Goal: Task Accomplishment & Management: Manage account settings

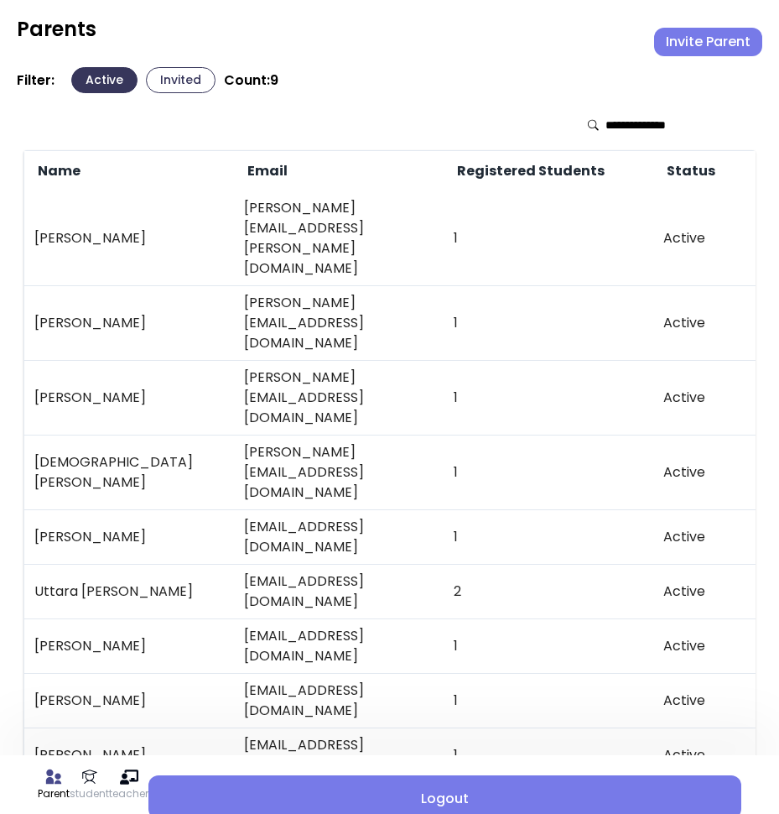
click at [715, 2] on div "Parent student teacher Logout Parents Invite Parent Filter: Active Invited Coun…" at bounding box center [389, 457] width 779 height 914
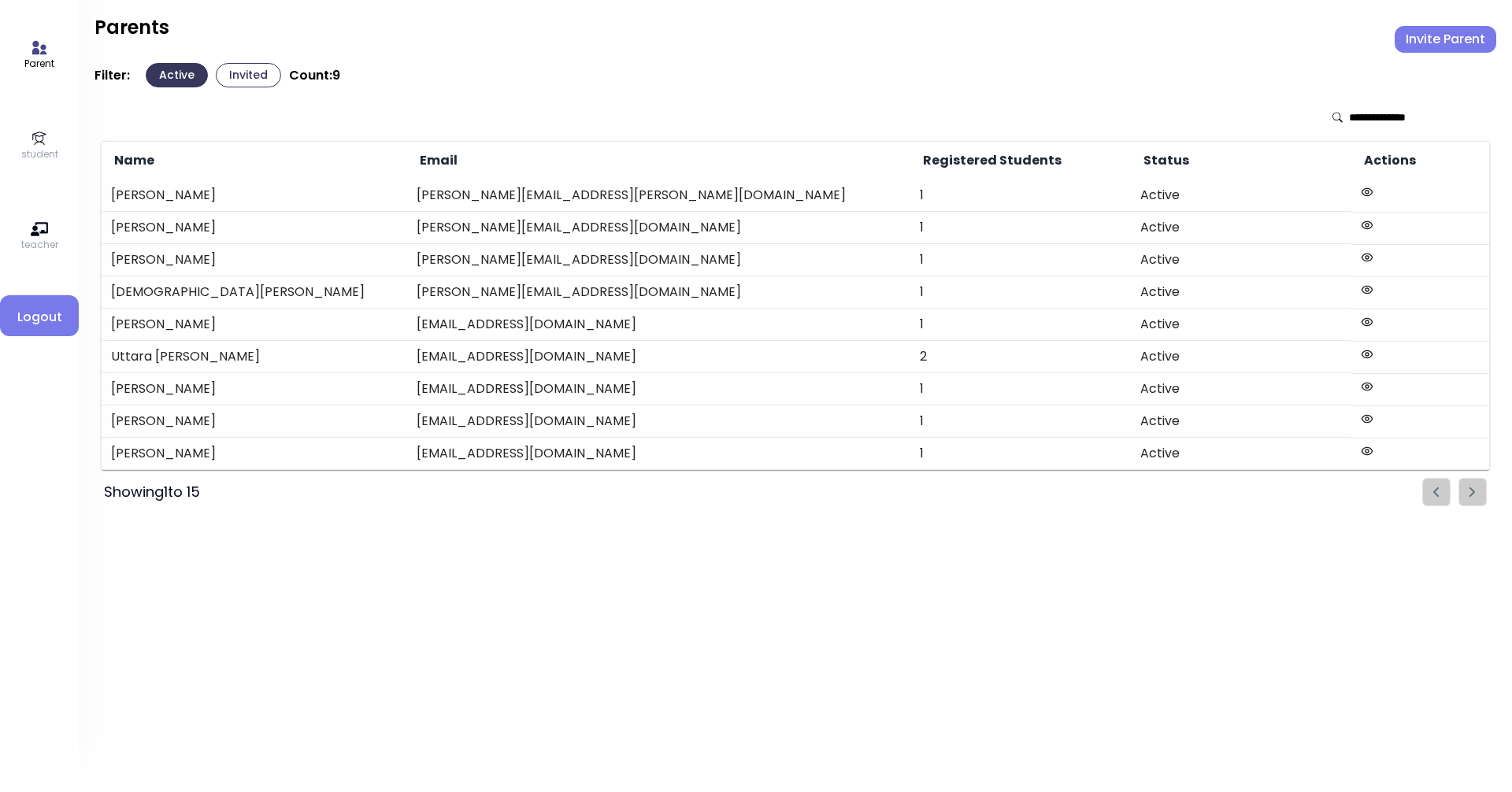
click at [38, 52] on icon at bounding box center [38, 48] width 14 height 13
drag, startPoint x: 35, startPoint y: 119, endPoint x: 35, endPoint y: 135, distance: 16.0
click at [35, 129] on div "Parent student teacher Logout" at bounding box center [39, 396] width 79 height 792
click at [35, 135] on icon at bounding box center [39, 138] width 17 height 17
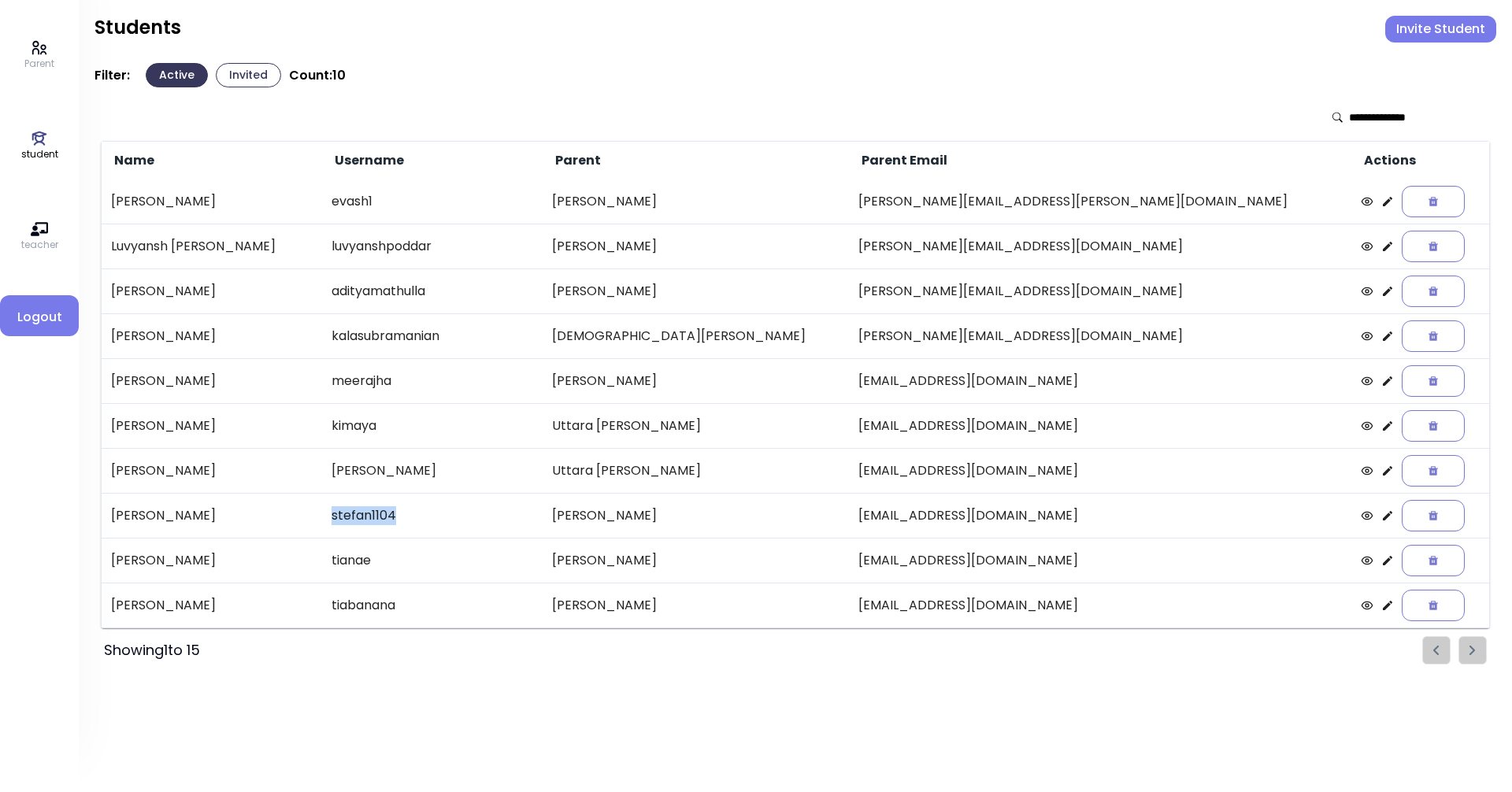
drag, startPoint x: 477, startPoint y: 515, endPoint x: 410, endPoint y: 513, distance: 67.0
click at [410, 513] on td "stefan1104" at bounding box center [432, 515] width 221 height 45
click at [37, 57] on p "Parent" at bounding box center [39, 63] width 30 height 14
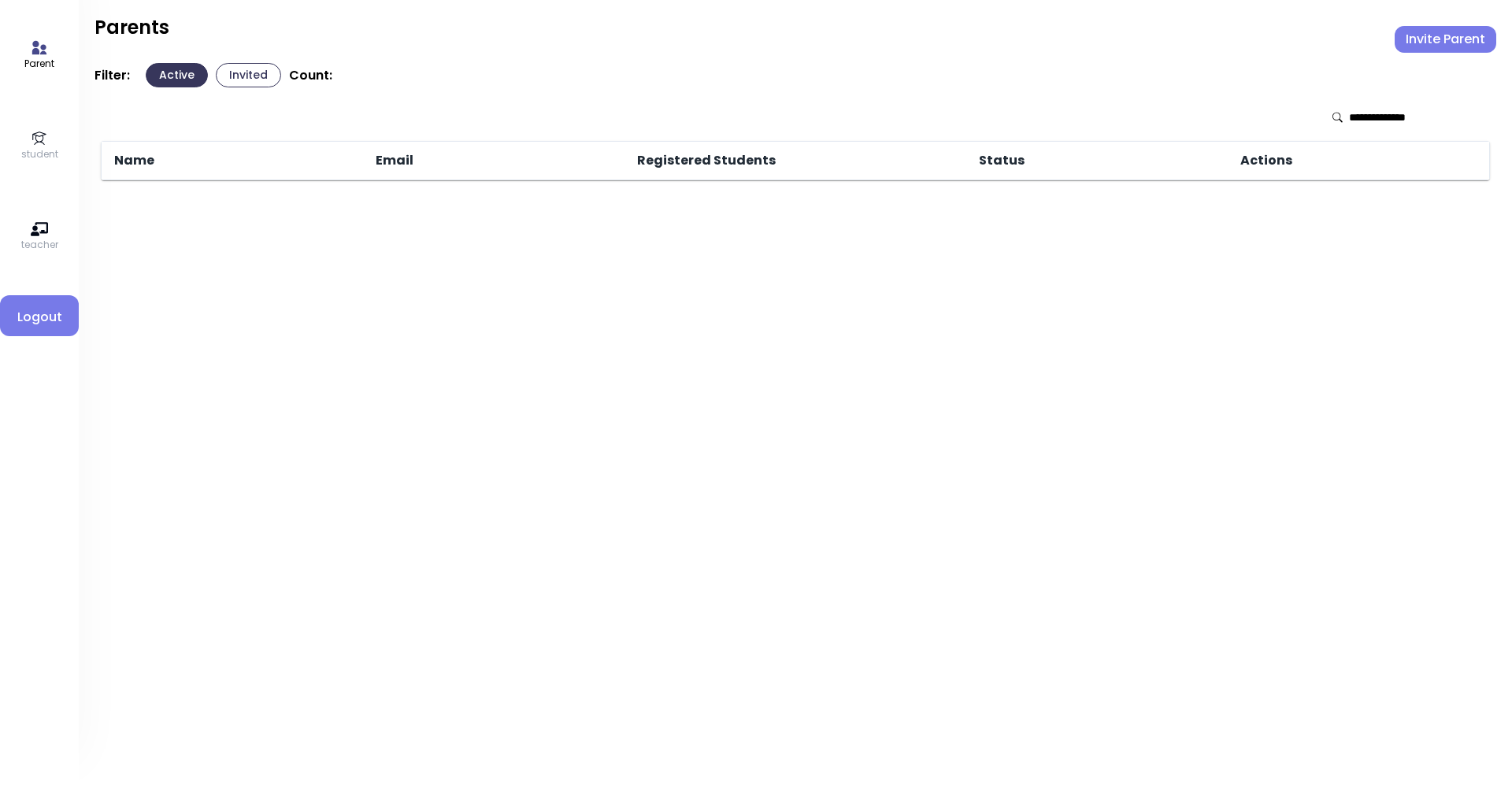
click at [730, 119] on input "text" at bounding box center [1404, 117] width 112 height 16
type input "*****"
click at [730, 116] on input "*****" at bounding box center [1404, 117] width 112 height 16
drag, startPoint x: 1336, startPoint y: 121, endPoint x: 1312, endPoint y: 123, distance: 24.1
click at [730, 123] on div "*****" at bounding box center [795, 117] width 1389 height 47
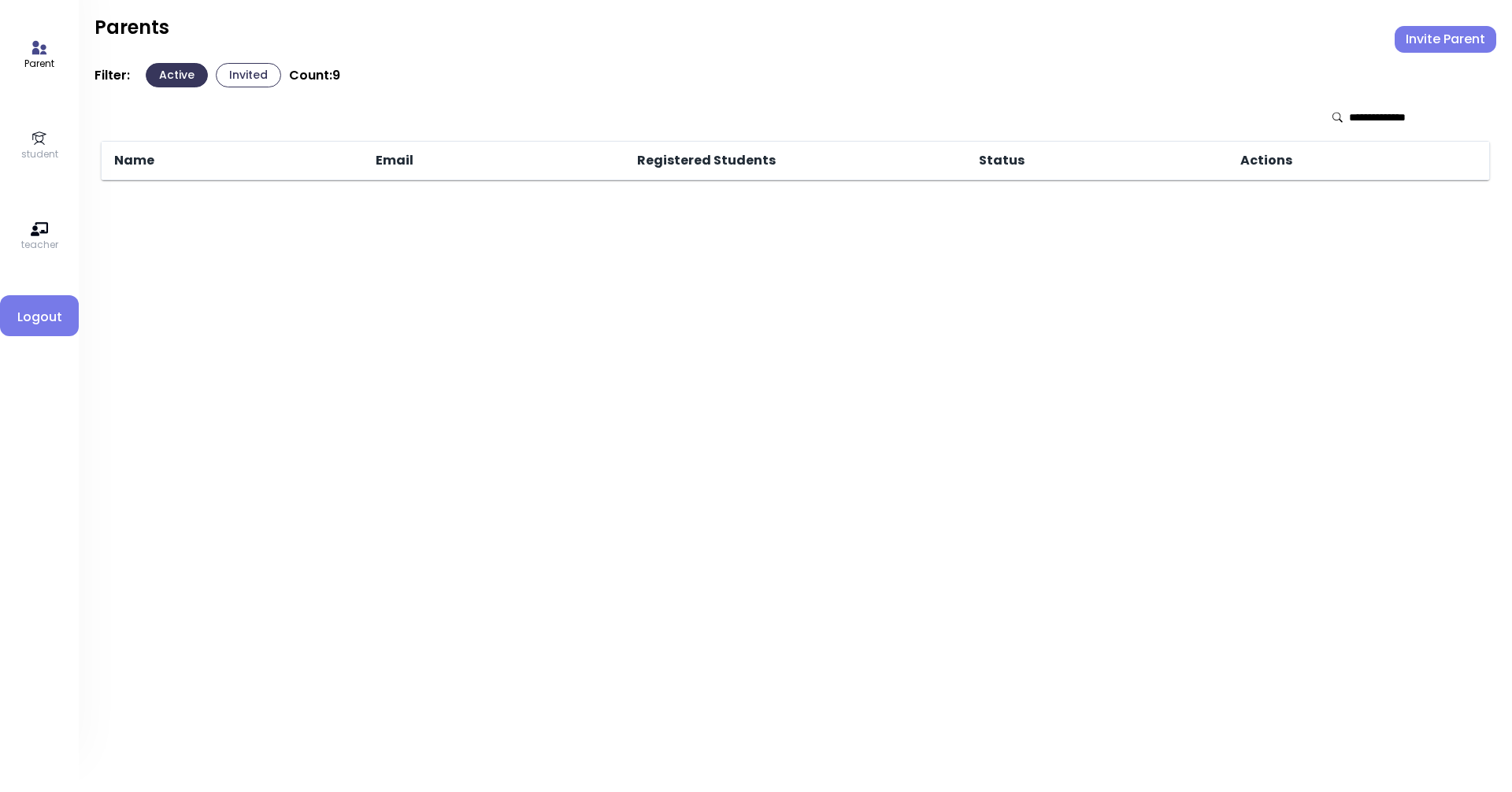
click at [258, 74] on button "Invited" at bounding box center [249, 75] width 66 height 24
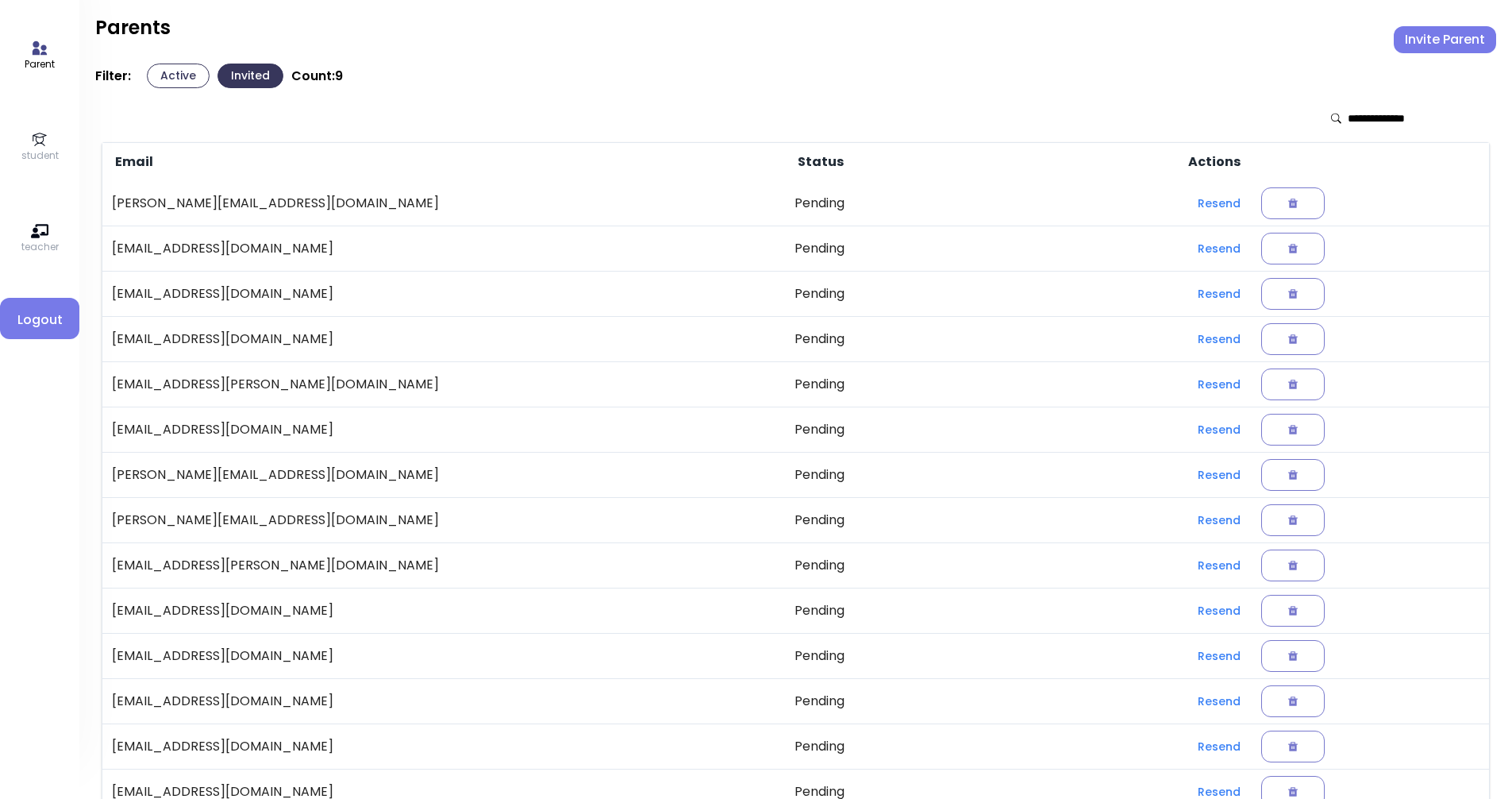
click at [736, 113] on div at bounding box center [1404, 118] width 146 height 16
click at [736, 117] on input "text" at bounding box center [1403, 118] width 113 height 16
type input "*****"
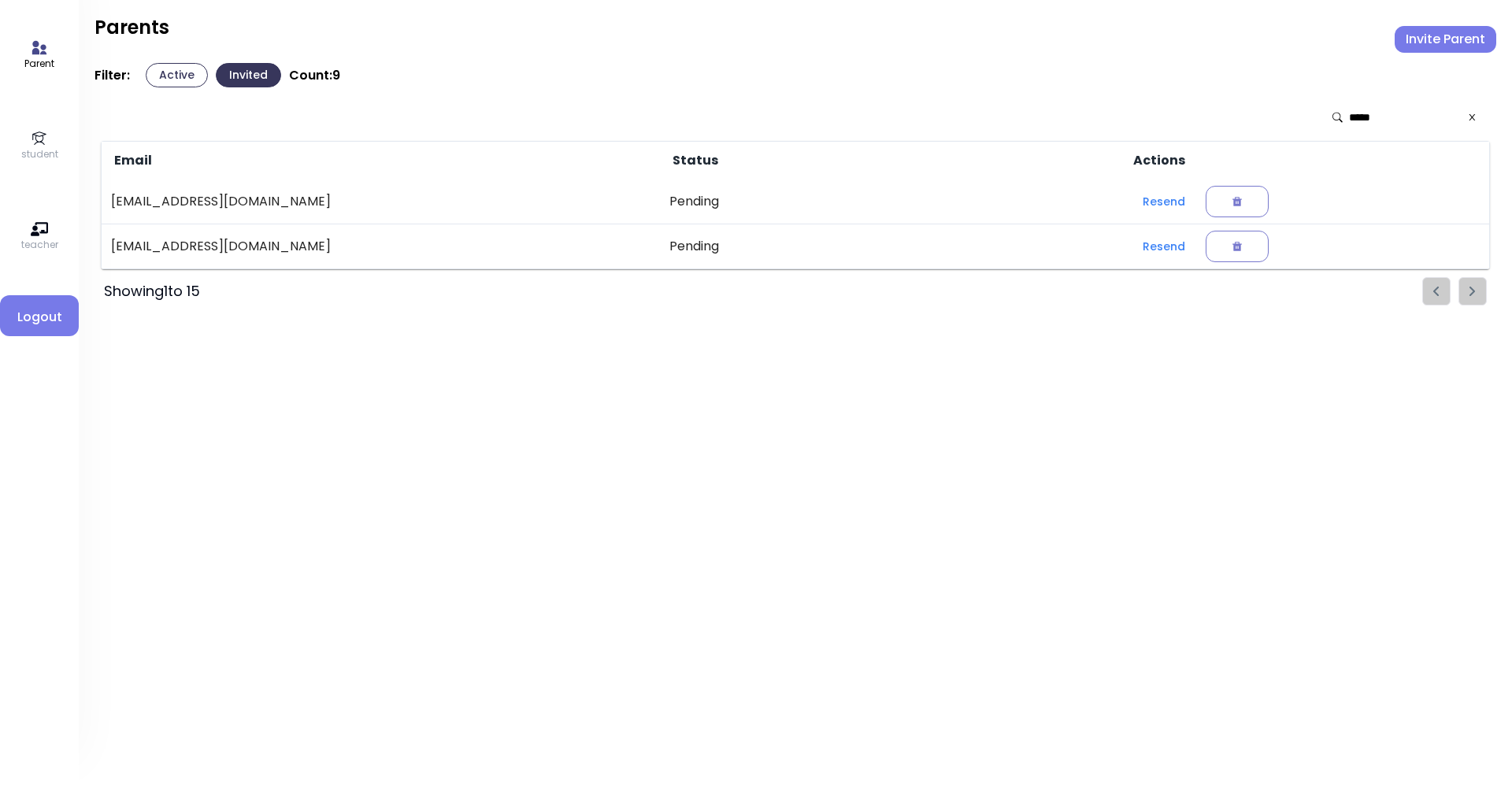
click at [31, 143] on icon at bounding box center [39, 138] width 17 height 17
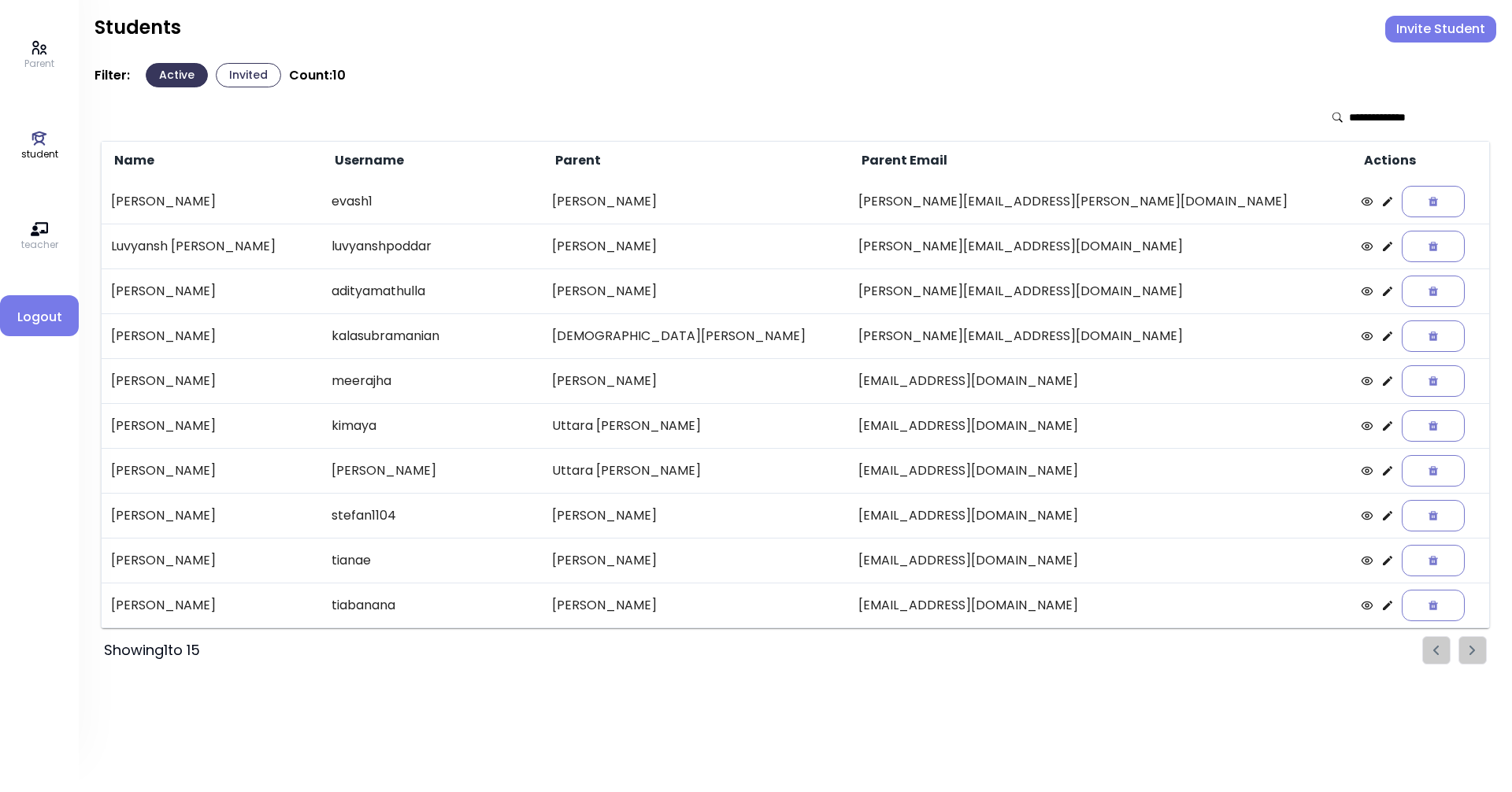
click at [730, 115] on input "text" at bounding box center [1404, 117] width 112 height 16
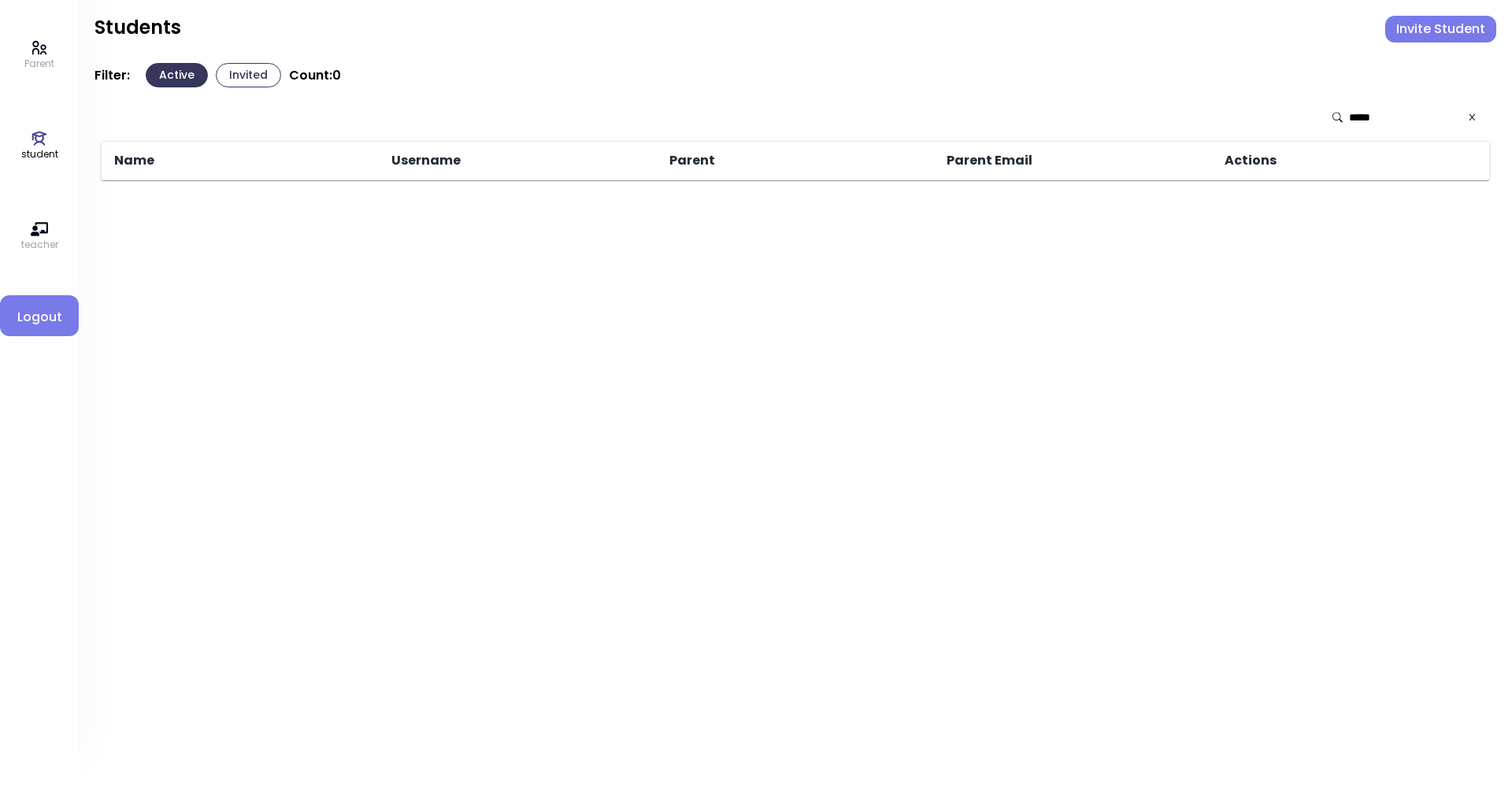
type input "*****"
click at [51, 61] on p "Parent" at bounding box center [39, 63] width 30 height 14
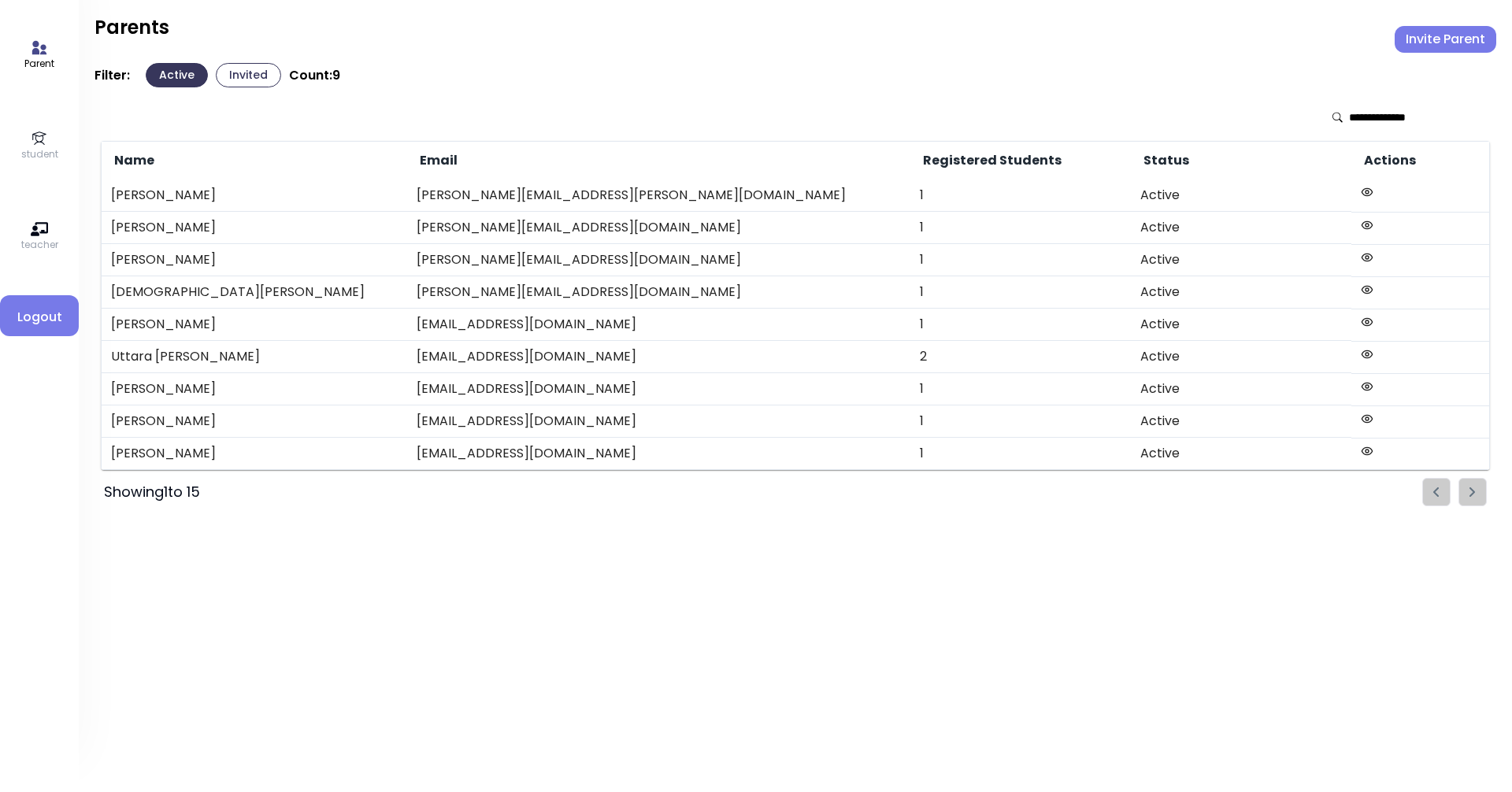
click at [46, 143] on icon at bounding box center [39, 138] width 17 height 17
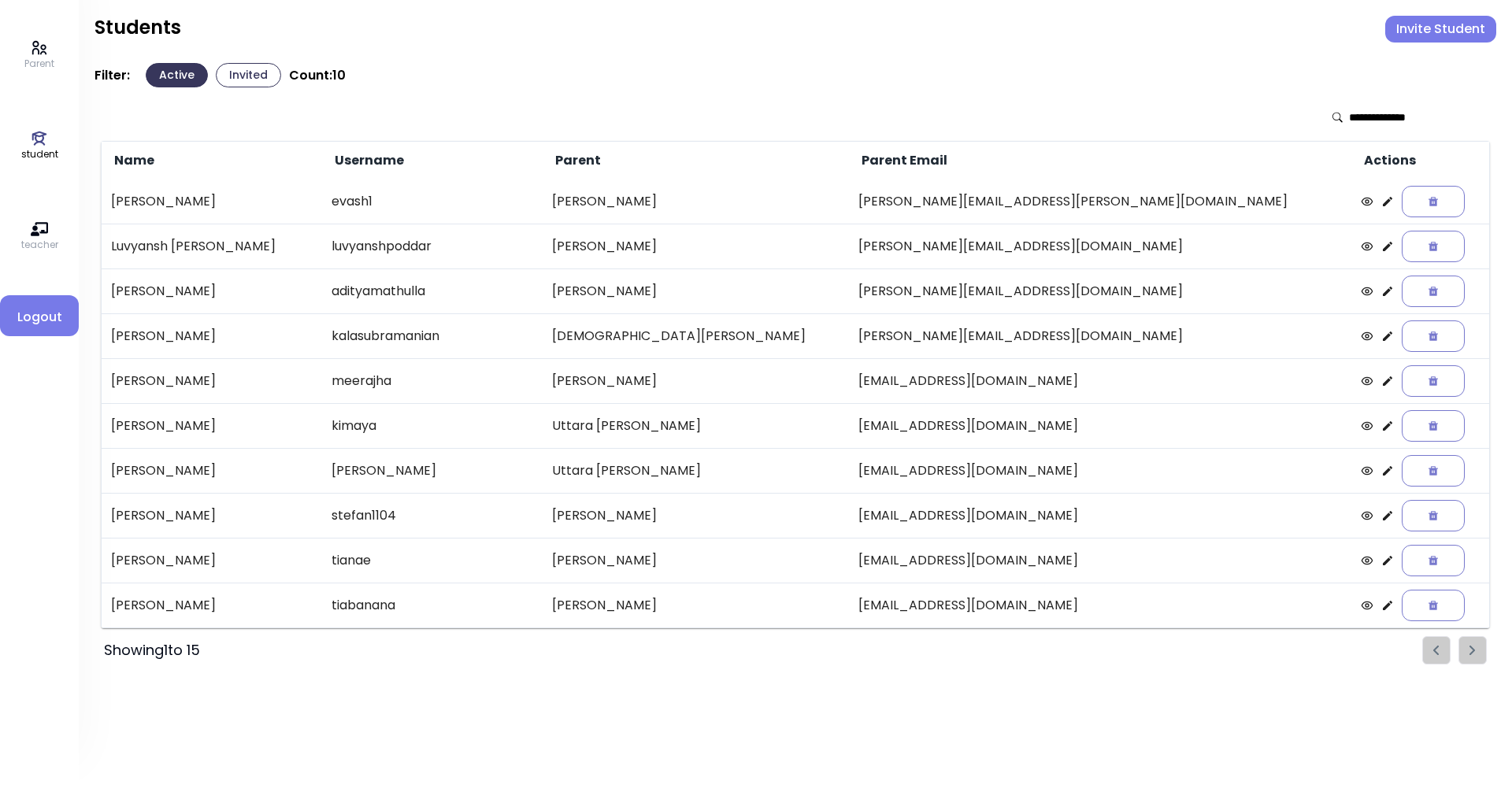
click at [46, 143] on icon at bounding box center [39, 138] width 17 height 17
click at [47, 143] on icon at bounding box center [39, 138] width 17 height 17
click at [730, 23] on button "Invite Student" at bounding box center [1441, 29] width 111 height 27
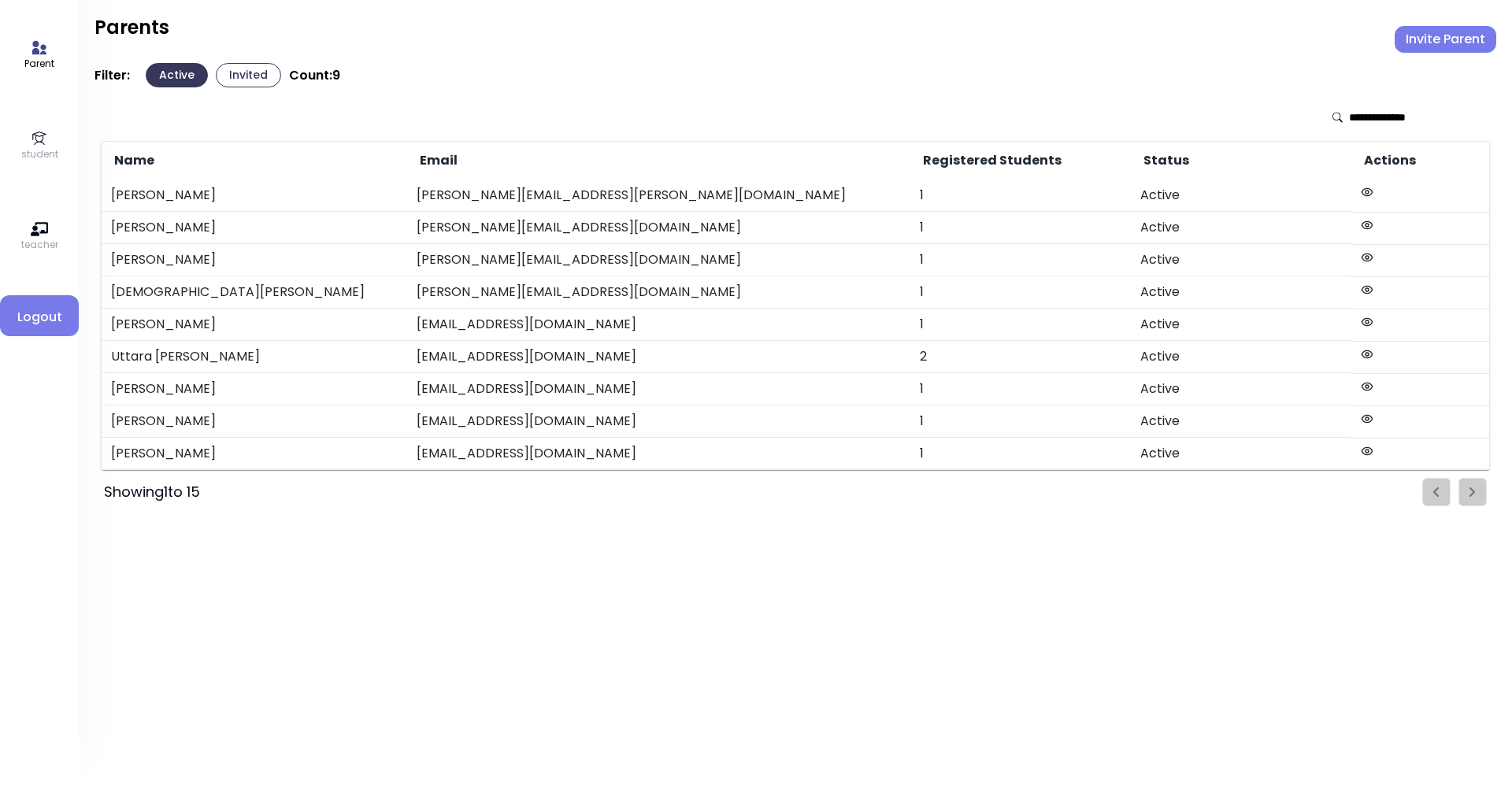
click at [41, 139] on icon at bounding box center [39, 138] width 17 height 17
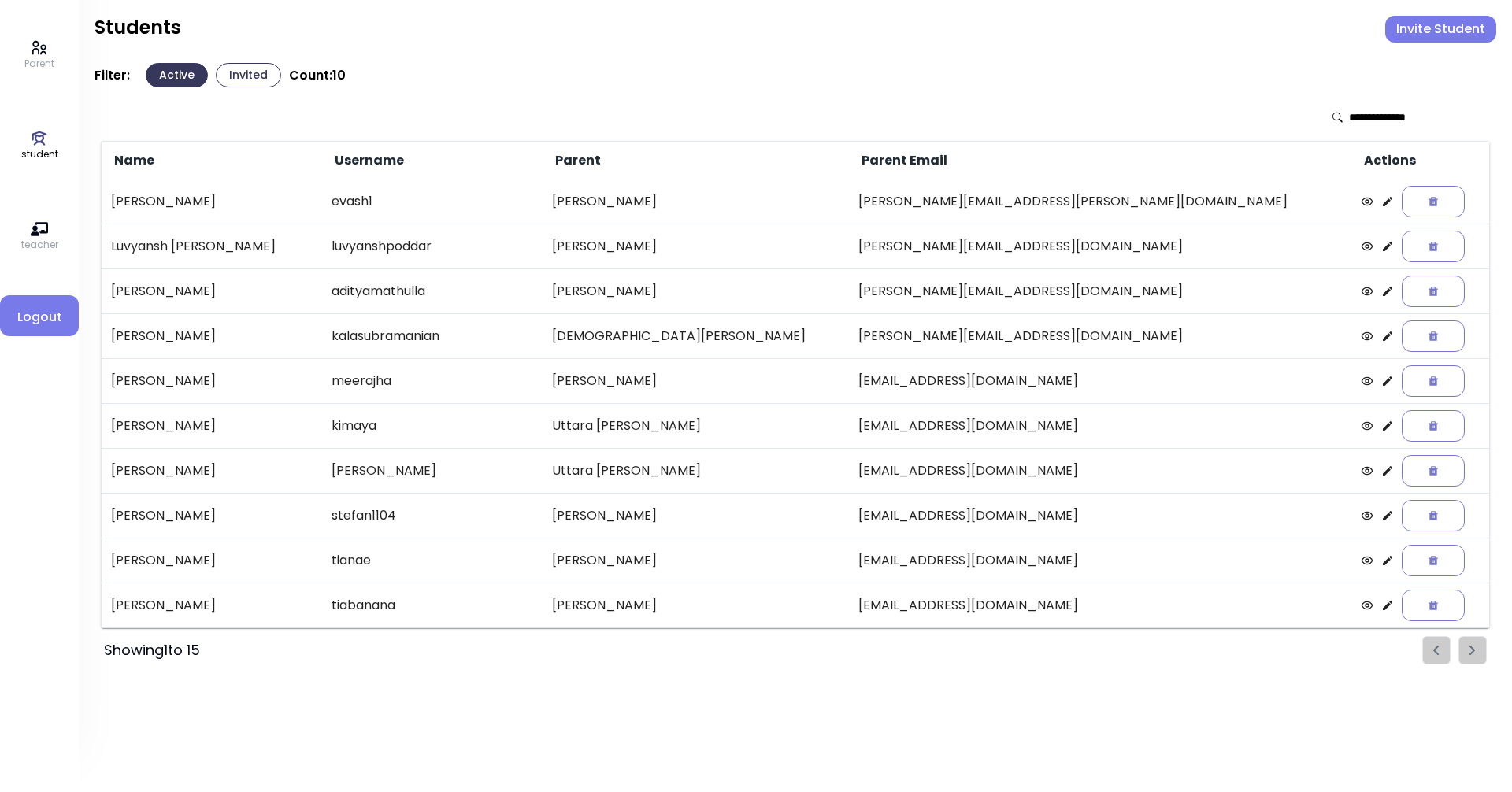
click at [28, 142] on link "student" at bounding box center [39, 145] width 37 height 32
click at [40, 138] on icon at bounding box center [39, 138] width 17 height 17
click at [730, 19] on button "Invite Student" at bounding box center [1441, 29] width 111 height 27
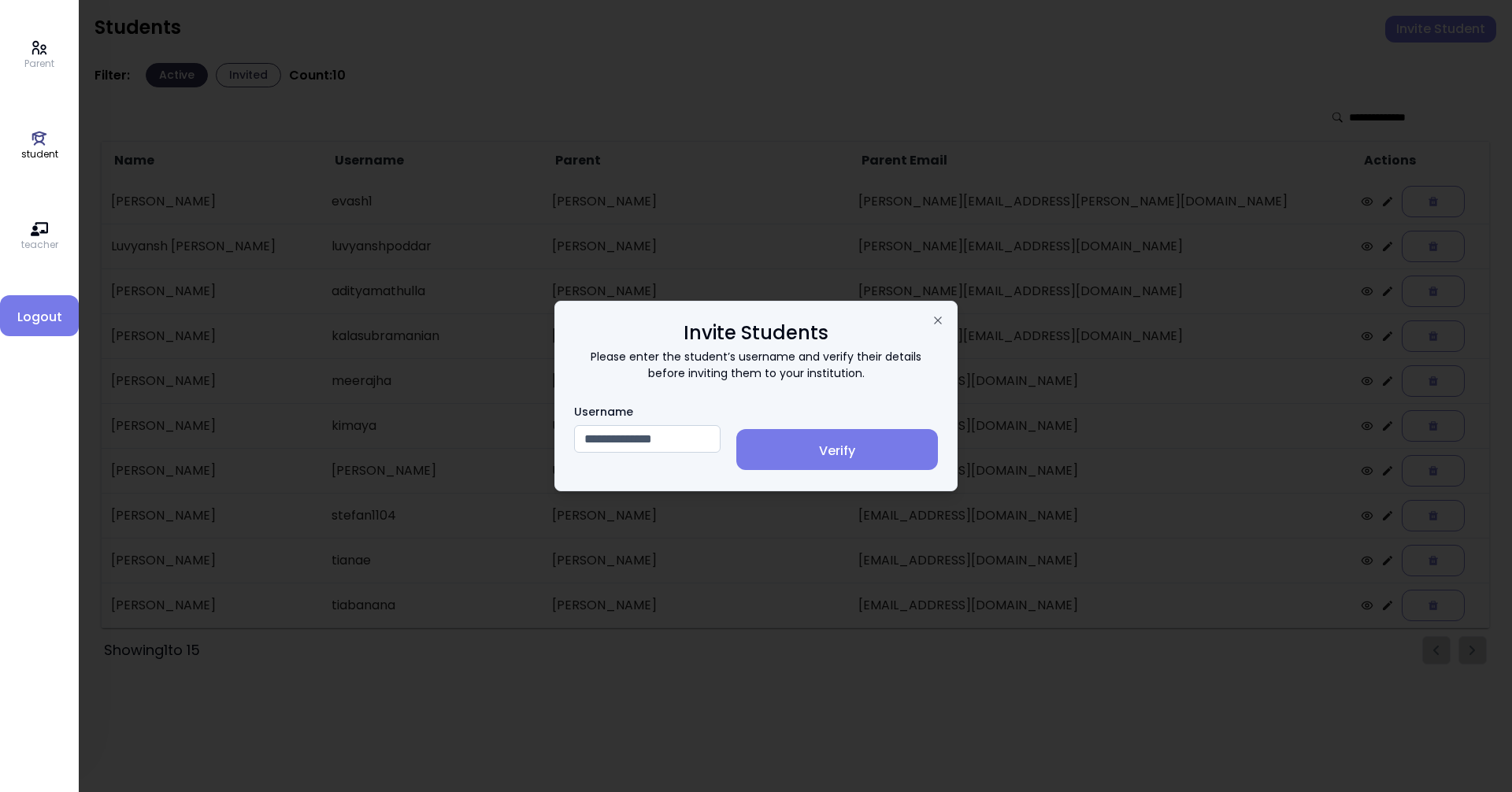
type input "**********"
click at [730, 442] on span "Verify" at bounding box center [837, 451] width 176 height 19
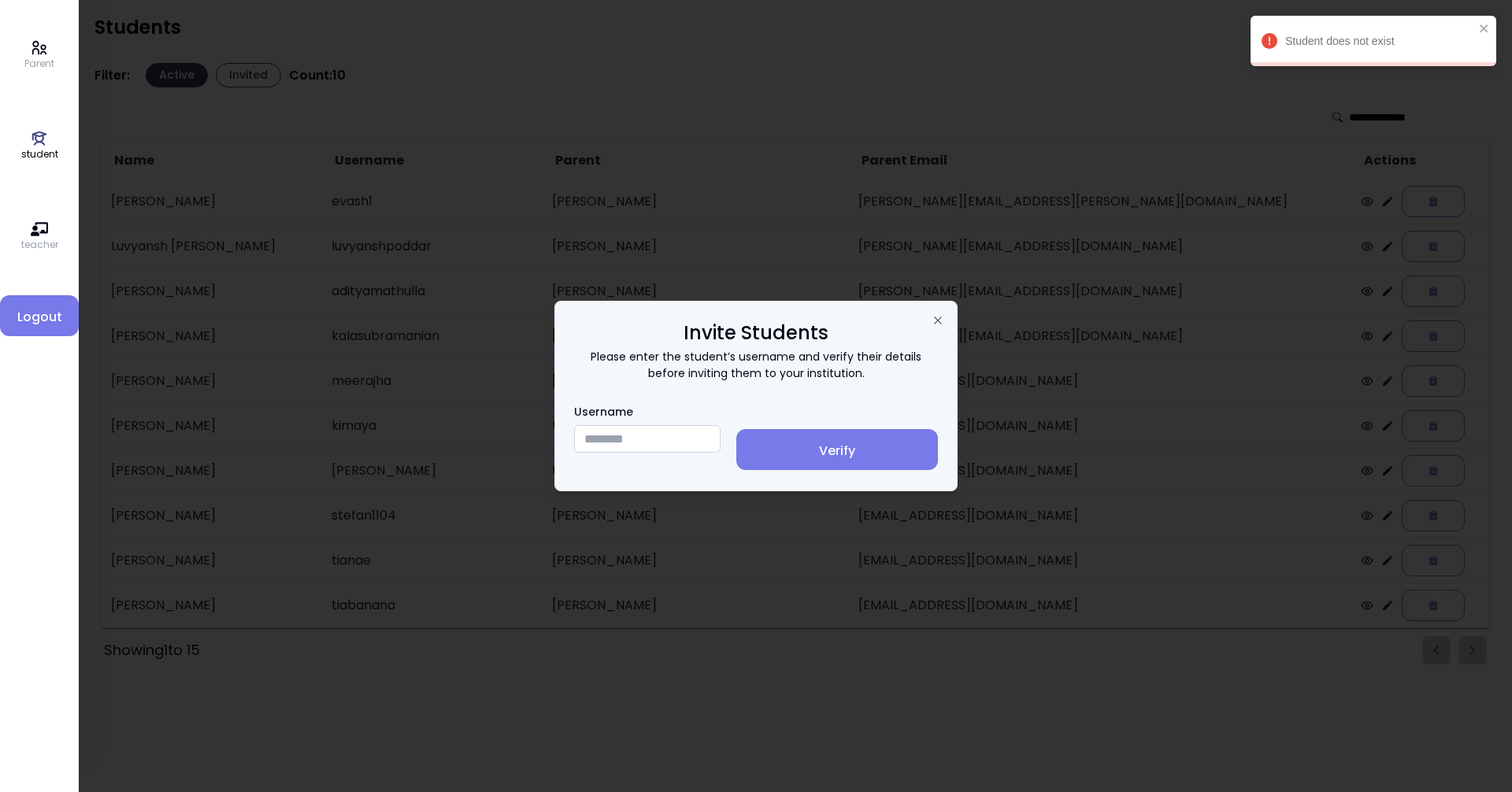
click at [730, 25] on div at bounding box center [756, 396] width 1512 height 792
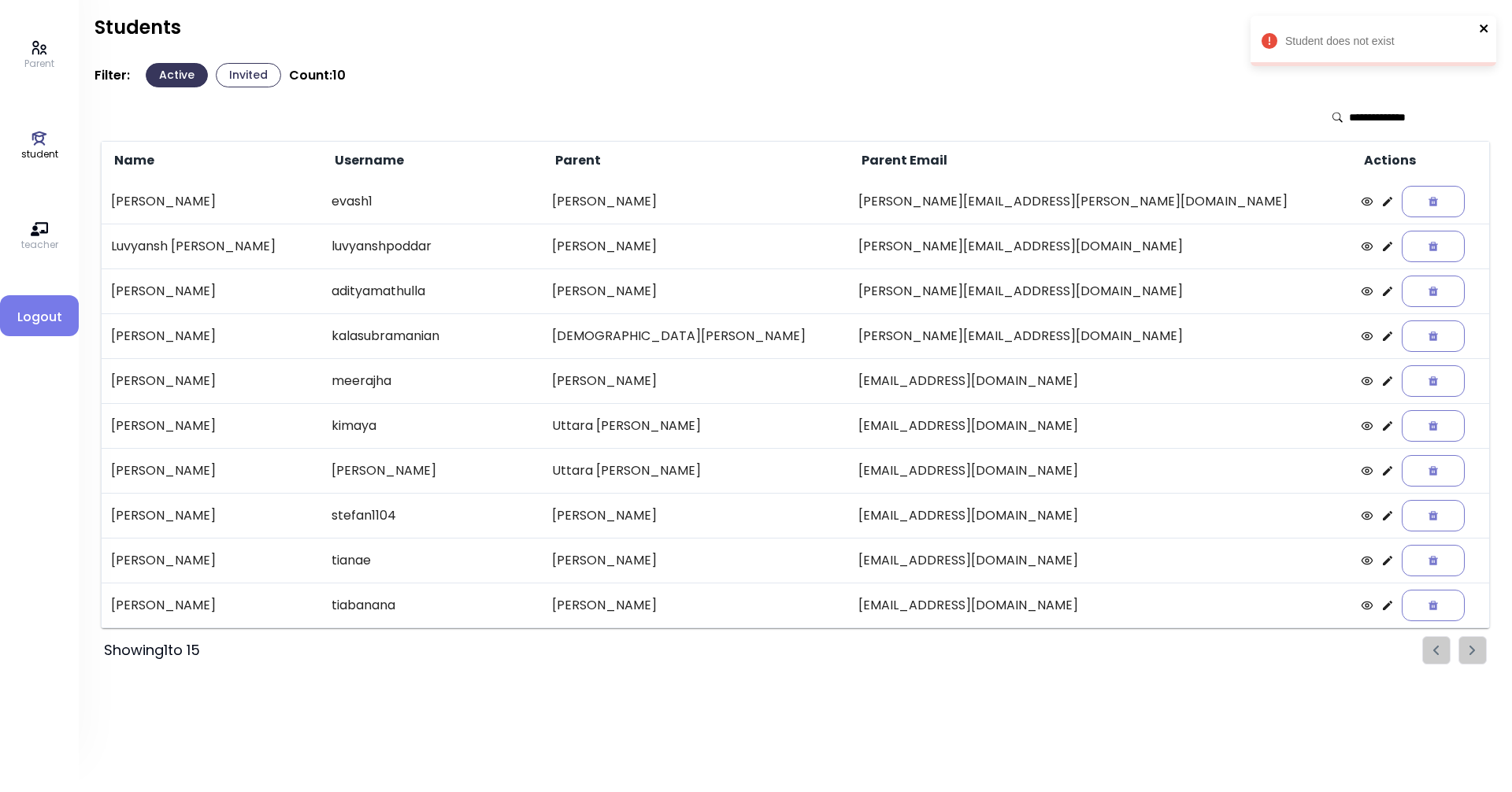
click at [730, 29] on icon "close" at bounding box center [1483, 28] width 8 height 8
click at [730, 28] on div "Parent student teacher Logout Students Invite Student Filter: Active Invited Co…" at bounding box center [756, 396] width 1512 height 792
click at [730, 28] on button "Invite Student" at bounding box center [1441, 29] width 111 height 27
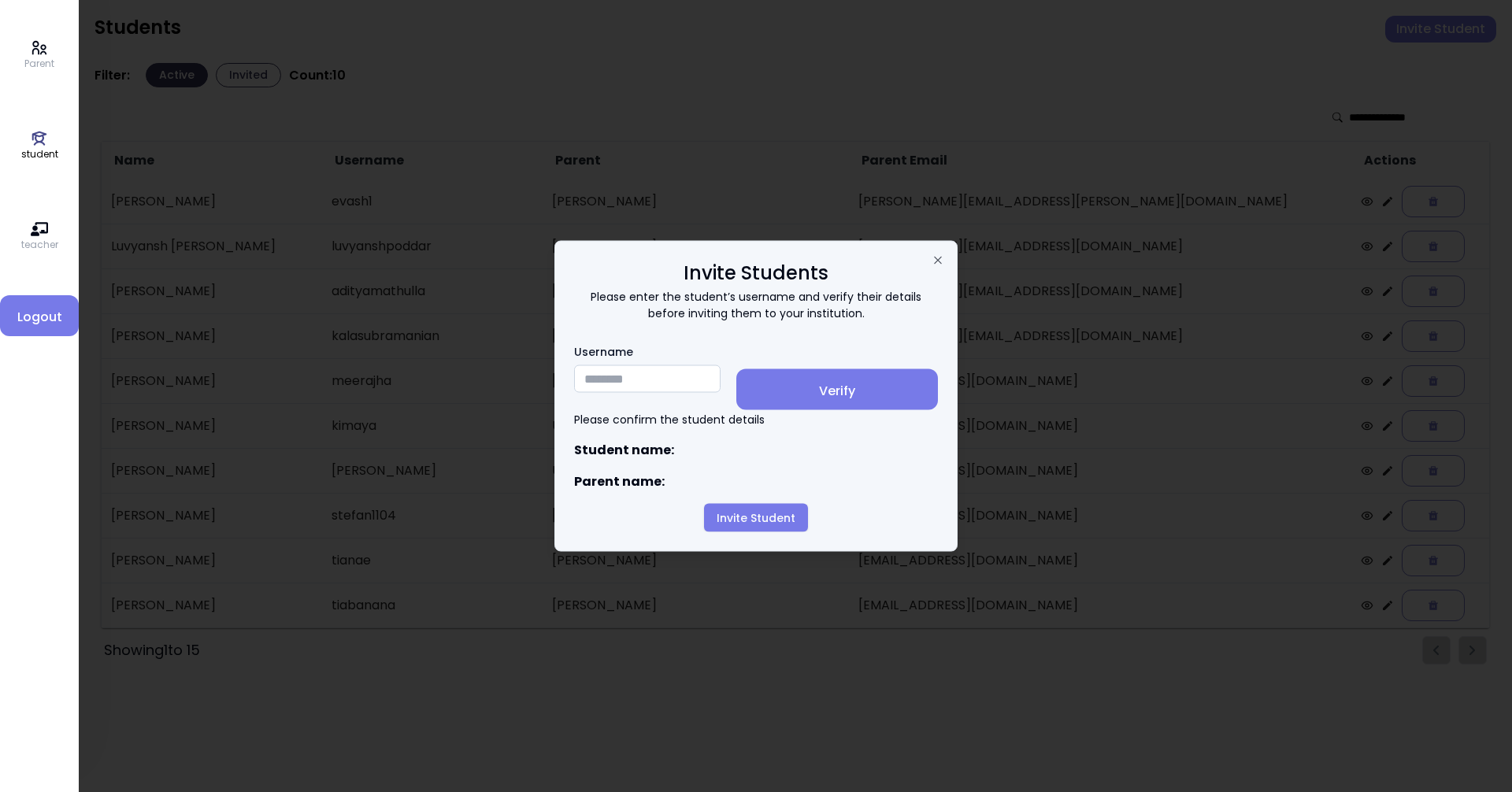
click at [624, 384] on input "Username" at bounding box center [648, 378] width 146 height 27
click at [730, 260] on icon "button" at bounding box center [937, 260] width 12 height 12
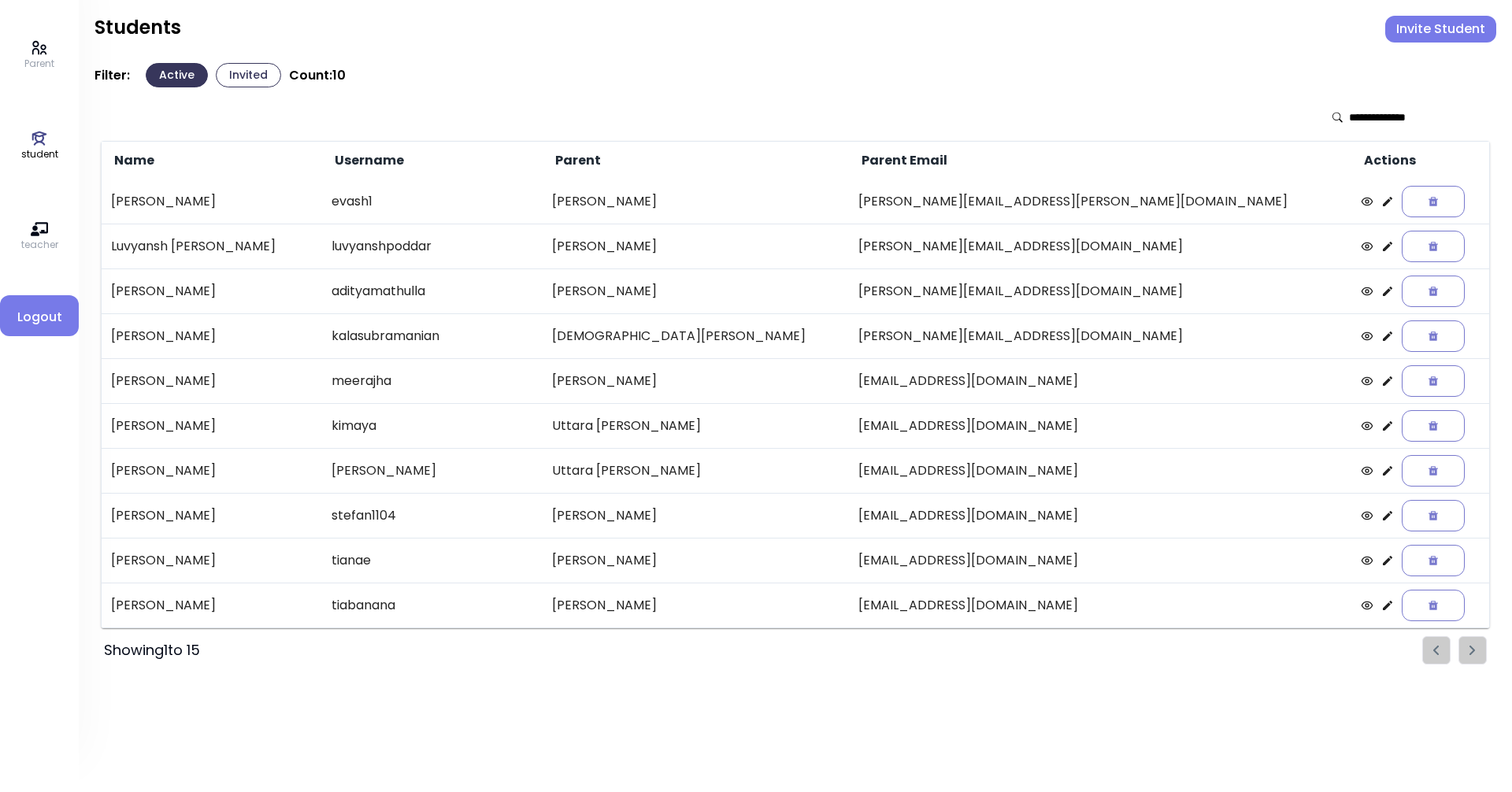
click at [52, 62] on p "Parent" at bounding box center [39, 63] width 30 height 14
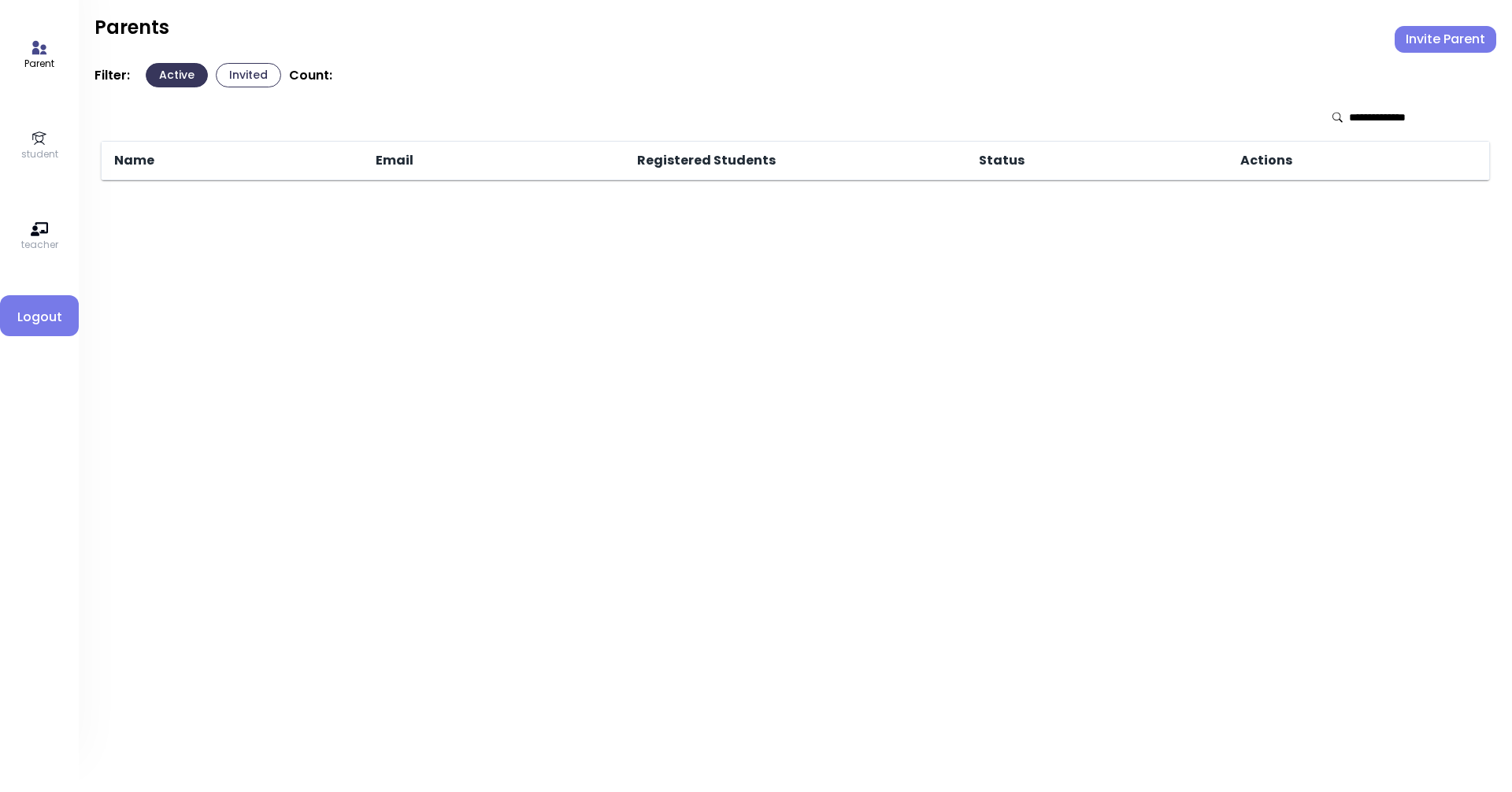
click at [730, 120] on input "text" at bounding box center [1404, 117] width 112 height 16
type input "**********"
click at [257, 82] on button "Invited" at bounding box center [249, 75] width 66 height 24
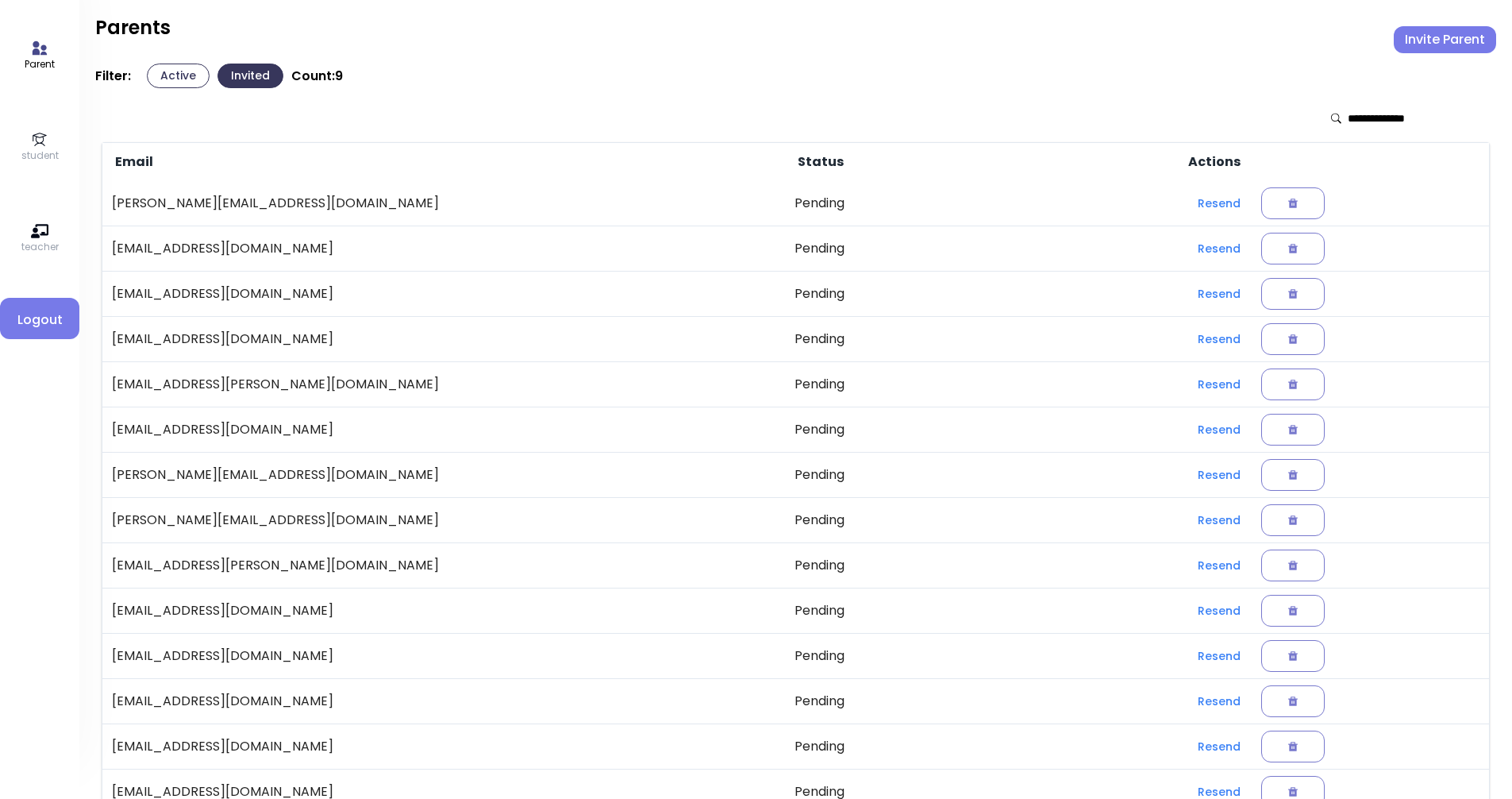
click at [736, 121] on icon at bounding box center [1336, 118] width 10 height 11
click at [736, 120] on input "text" at bounding box center [1403, 118] width 113 height 16
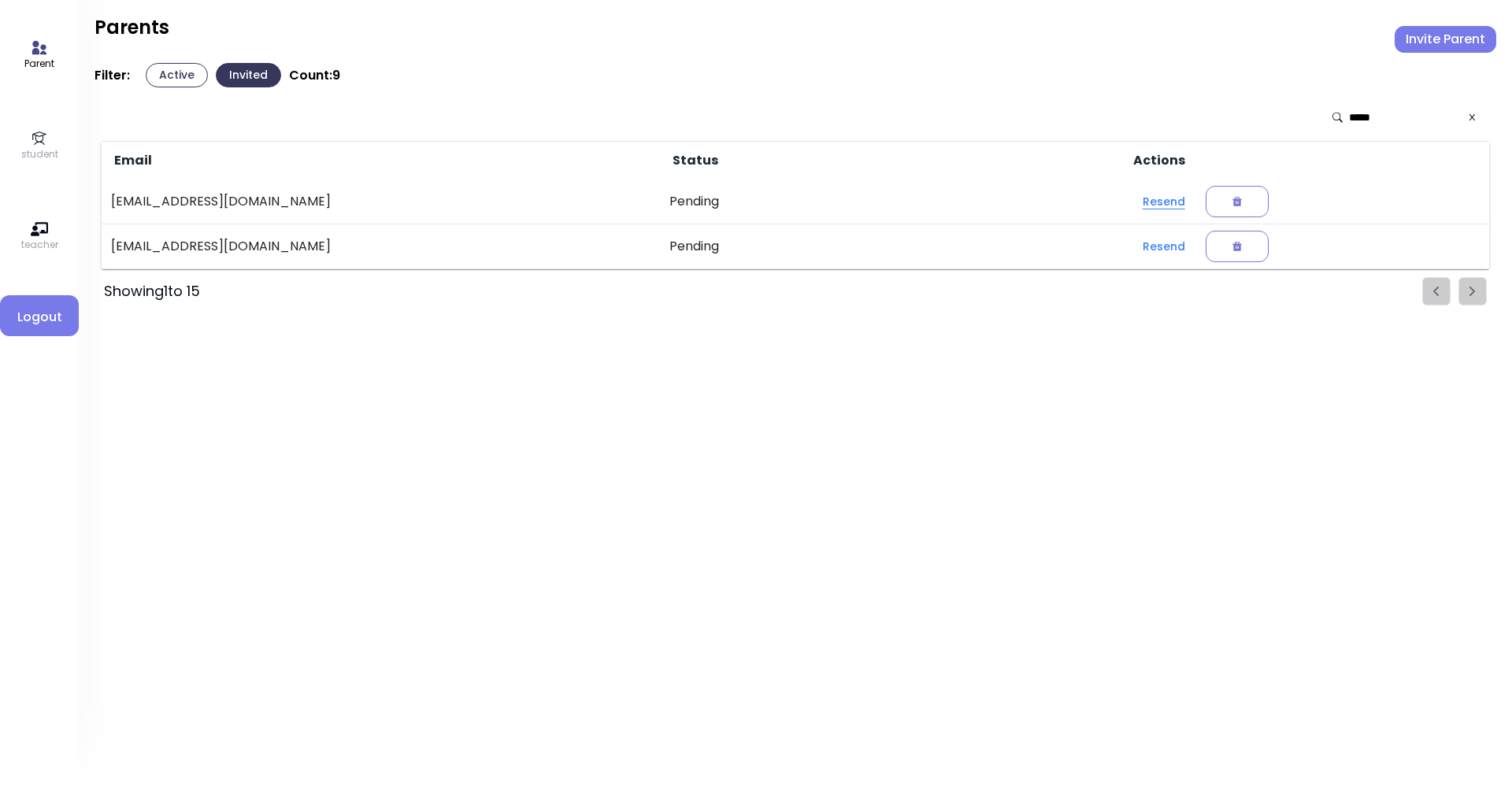
type input "*****"
click at [730, 203] on button "Resend" at bounding box center [1164, 202] width 68 height 28
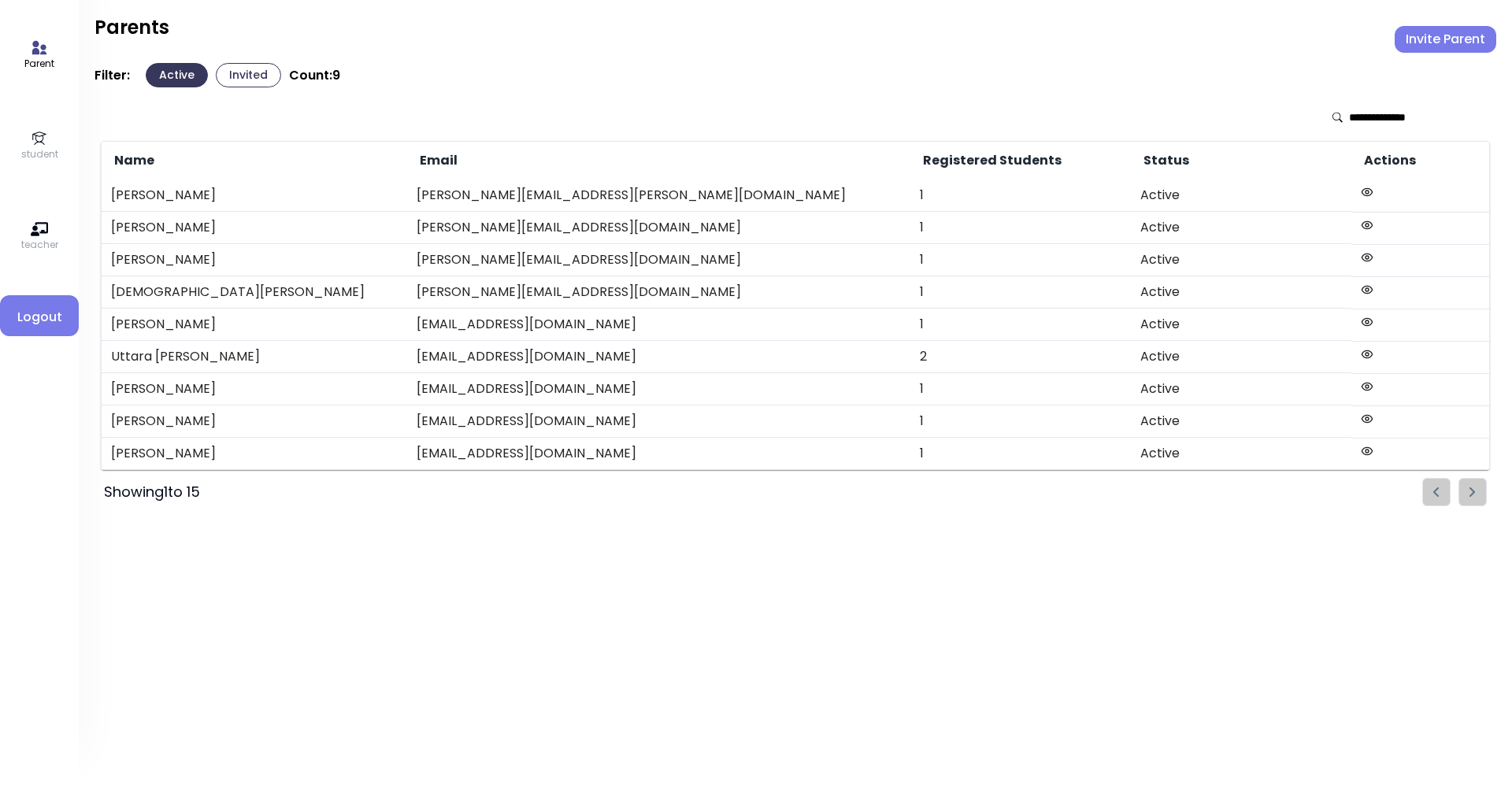
click at [27, 129] on div "Parent student teacher Logout" at bounding box center [39, 396] width 79 height 792
click at [36, 149] on p "student" at bounding box center [39, 154] width 37 height 14
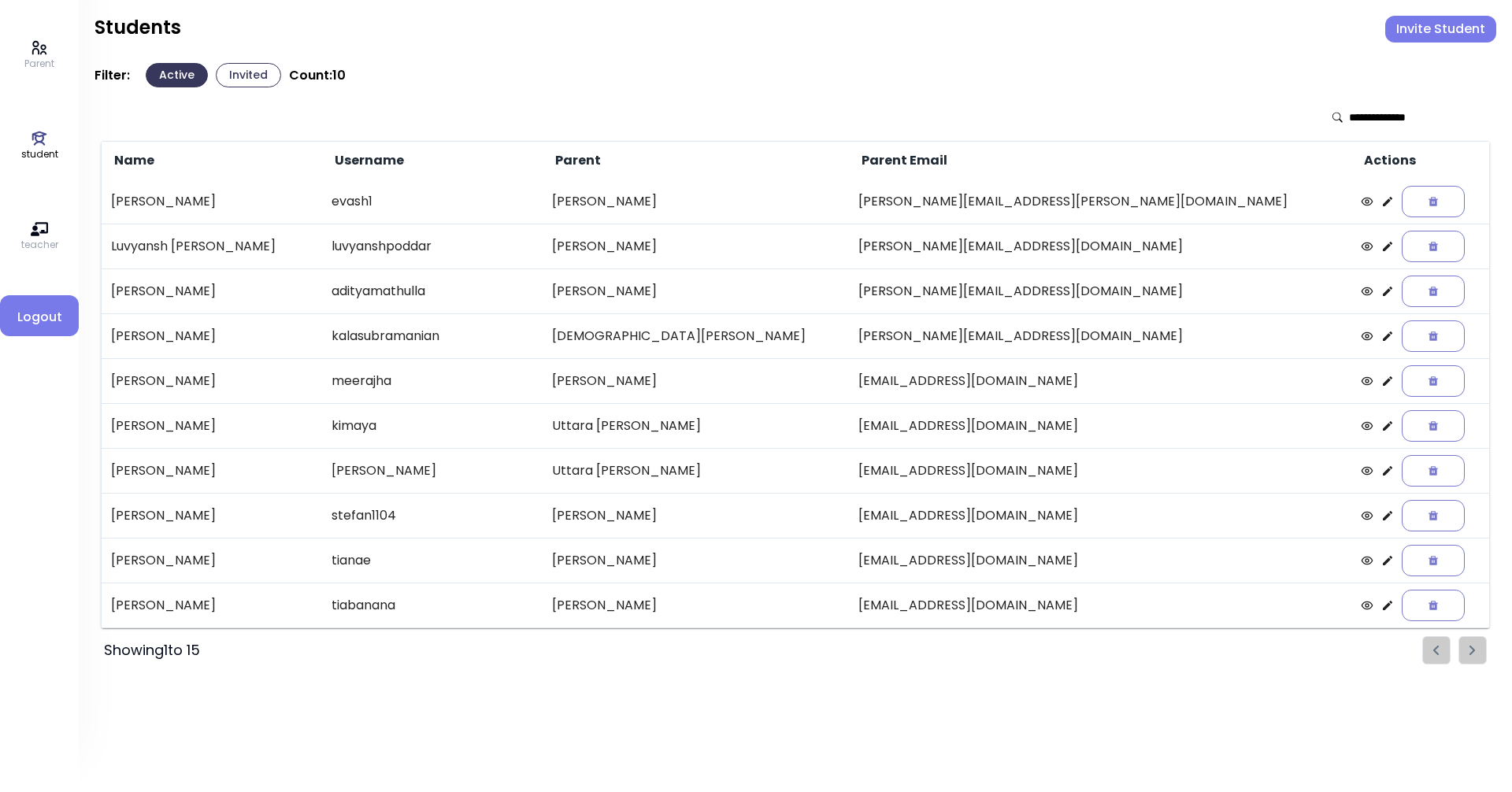
click at [730, 32] on button "Invite Student" at bounding box center [1441, 29] width 111 height 27
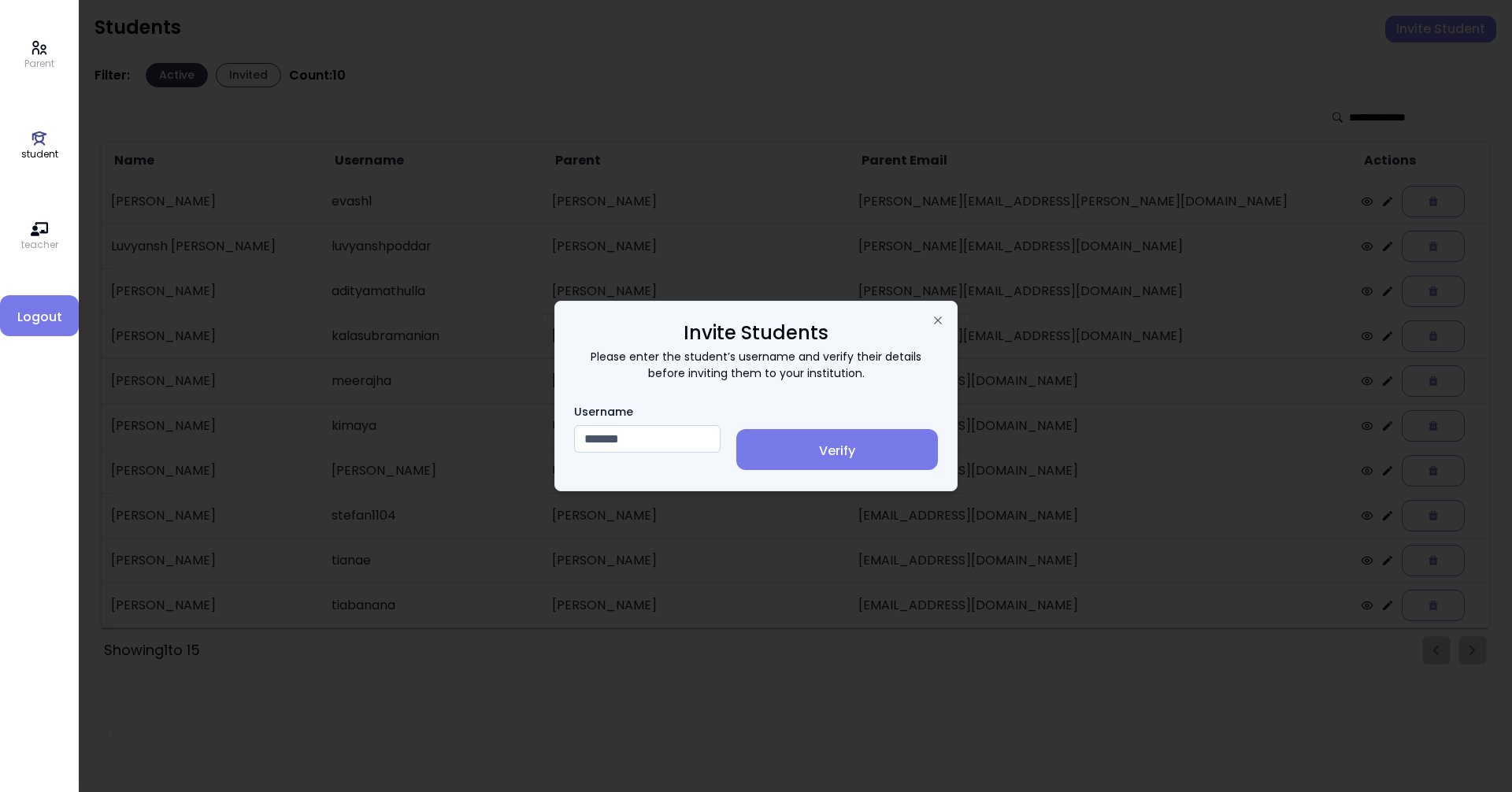
type input "*******"
click at [730, 448] on span "Verify" at bounding box center [837, 451] width 176 height 19
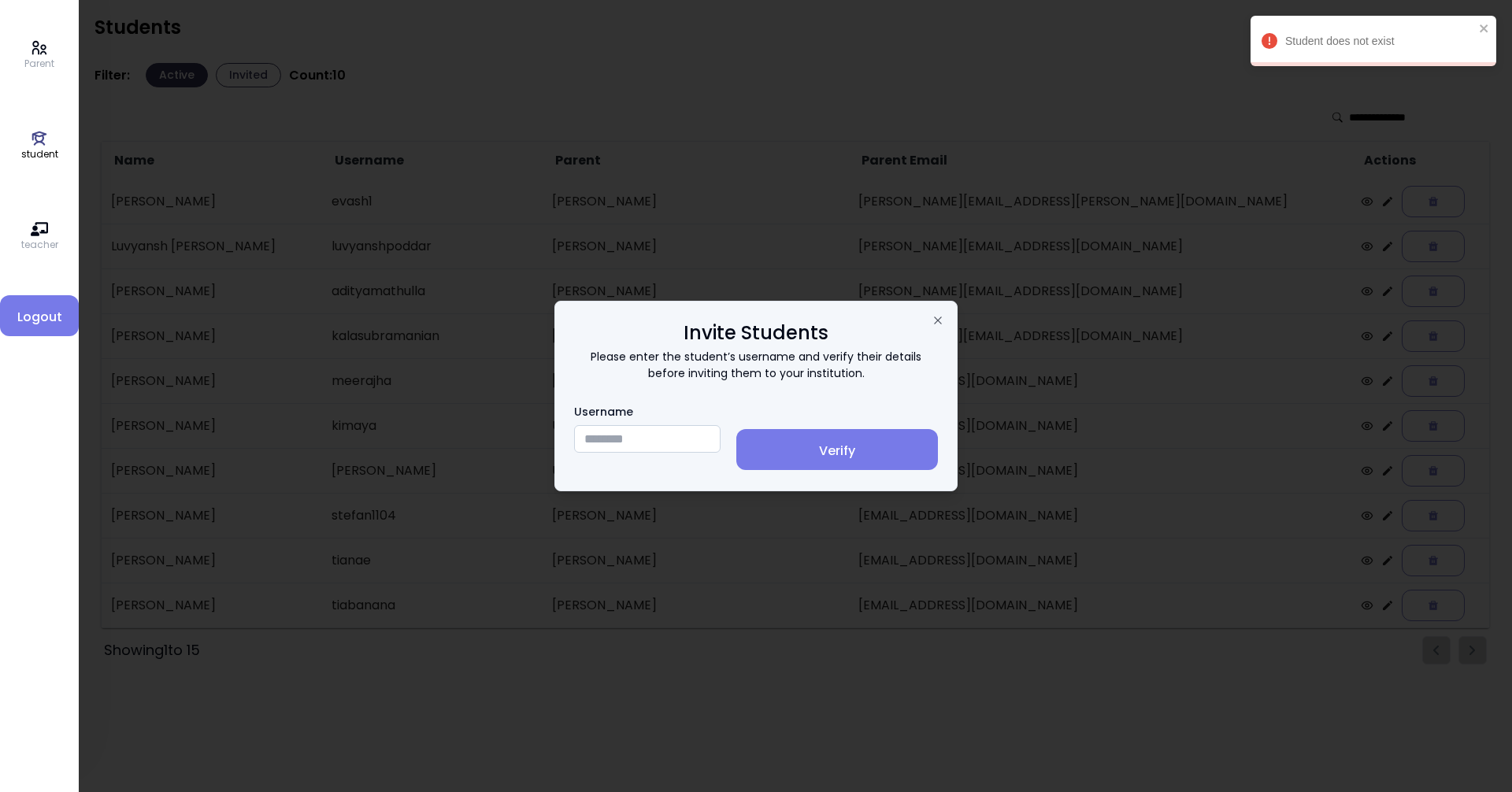
click at [730, 38] on div at bounding box center [756, 396] width 1512 height 792
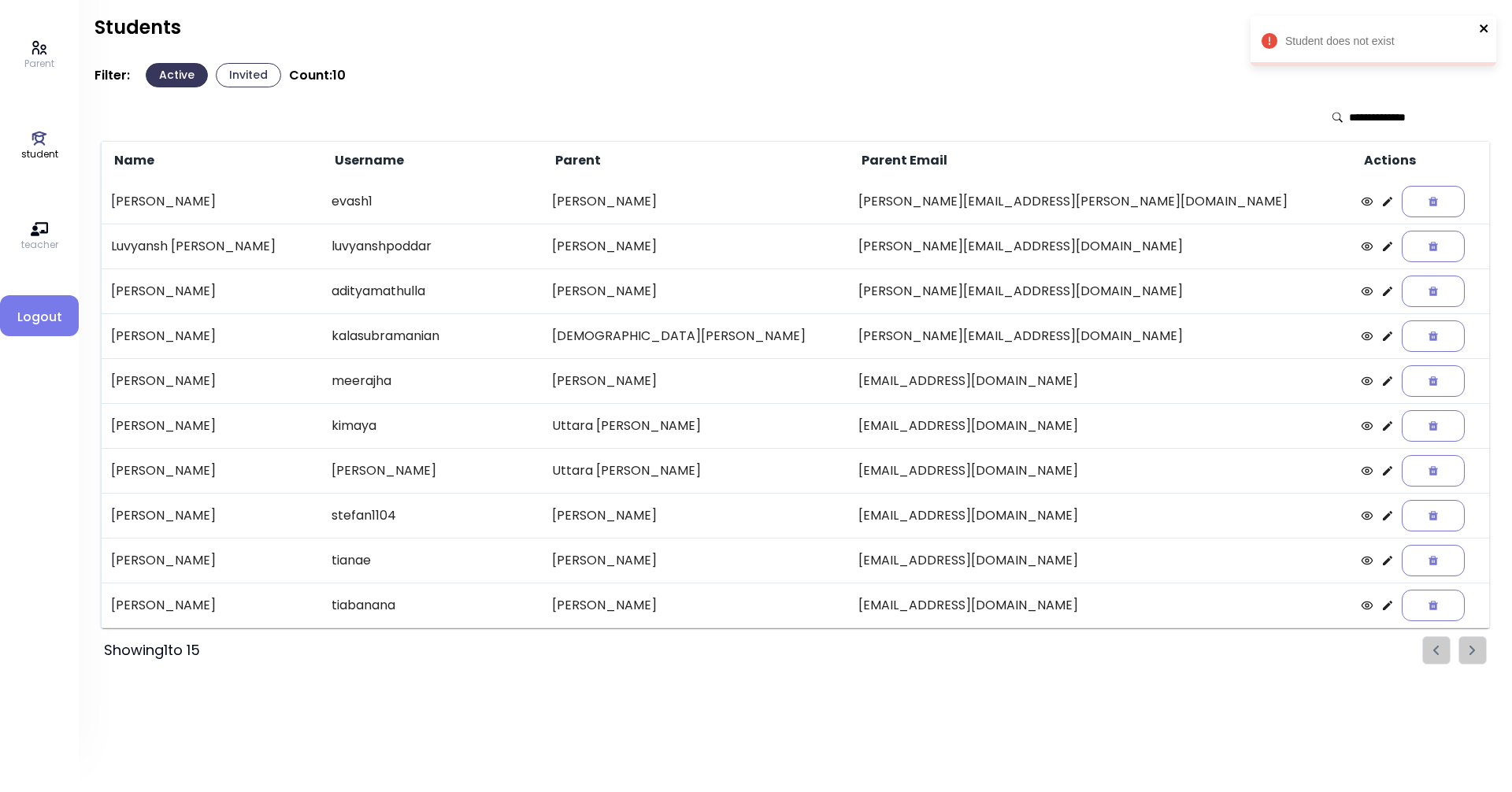
click at [730, 31] on icon "close" at bounding box center [1483, 28] width 8 height 8
click at [730, 31] on button "Invite Student" at bounding box center [1441, 29] width 111 height 27
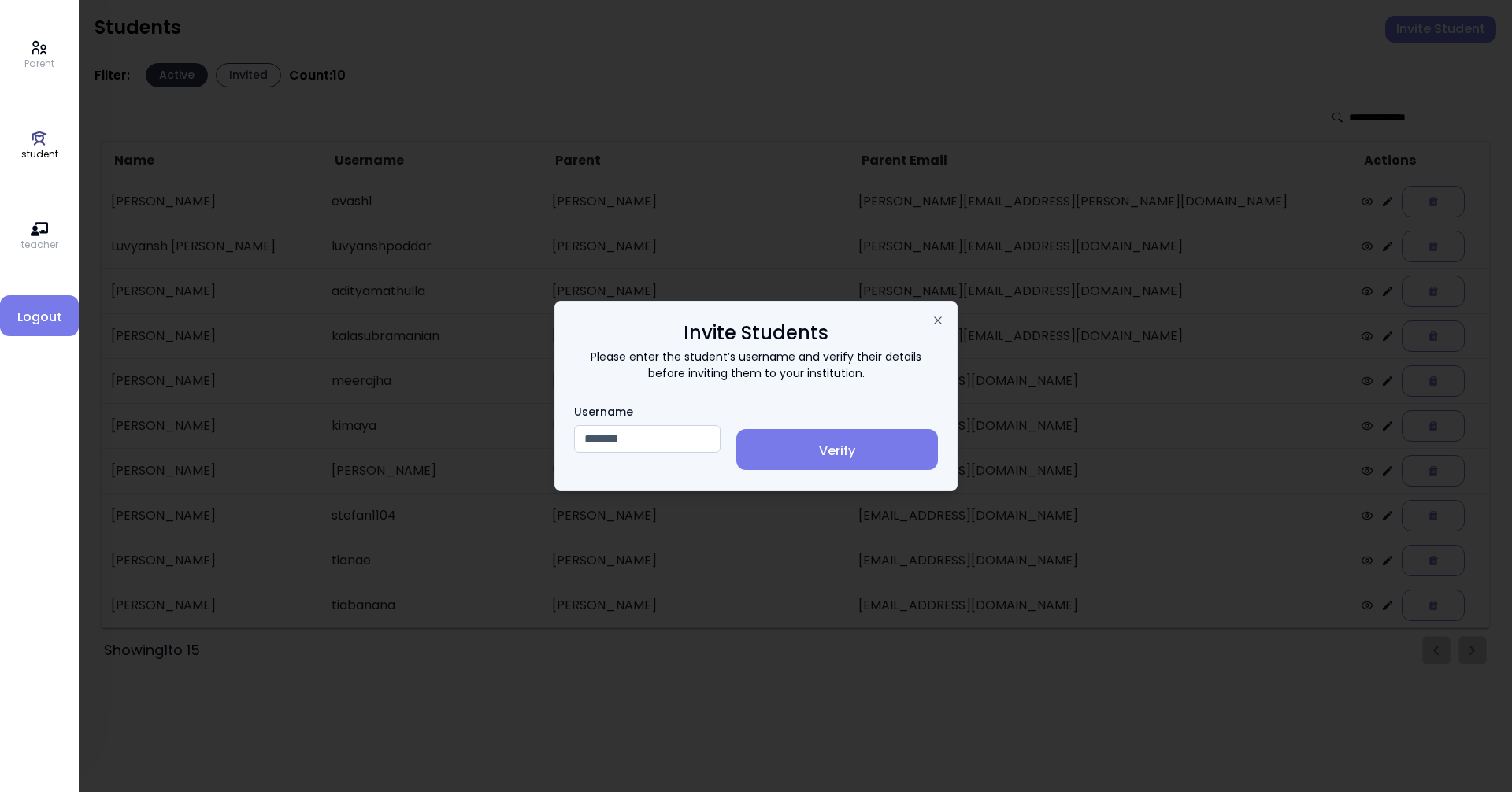
type input "*******"
click at [730, 447] on span "Verify" at bounding box center [837, 451] width 176 height 19
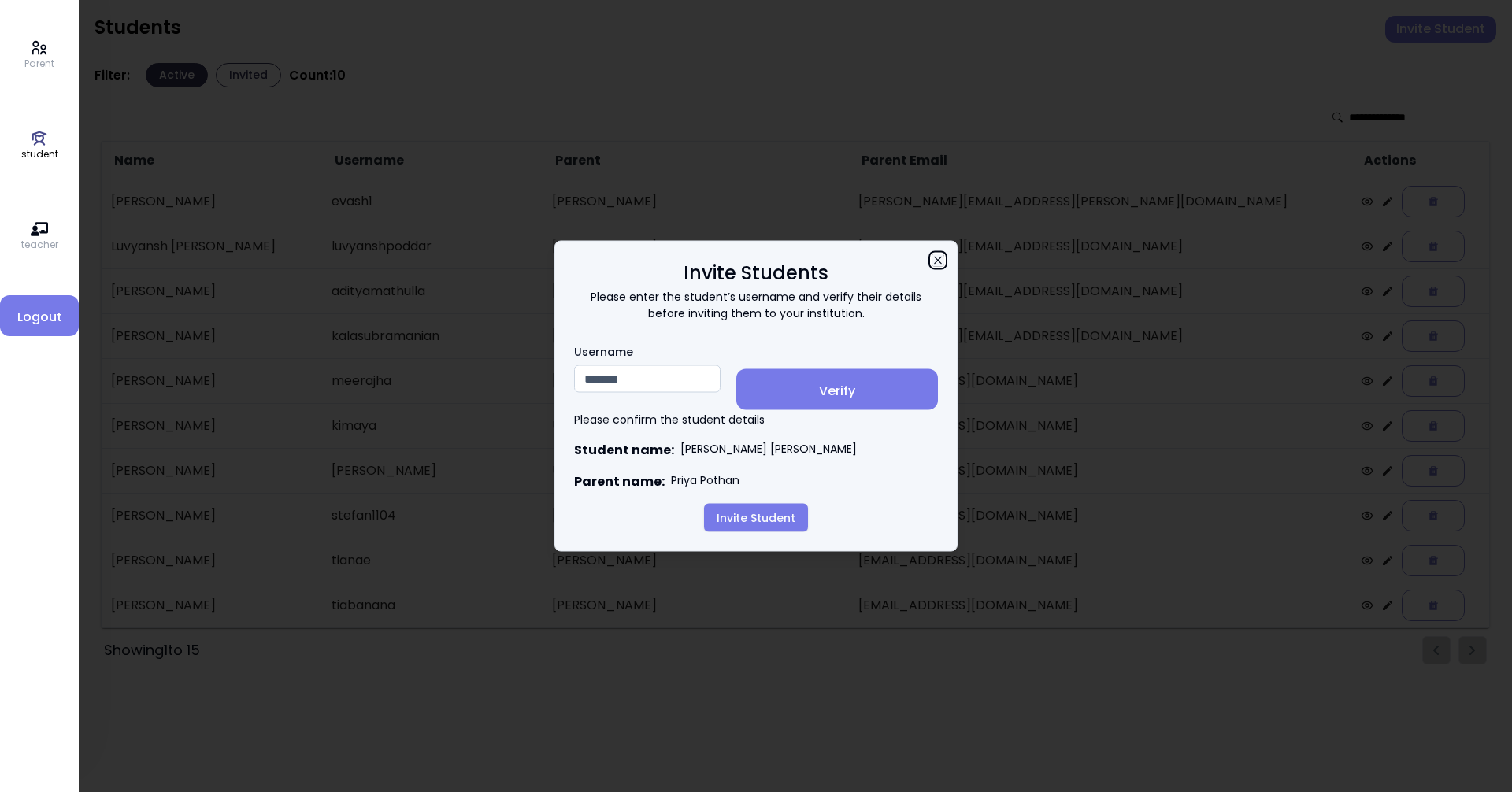
click at [730, 256] on icon "button" at bounding box center [938, 260] width 8 height 8
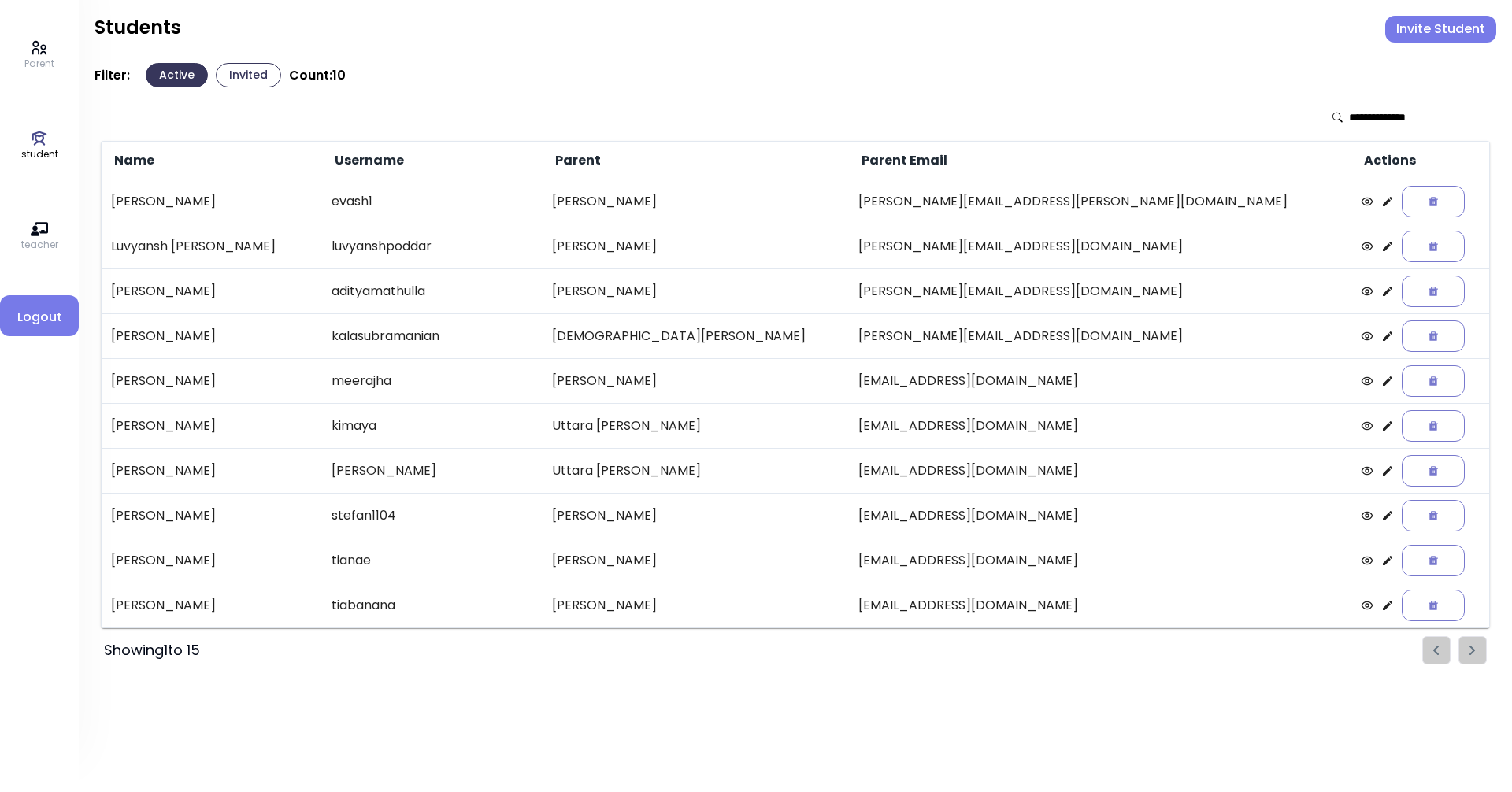
click at [41, 64] on p "Parent" at bounding box center [39, 63] width 30 height 14
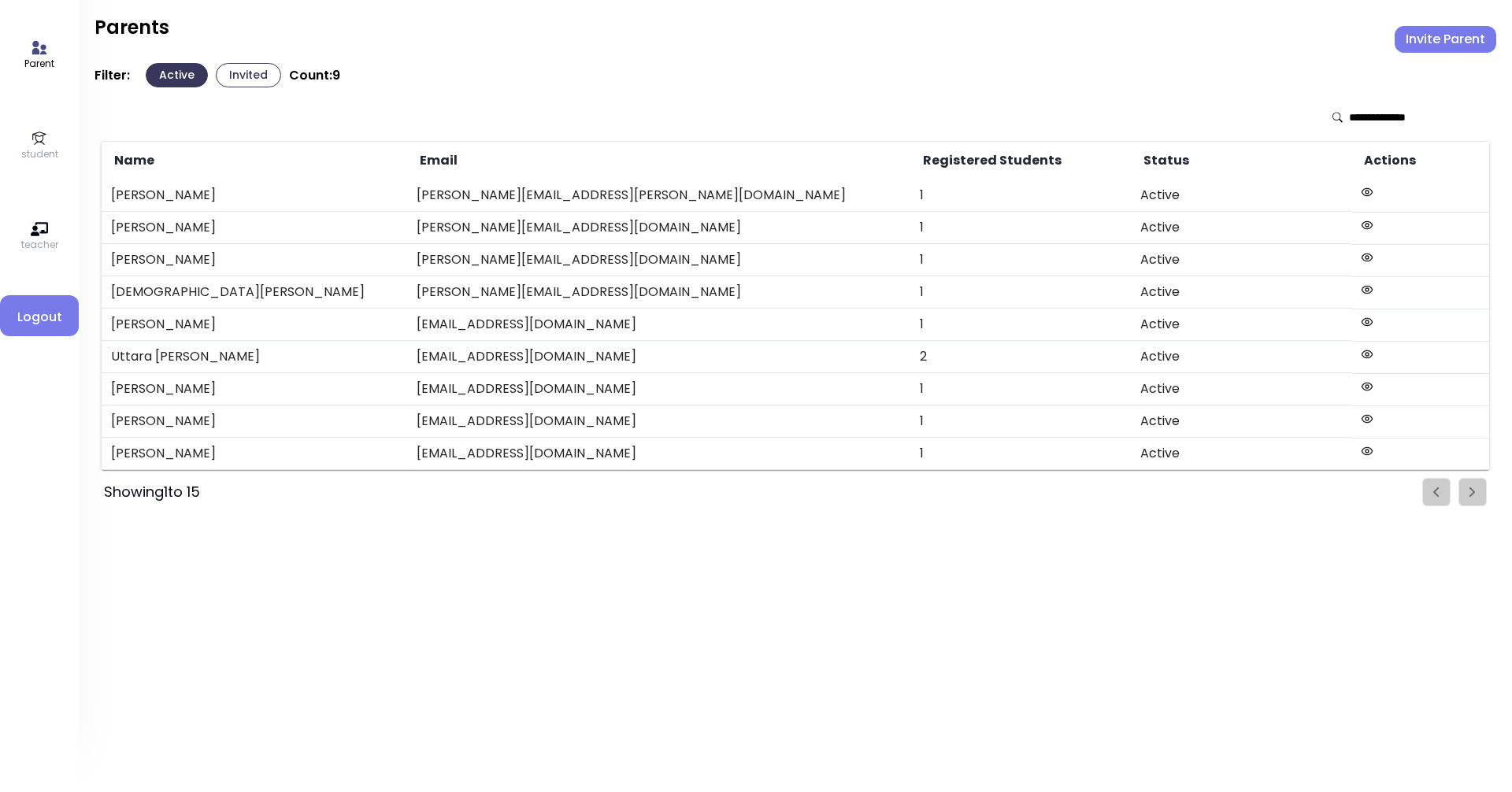
click at [238, 73] on button "Invited" at bounding box center [249, 75] width 66 height 24
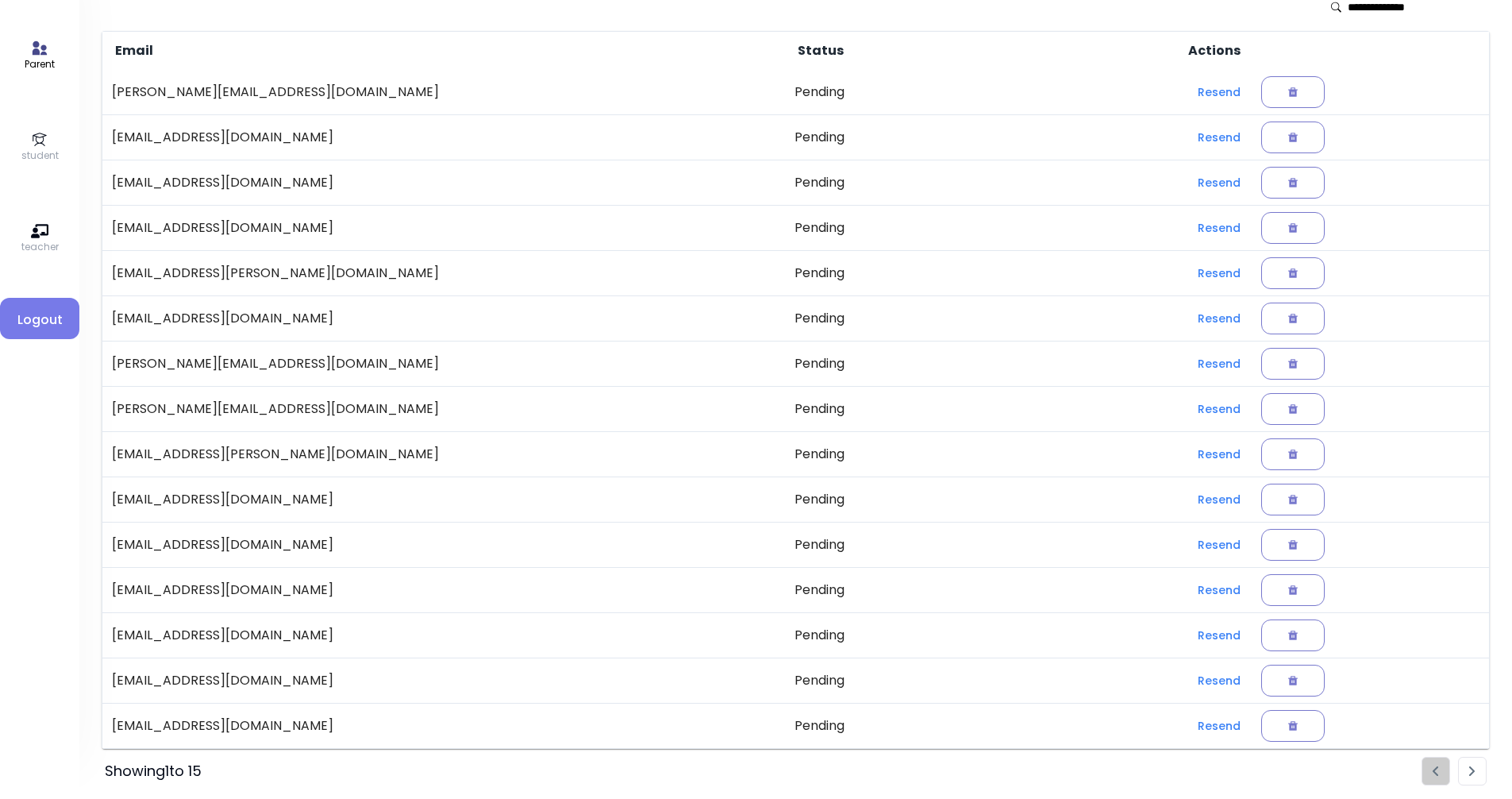
scroll to position [114, 0]
click at [736, 764] on li "Pagination" at bounding box center [1472, 769] width 28 height 28
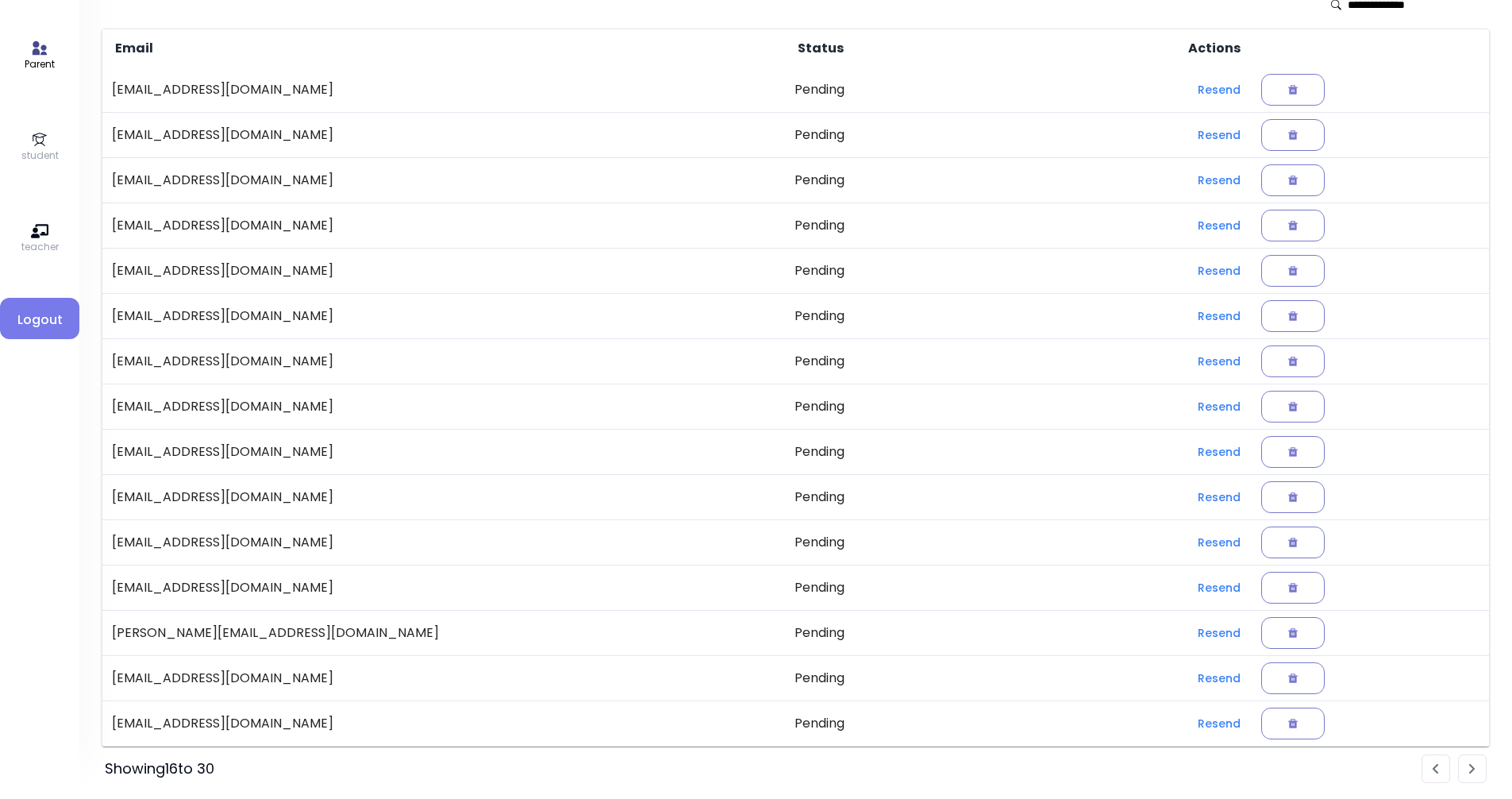
click at [736, 770] on img "Pagination" at bounding box center [1435, 769] width 7 height 10
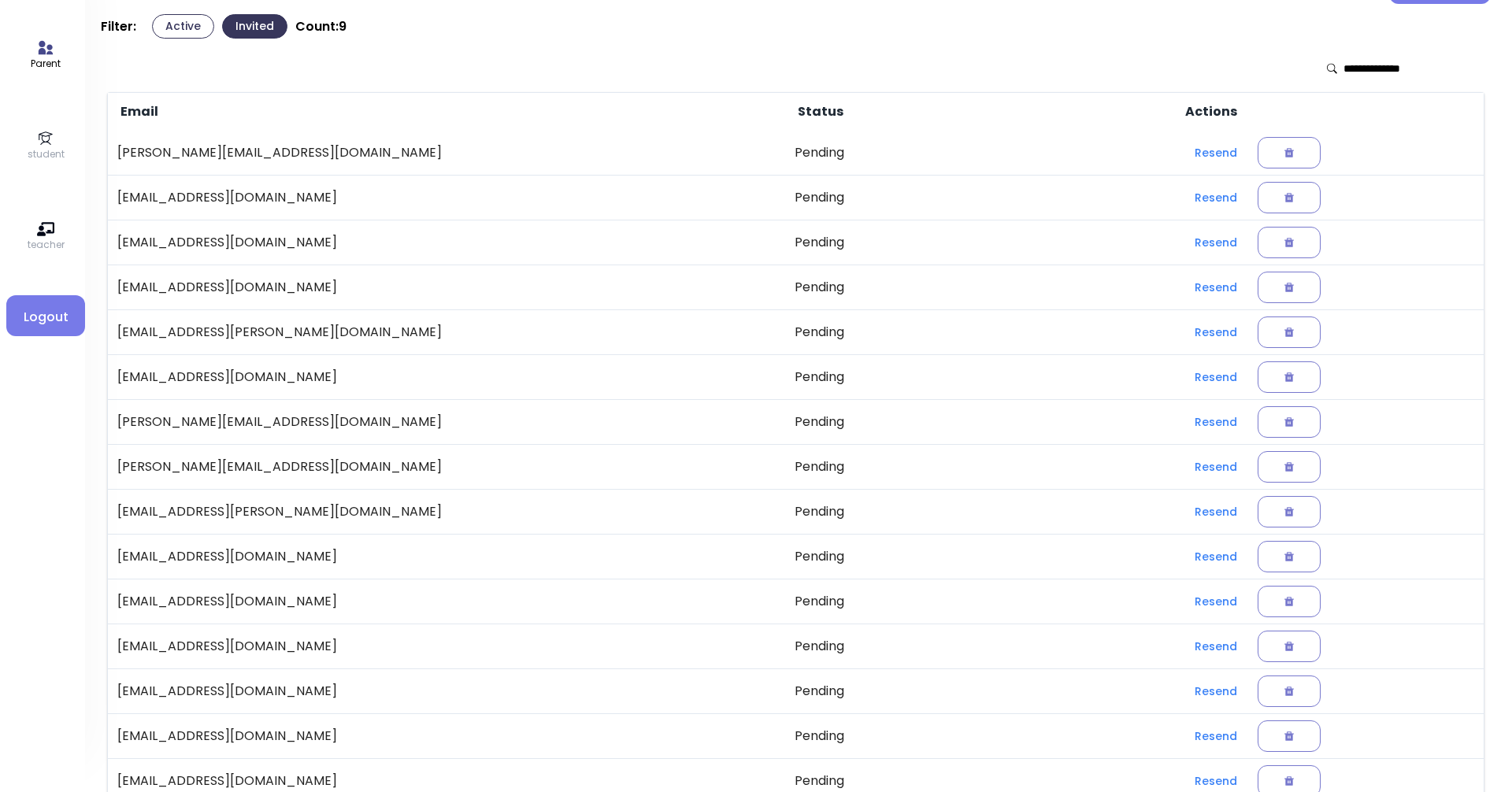
scroll to position [0, 0]
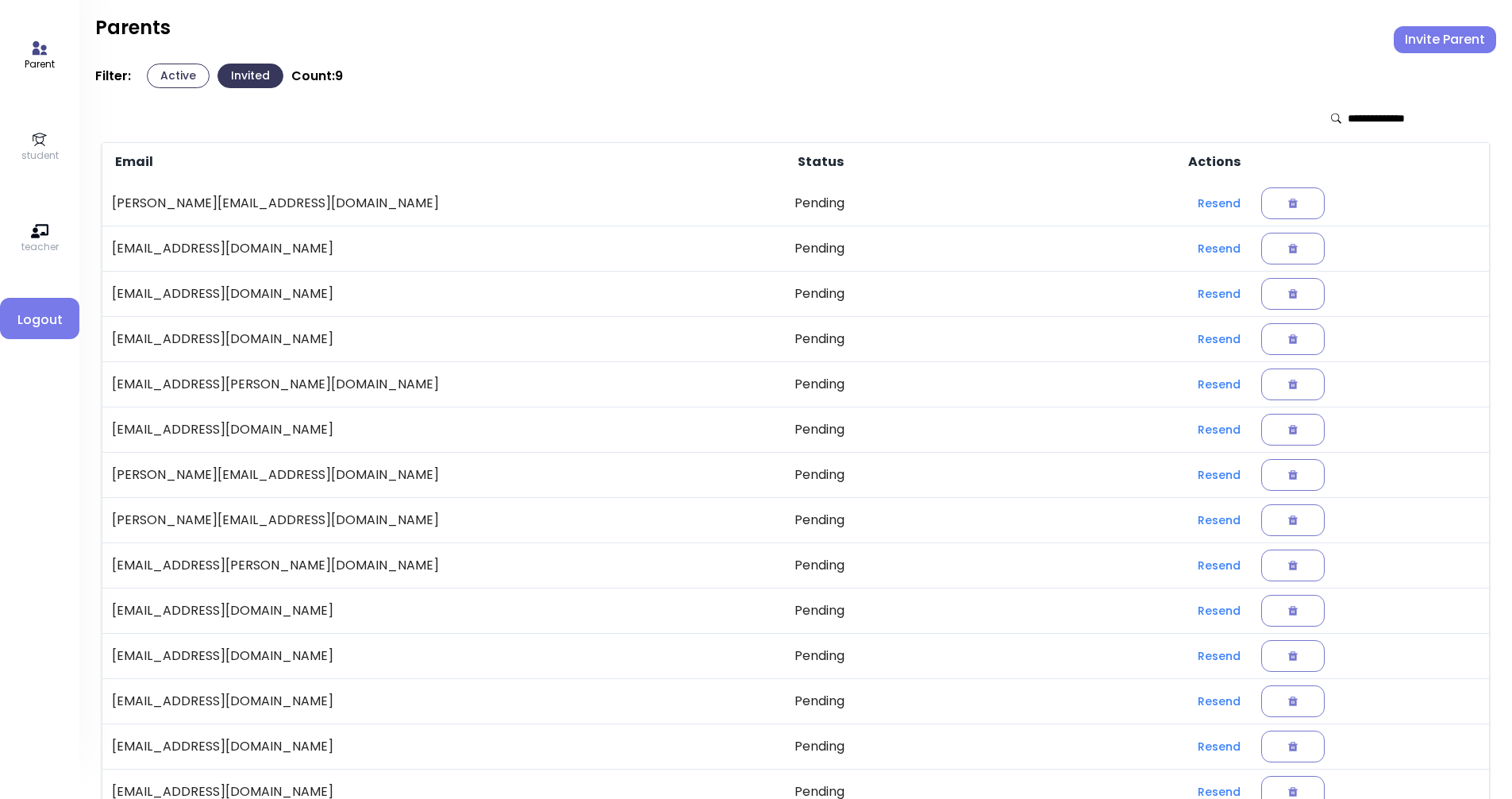
click at [38, 137] on icon at bounding box center [39, 139] width 14 height 13
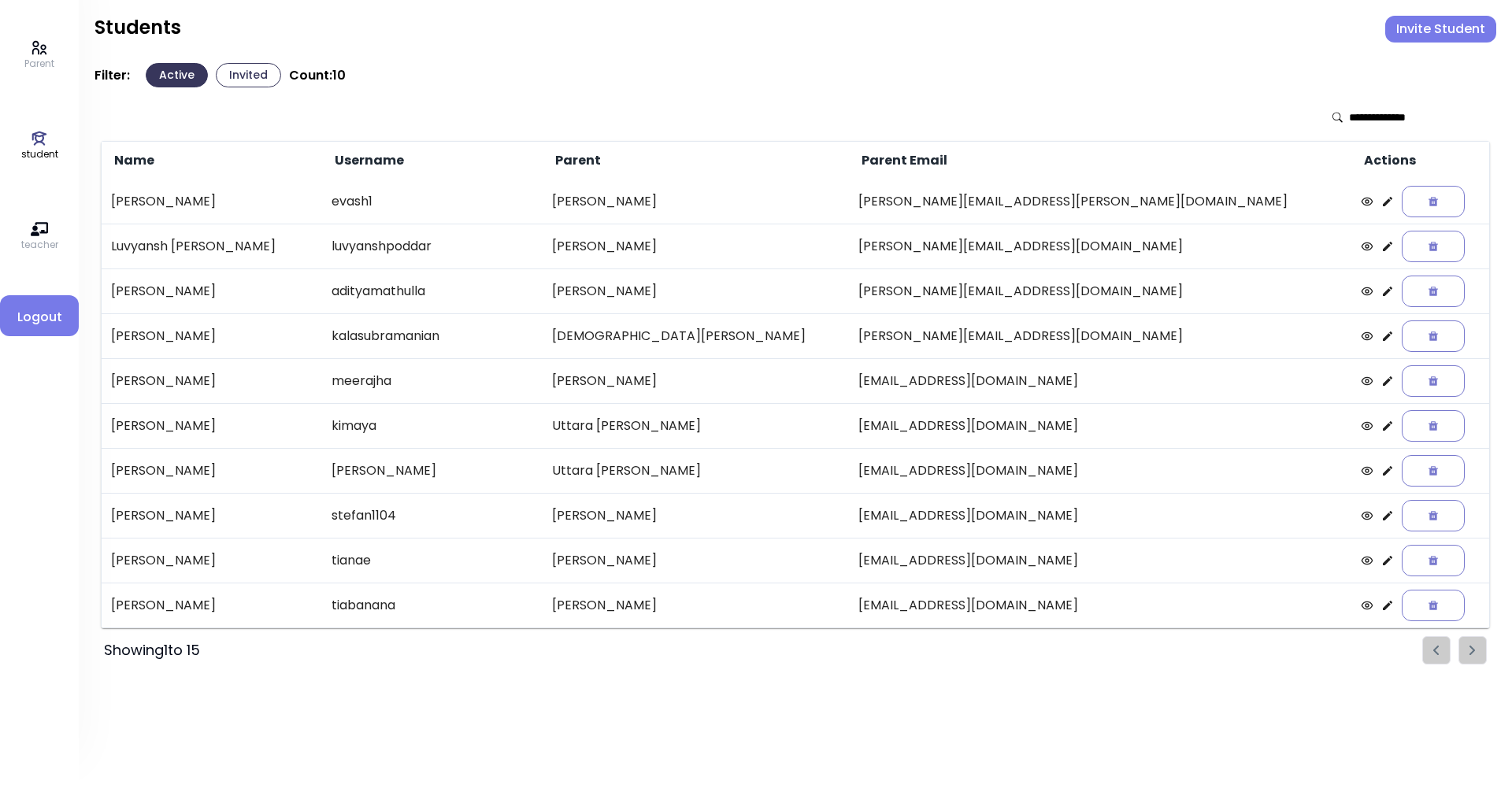
click at [39, 47] on icon at bounding box center [39, 48] width 17 height 17
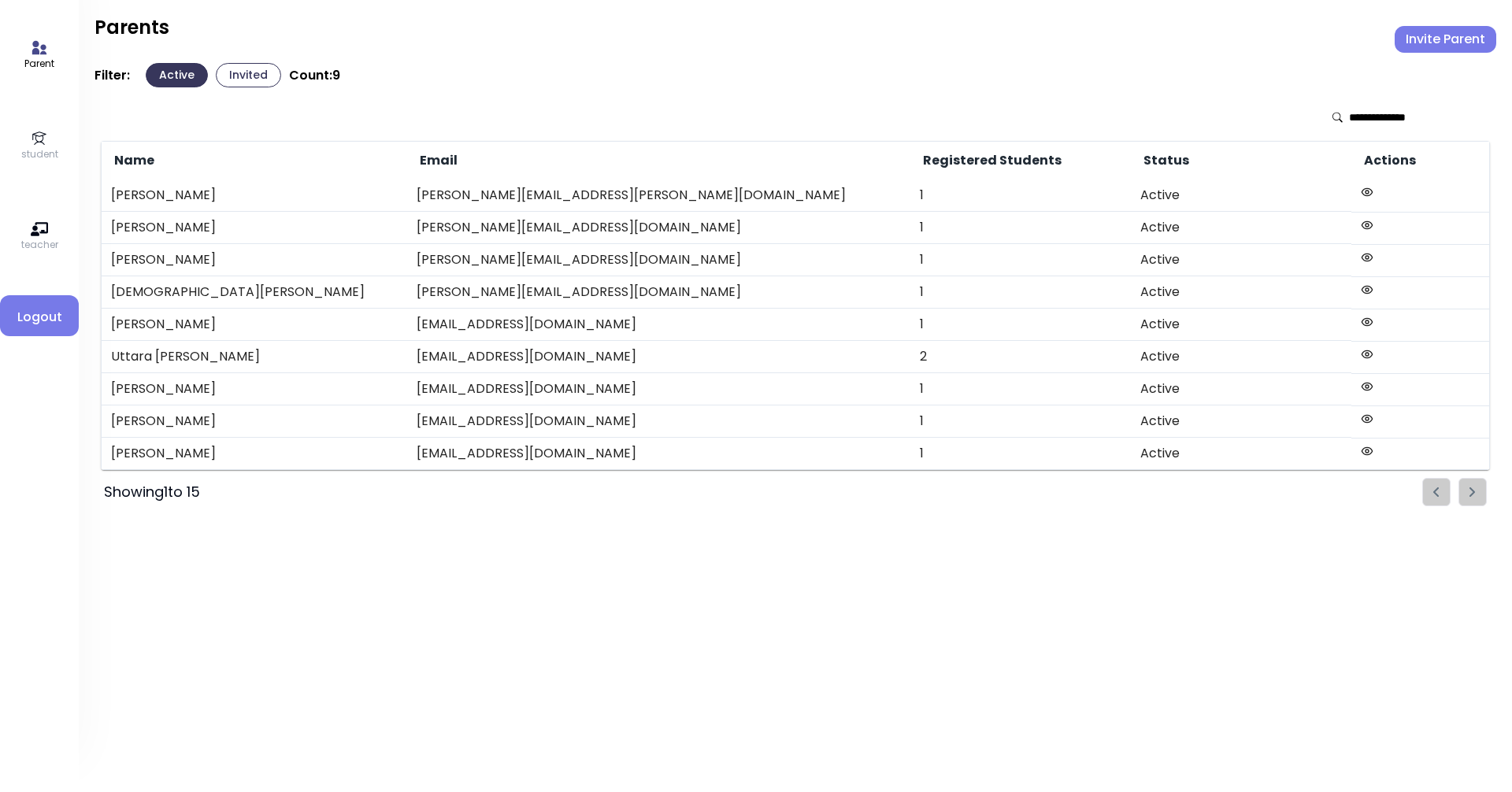
click at [730, 358] on icon at bounding box center [1367, 354] width 12 height 12
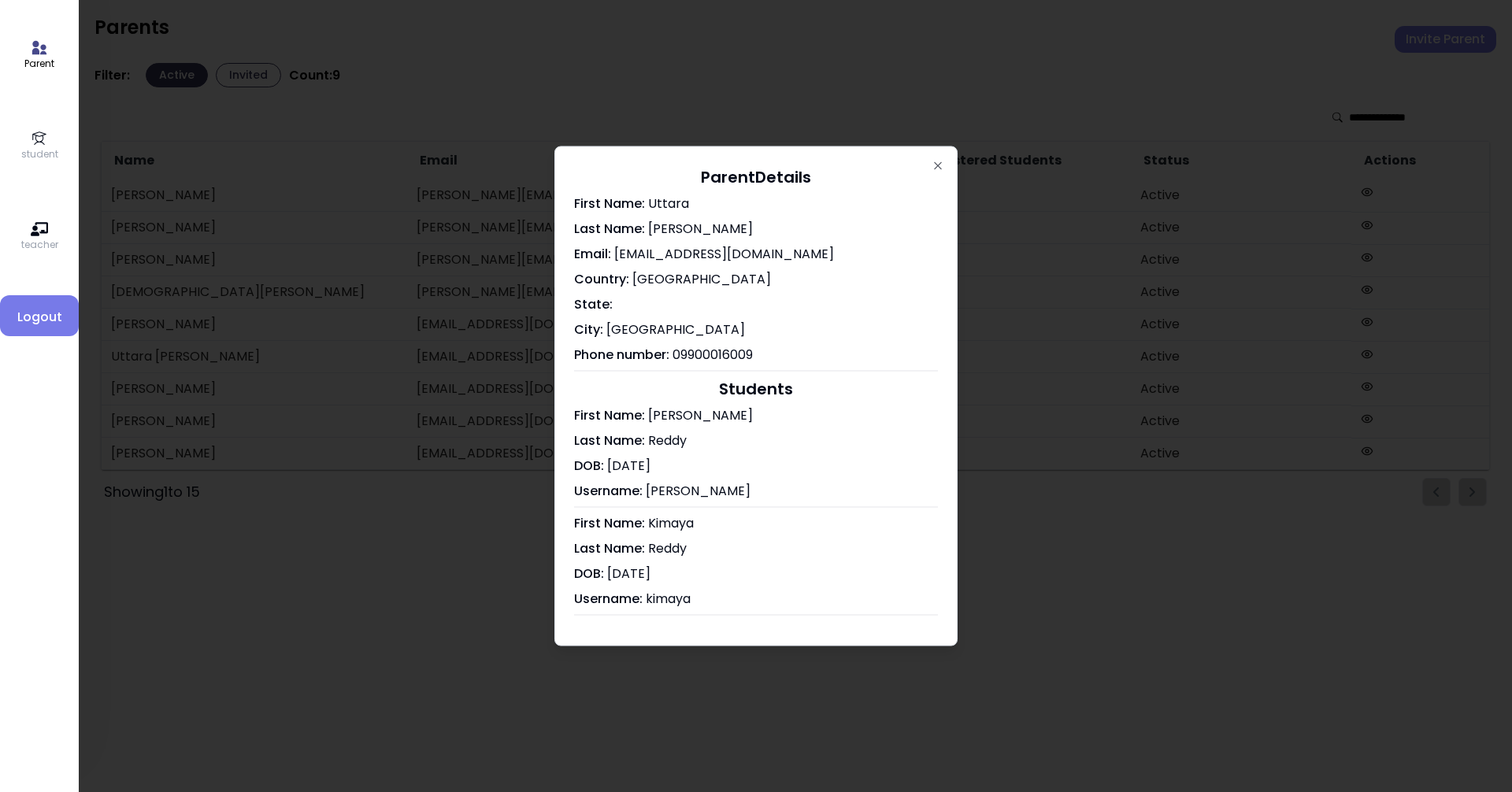
click at [730, 173] on div "Parent Details First Name: Uttara Last Name: Karthik Email: uttarakarthik@gmail…" at bounding box center [756, 396] width 404 height 500
click at [730, 166] on div "Parent Details First Name: Uttara Last Name: Karthik Email: uttarakarthik@gmail…" at bounding box center [756, 396] width 404 height 500
click at [730, 164] on div "Parent Details First Name: Uttara Last Name: Karthik Email: uttarakarthik@gmail…" at bounding box center [756, 396] width 404 height 500
click at [730, 164] on icon "button" at bounding box center [937, 165] width 12 height 12
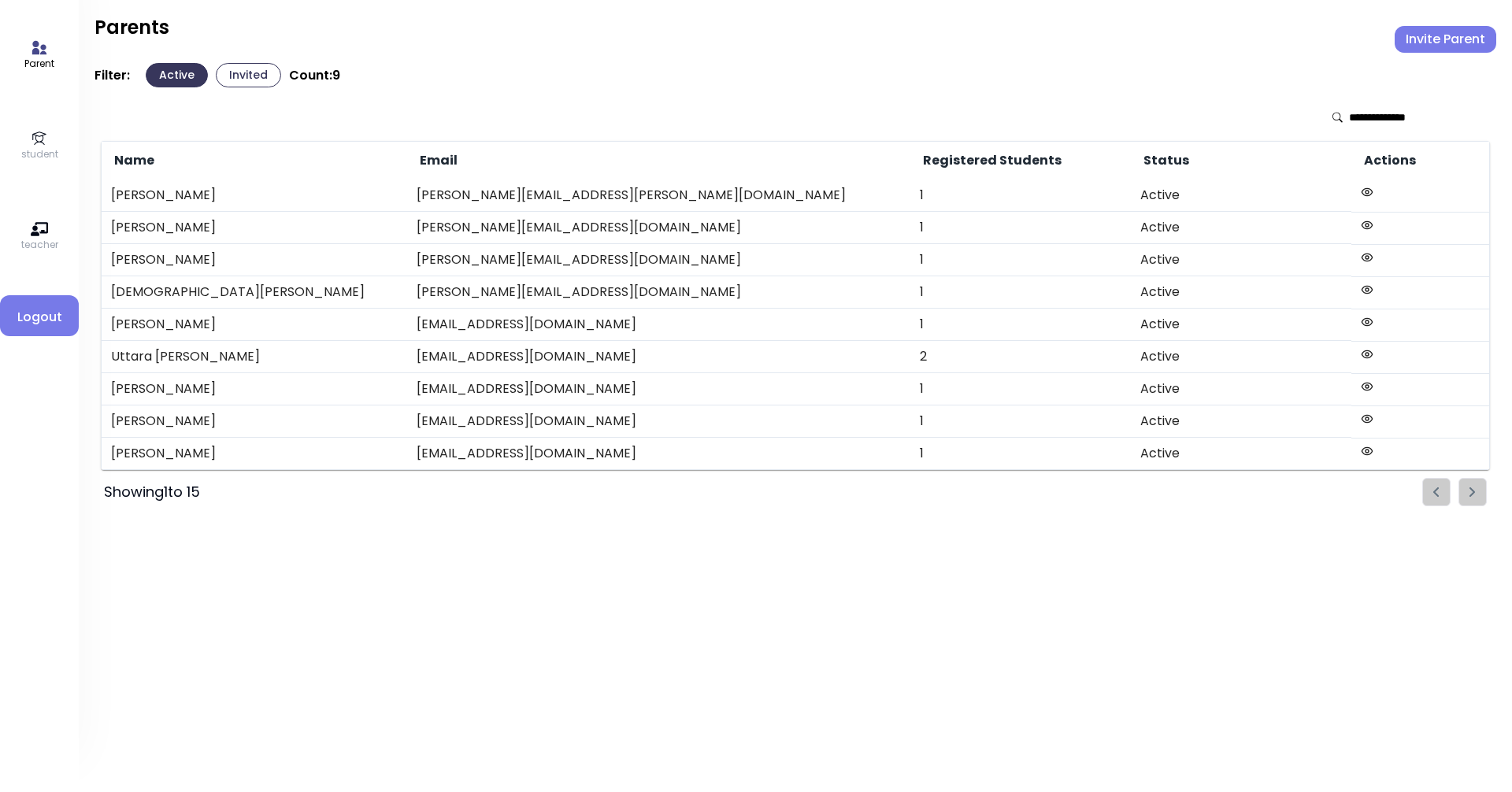
click at [46, 139] on icon at bounding box center [39, 138] width 17 height 17
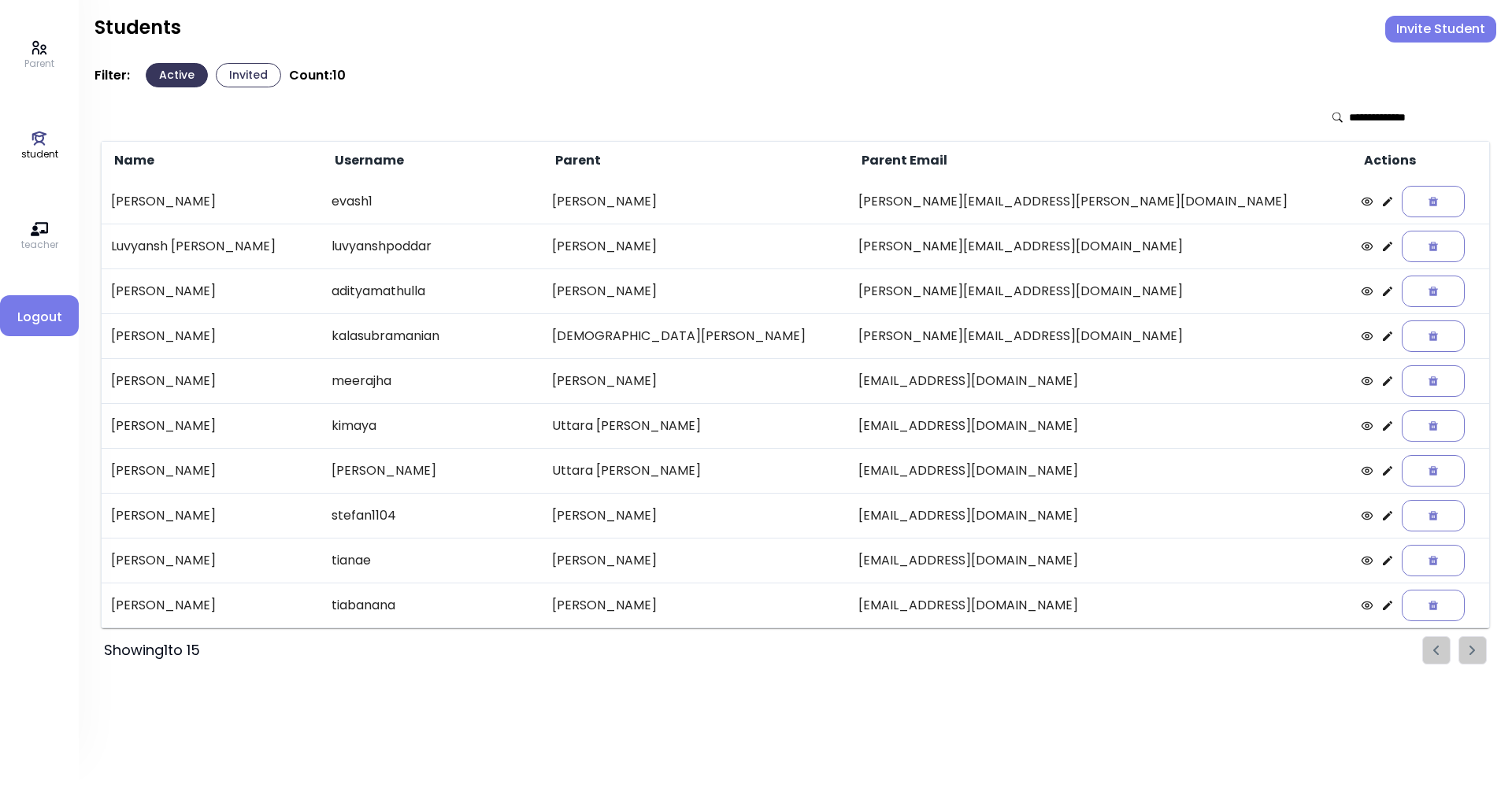
click at [730, 516] on td "karenrrd@yahoo.com" at bounding box center [1099, 515] width 502 height 45
click at [730, 516] on icon at bounding box center [1367, 515] width 12 height 12
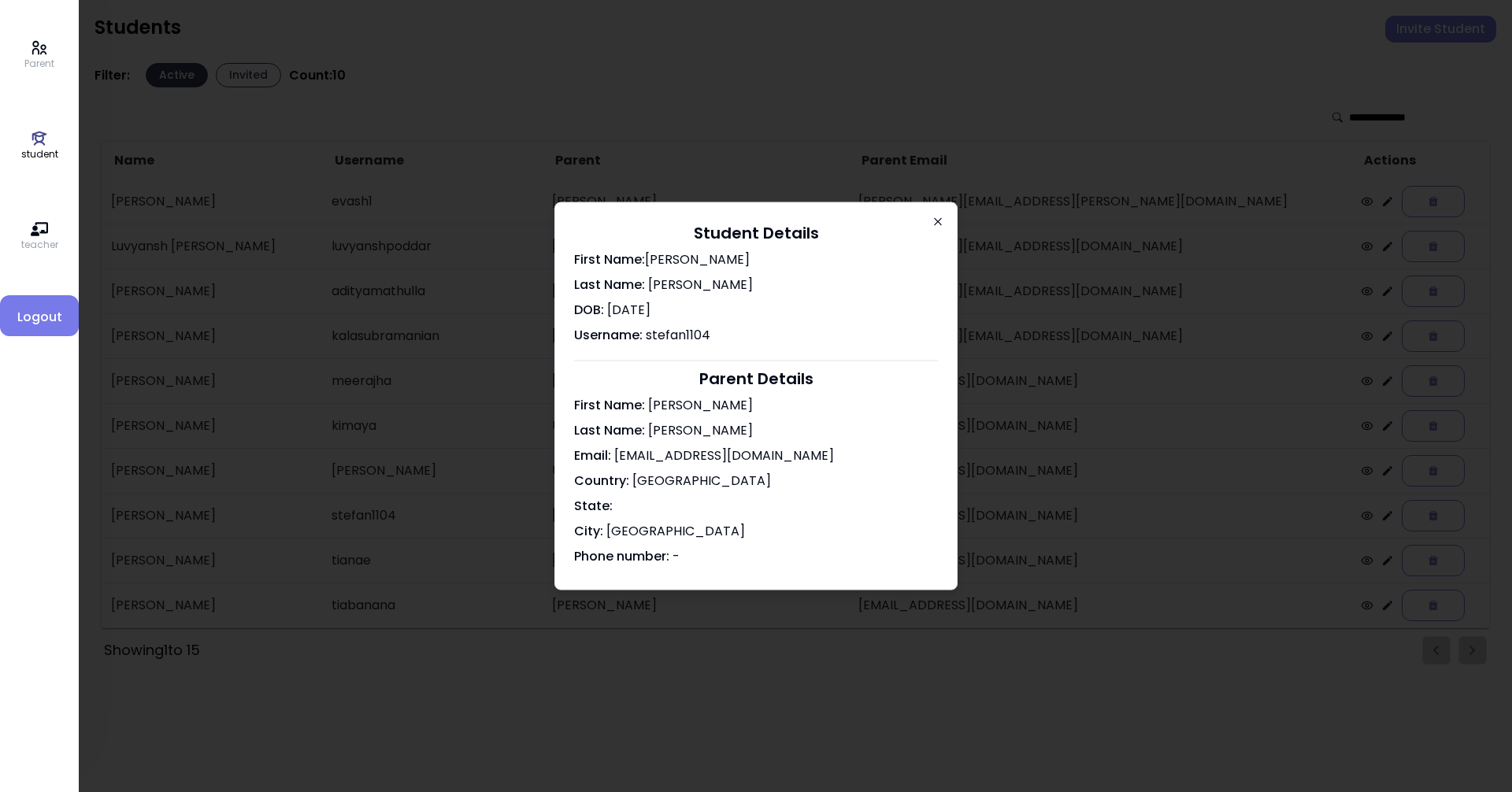
click at [730, 221] on icon "button" at bounding box center [937, 221] width 12 height 12
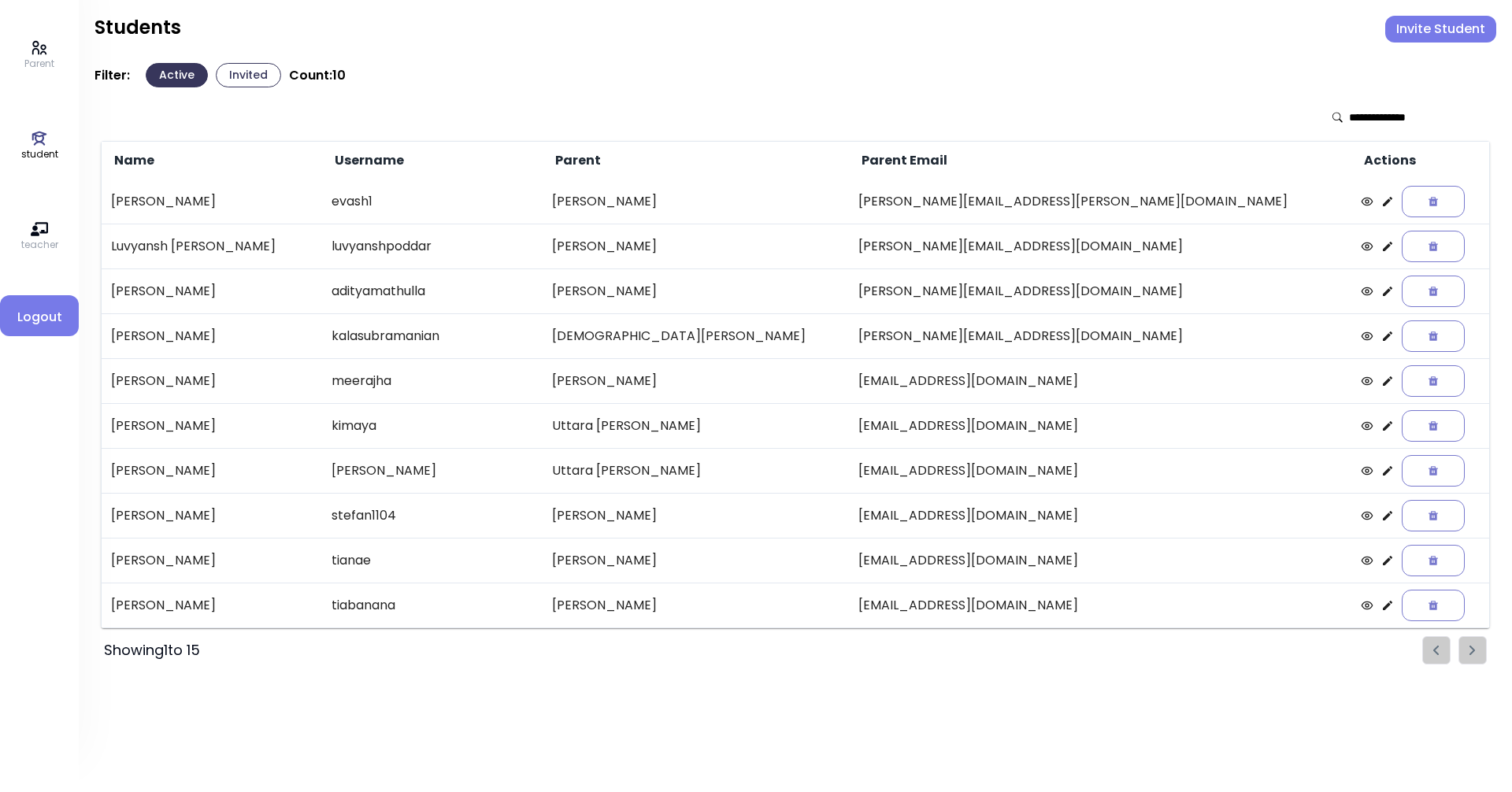
click at [43, 59] on p "Parent" at bounding box center [39, 63] width 30 height 14
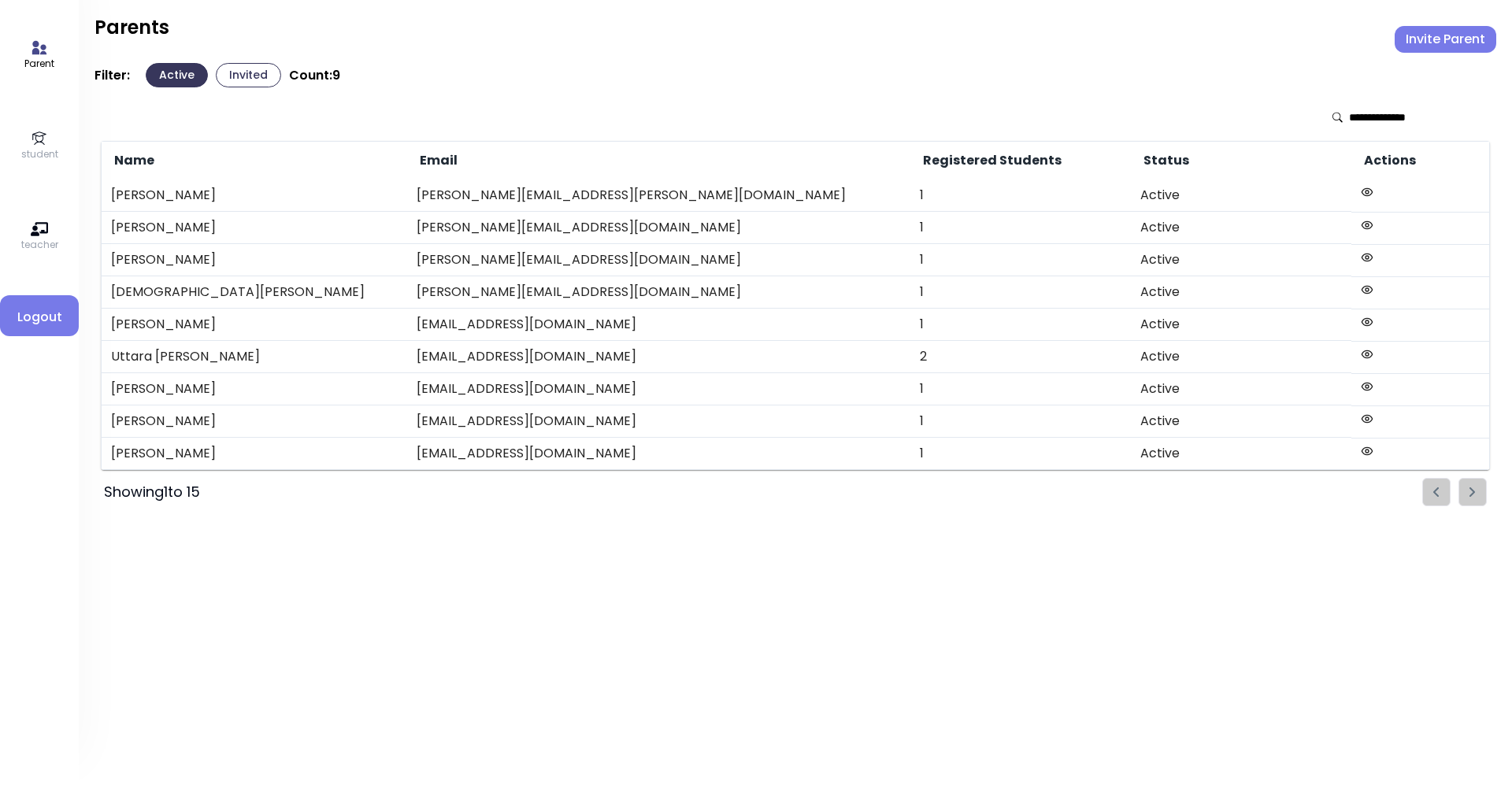
click at [730, 386] on icon at bounding box center [1367, 386] width 12 height 12
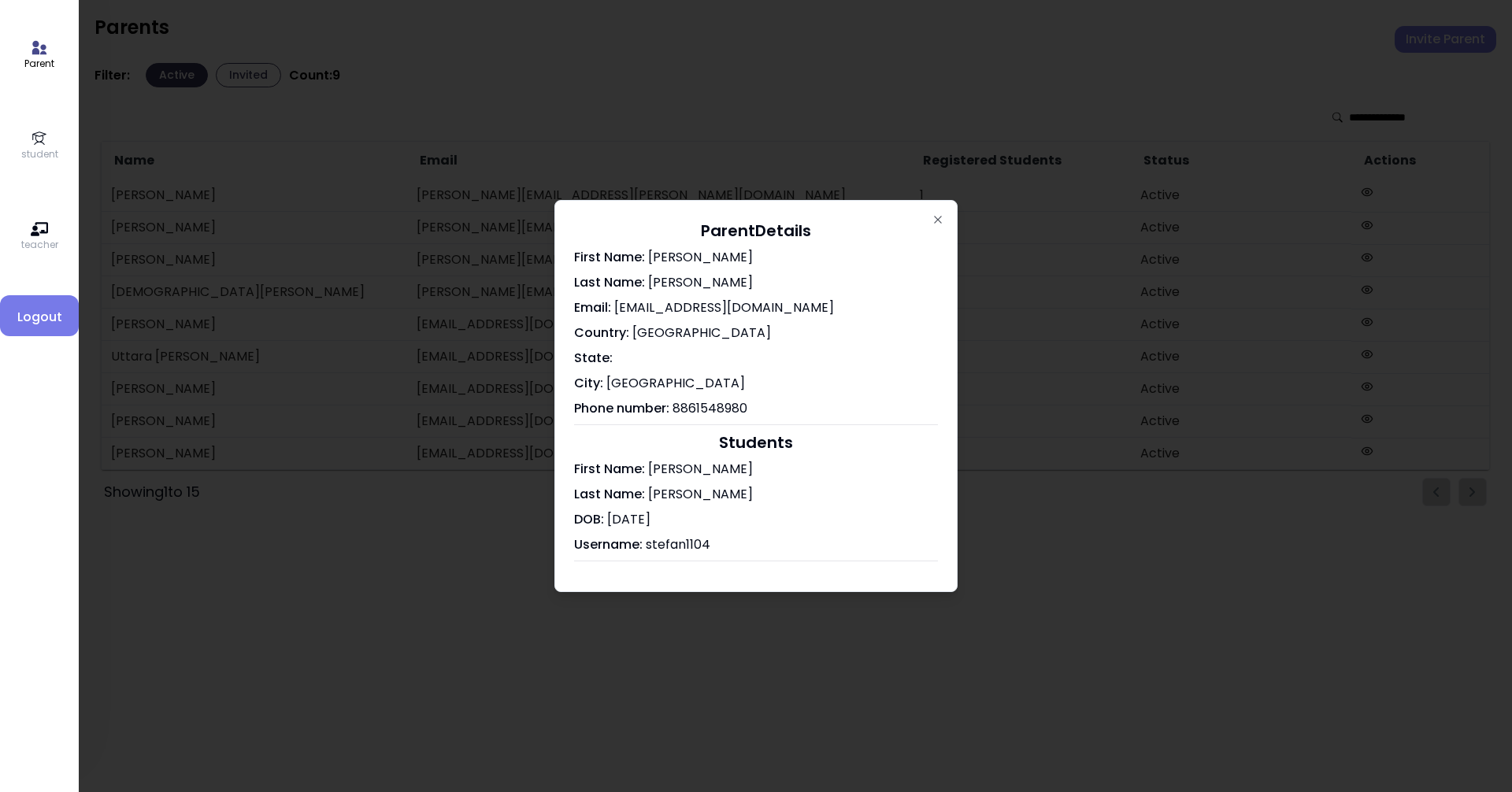
drag, startPoint x: 933, startPoint y: 213, endPoint x: 897, endPoint y: 236, distance: 42.7
click at [730, 216] on icon "button" at bounding box center [937, 219] width 12 height 12
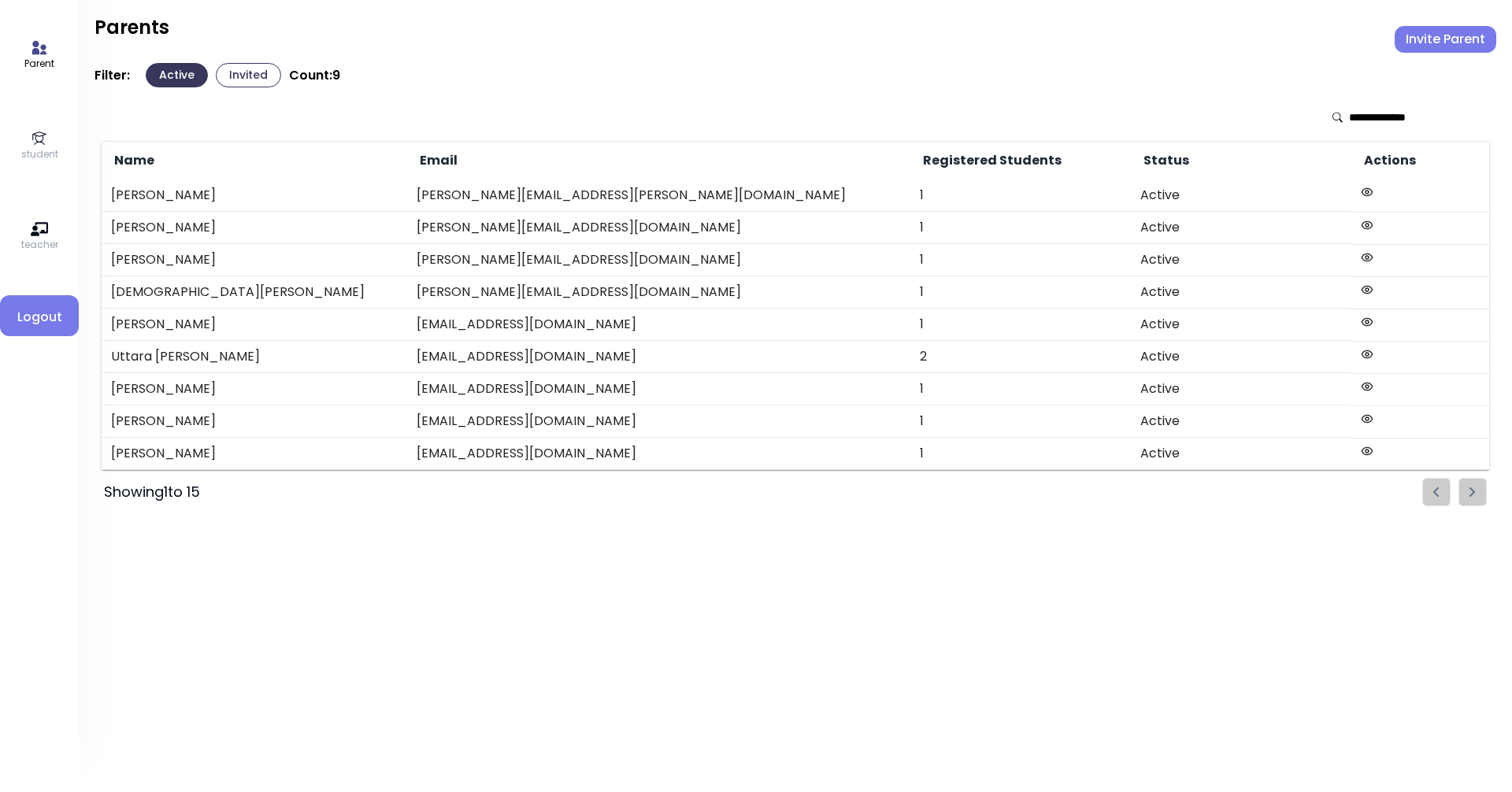
click at [49, 131] on link "student" at bounding box center [39, 145] width 37 height 32
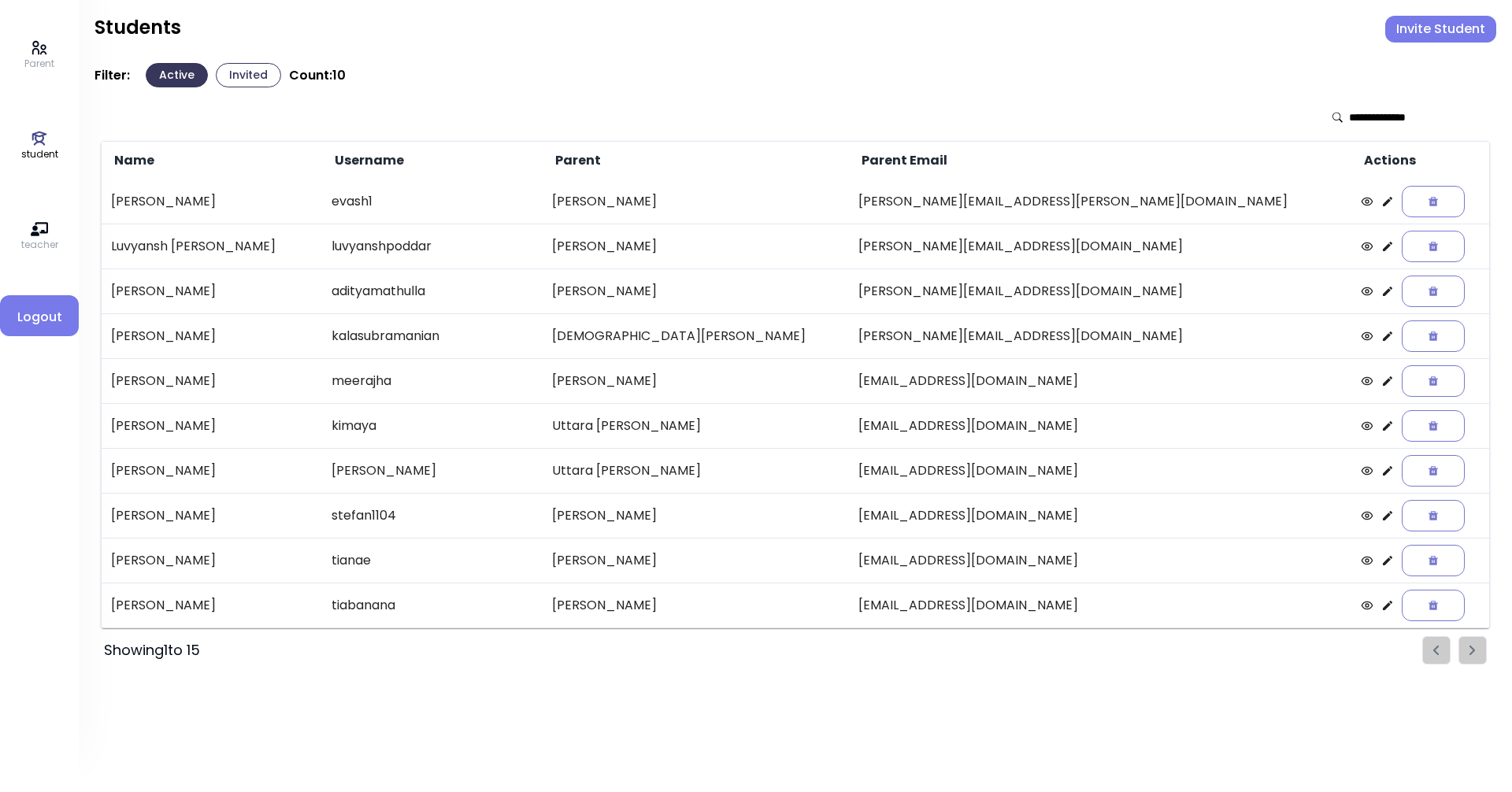
click at [46, 241] on p "teacher" at bounding box center [39, 244] width 37 height 14
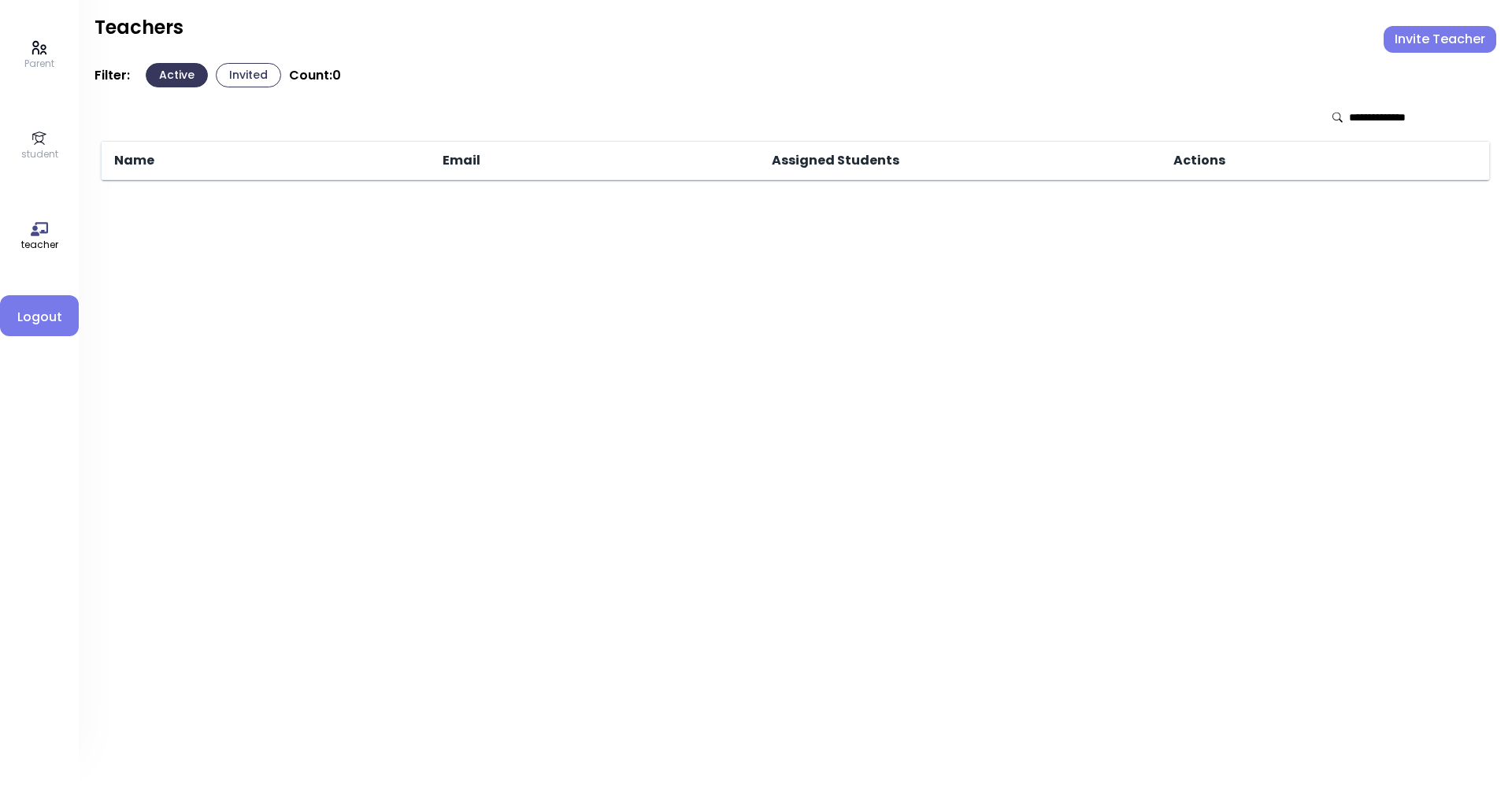
click at [36, 60] on p "Parent" at bounding box center [39, 63] width 30 height 14
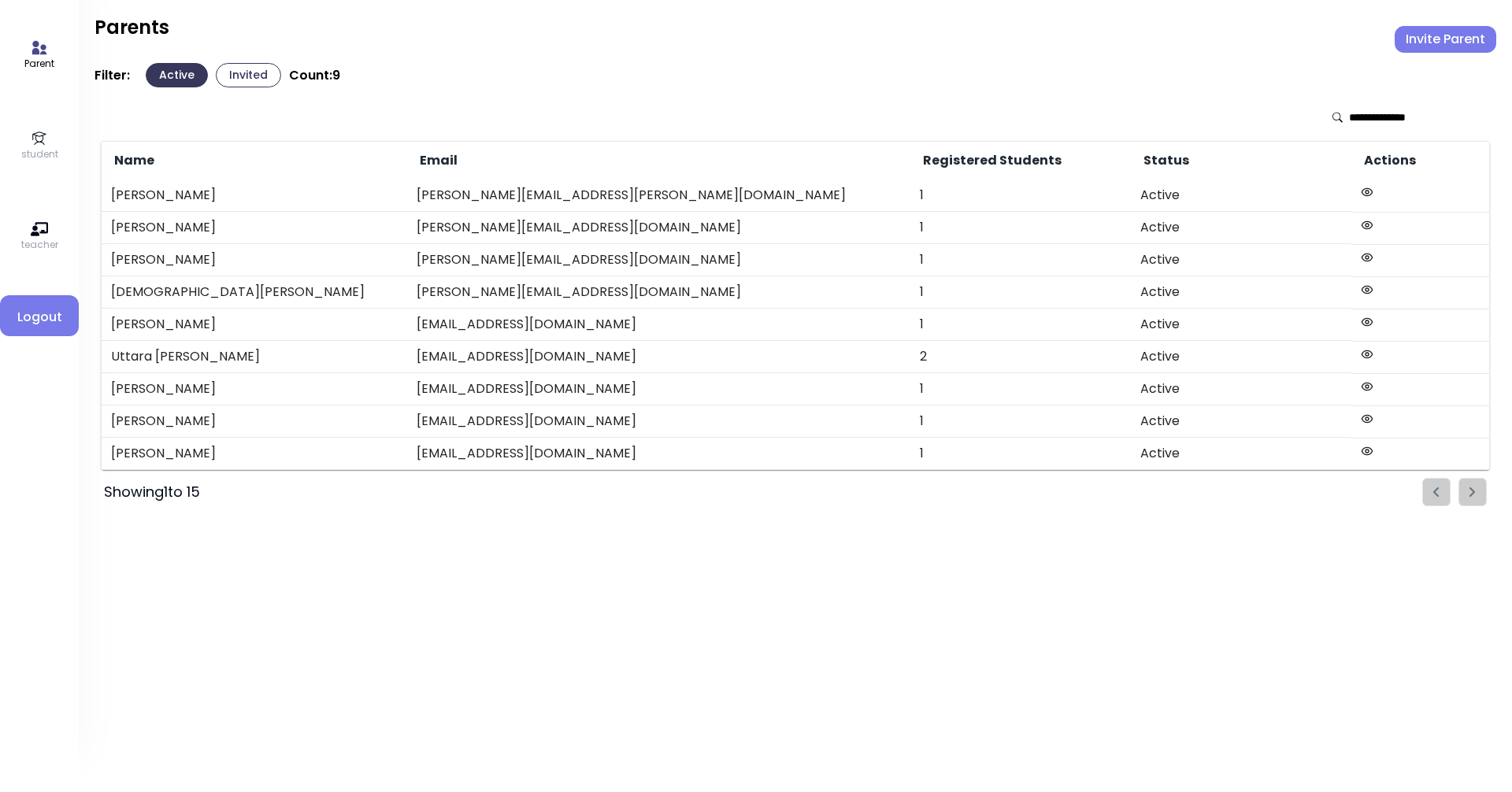
click at [39, 143] on icon at bounding box center [39, 138] width 17 height 17
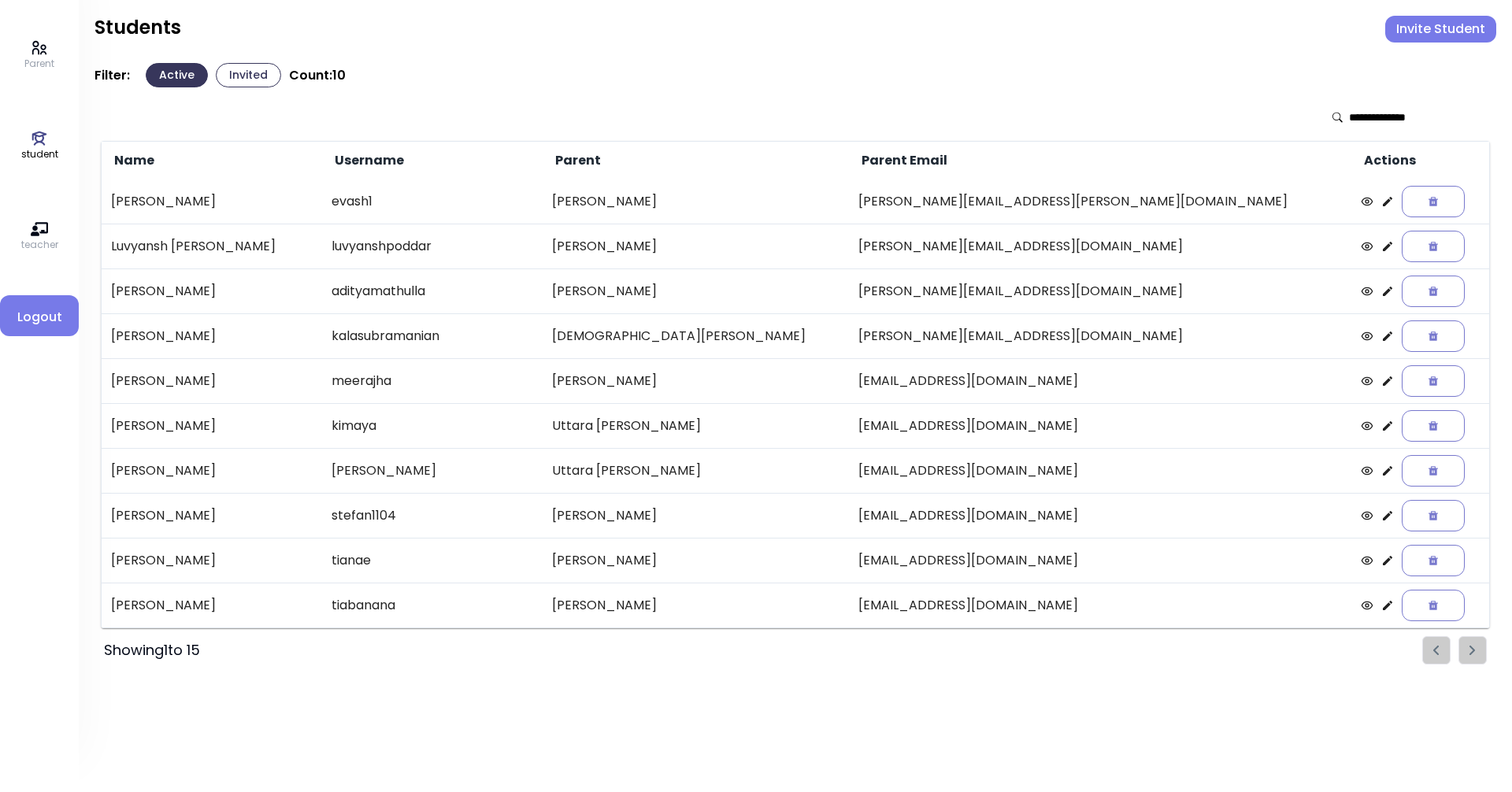
click at [730, 199] on icon at bounding box center [1367, 201] width 12 height 12
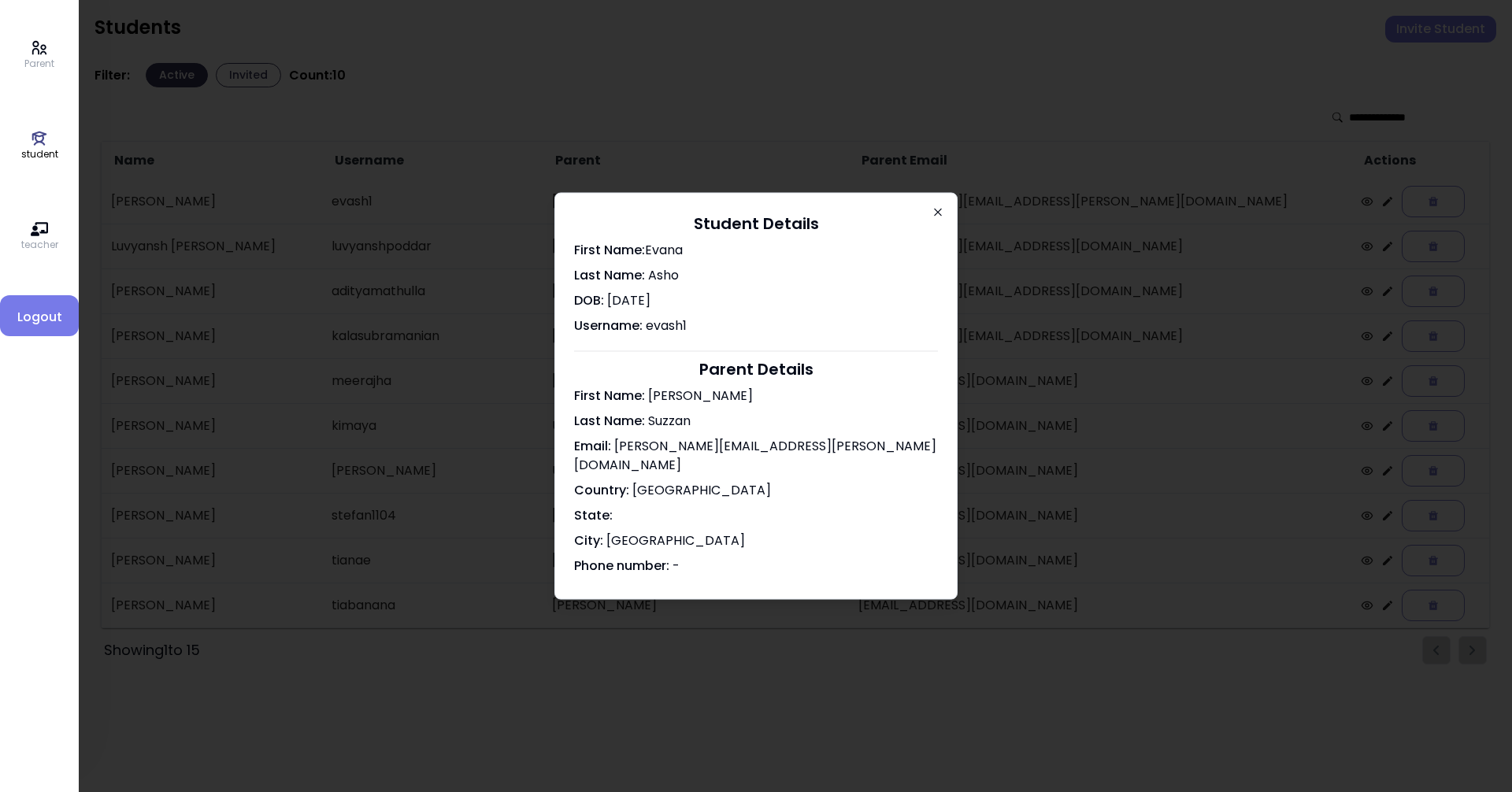
click at [730, 217] on icon "button" at bounding box center [937, 212] width 12 height 12
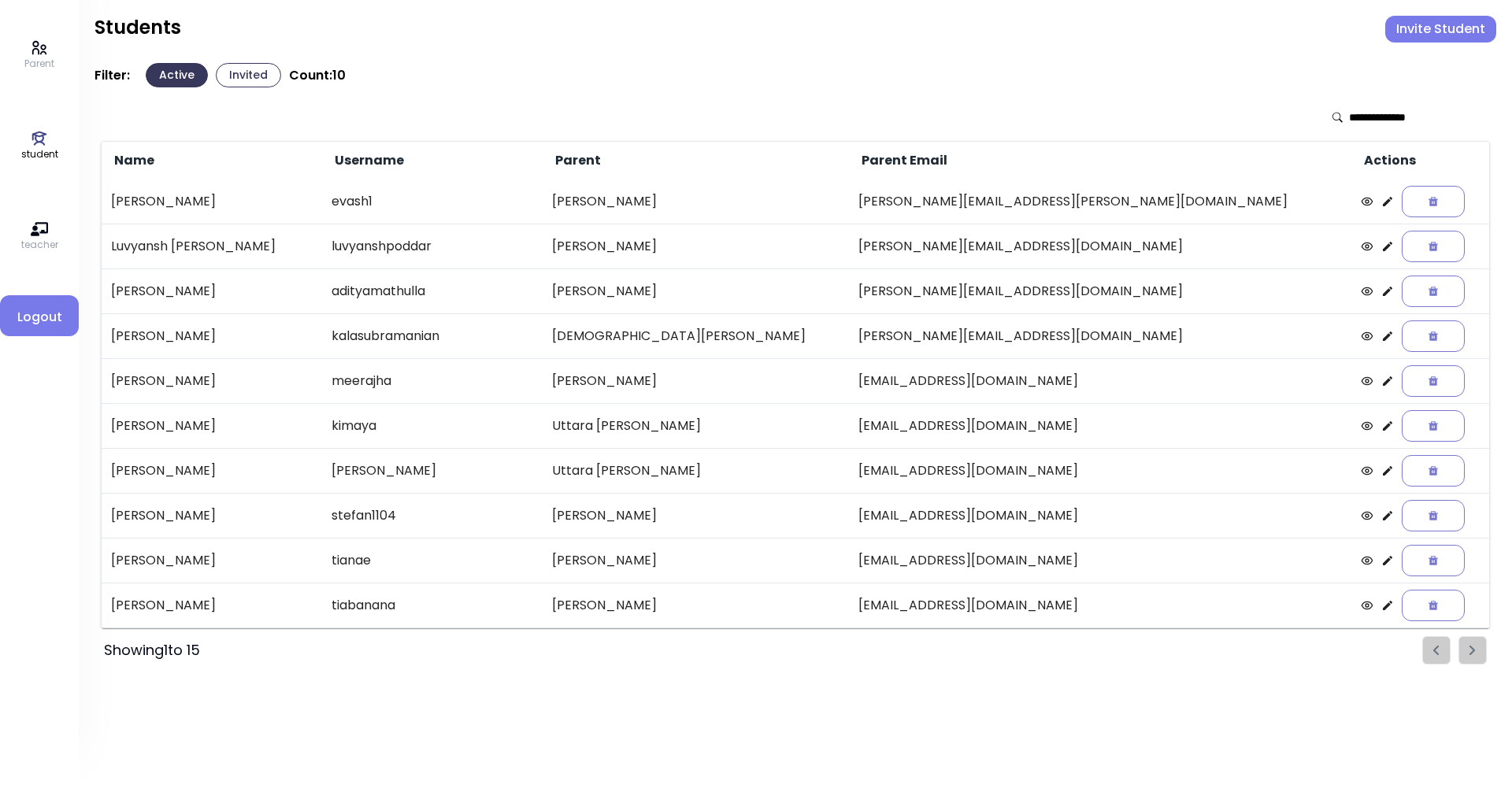
click at [730, 196] on icon at bounding box center [1386, 201] width 12 height 12
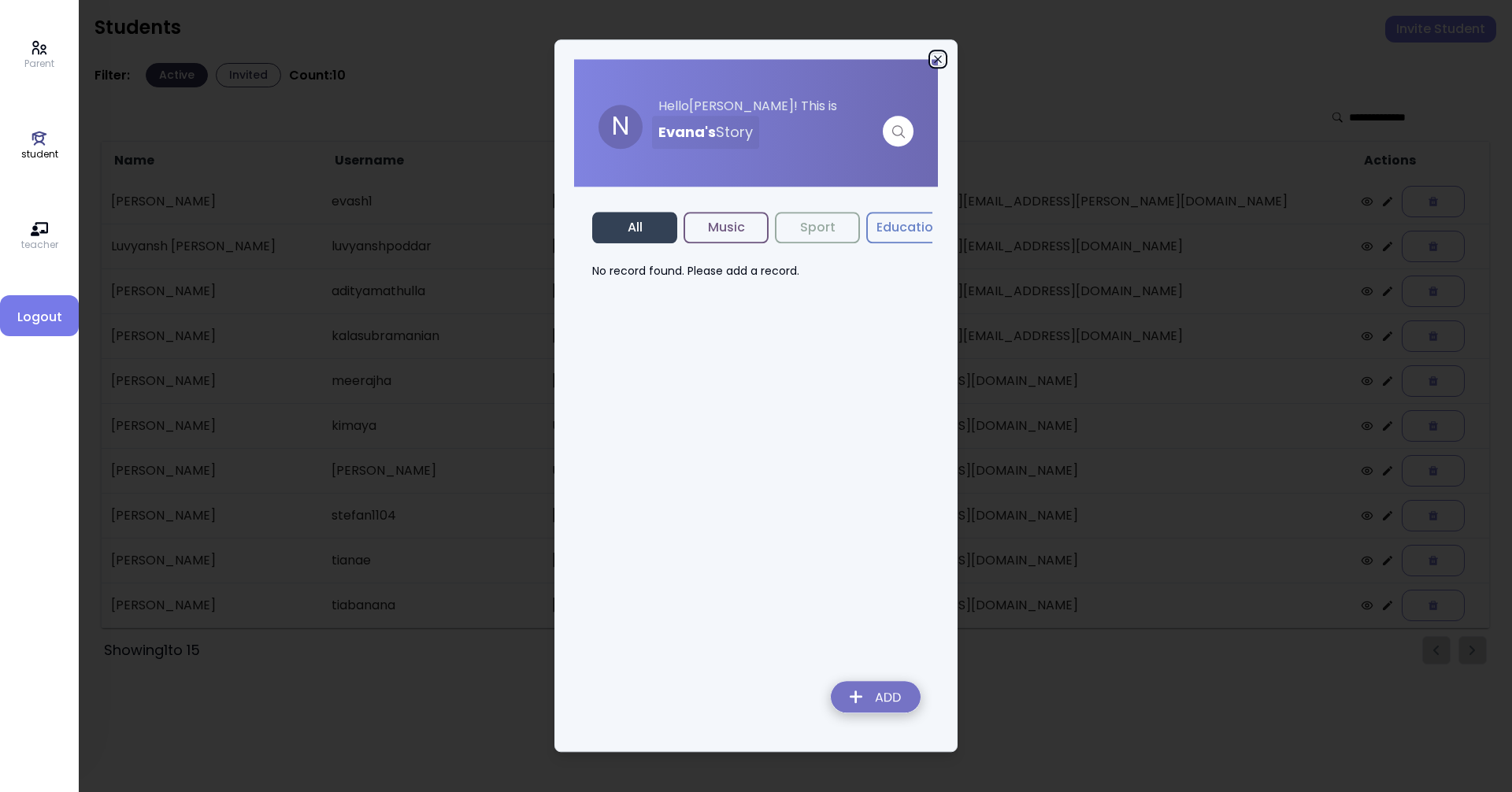
click at [730, 59] on icon "button" at bounding box center [937, 58] width 12 height 12
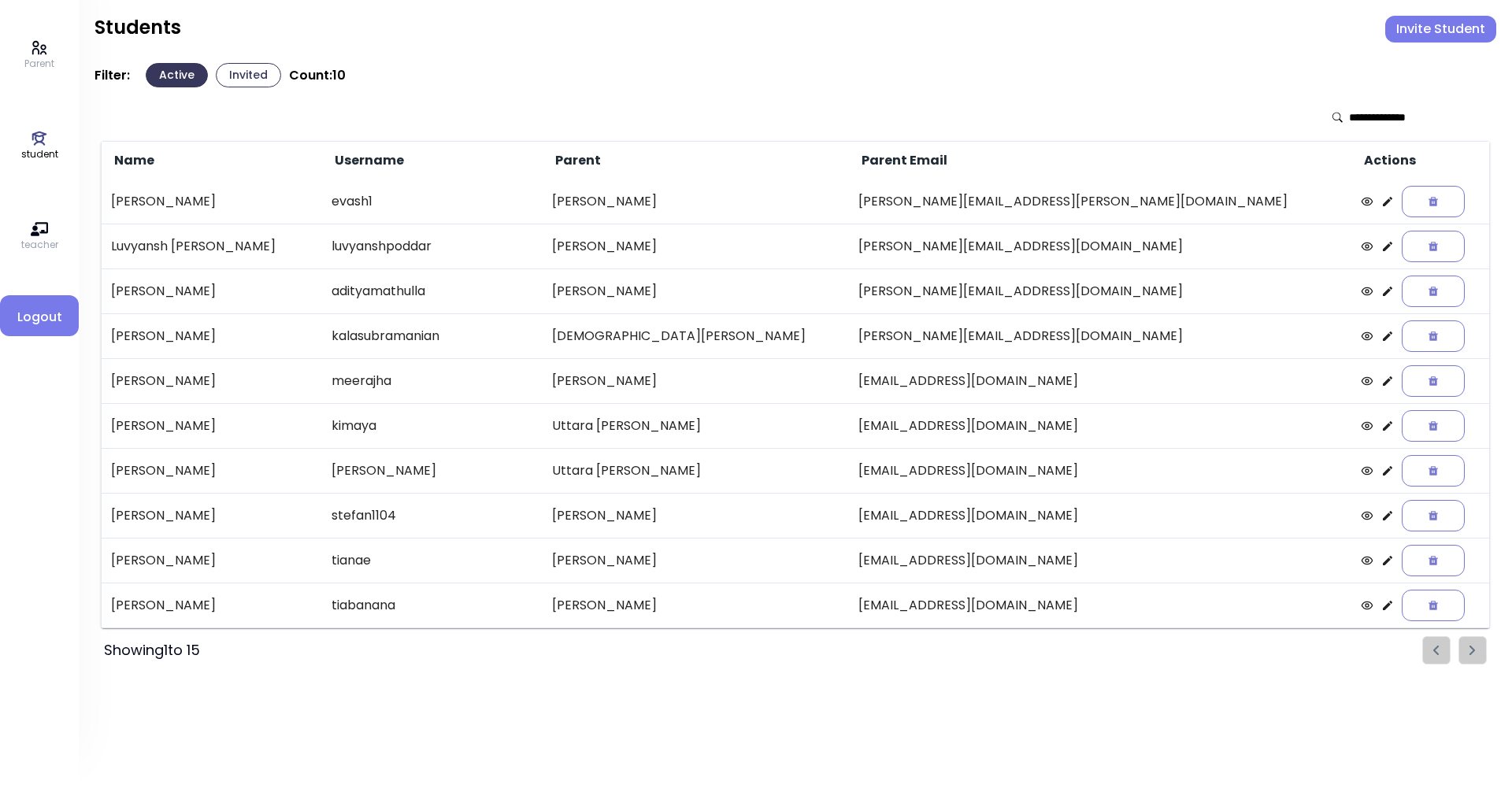
click at [730, 513] on icon at bounding box center [1386, 515] width 12 height 12
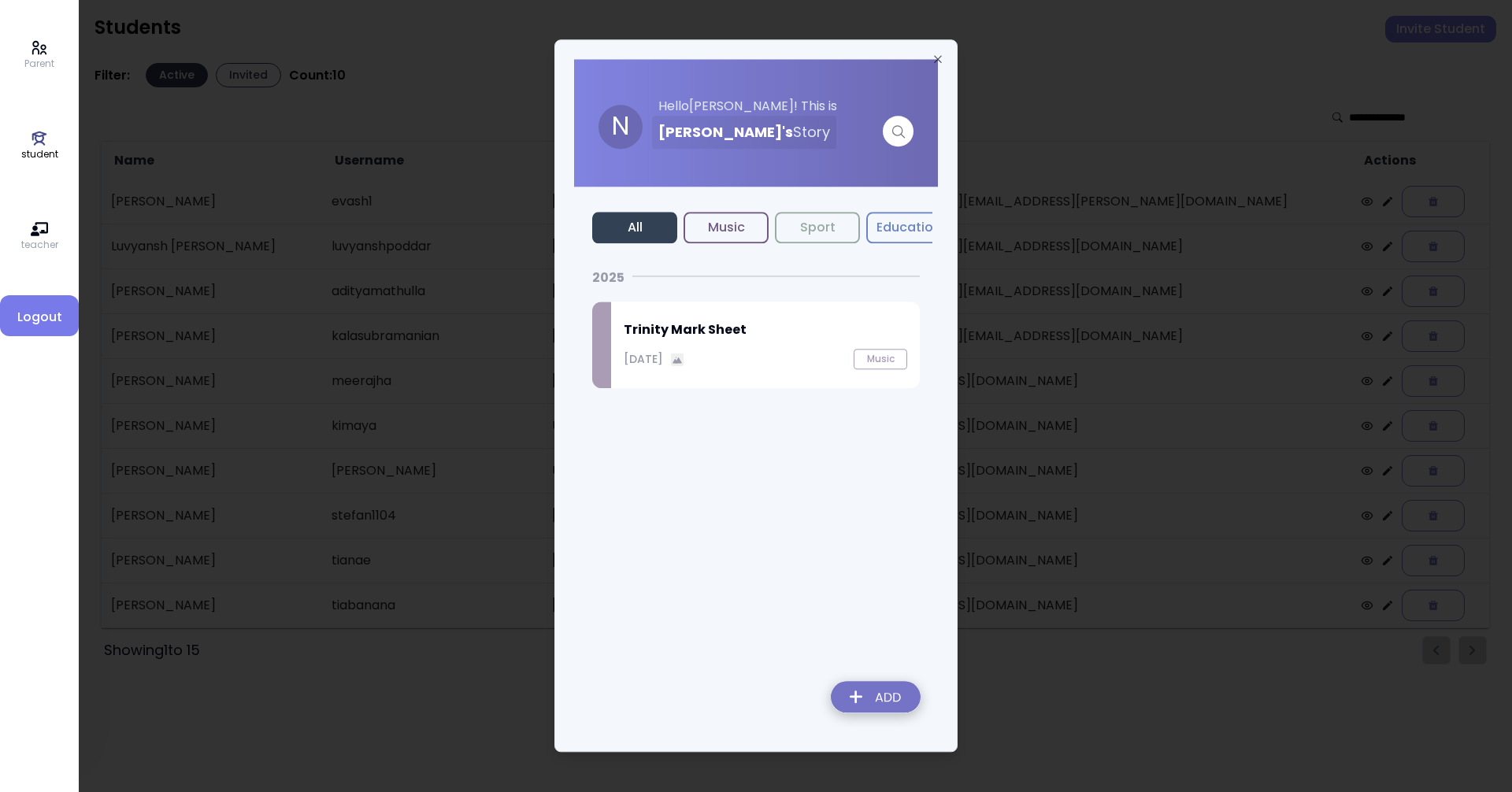
click at [693, 340] on h2 "Trinity Mark Sheet" at bounding box center [765, 329] width 283 height 19
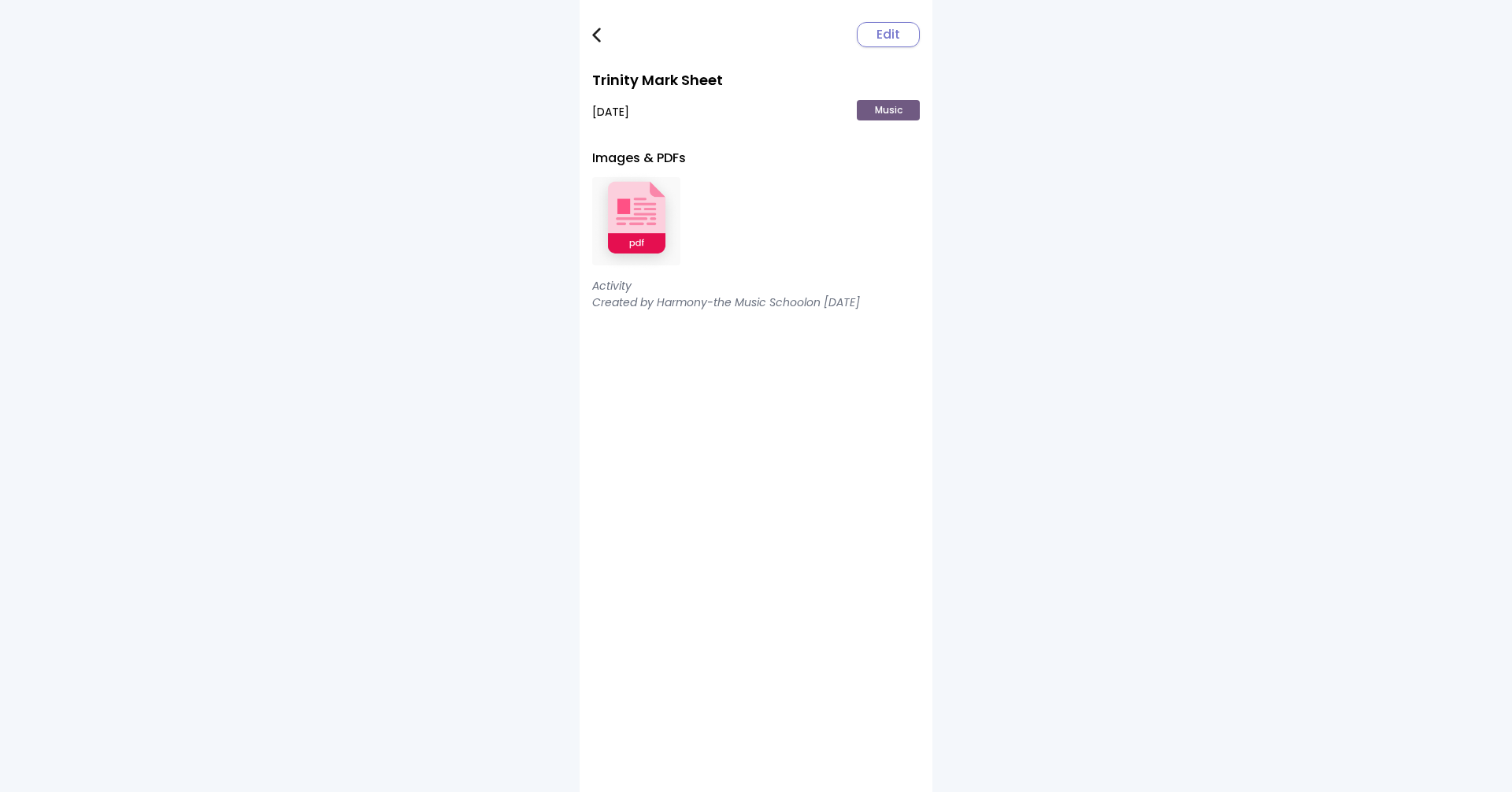
click at [648, 209] on img at bounding box center [636, 221] width 88 height 103
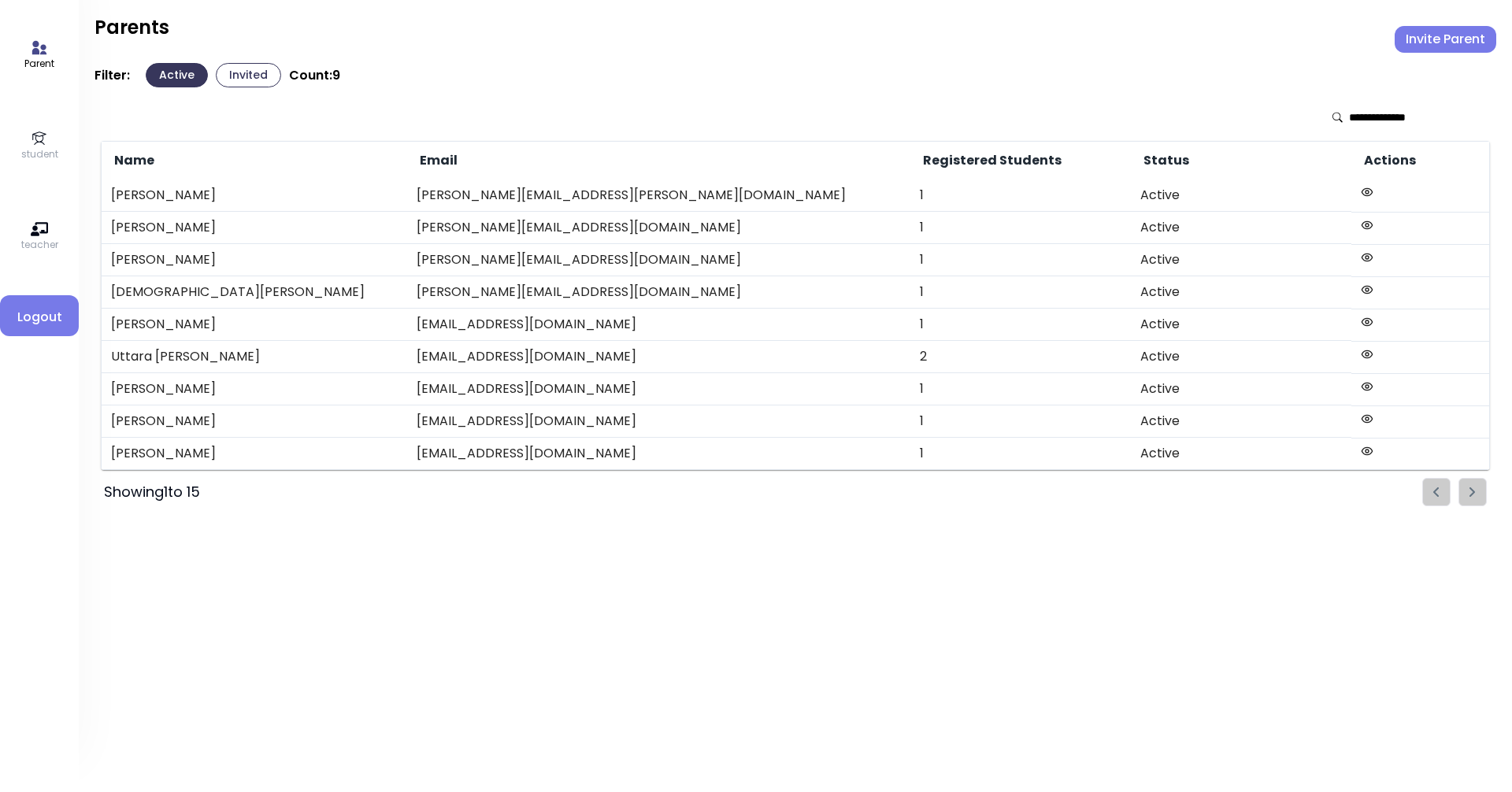
click at [37, 52] on icon at bounding box center [38, 48] width 14 height 13
click at [53, 49] on link "Parent" at bounding box center [39, 55] width 30 height 32
click at [46, 141] on icon at bounding box center [39, 138] width 17 height 17
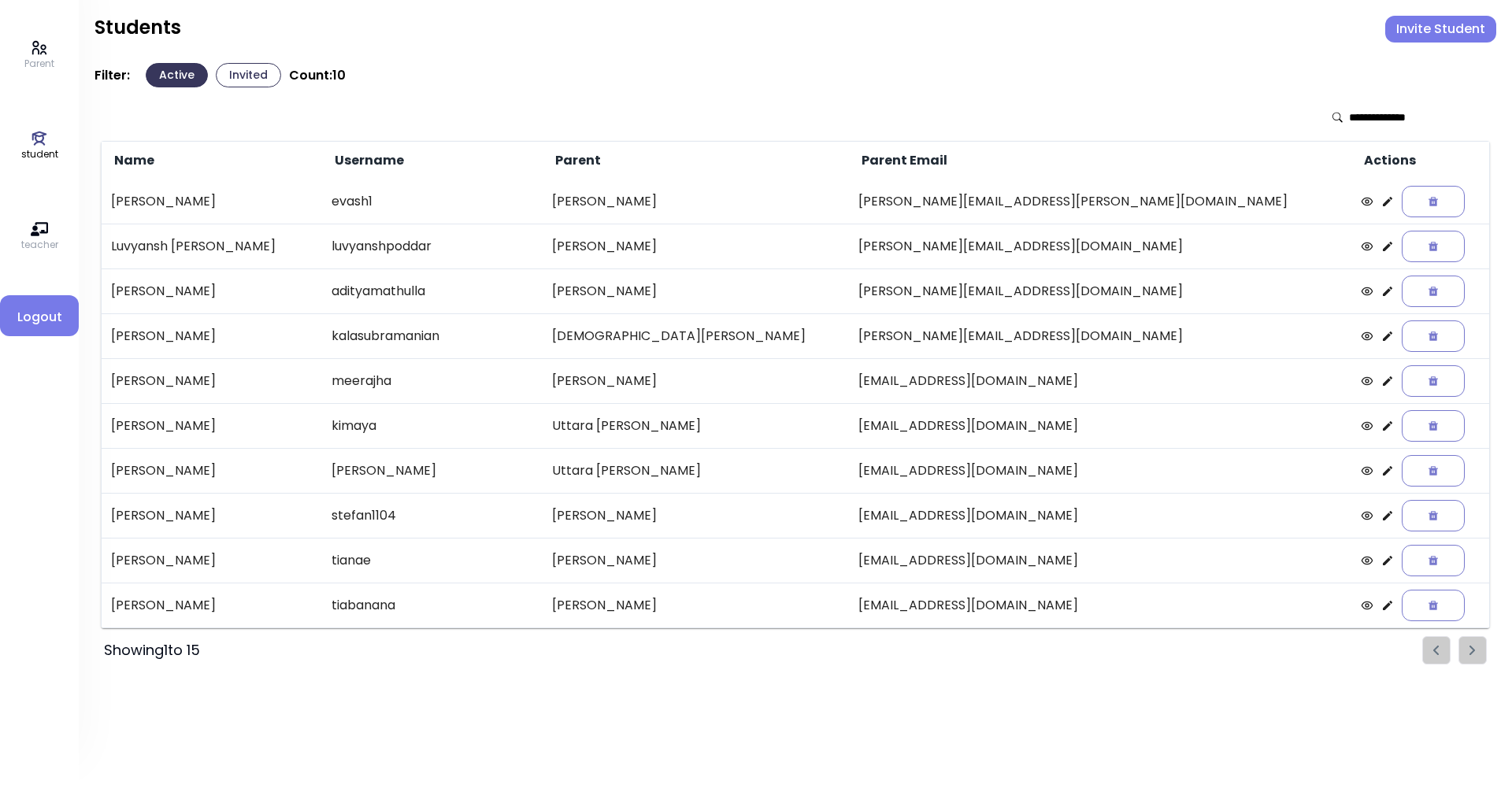
click at [1381, 423] on icon at bounding box center [1386, 425] width 12 height 12
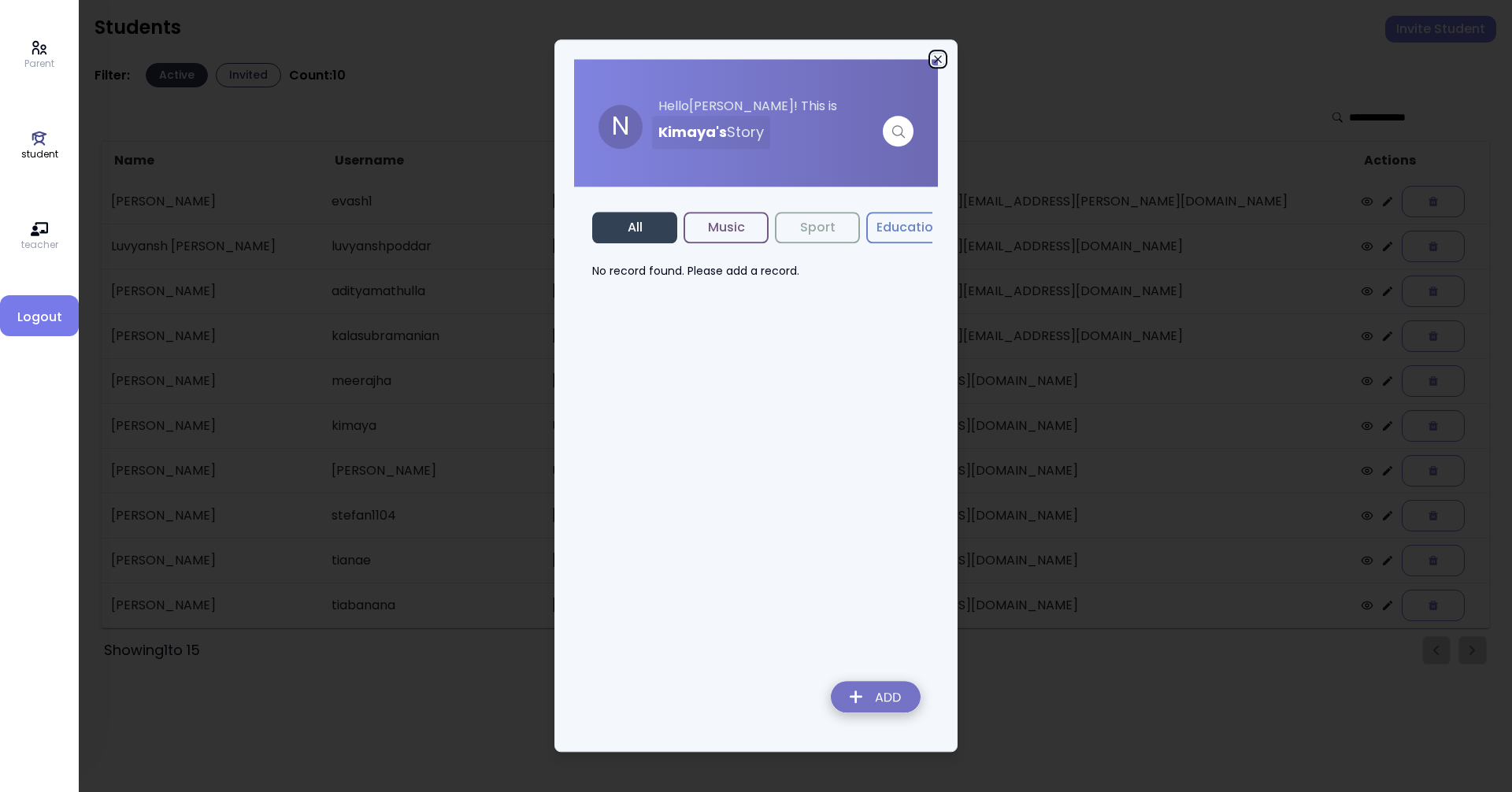
click at [939, 55] on icon "button" at bounding box center [937, 58] width 12 height 12
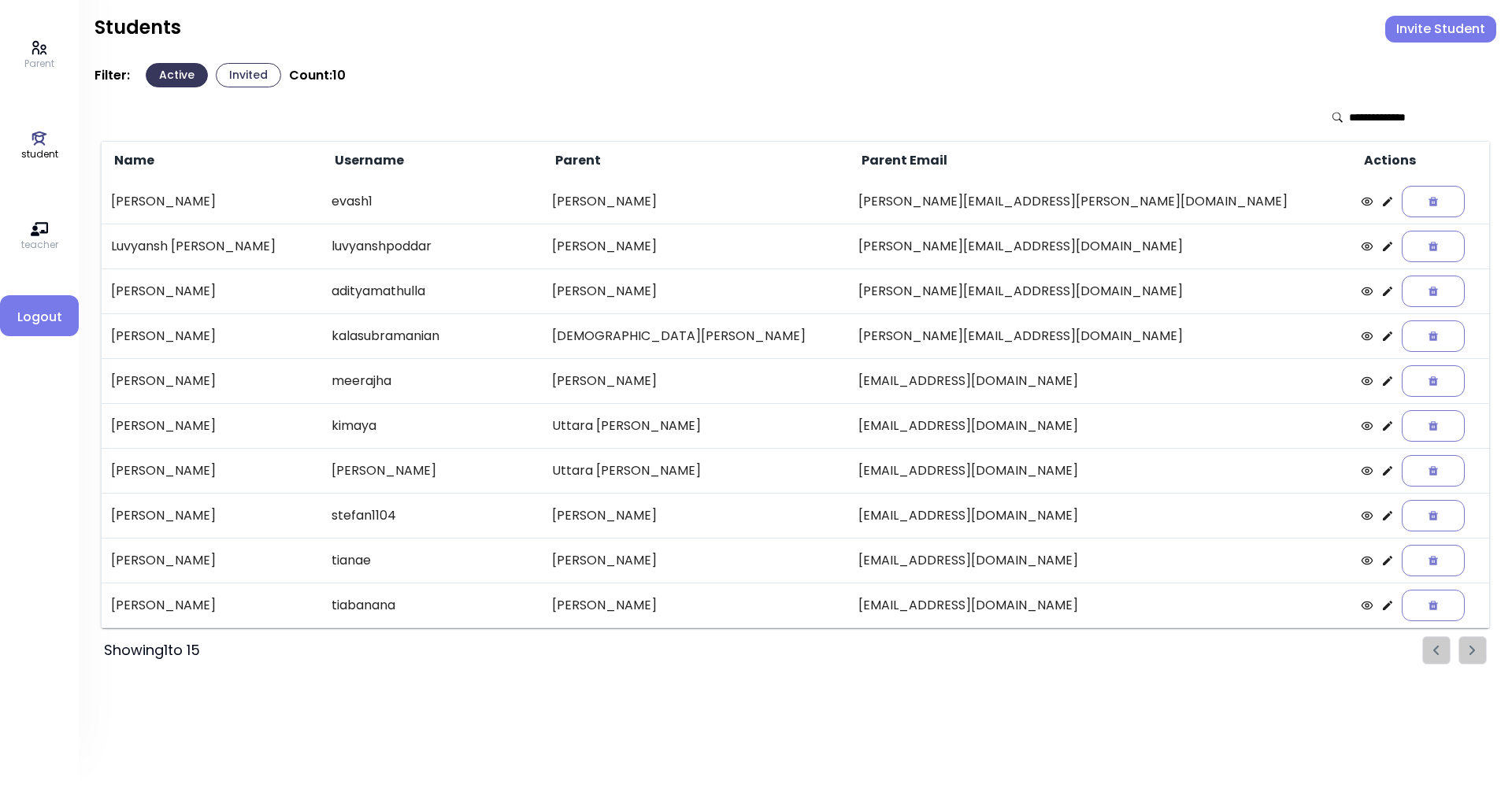
click at [1474, 647] on ul "Pagination" at bounding box center [1454, 650] width 65 height 28
click at [1435, 657] on ul "Pagination" at bounding box center [1454, 650] width 65 height 28
click at [1490, 647] on div "Name Username Parent Parent Email Actions Evana Asho evash1 Naomi Suzzan naomi.…" at bounding box center [795, 375] width 1401 height 577
click at [1471, 645] on ul "Pagination" at bounding box center [1454, 650] width 65 height 28
click at [1381, 424] on icon at bounding box center [1386, 425] width 12 height 12
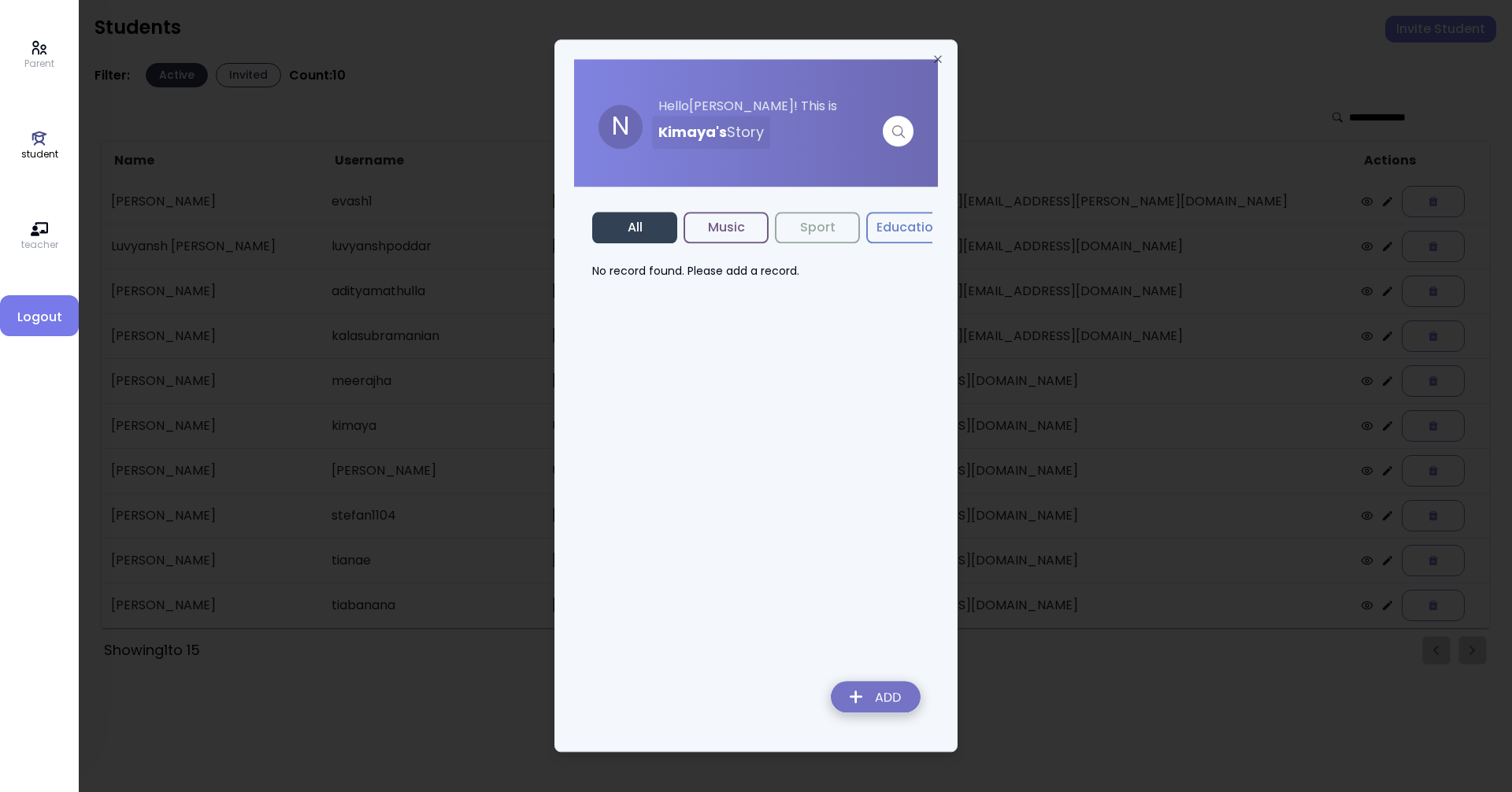
click at [753, 228] on button "Music" at bounding box center [725, 228] width 85 height 32
click at [876, 689] on img at bounding box center [876, 700] width 115 height 56
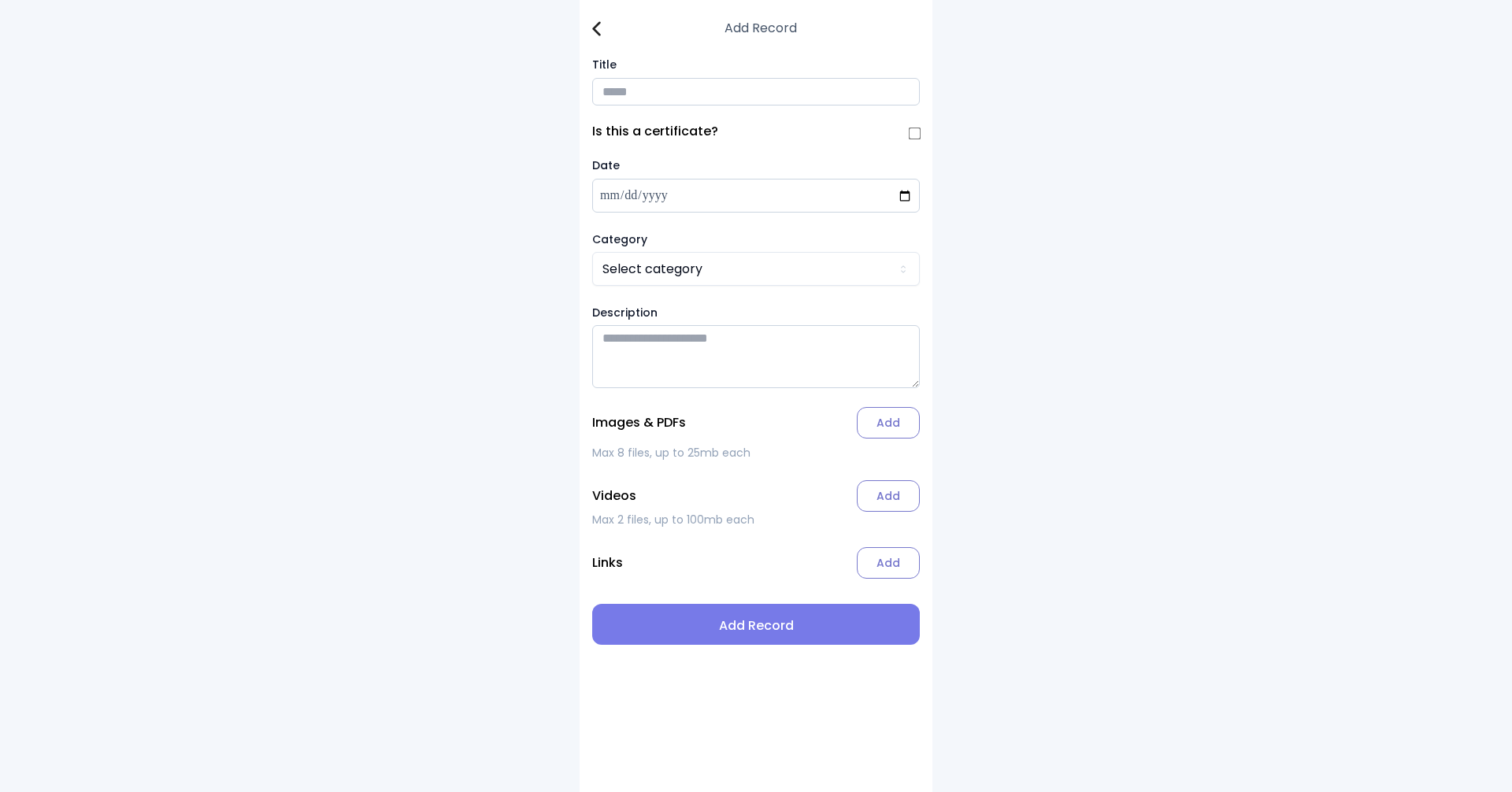
click at [656, 102] on input "Title" at bounding box center [756, 91] width 328 height 27
click at [785, 277] on html "Add Record Title Is this a certificate? Date Category Select category Descripti…" at bounding box center [756, 396] width 1512 height 792
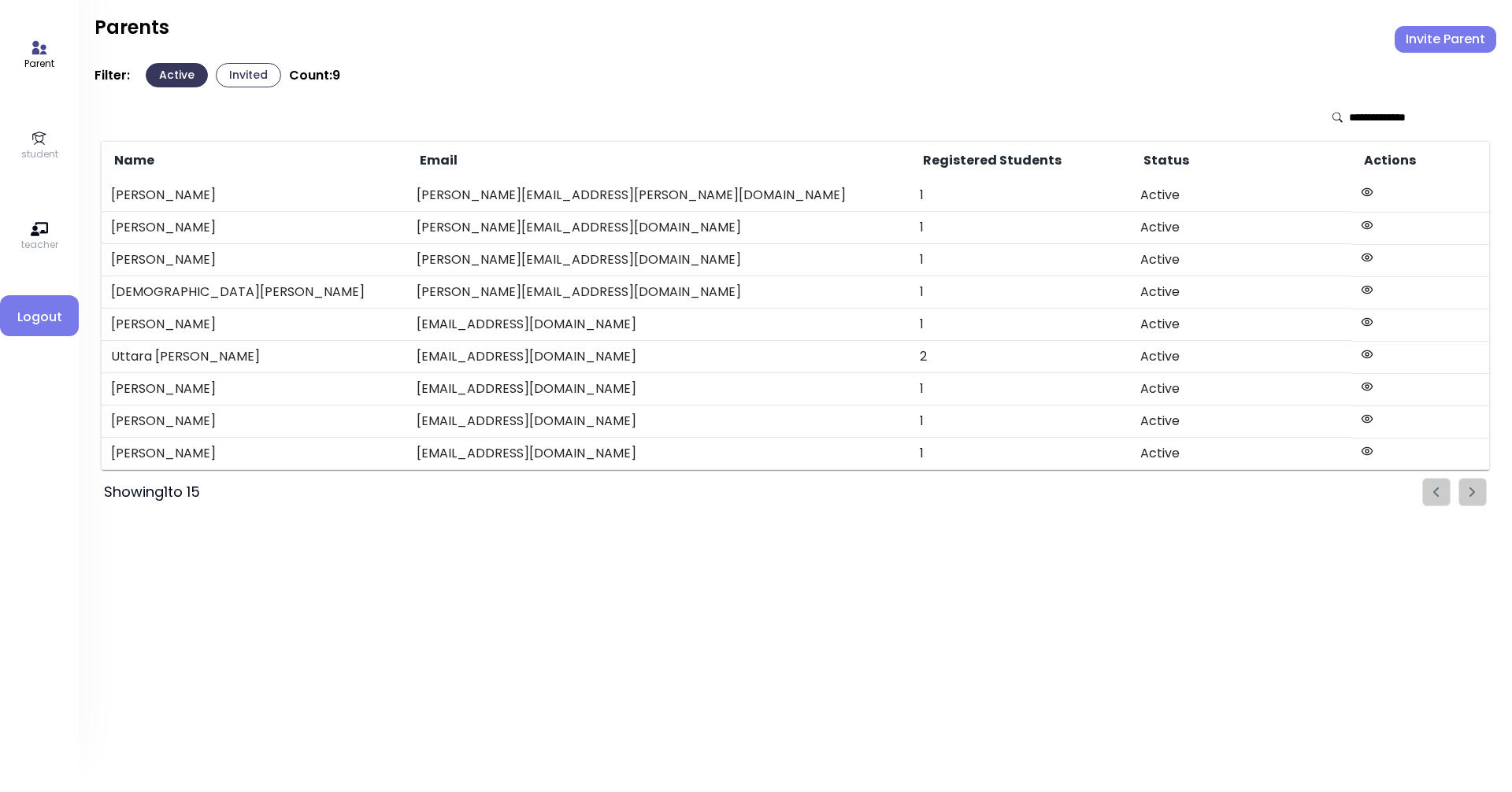
click at [36, 151] on p "student" at bounding box center [39, 154] width 37 height 14
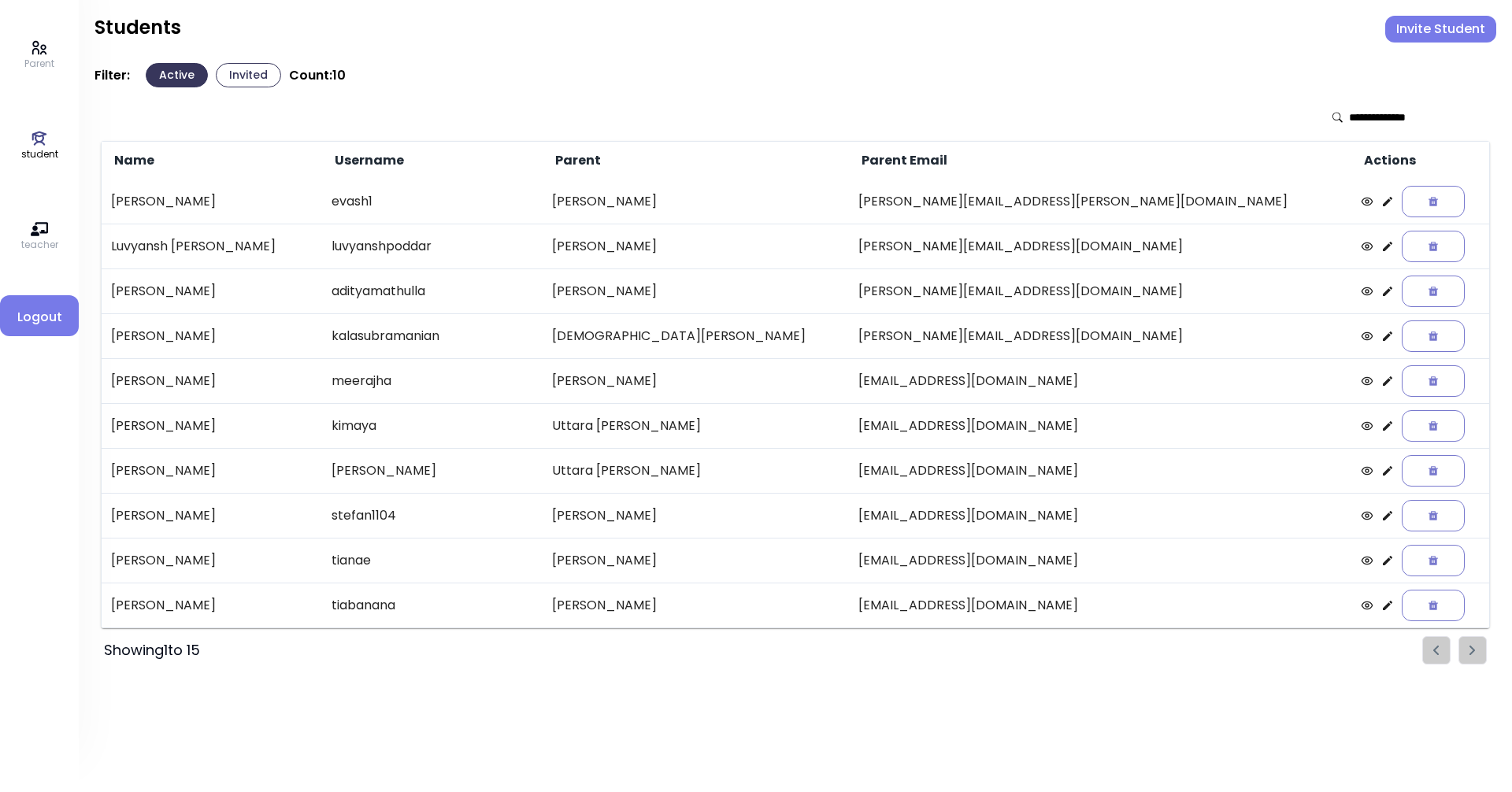
click at [252, 76] on button "Invited" at bounding box center [249, 75] width 66 height 24
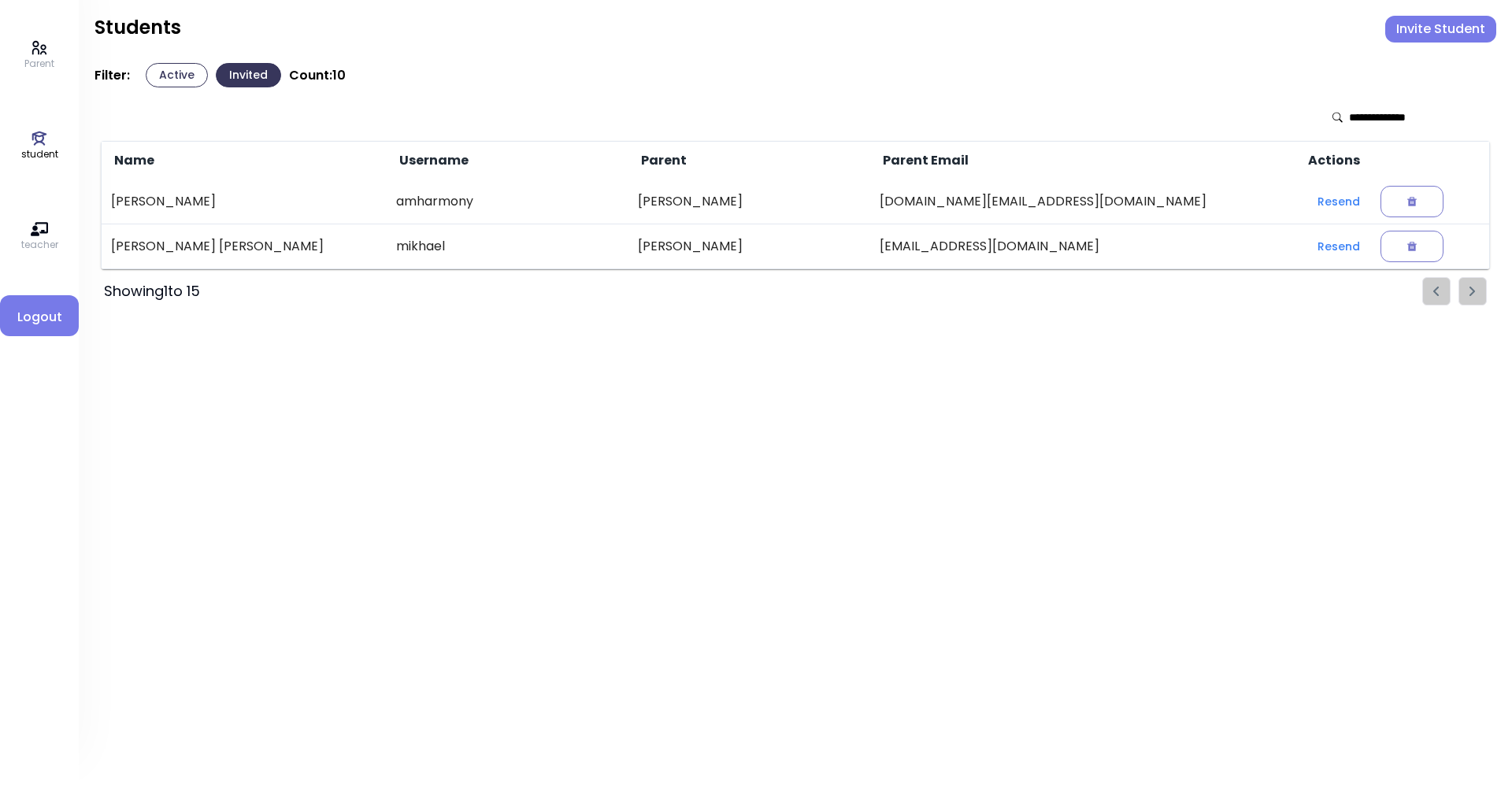
click at [38, 51] on icon at bounding box center [38, 48] width 14 height 13
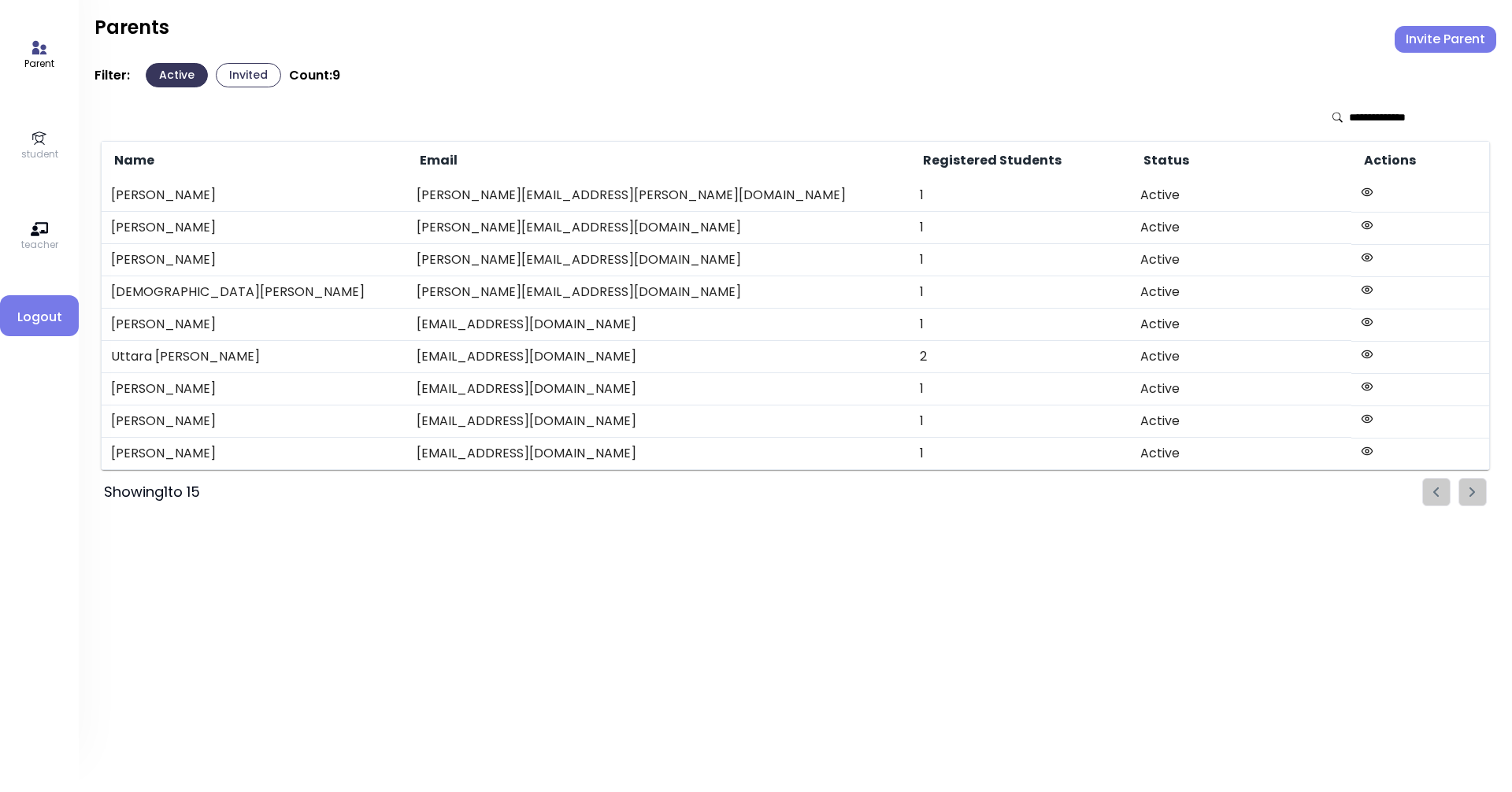
click at [44, 140] on icon at bounding box center [39, 138] width 17 height 17
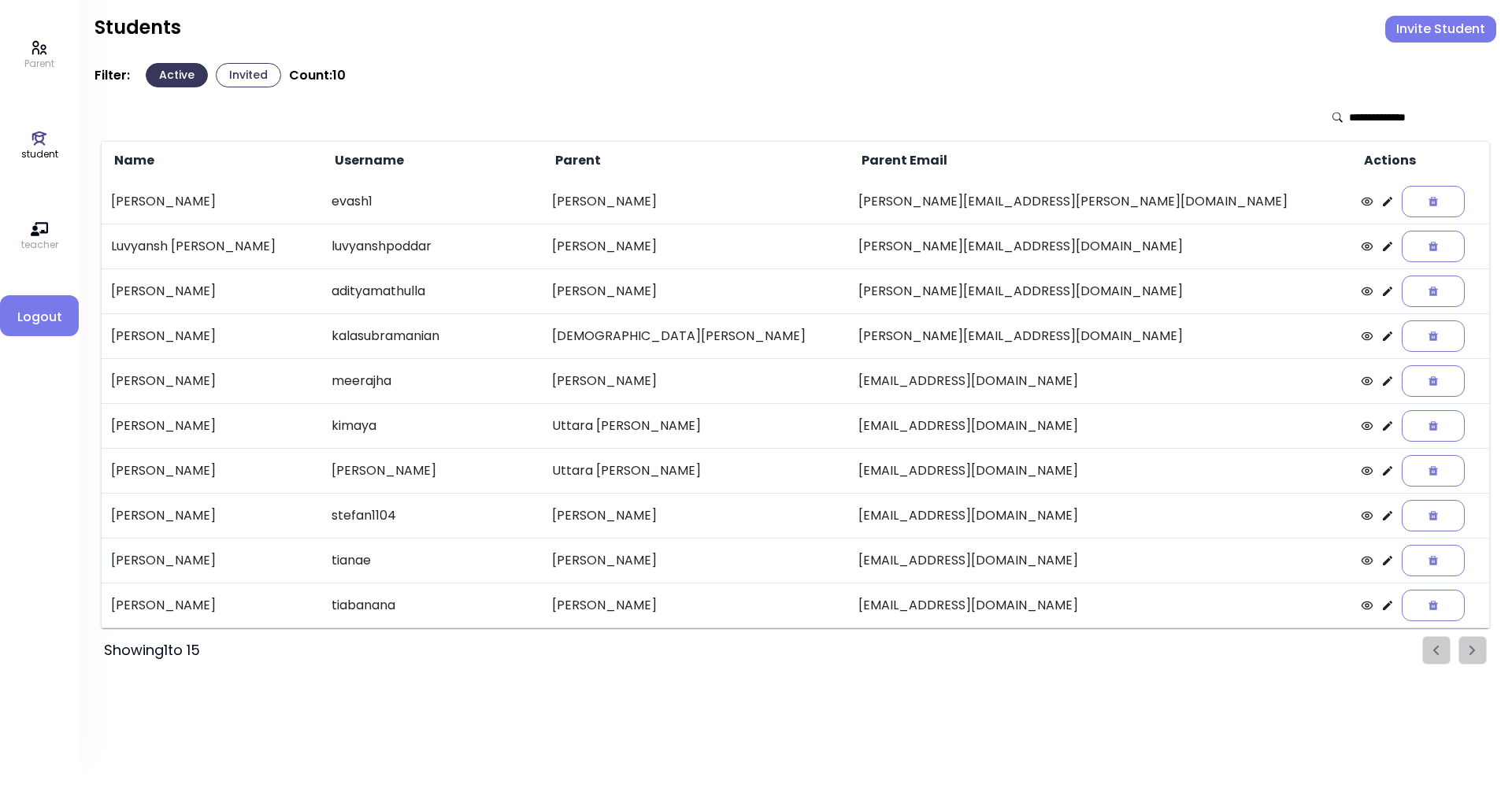
click at [1463, 650] on ul "Pagination" at bounding box center [1454, 650] width 65 height 28
click at [1469, 647] on ul "Pagination" at bounding box center [1454, 650] width 65 height 28
click at [1432, 643] on ul "Pagination" at bounding box center [1454, 650] width 65 height 28
click at [1467, 651] on ul "Pagination" at bounding box center [1454, 650] width 65 height 28
click at [1431, 21] on button "Invite Student" at bounding box center [1441, 29] width 111 height 27
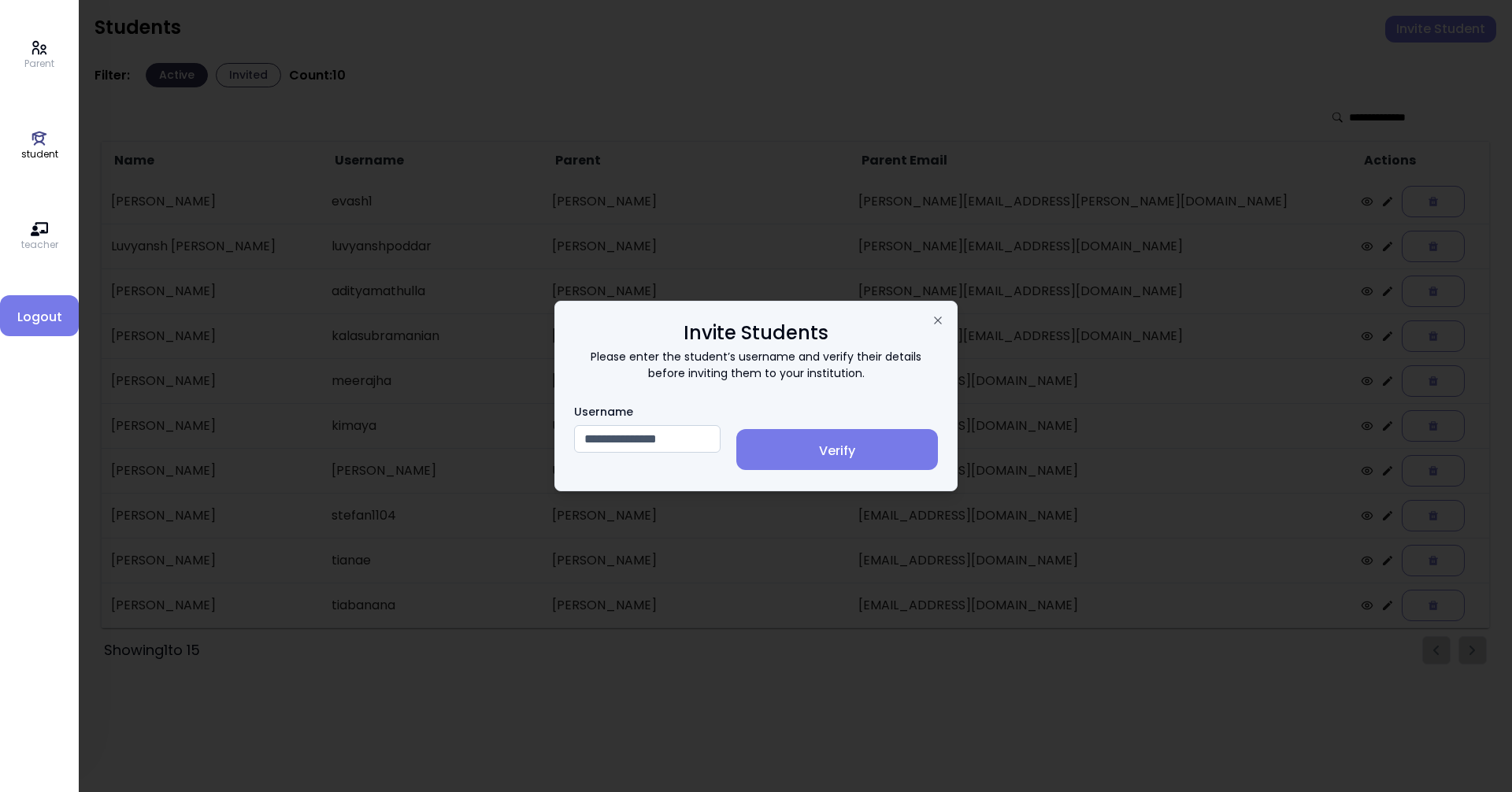
type input "**********"
click at [865, 455] on span "Verify" at bounding box center [837, 451] width 176 height 19
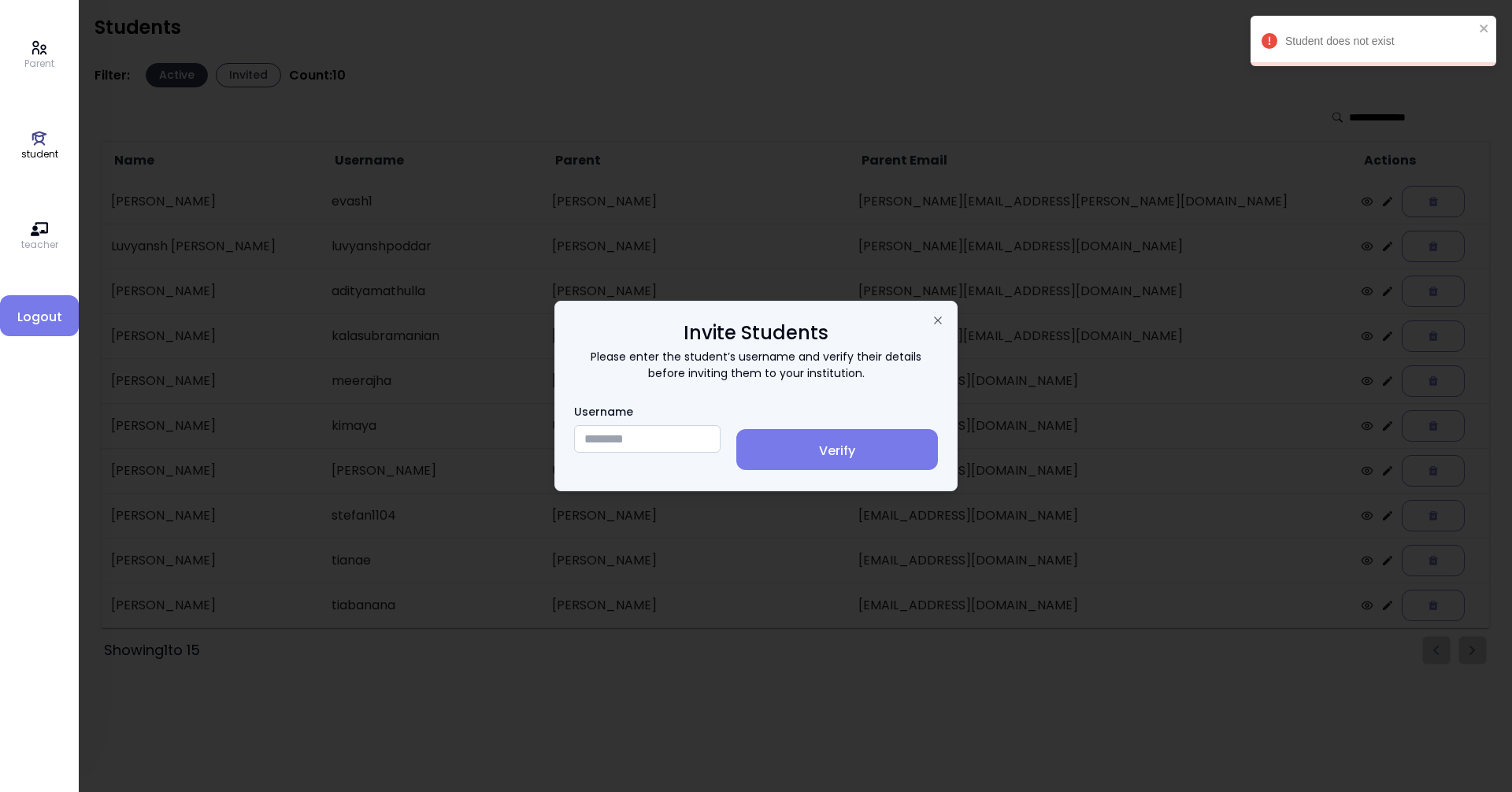
click at [1485, 27] on div at bounding box center [756, 396] width 1512 height 792
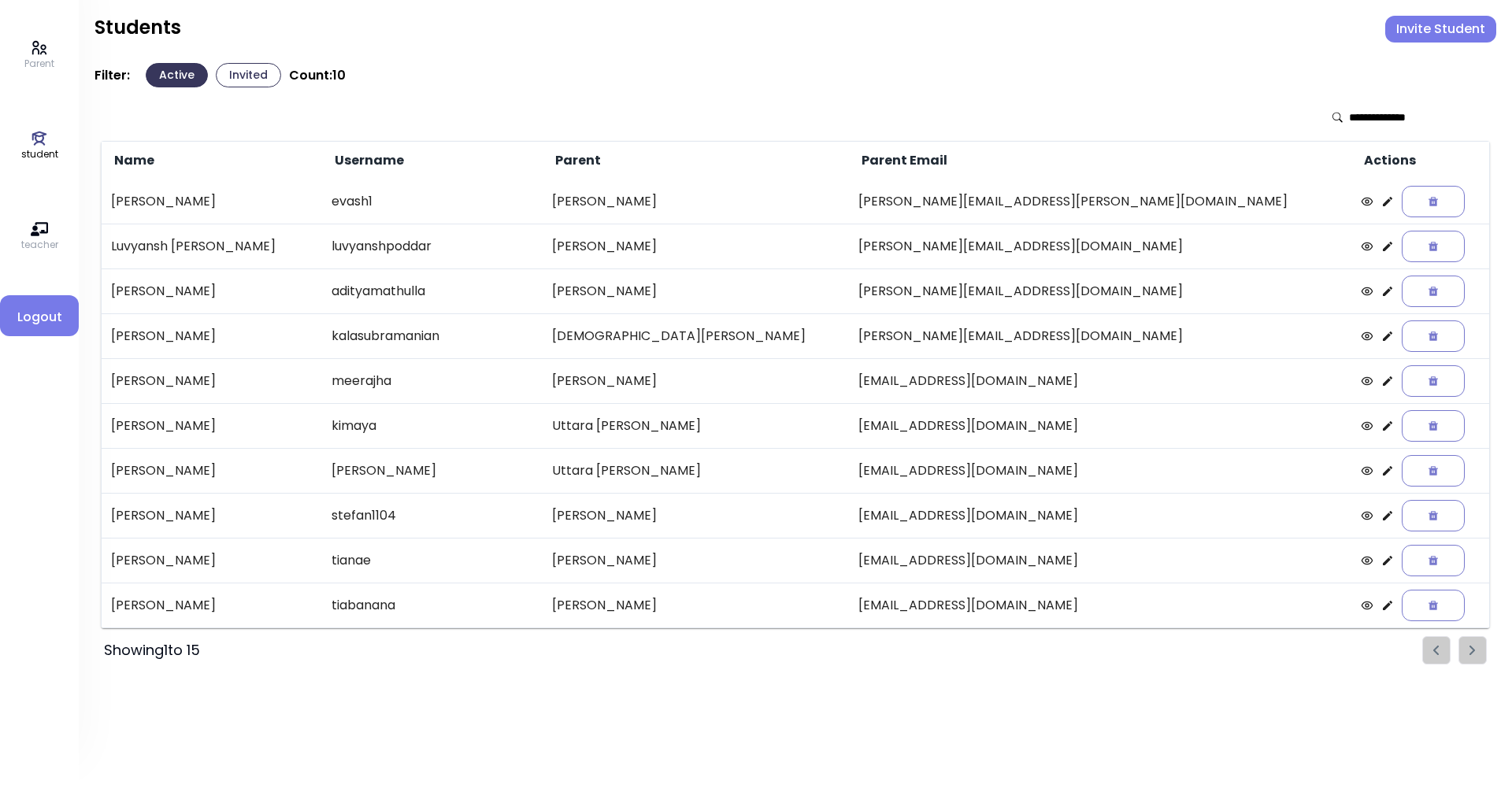
click at [43, 144] on icon at bounding box center [39, 138] width 15 height 14
click at [38, 142] on icon at bounding box center [39, 138] width 15 height 14
click at [1420, 33] on button "Invite Student" at bounding box center [1441, 29] width 111 height 27
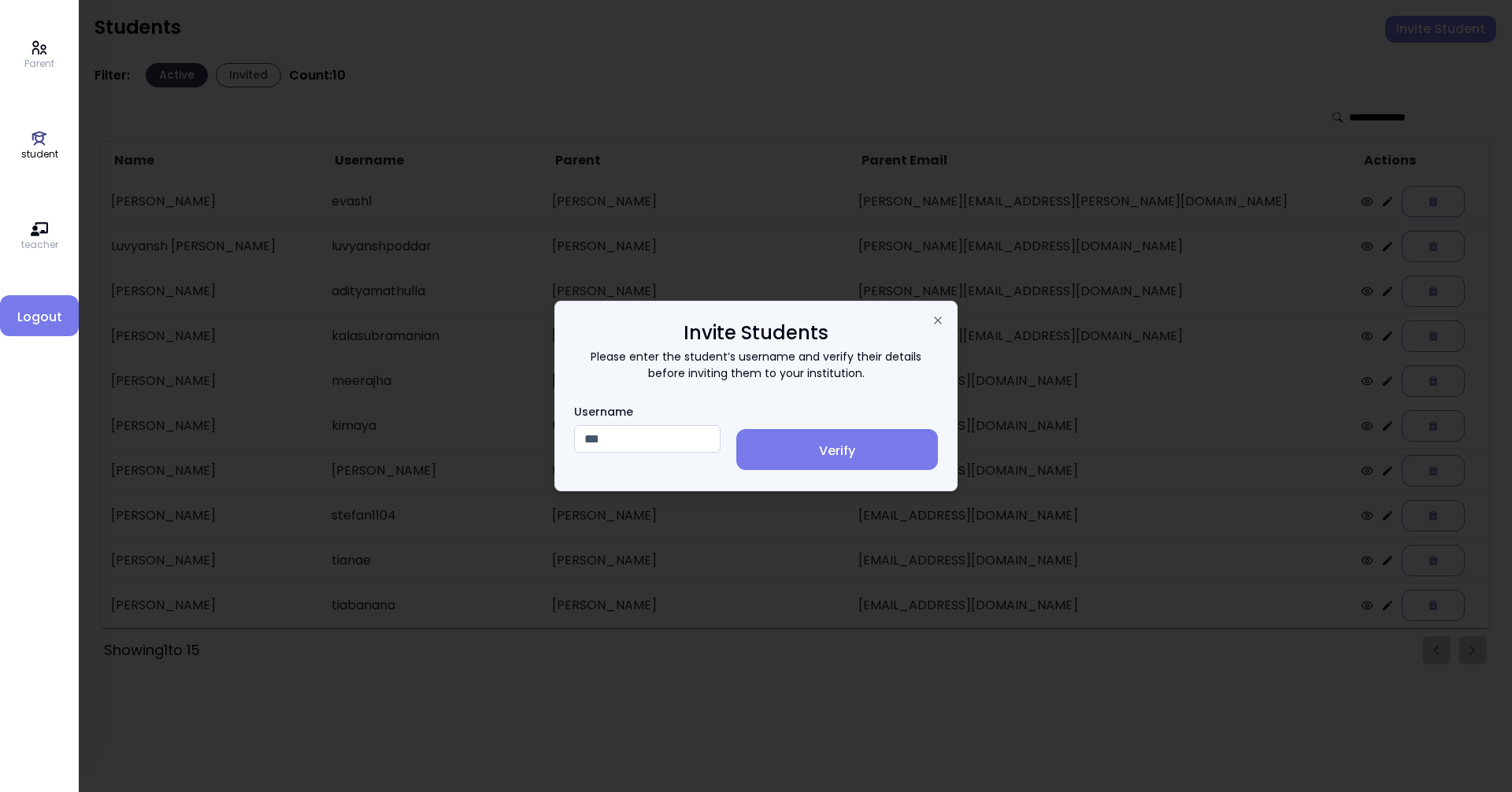
type input "*******"
click at [828, 431] on button "Verify" at bounding box center [836, 449] width 202 height 41
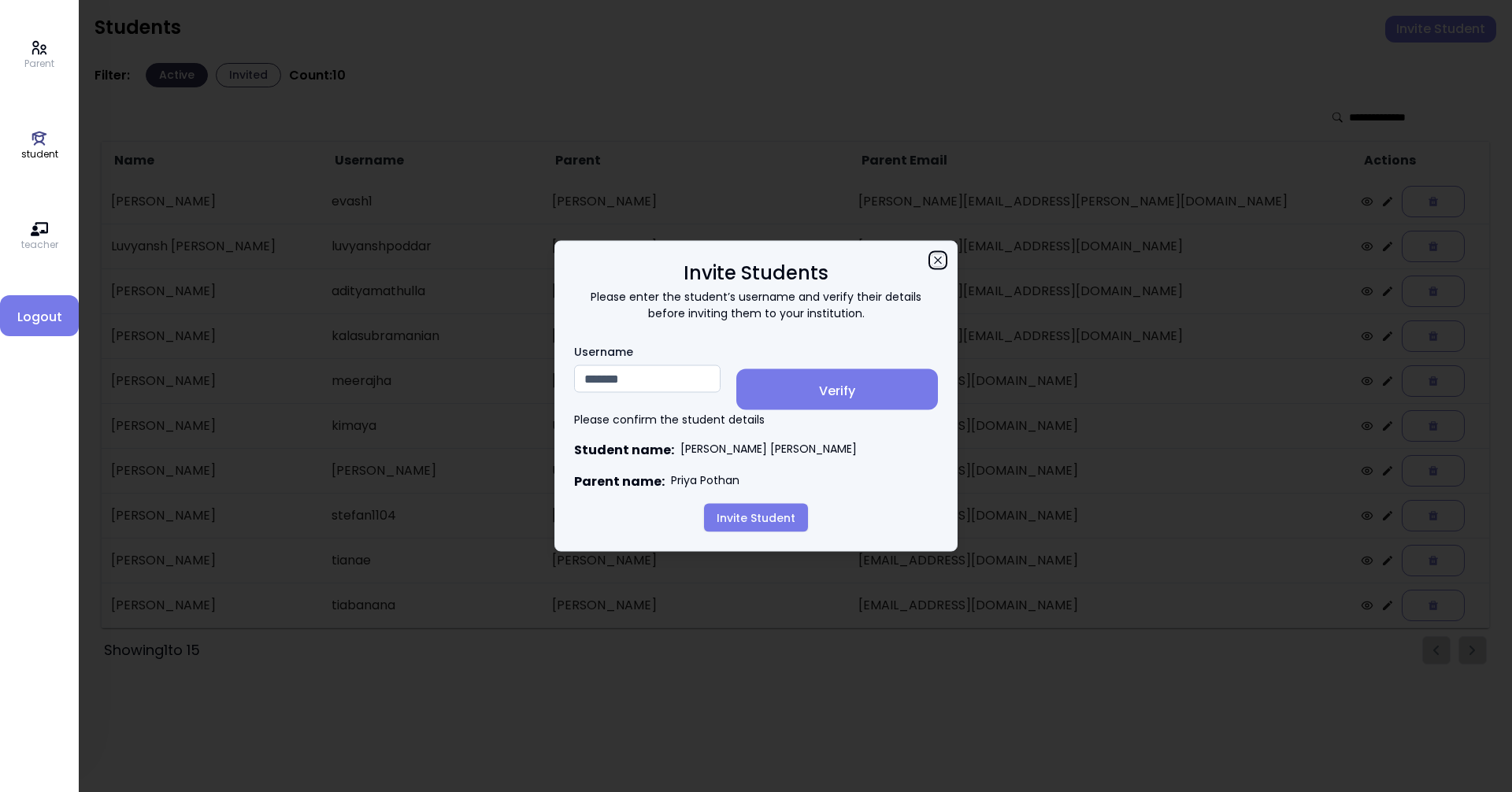
click at [937, 255] on icon "button" at bounding box center [937, 260] width 12 height 12
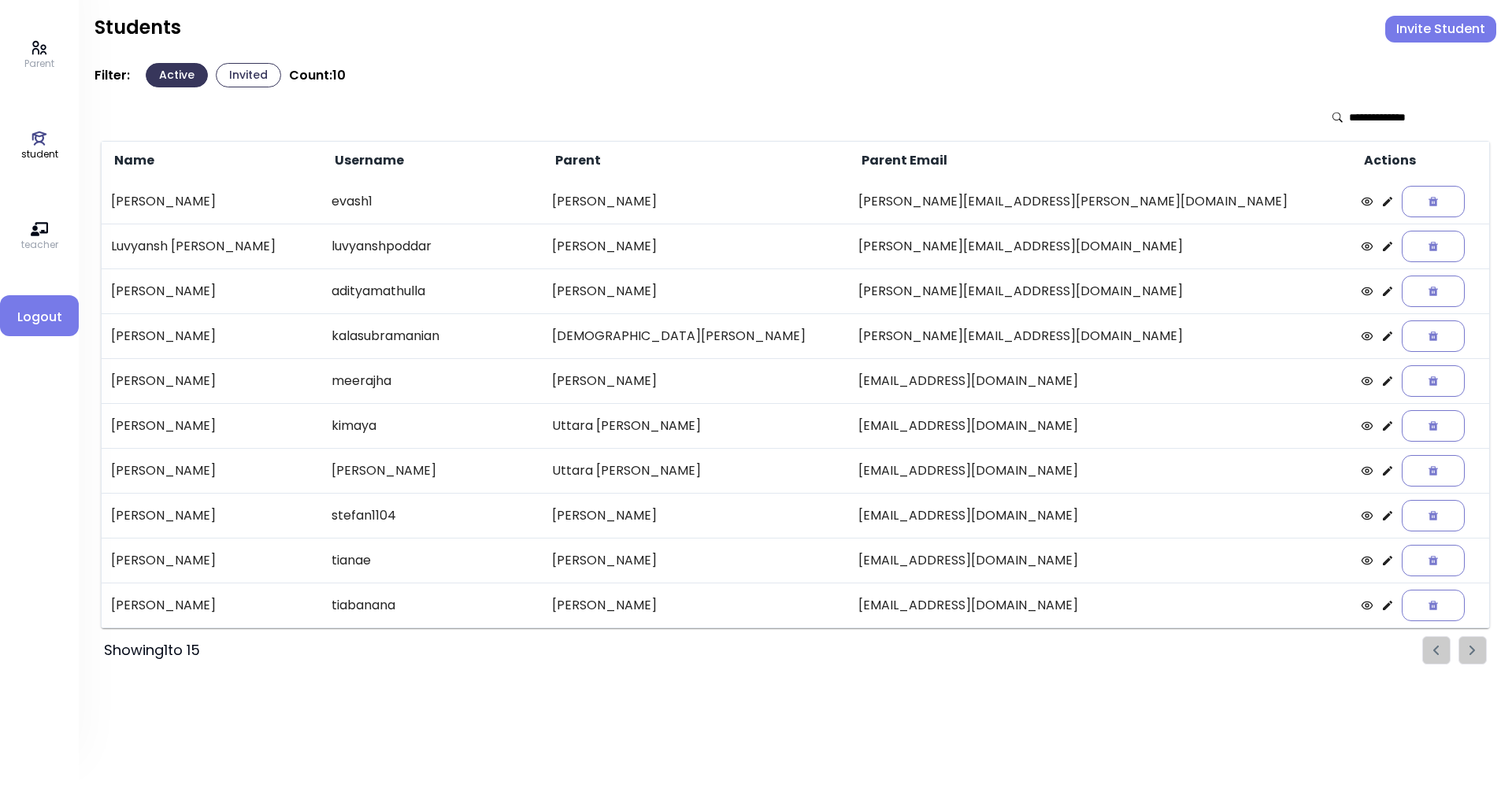
click at [46, 135] on icon at bounding box center [39, 138] width 17 height 17
click at [255, 69] on button "Invited" at bounding box center [249, 75] width 66 height 24
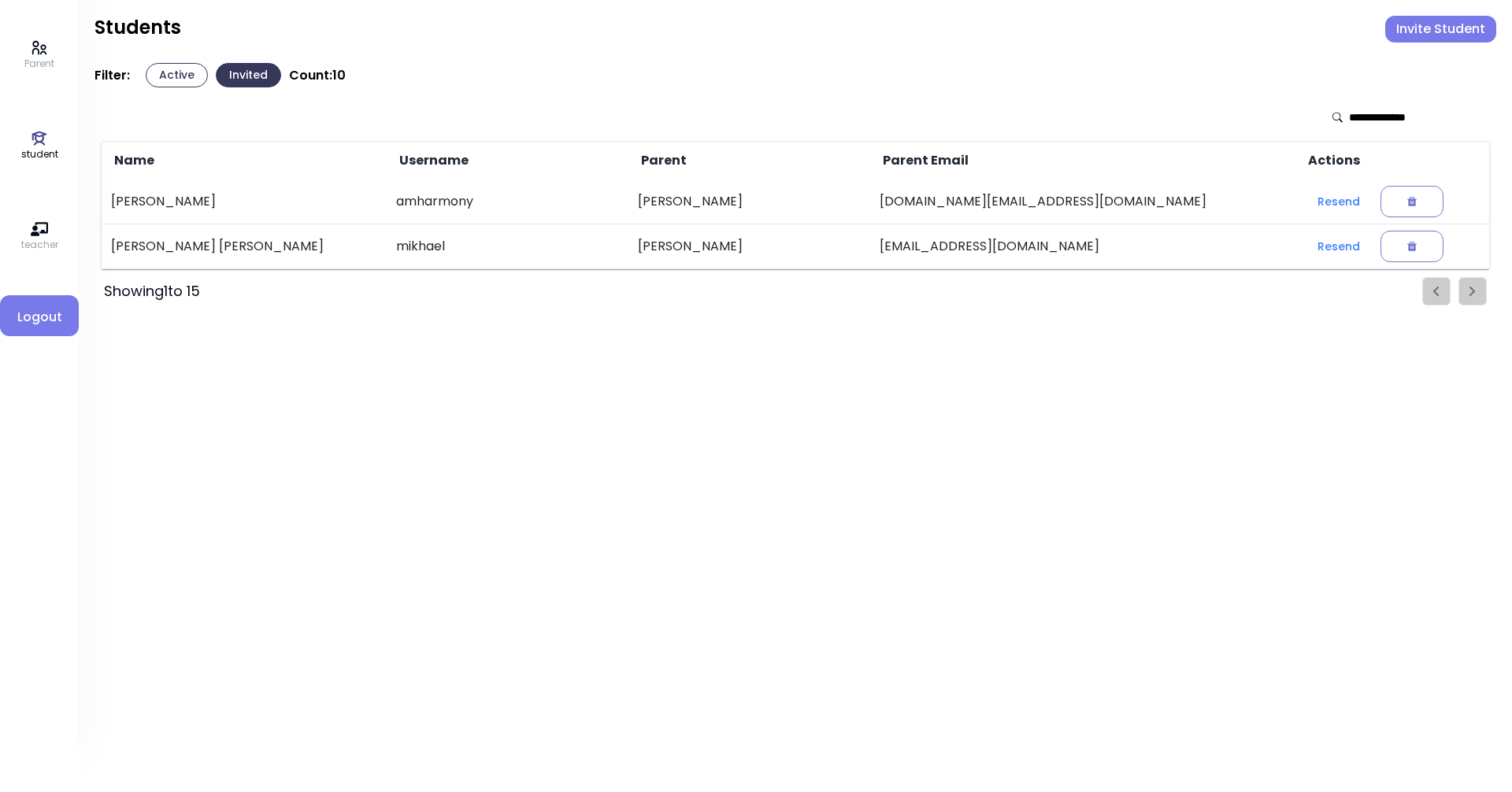
click at [35, 140] on icon at bounding box center [39, 138] width 17 height 17
click at [33, 52] on icon at bounding box center [38, 48] width 14 height 13
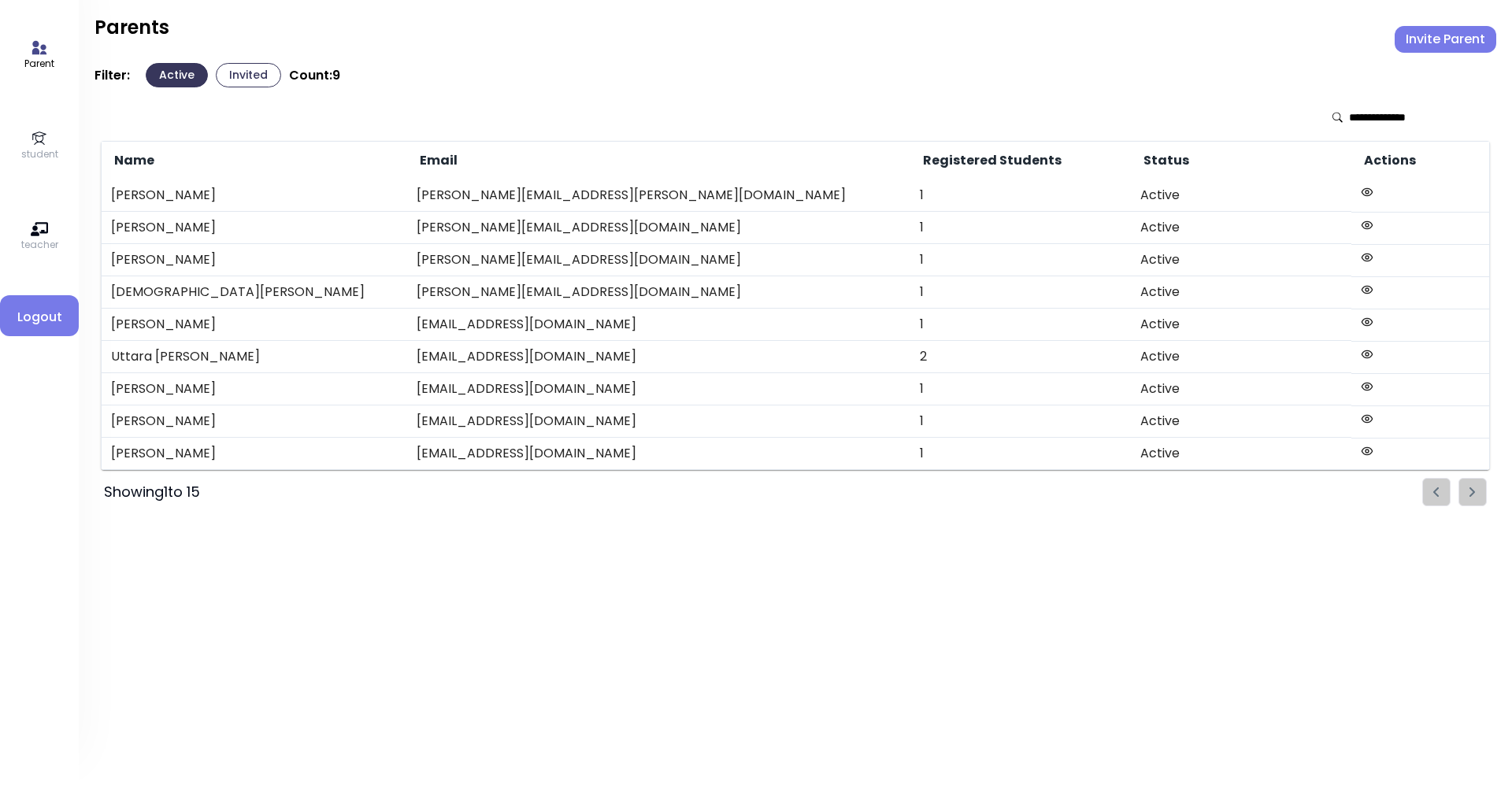
click at [46, 144] on icon at bounding box center [39, 138] width 17 height 17
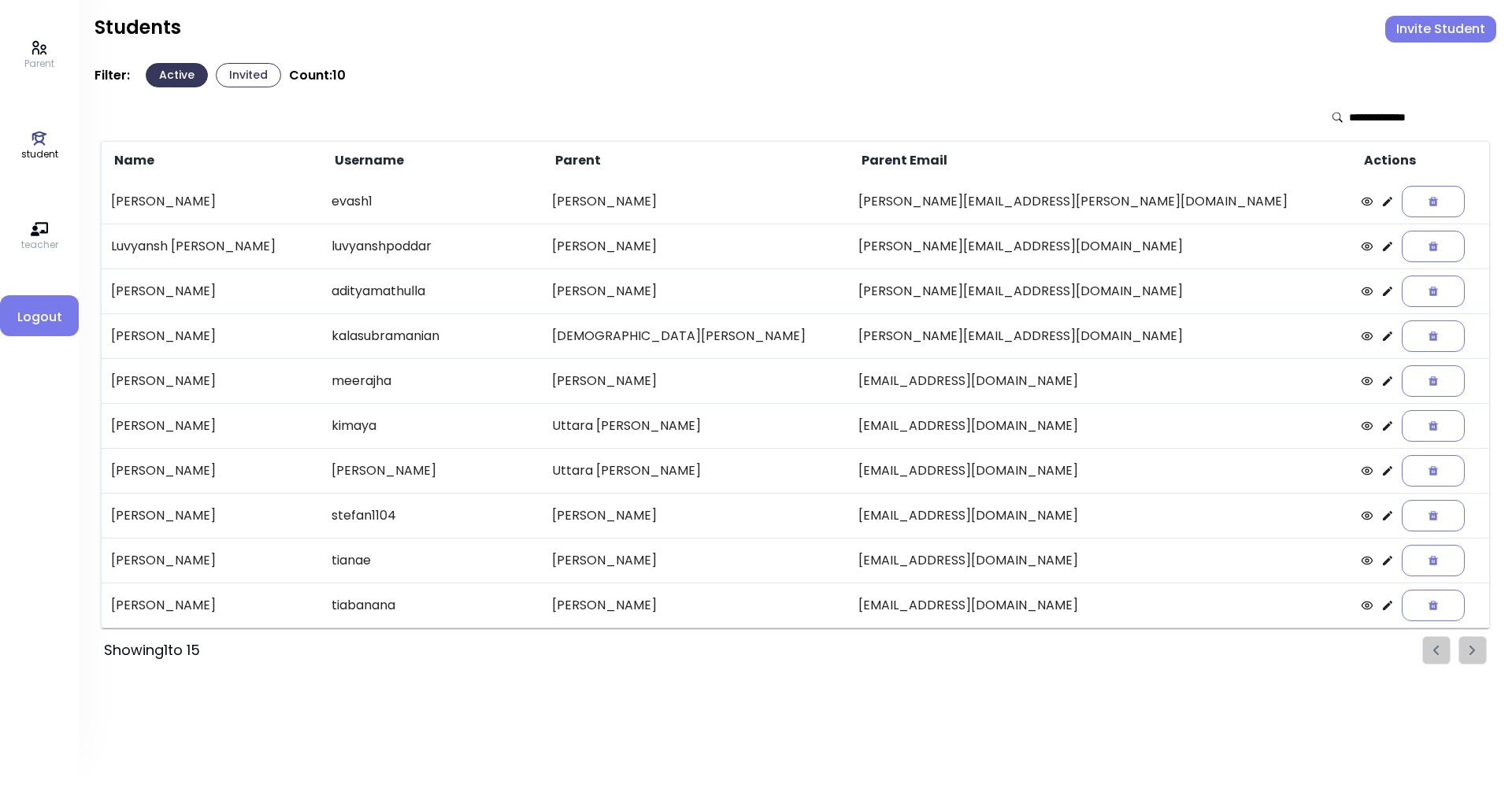
click at [241, 76] on button "Invited" at bounding box center [249, 75] width 66 height 24
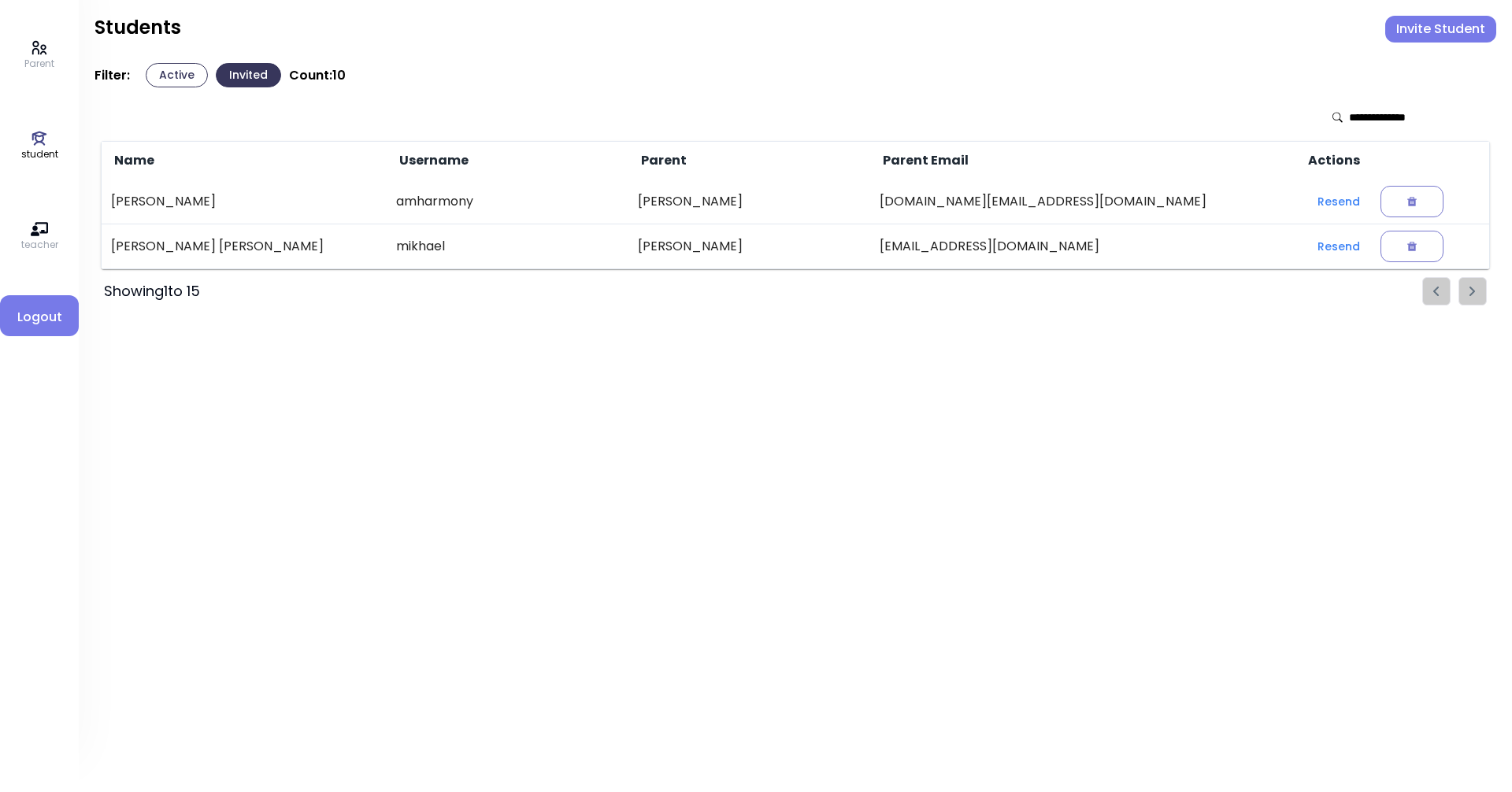
click at [1447, 32] on button "Invite Student" at bounding box center [1441, 29] width 111 height 27
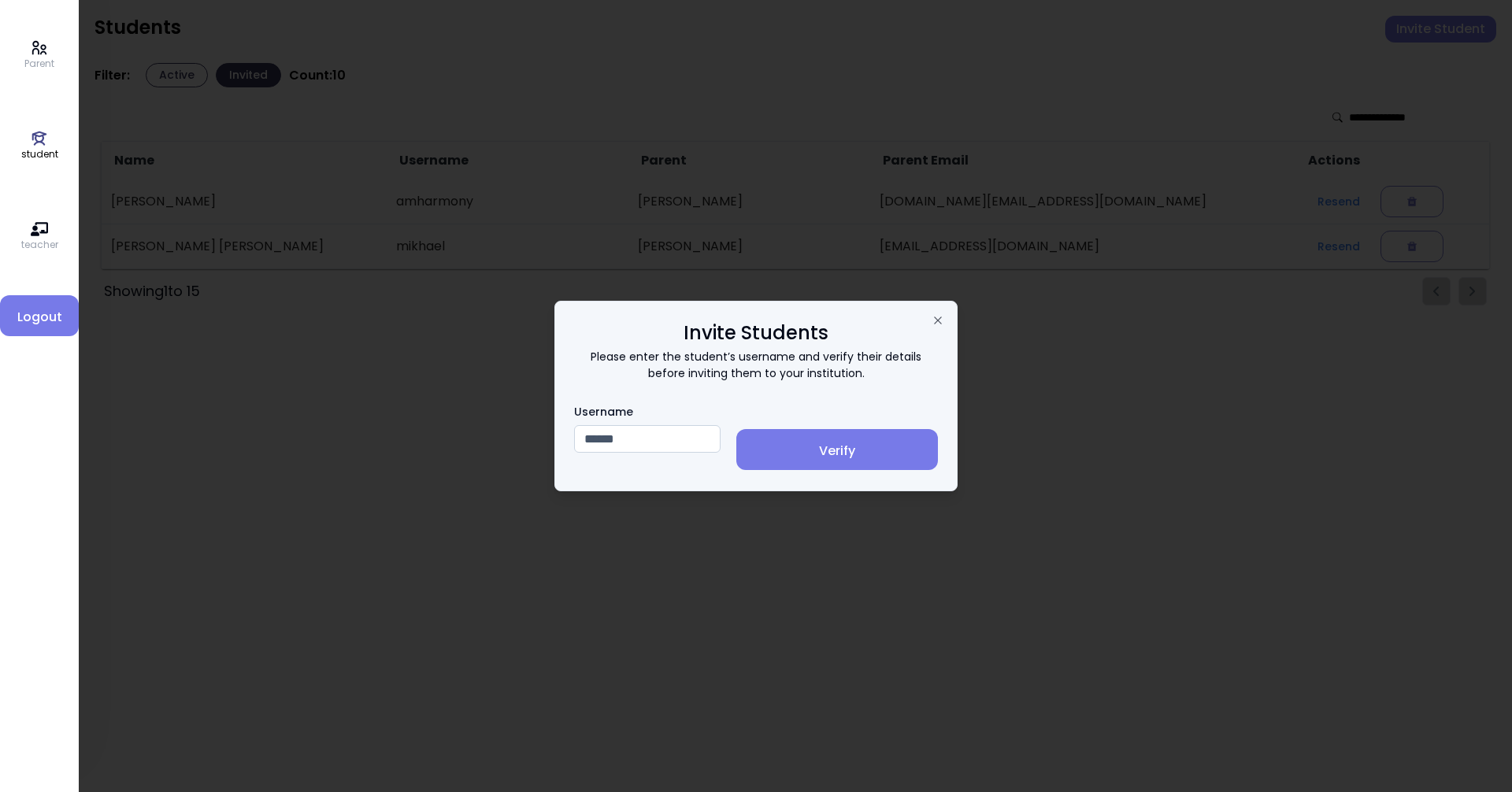
type input "******"
drag, startPoint x: 876, startPoint y: 452, endPoint x: 903, endPoint y: 442, distance: 28.8
click at [881, 452] on span "Verify" at bounding box center [837, 451] width 176 height 19
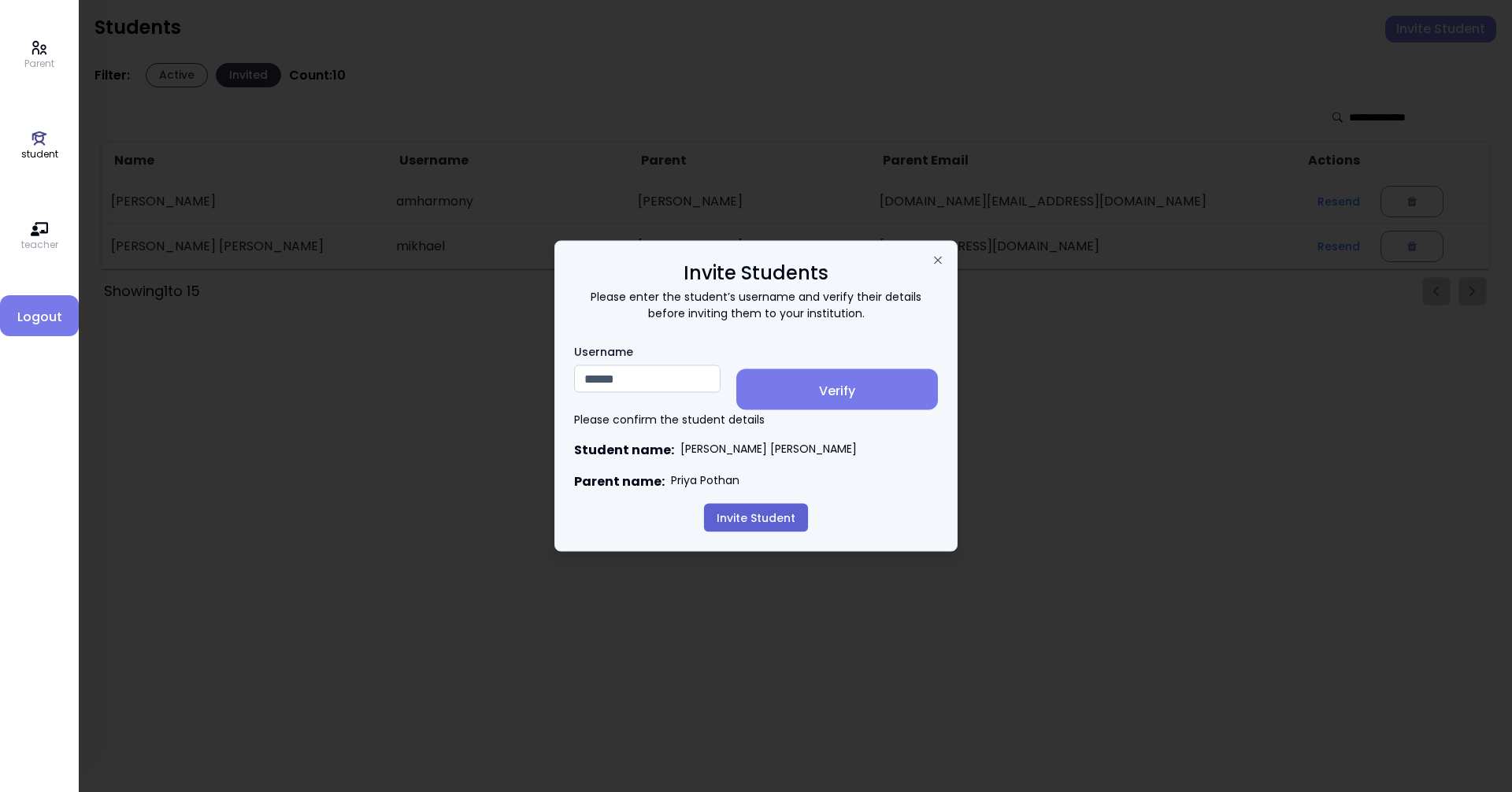
click at [740, 521] on button "Invite Student" at bounding box center [756, 518] width 104 height 28
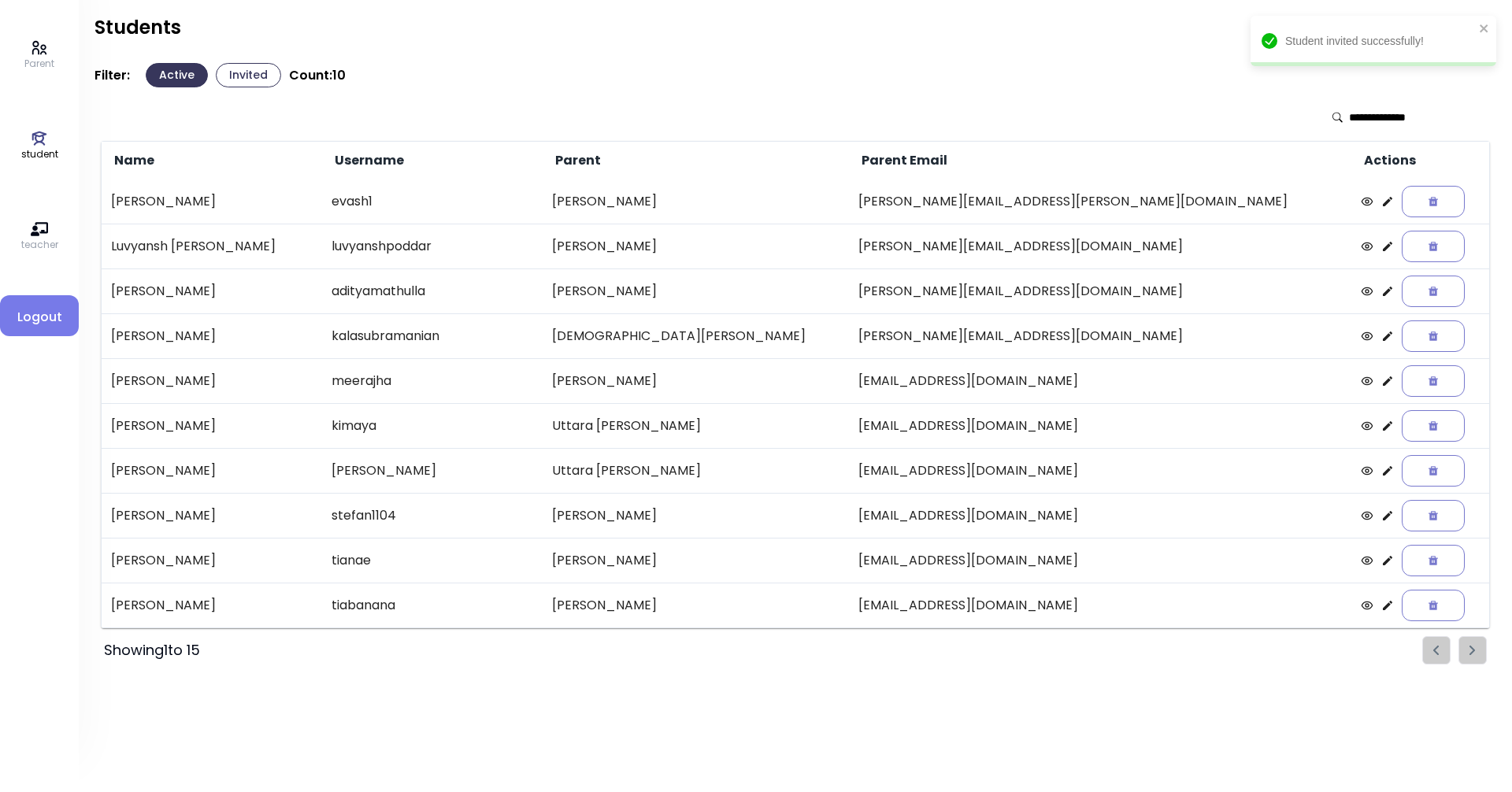
click at [741, 516] on td "[PERSON_NAME]" at bounding box center [695, 515] width 305 height 45
click at [10, 145] on div "Parent student teacher Logout" at bounding box center [39, 396] width 79 height 792
click at [38, 148] on p "student" at bounding box center [39, 154] width 37 height 14
click at [247, 76] on button "Invited" at bounding box center [249, 75] width 66 height 24
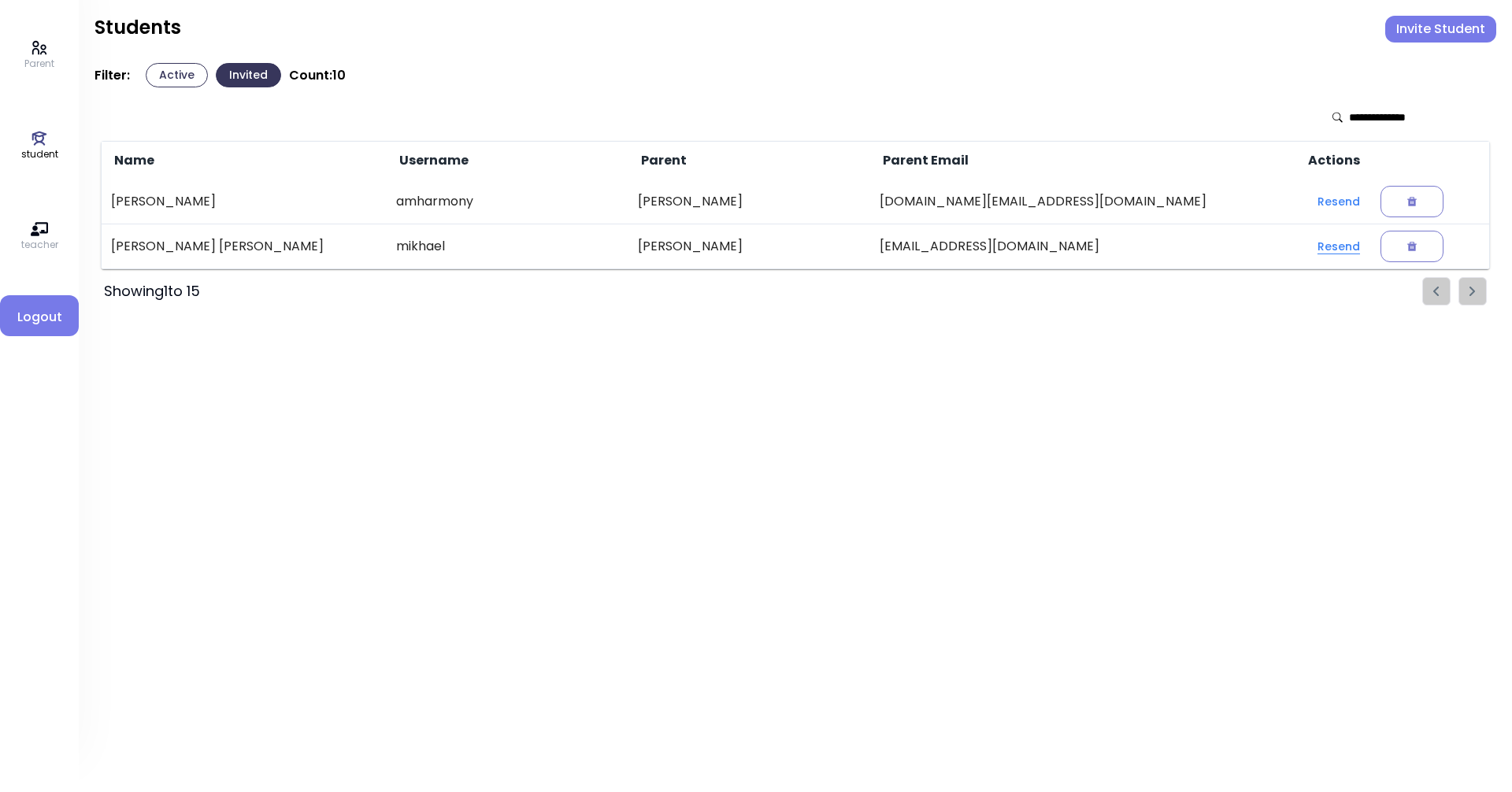
click at [1305, 242] on button "Resend" at bounding box center [1338, 246] width 68 height 28
click at [1305, 249] on button "Resend" at bounding box center [1338, 246] width 68 height 28
click at [1488, 26] on icon "close" at bounding box center [1484, 27] width 11 height 12
click at [49, 135] on link "student" at bounding box center [39, 145] width 37 height 32
click at [42, 51] on icon at bounding box center [39, 48] width 17 height 17
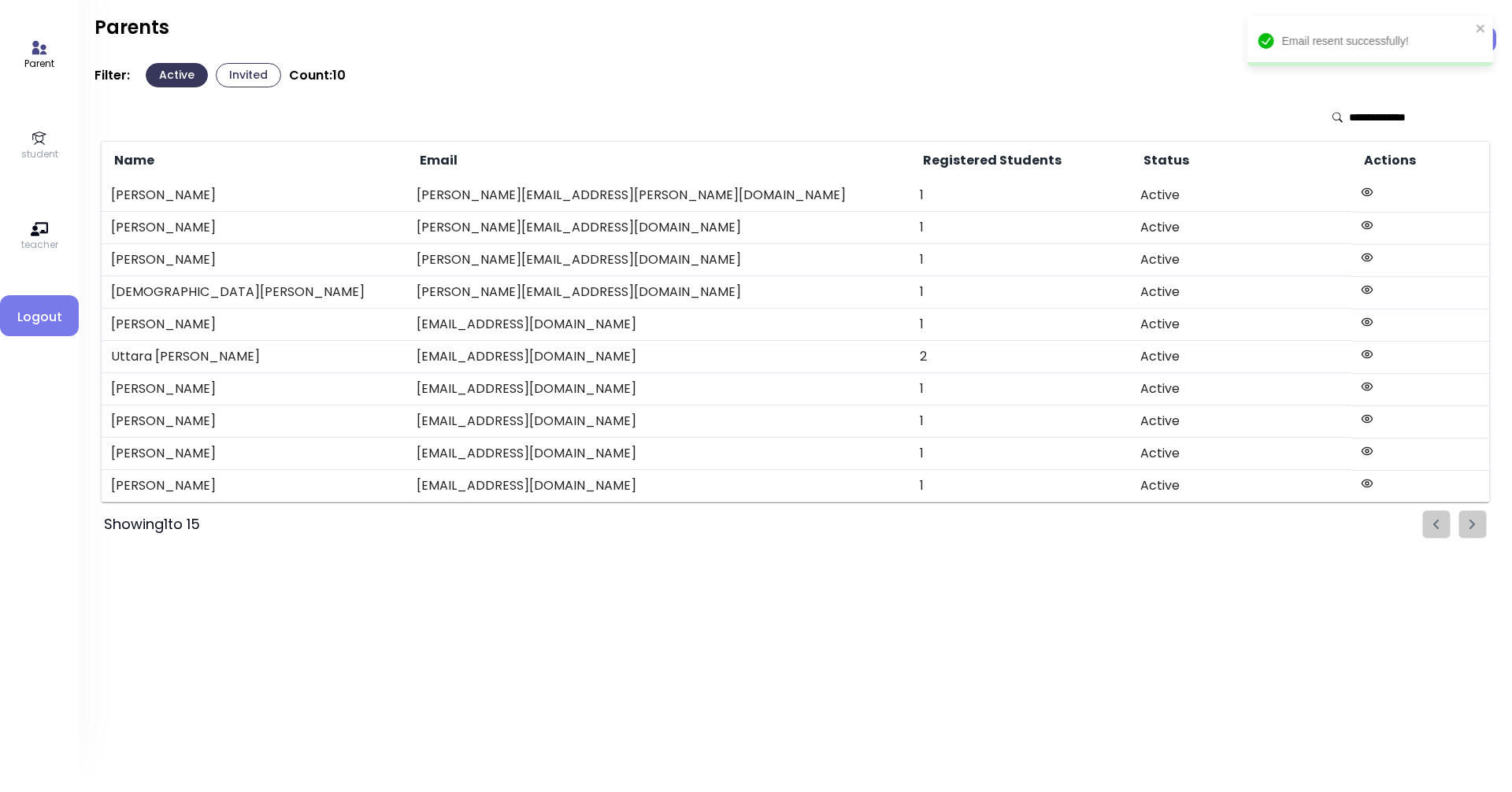
click at [41, 138] on icon at bounding box center [39, 138] width 17 height 17
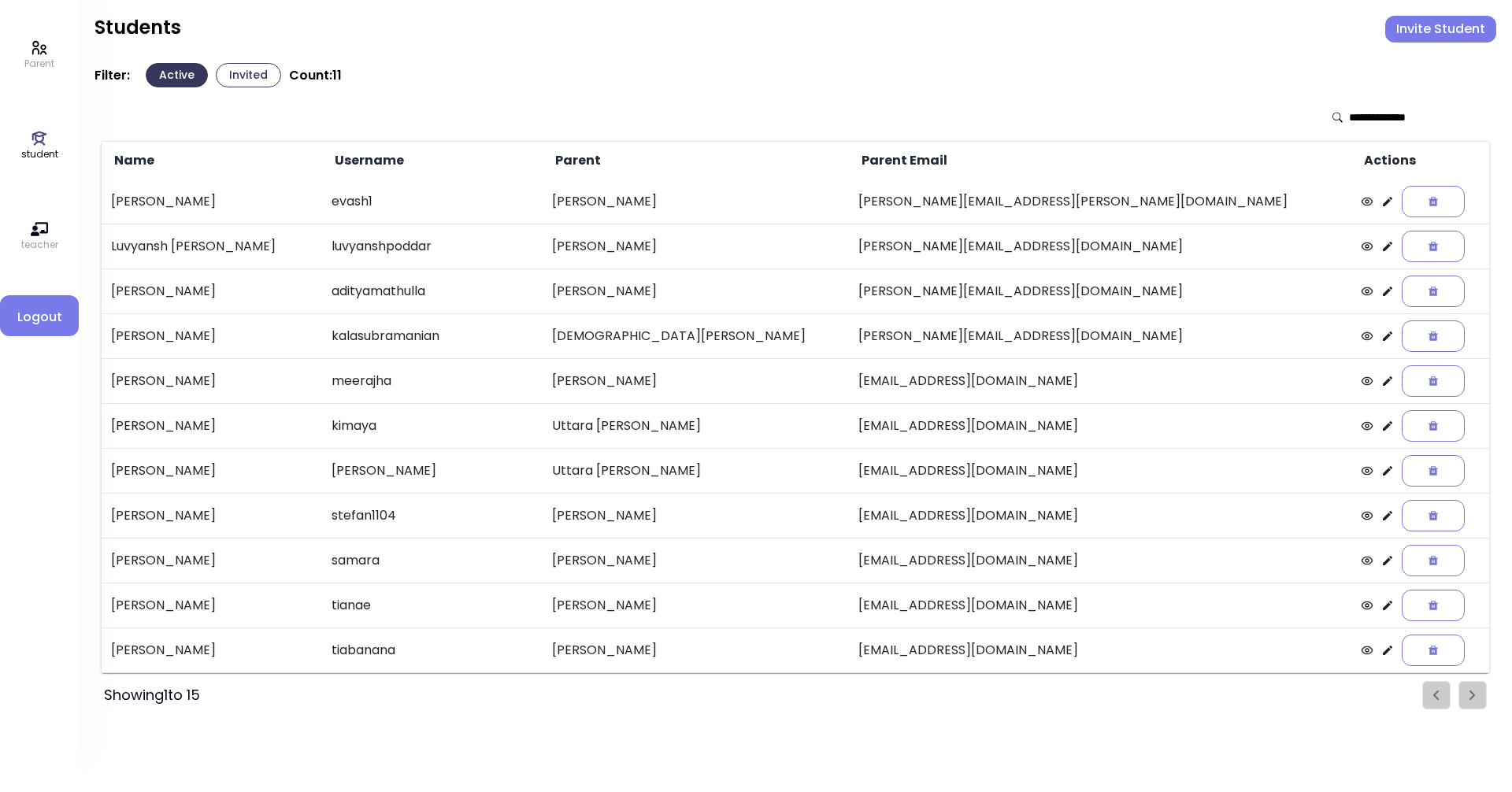
click at [1382, 559] on icon at bounding box center [1387, 560] width 9 height 9
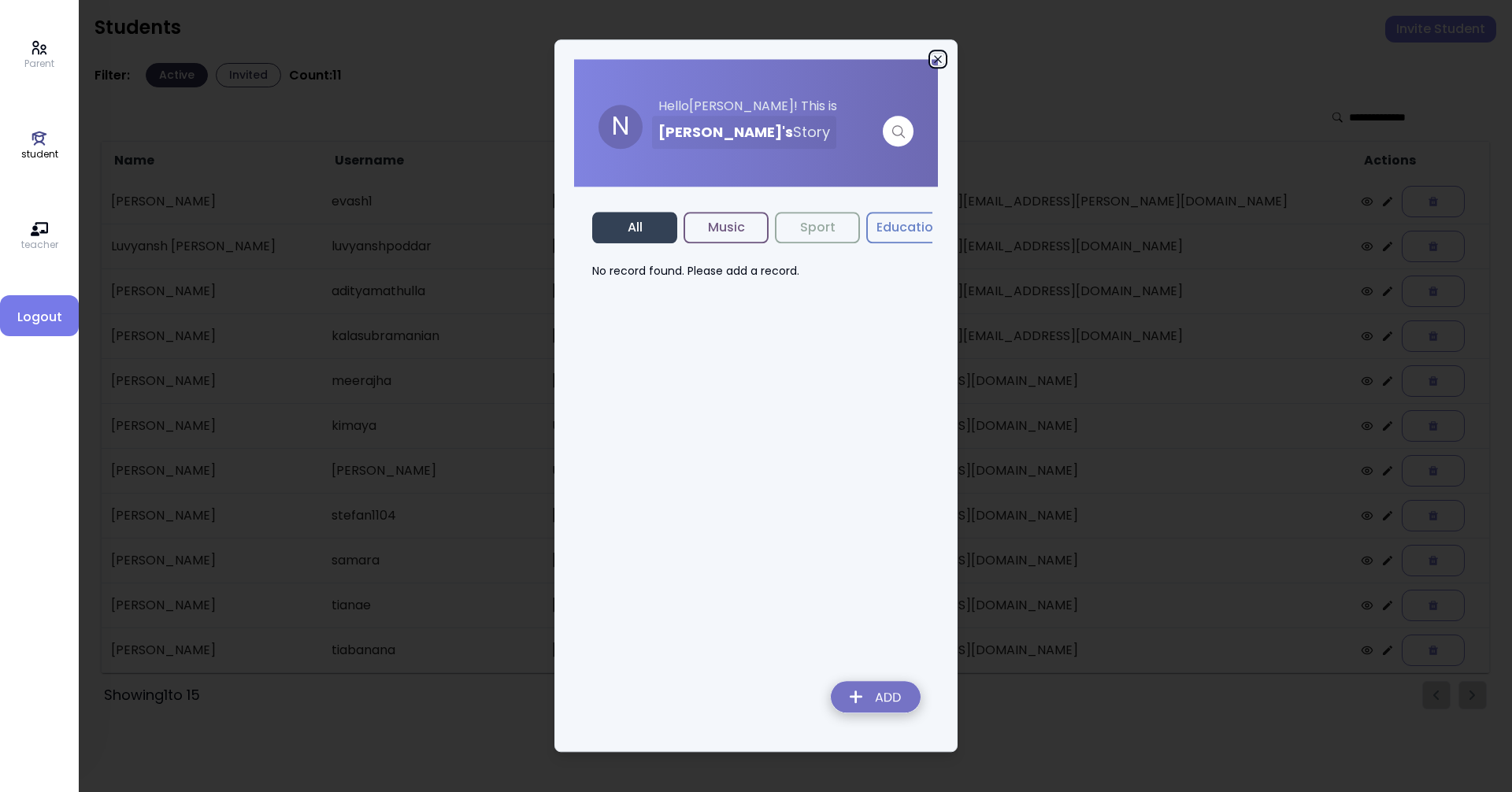
click at [937, 61] on icon "button" at bounding box center [937, 58] width 12 height 12
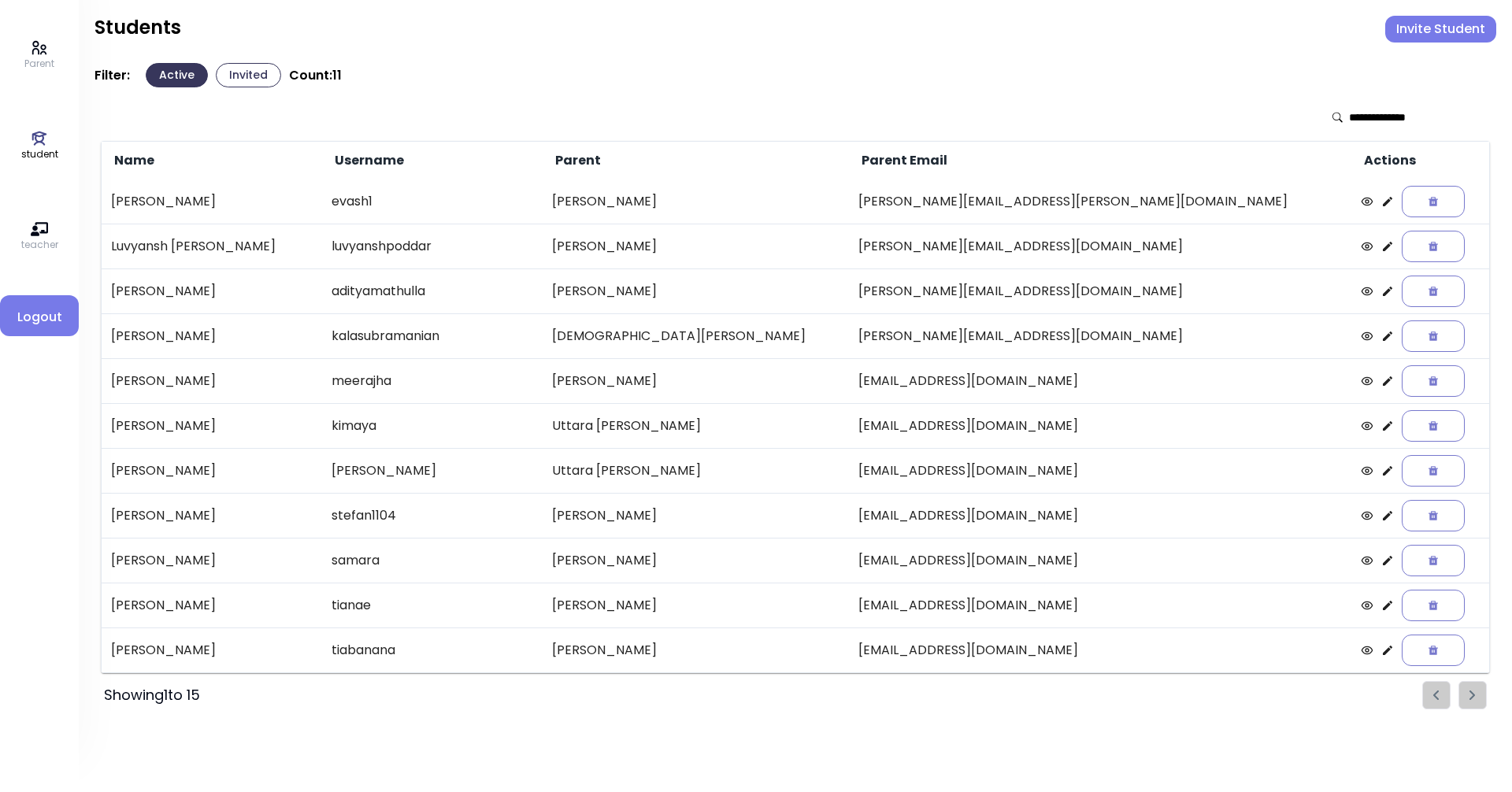
click at [1481, 685] on ul "Pagination" at bounding box center [1454, 695] width 65 height 28
click at [1472, 689] on ul "Pagination" at bounding box center [1454, 695] width 65 height 28
click at [49, 143] on link "student" at bounding box center [39, 145] width 37 height 32
click at [36, 64] on p "Parent" at bounding box center [39, 63] width 30 height 14
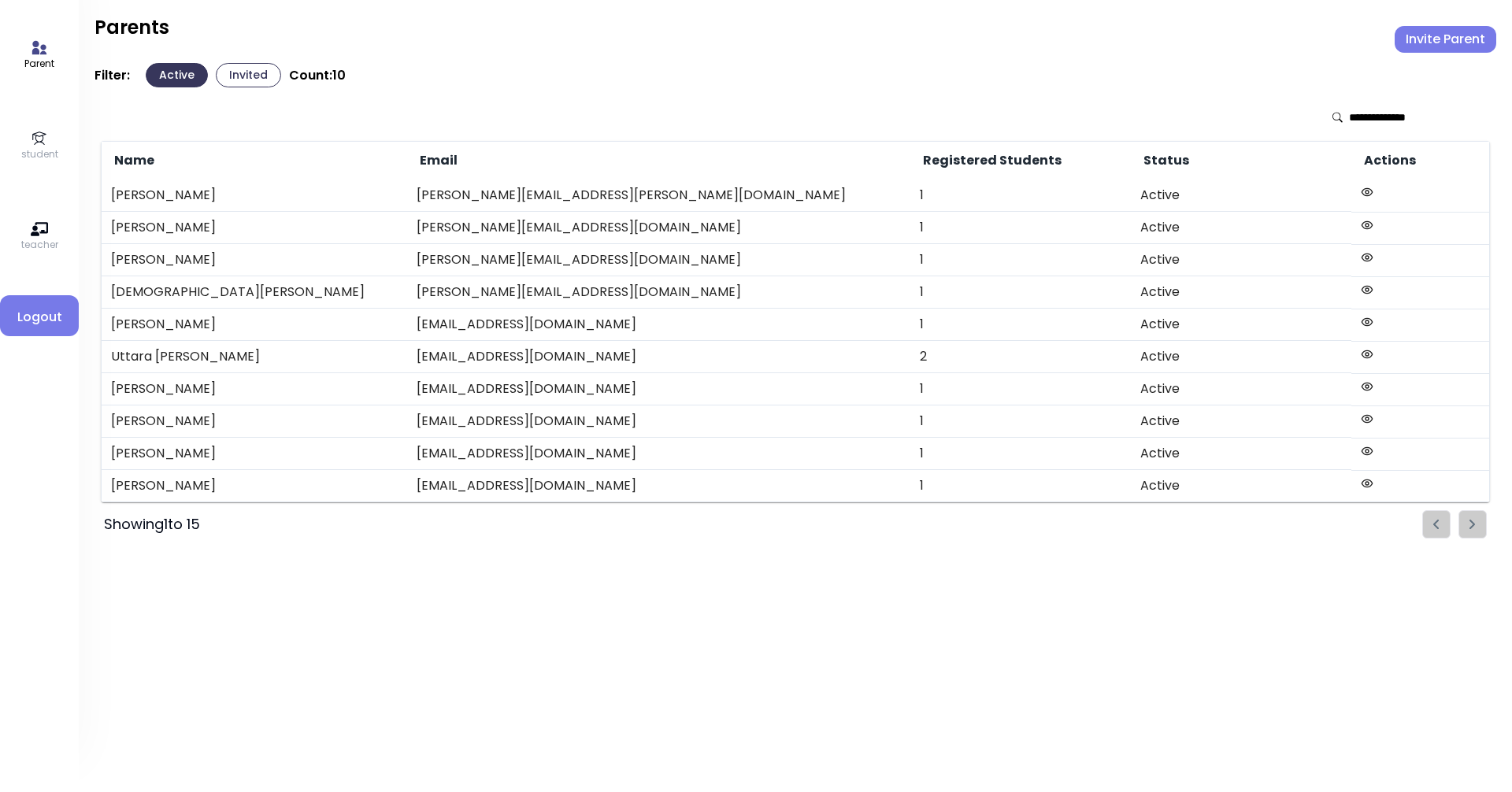
click at [36, 149] on p "student" at bounding box center [39, 154] width 37 height 14
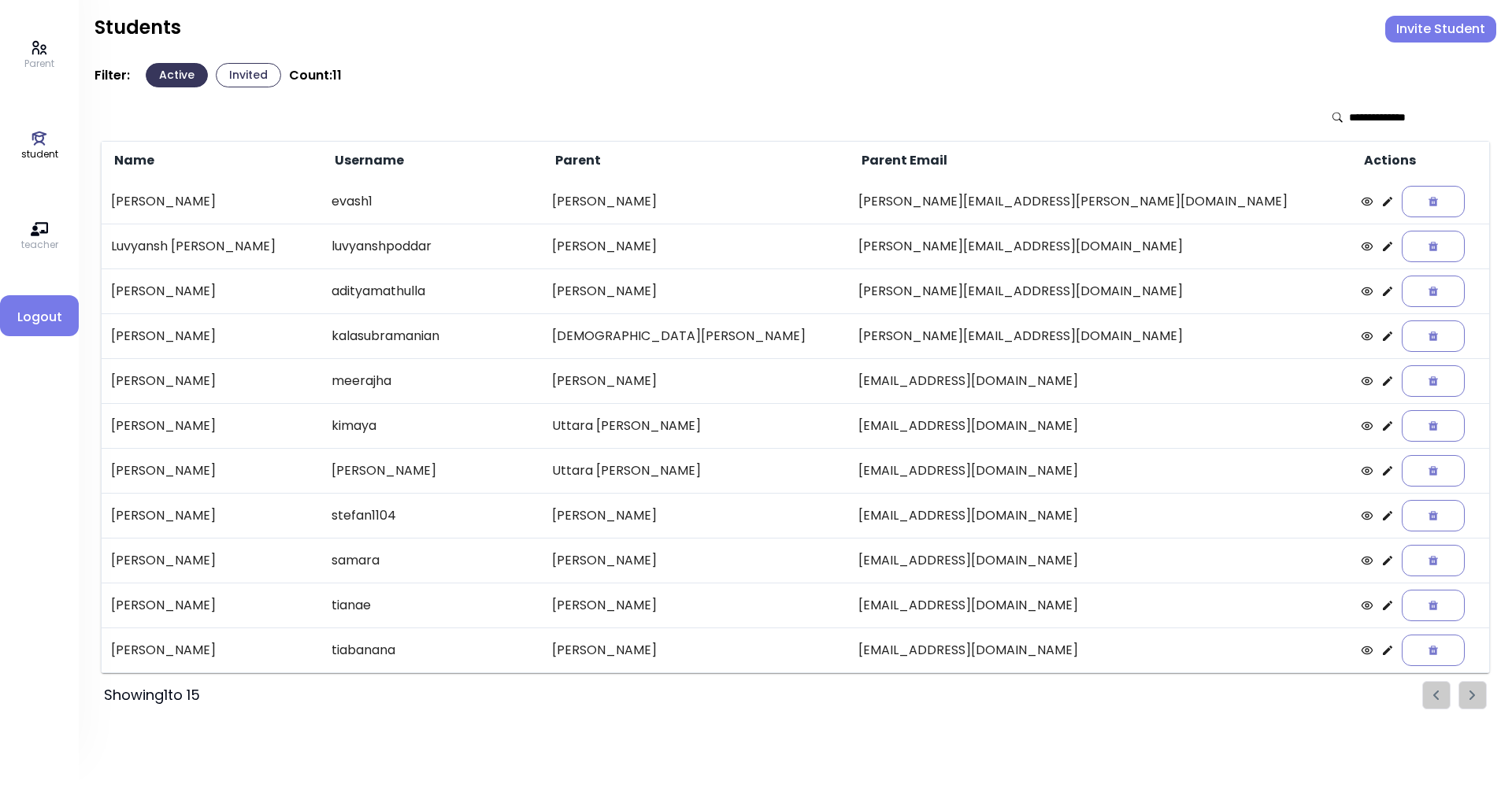
click at [240, 69] on button "Invited" at bounding box center [249, 75] width 66 height 24
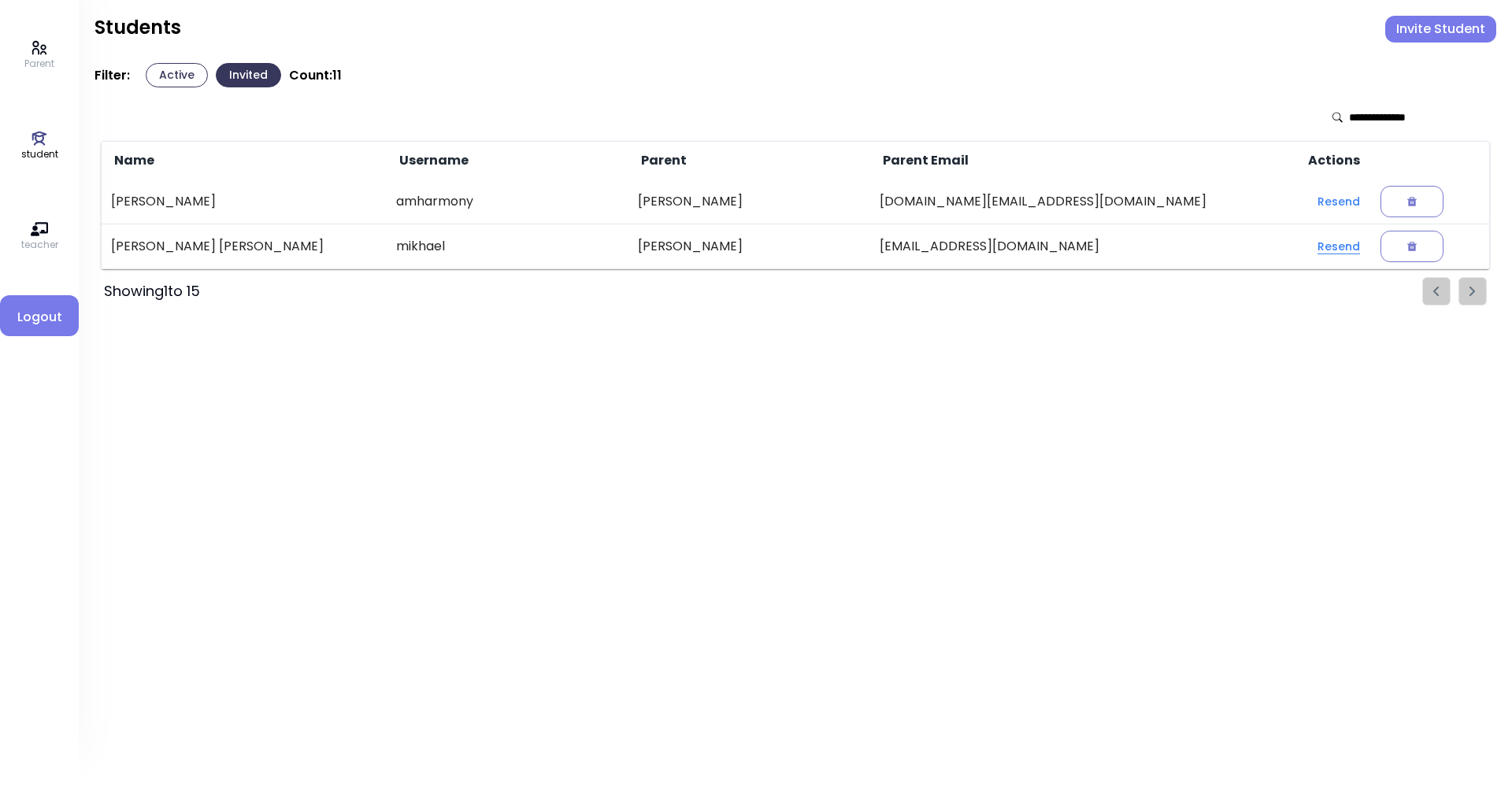
click at [1305, 250] on button "Resend" at bounding box center [1338, 246] width 68 height 28
click at [1407, 244] on icon at bounding box center [1412, 247] width 9 height 9
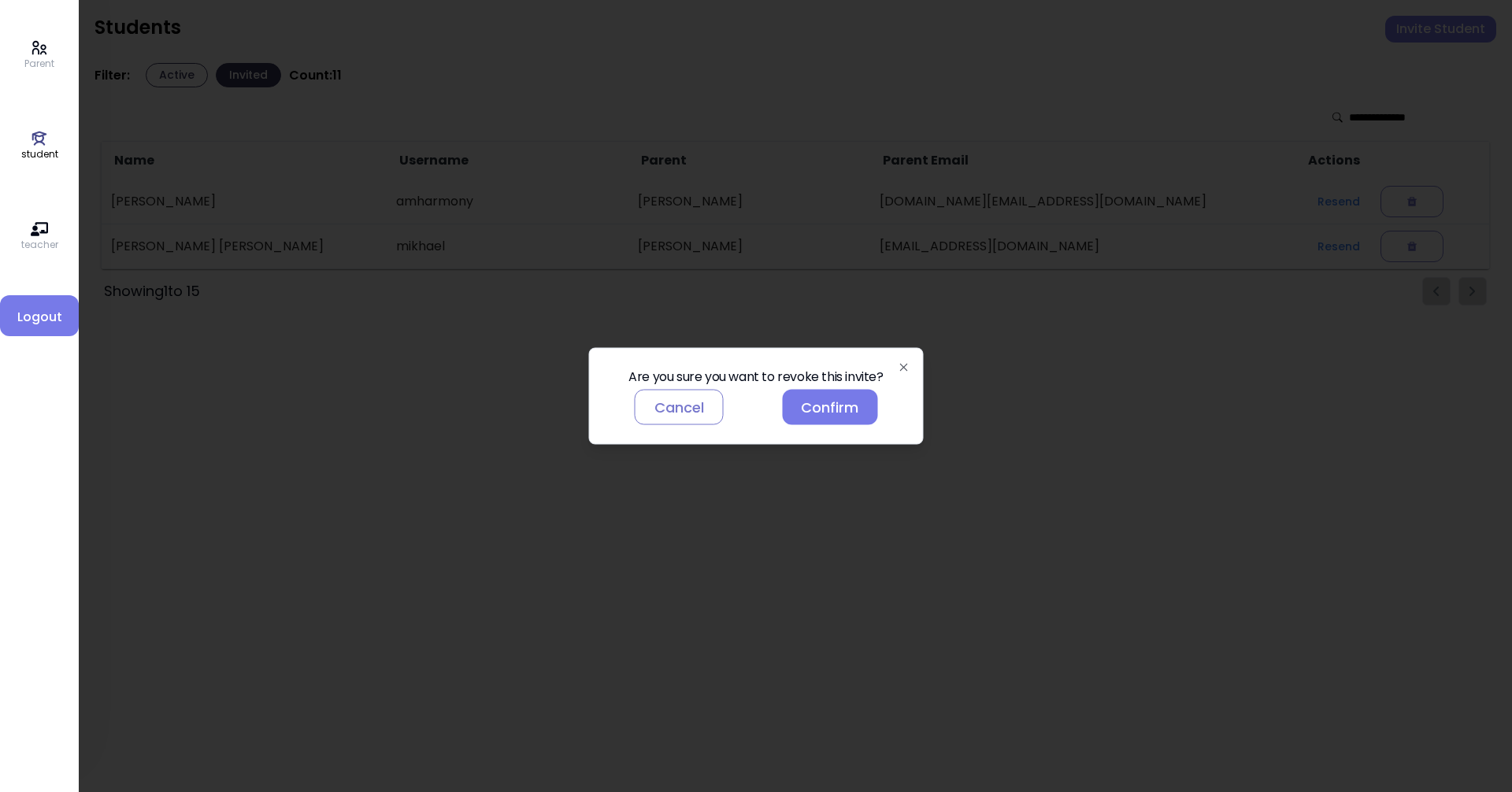
click at [689, 405] on button "Cancel" at bounding box center [679, 407] width 89 height 36
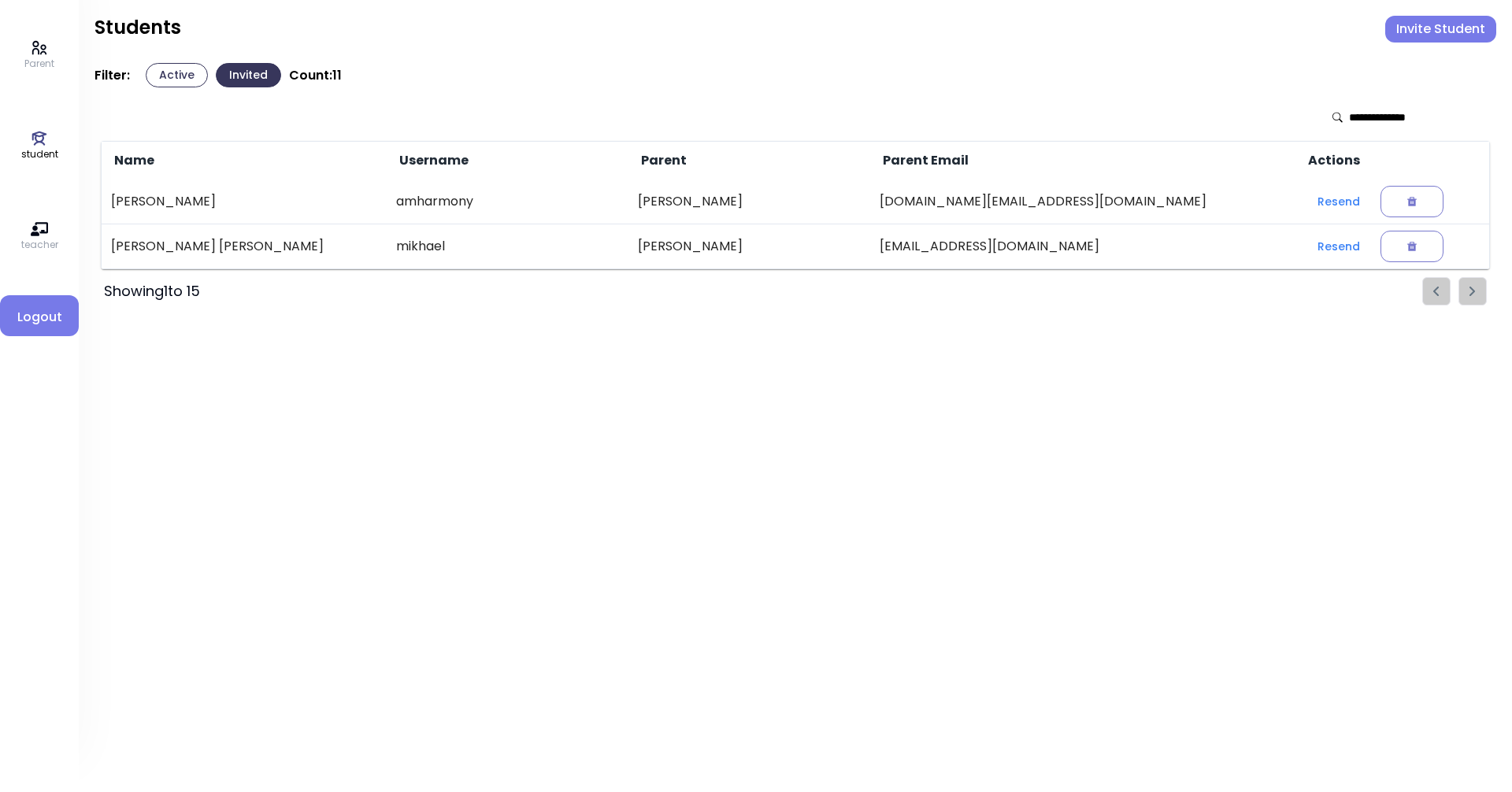
click at [42, 65] on p "Parent" at bounding box center [39, 63] width 30 height 14
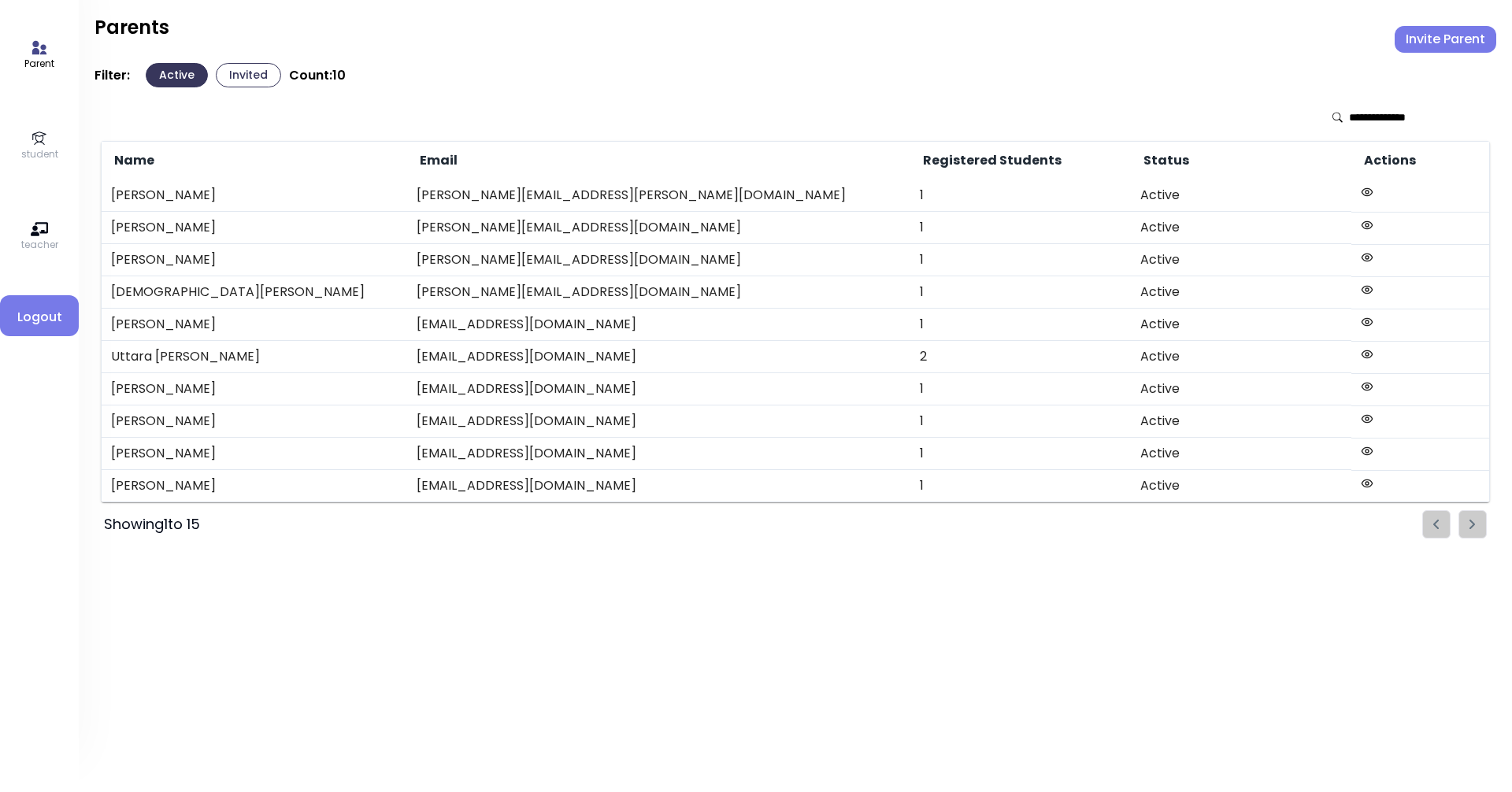
click at [38, 137] on icon at bounding box center [39, 138] width 17 height 17
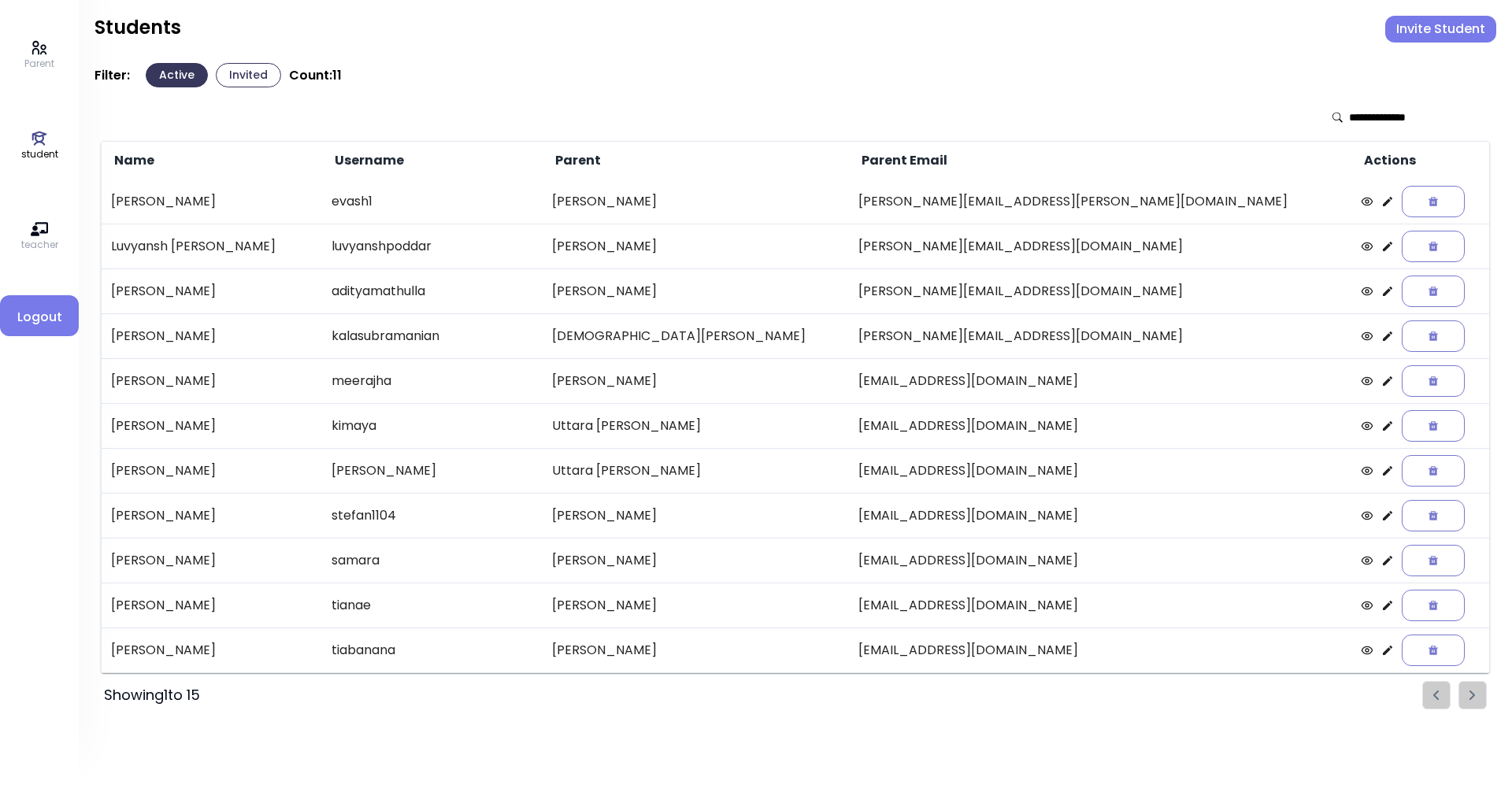
click at [41, 151] on p "student" at bounding box center [39, 154] width 37 height 14
click at [42, 41] on icon at bounding box center [39, 48] width 17 height 17
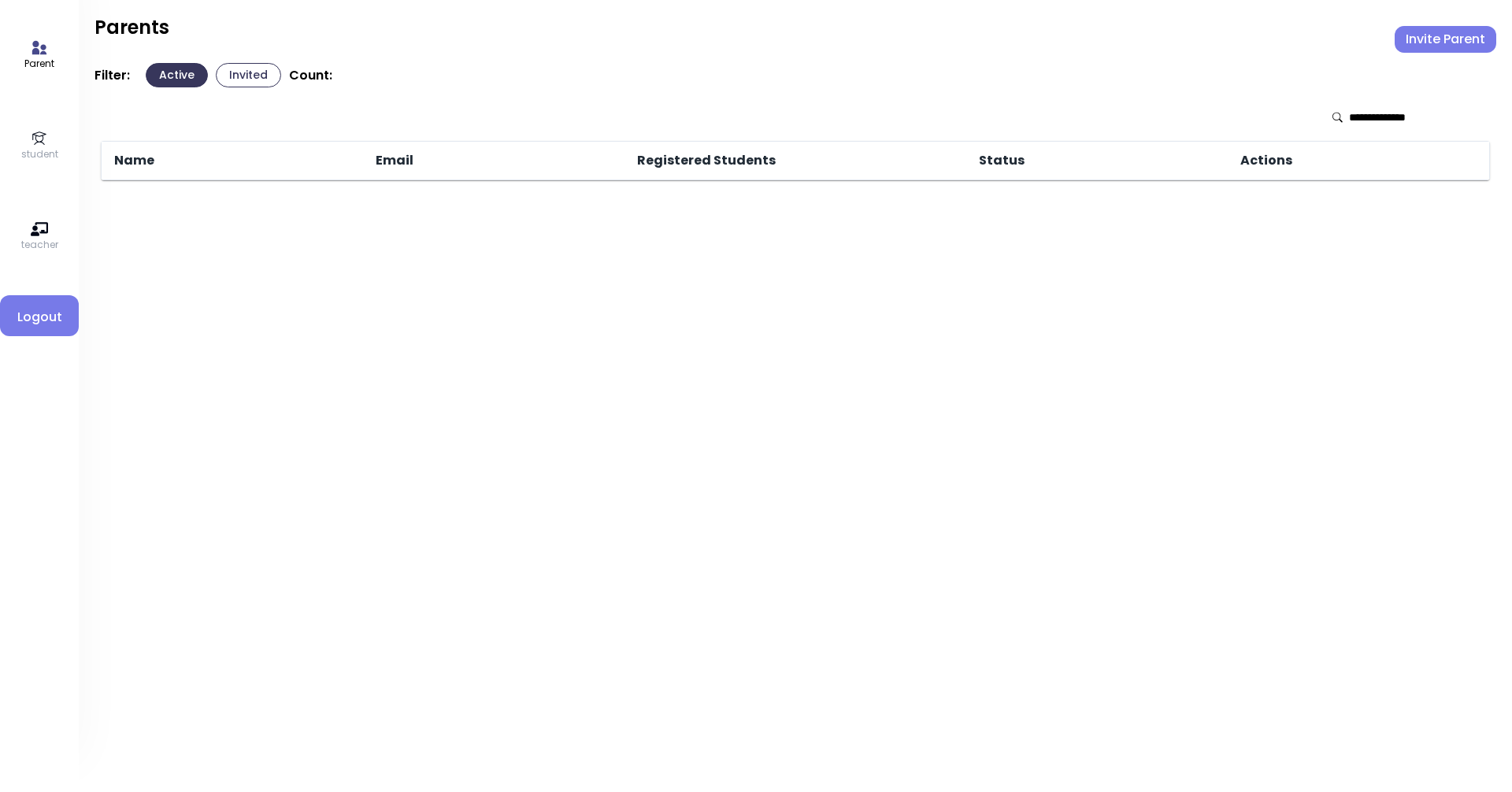
click at [32, 142] on icon at bounding box center [39, 138] width 17 height 17
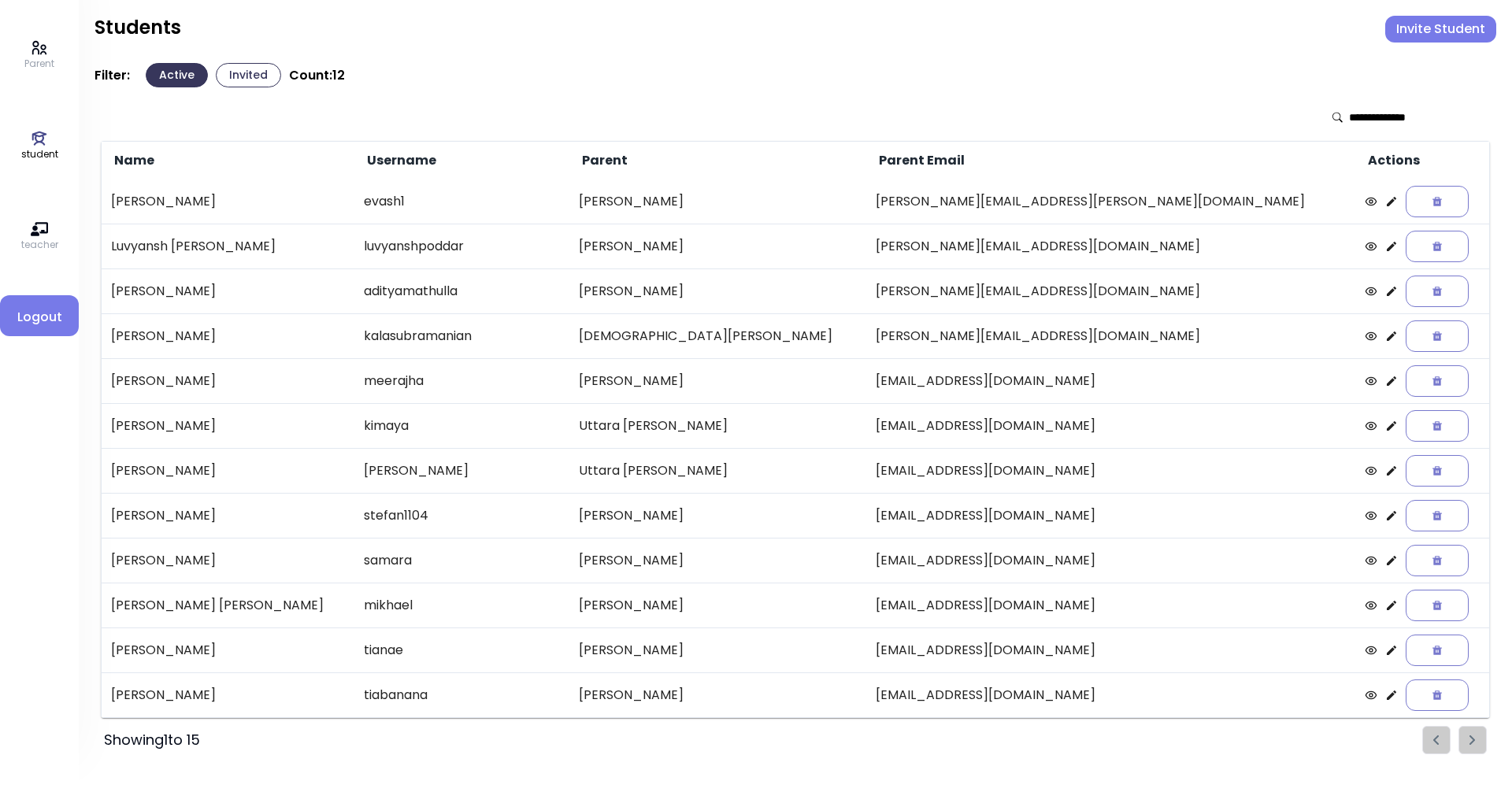
click at [1385, 561] on icon at bounding box center [1391, 560] width 12 height 12
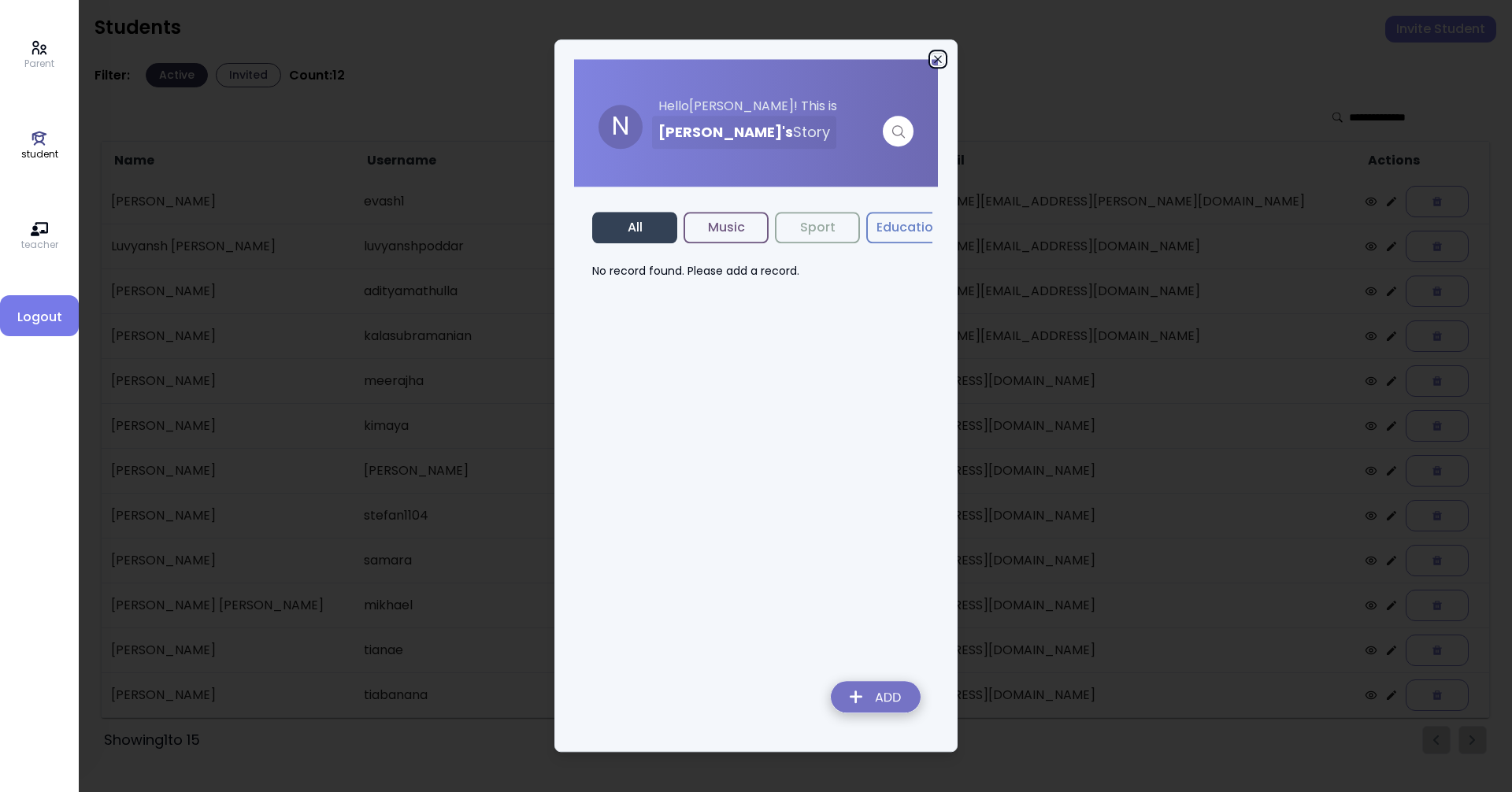
click at [940, 59] on icon "button" at bounding box center [937, 58] width 12 height 12
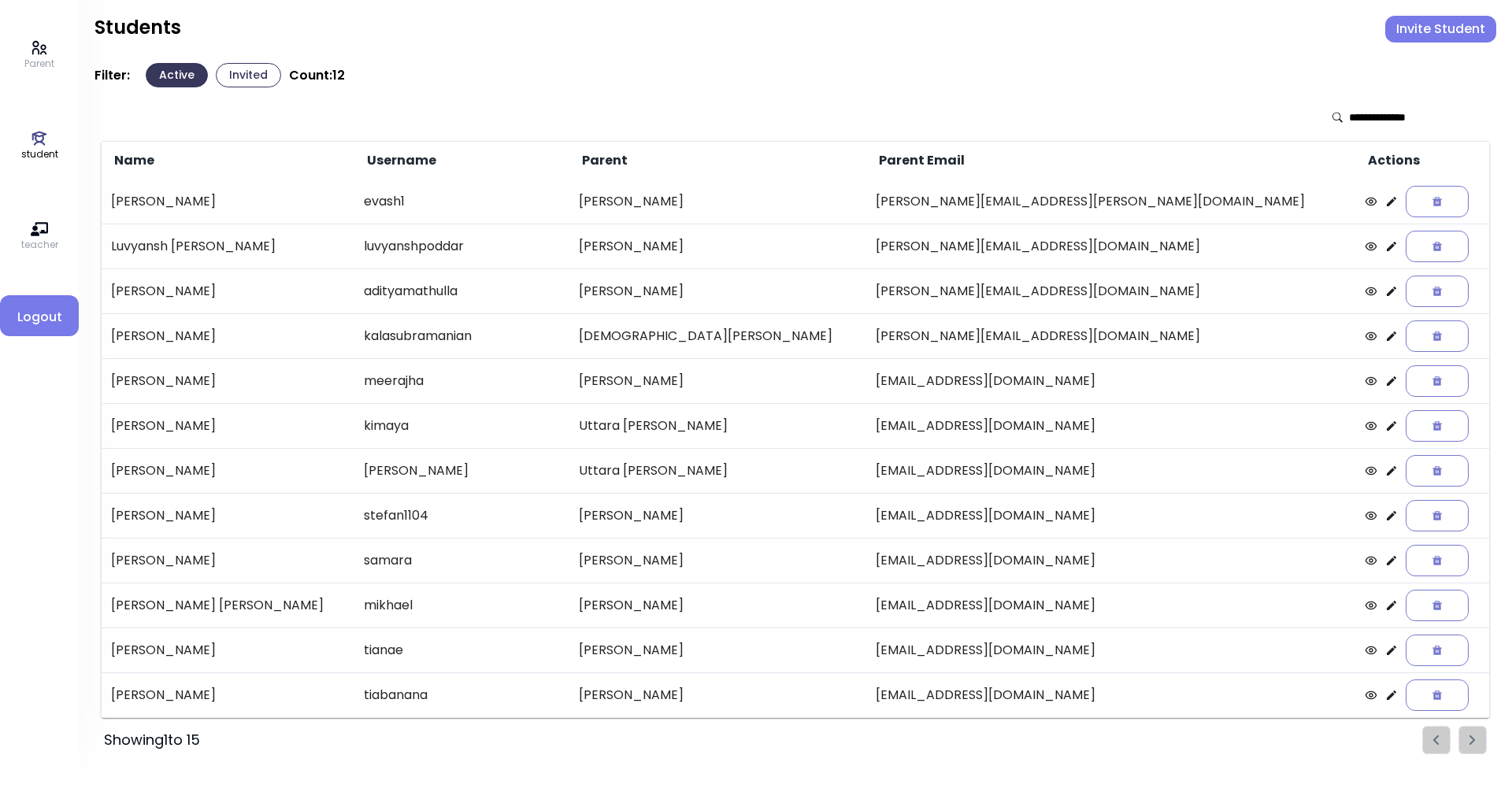
click at [1385, 559] on icon at bounding box center [1391, 560] width 12 height 12
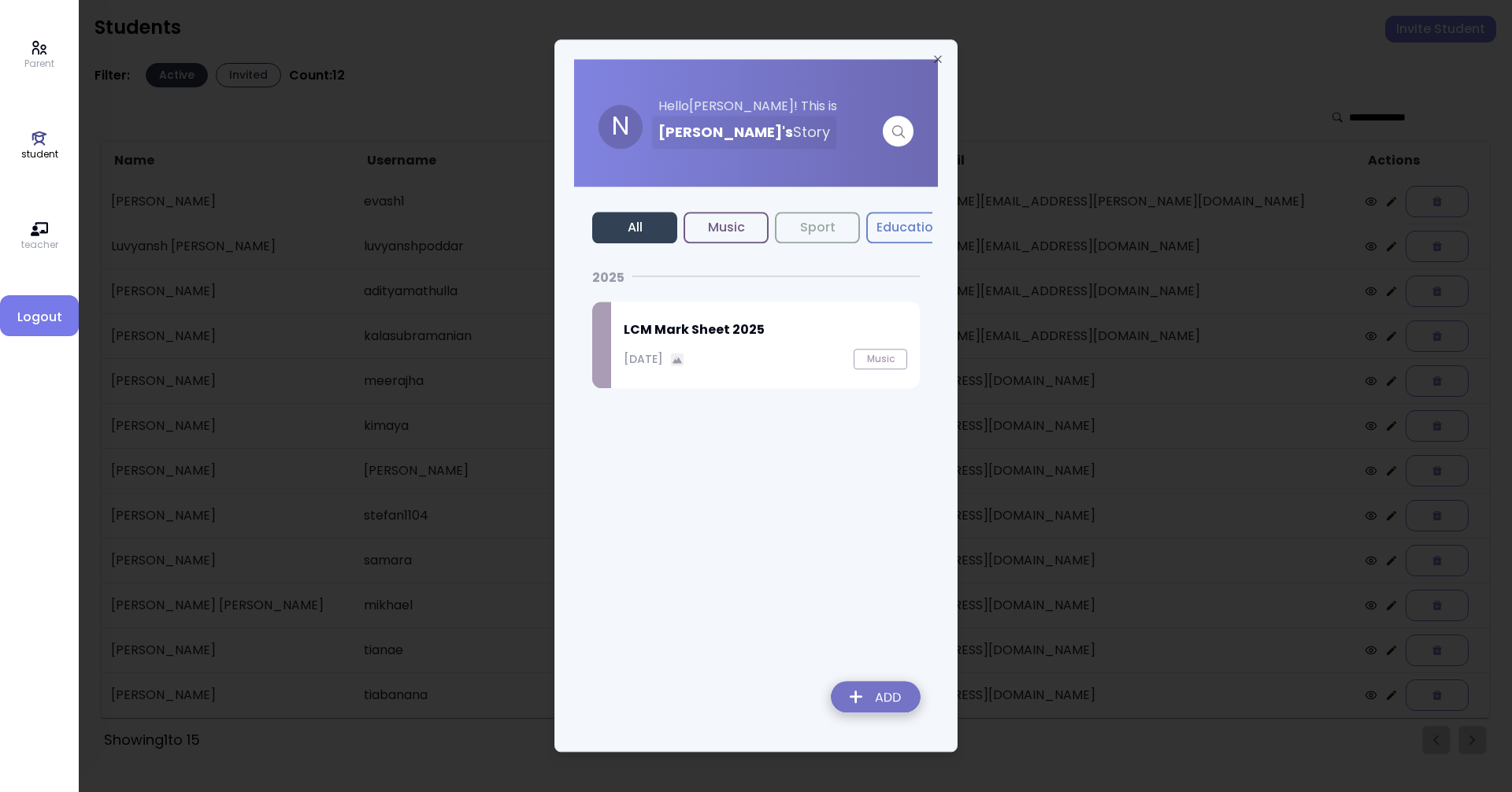
click at [720, 343] on div "LCM Mark Sheet 2025 September 25, 2025 Music" at bounding box center [765, 344] width 309 height 86
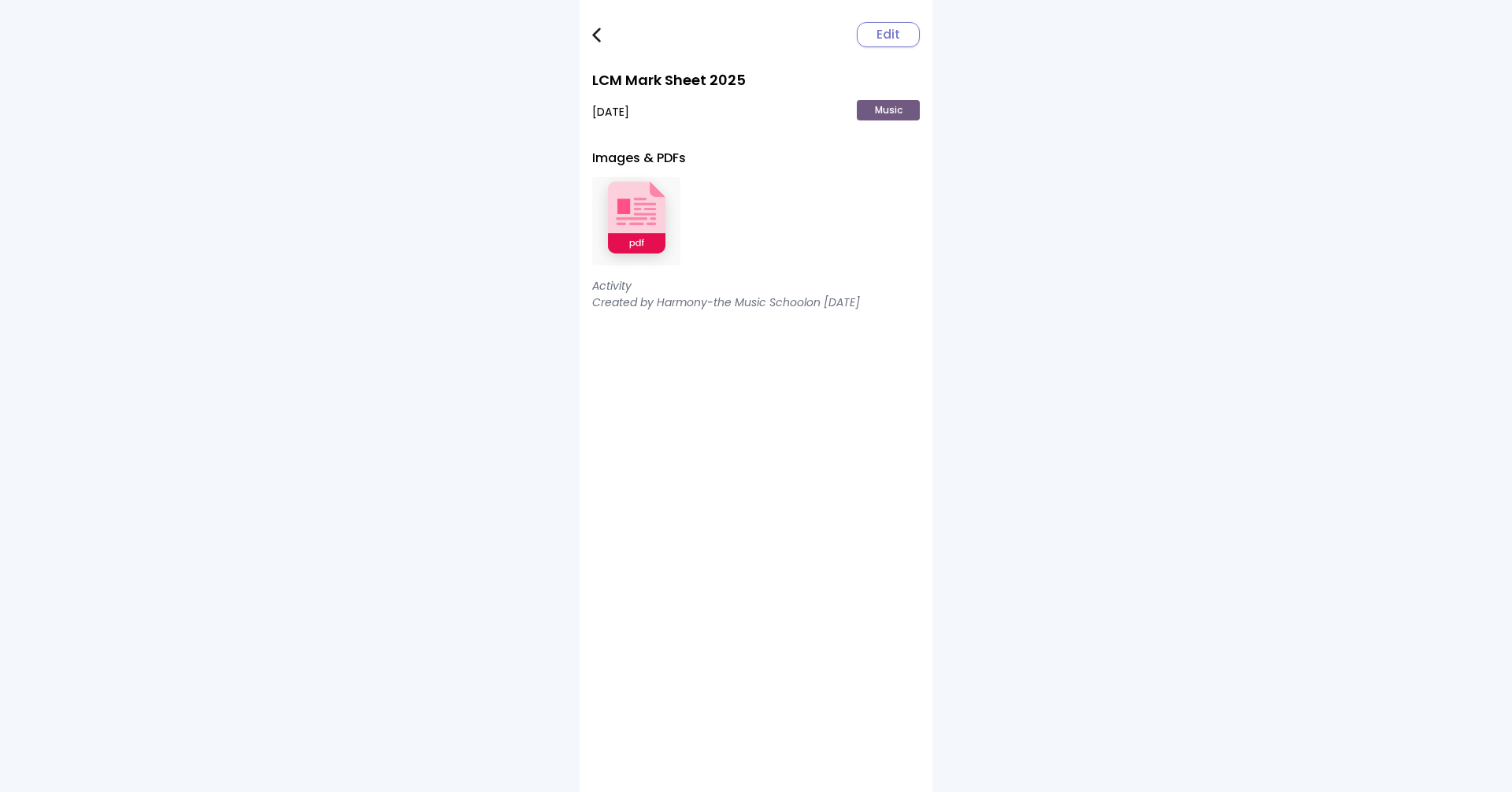
click at [595, 30] on img at bounding box center [596, 35] width 8 height 15
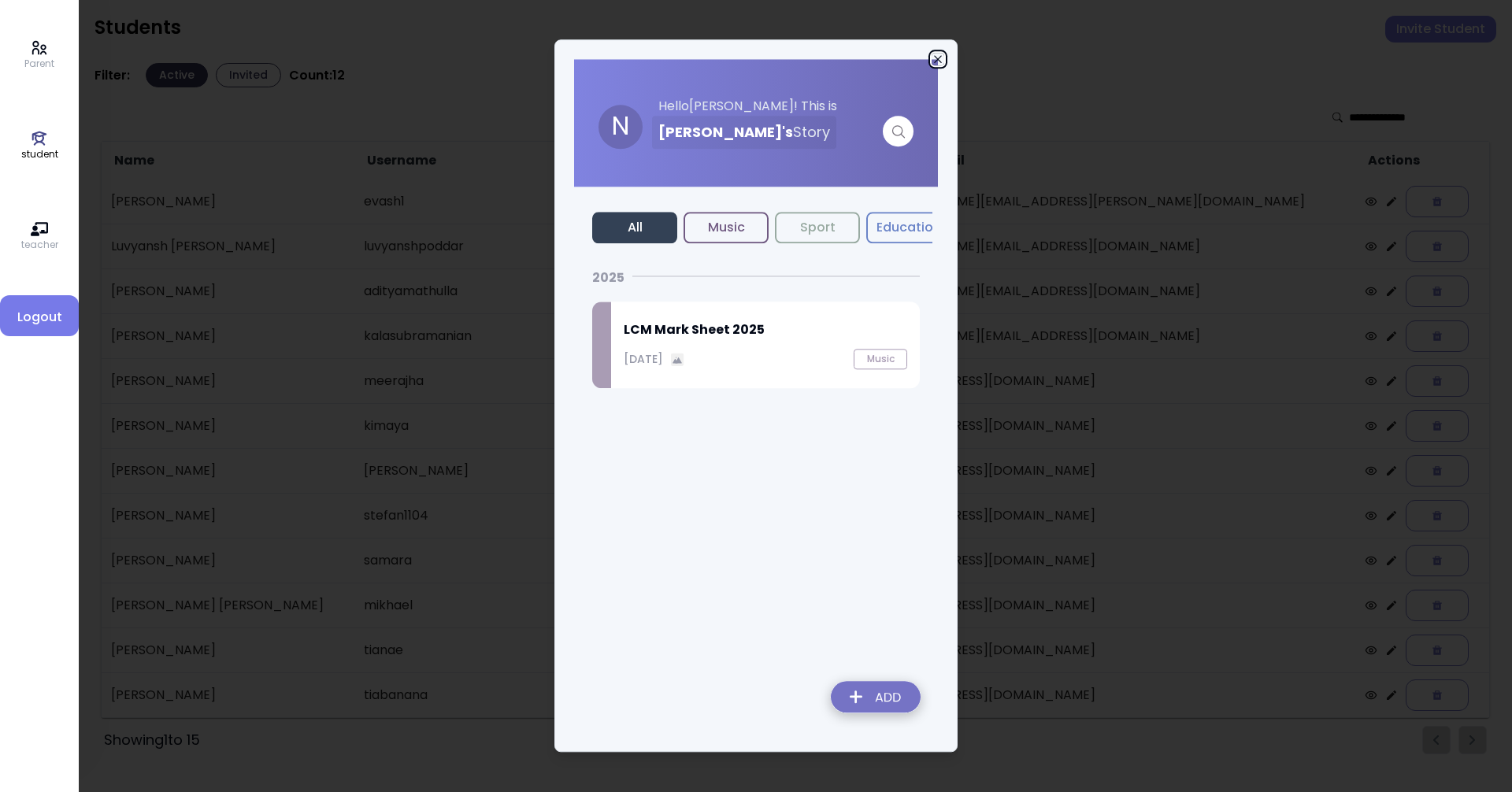
click at [938, 56] on icon "button" at bounding box center [937, 58] width 12 height 12
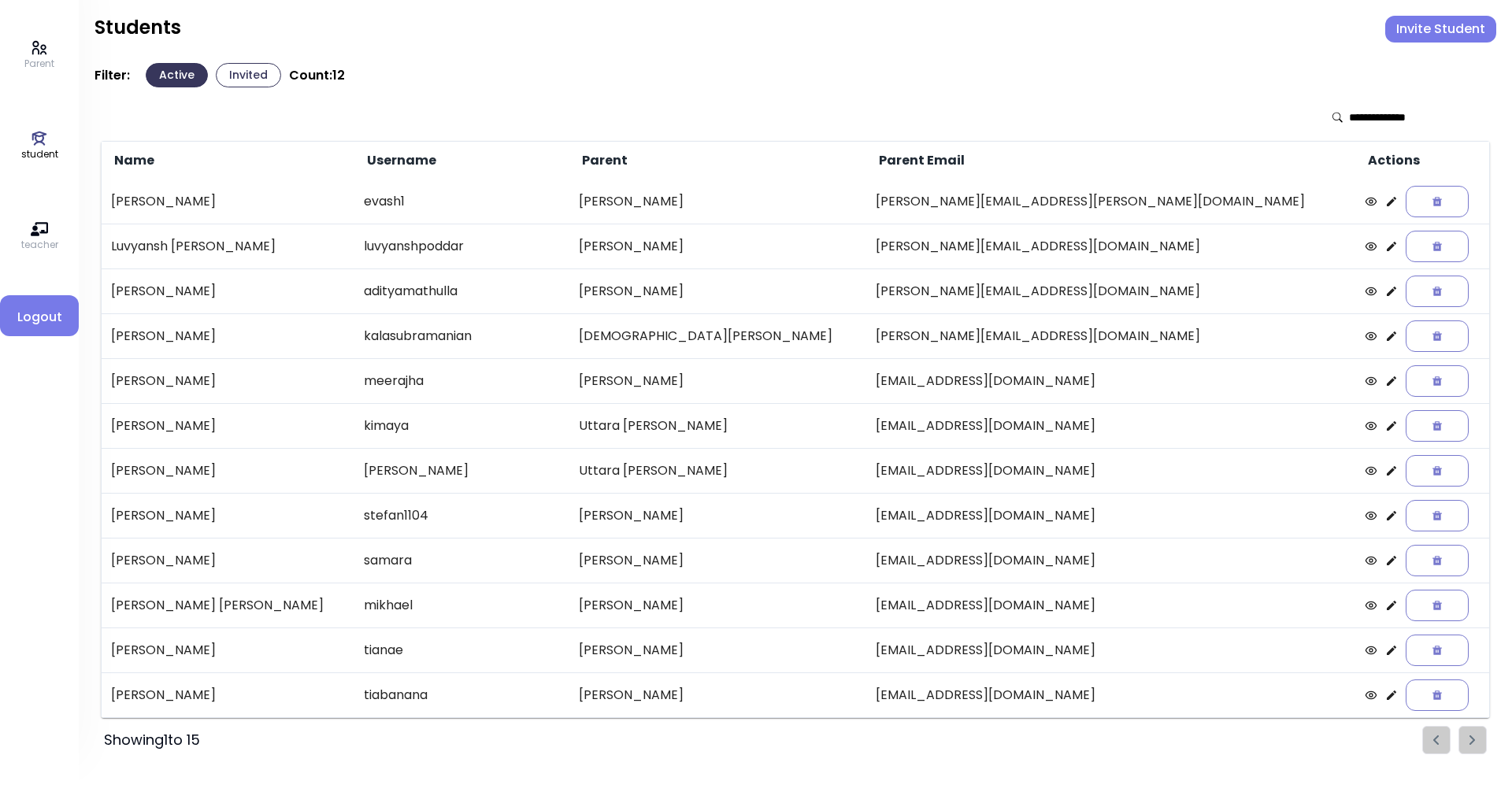
click at [1386, 560] on icon at bounding box center [1391, 560] width 9 height 9
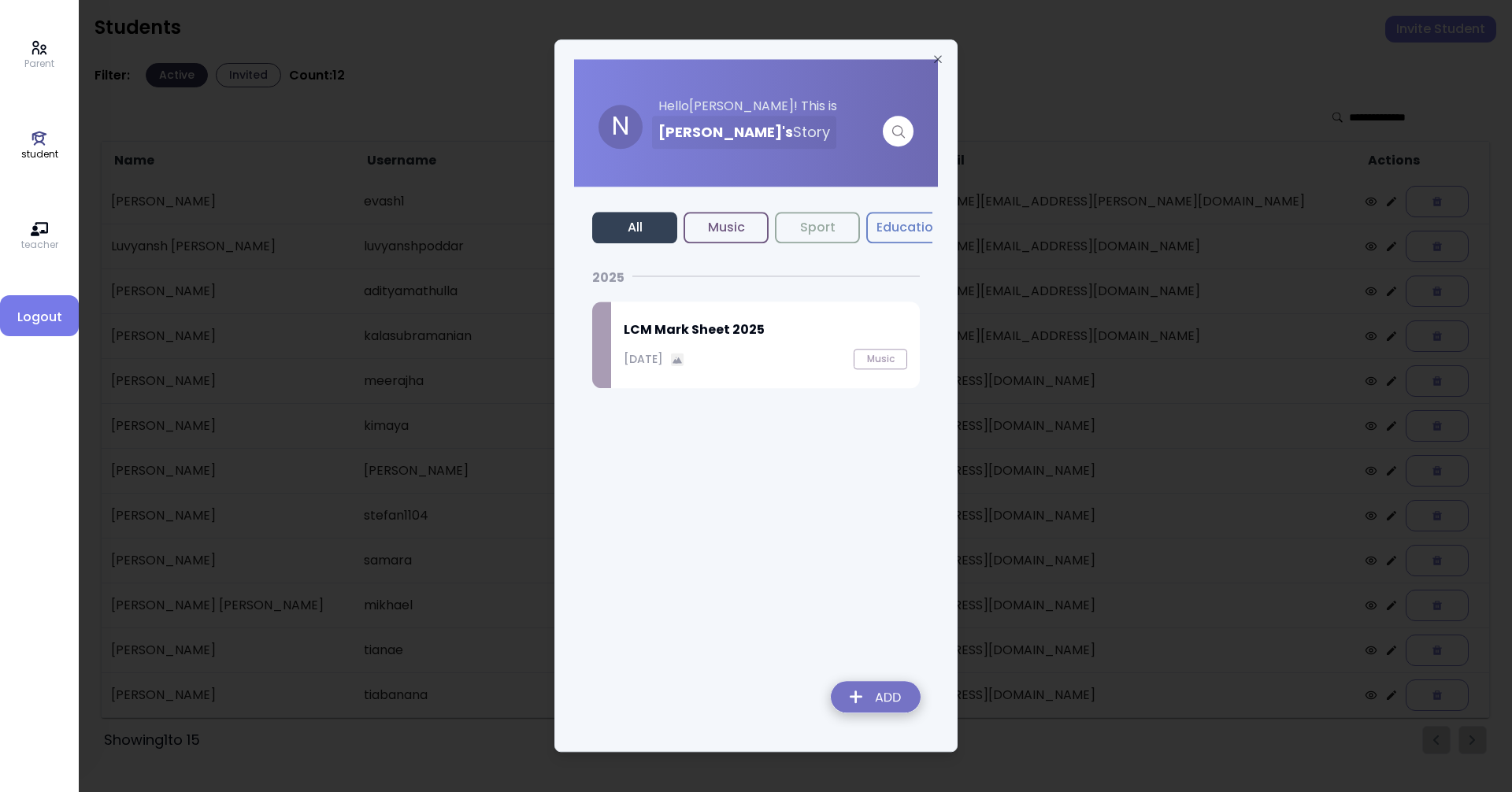
click at [719, 234] on button "Music" at bounding box center [725, 228] width 85 height 32
click at [816, 232] on button "Sport" at bounding box center [817, 228] width 85 height 32
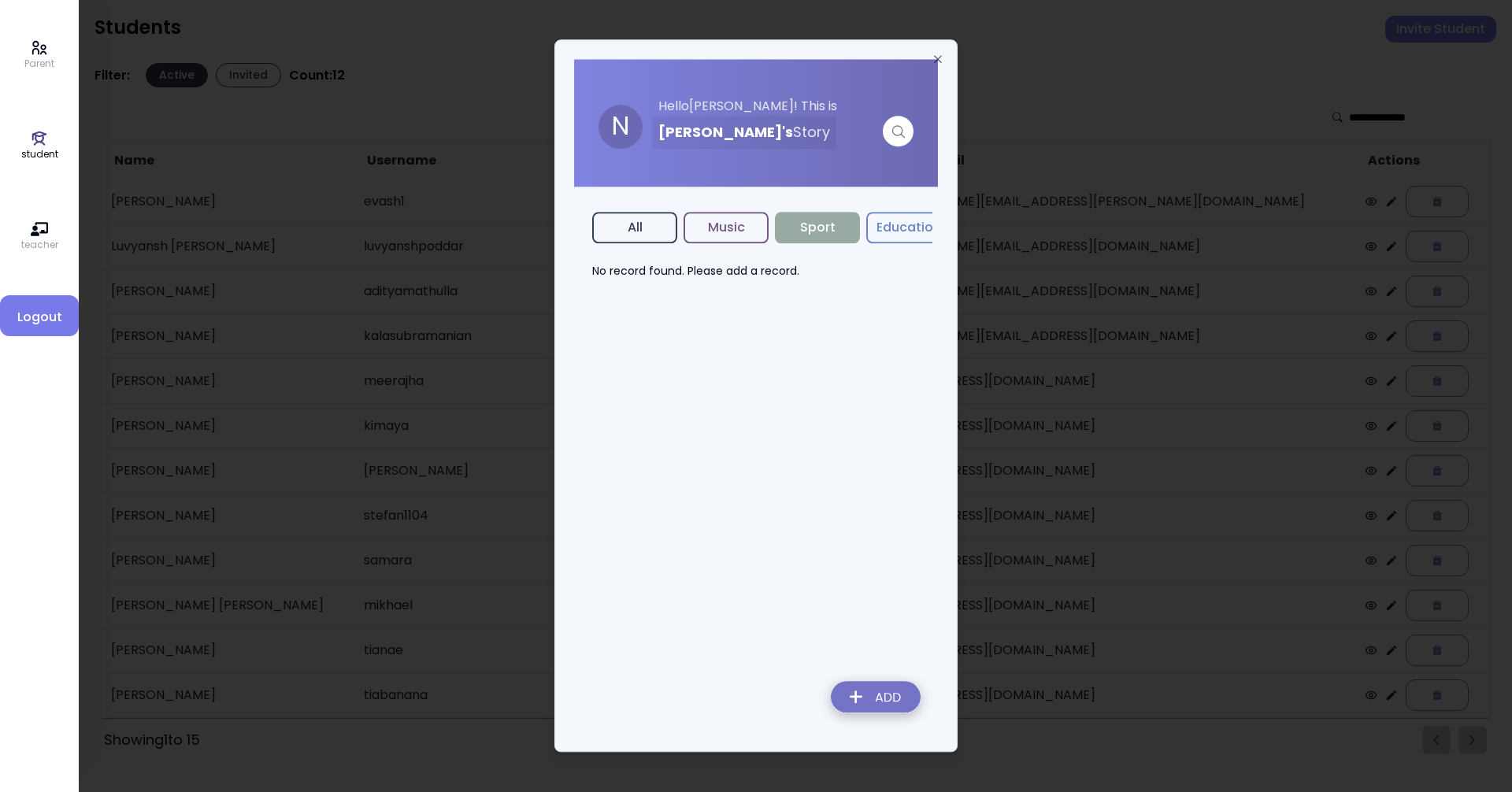
click at [741, 230] on button "Music" at bounding box center [725, 228] width 85 height 32
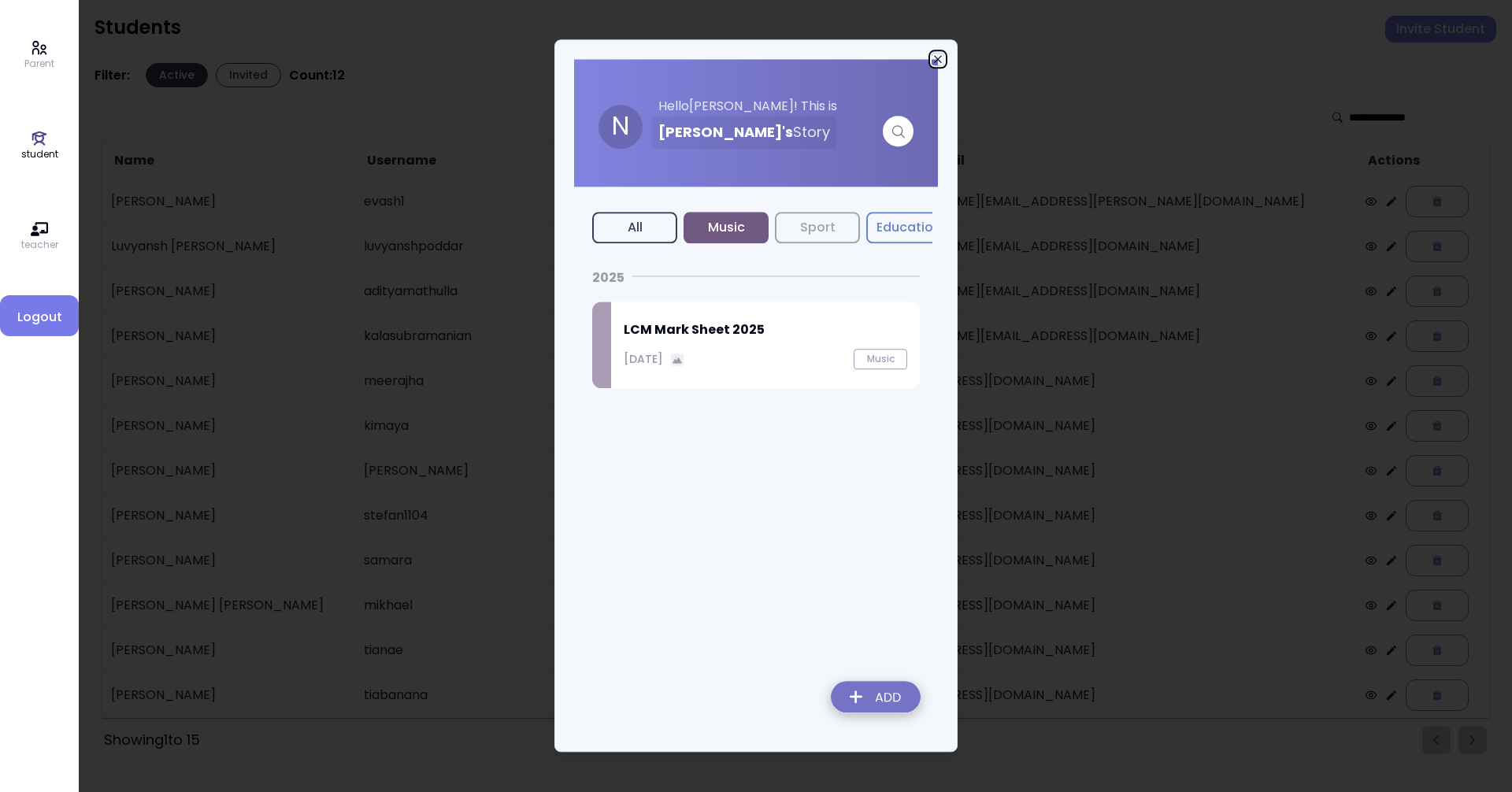
click at [940, 60] on icon "button" at bounding box center [937, 58] width 12 height 12
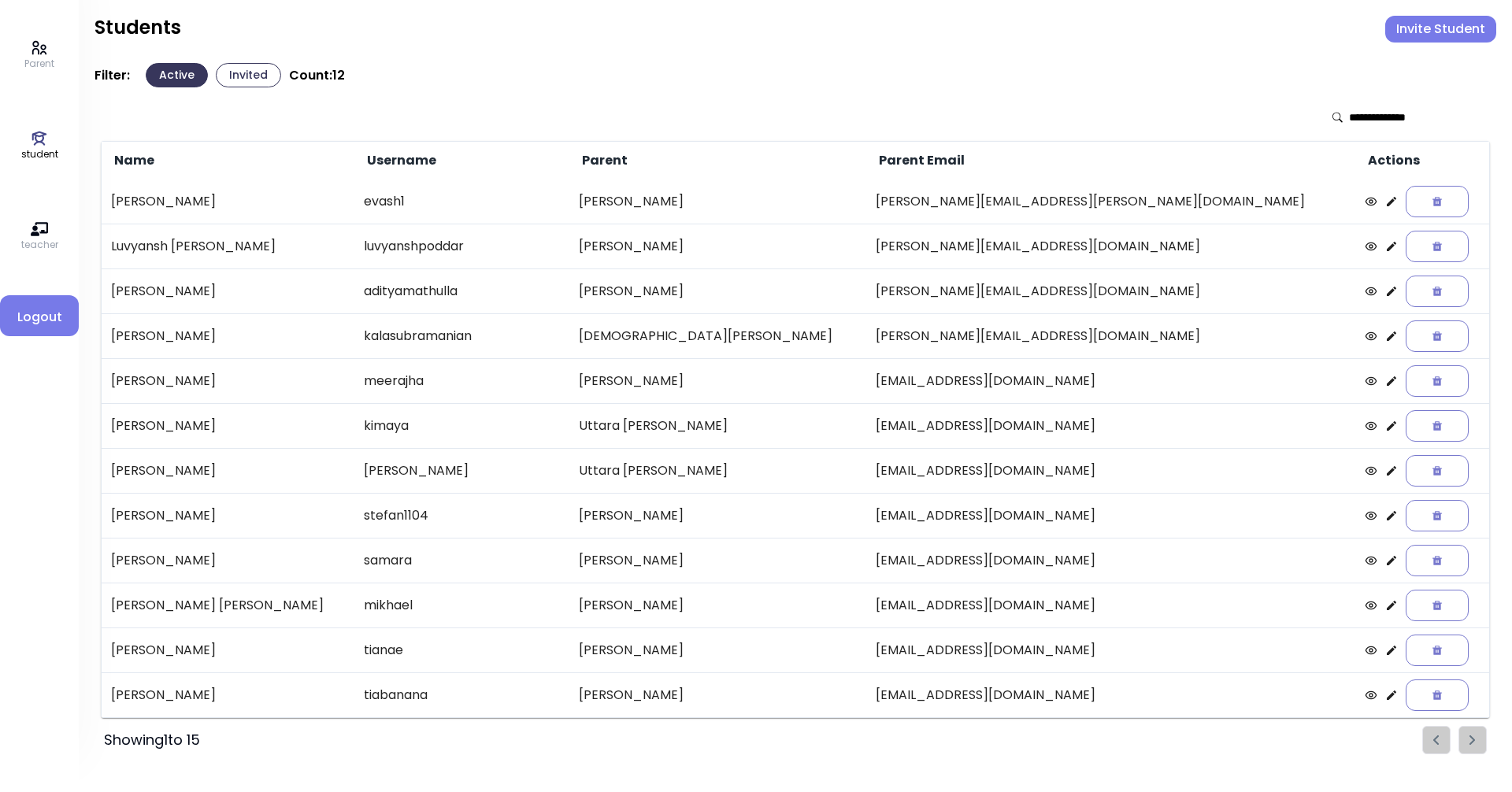
click at [1355, 105] on div at bounding box center [1405, 117] width 158 height 35
click at [1351, 117] on input "text" at bounding box center [1404, 117] width 112 height 16
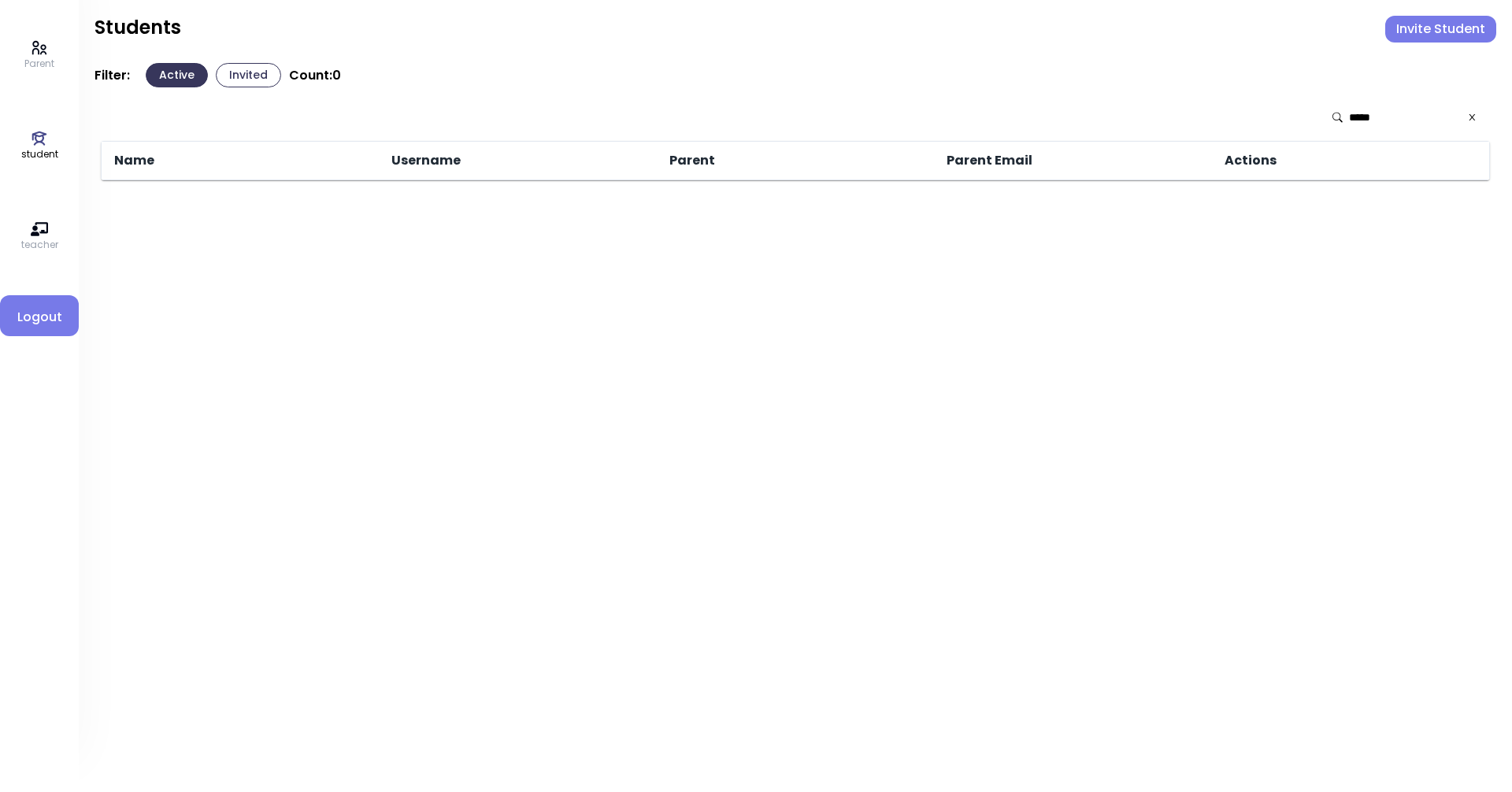
type input "*****"
click at [1404, 114] on input "*****" at bounding box center [1404, 117] width 112 height 16
click at [1475, 113] on div "*****" at bounding box center [1405, 117] width 158 height 35
click at [1474, 114] on icon at bounding box center [1472, 117] width 10 height 11
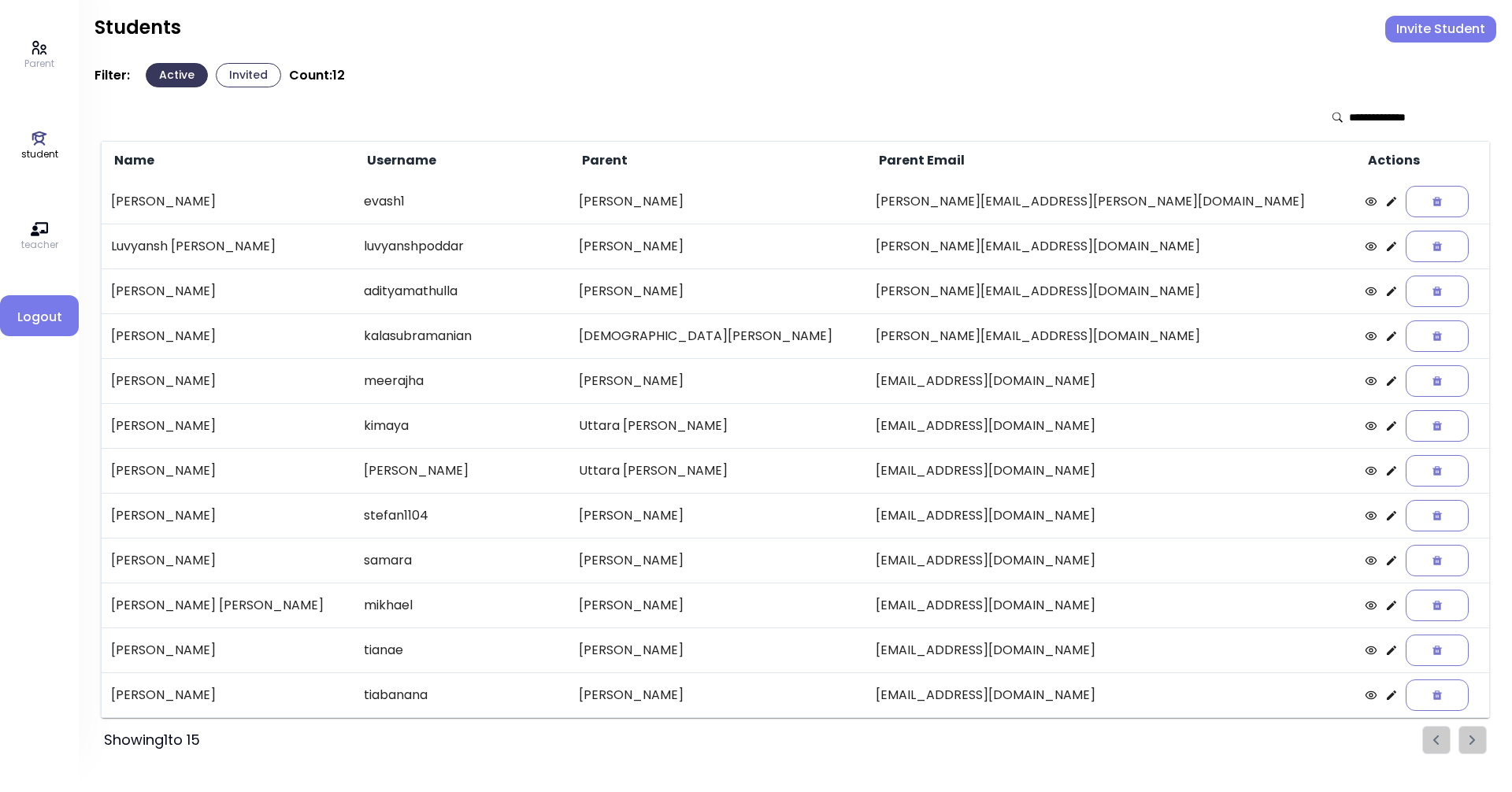
click at [45, 56] on p "Parent" at bounding box center [39, 63] width 30 height 14
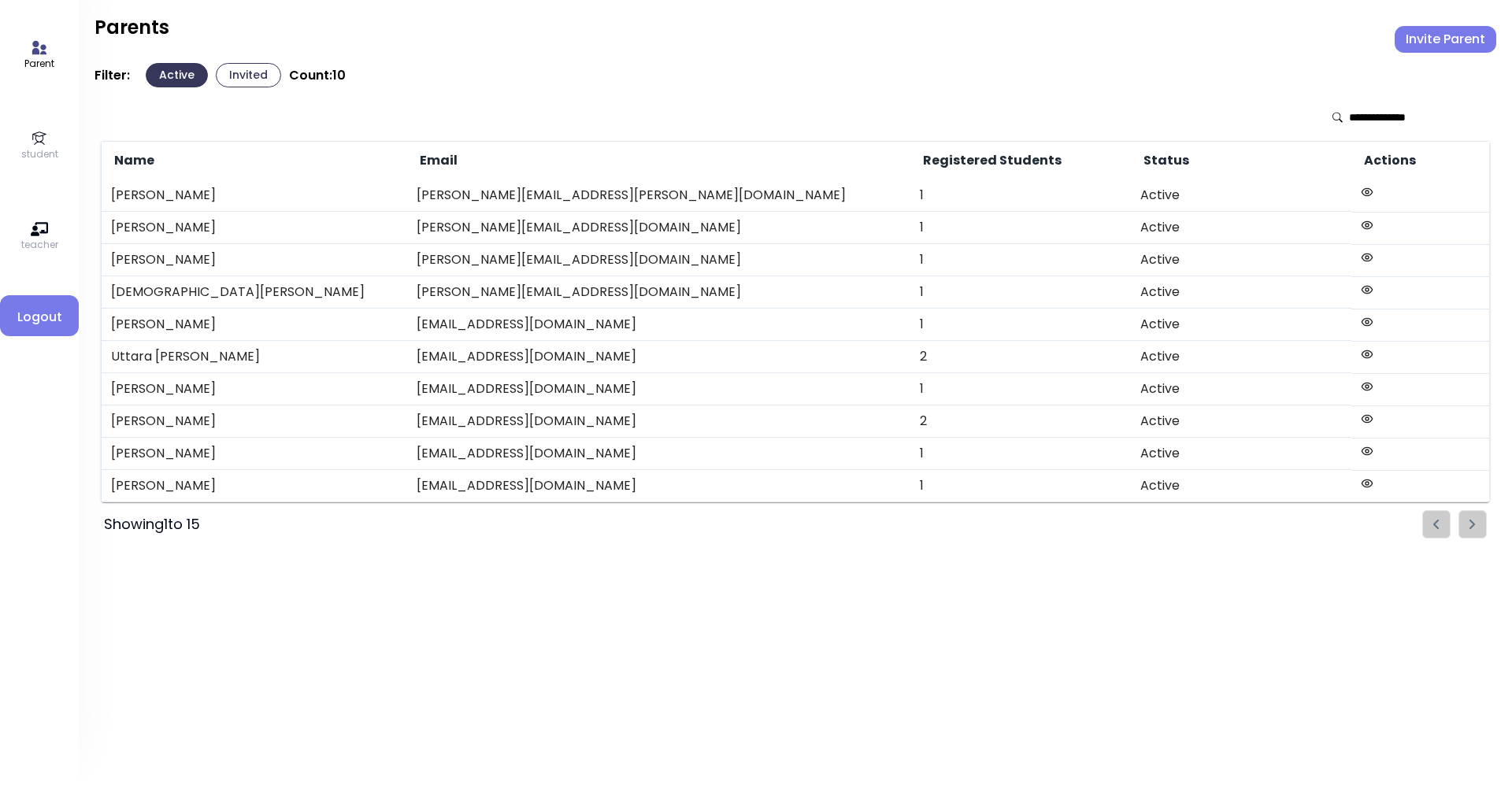
click at [1349, 119] on input "text" at bounding box center [1404, 117] width 112 height 16
click at [34, 139] on icon at bounding box center [39, 138] width 17 height 17
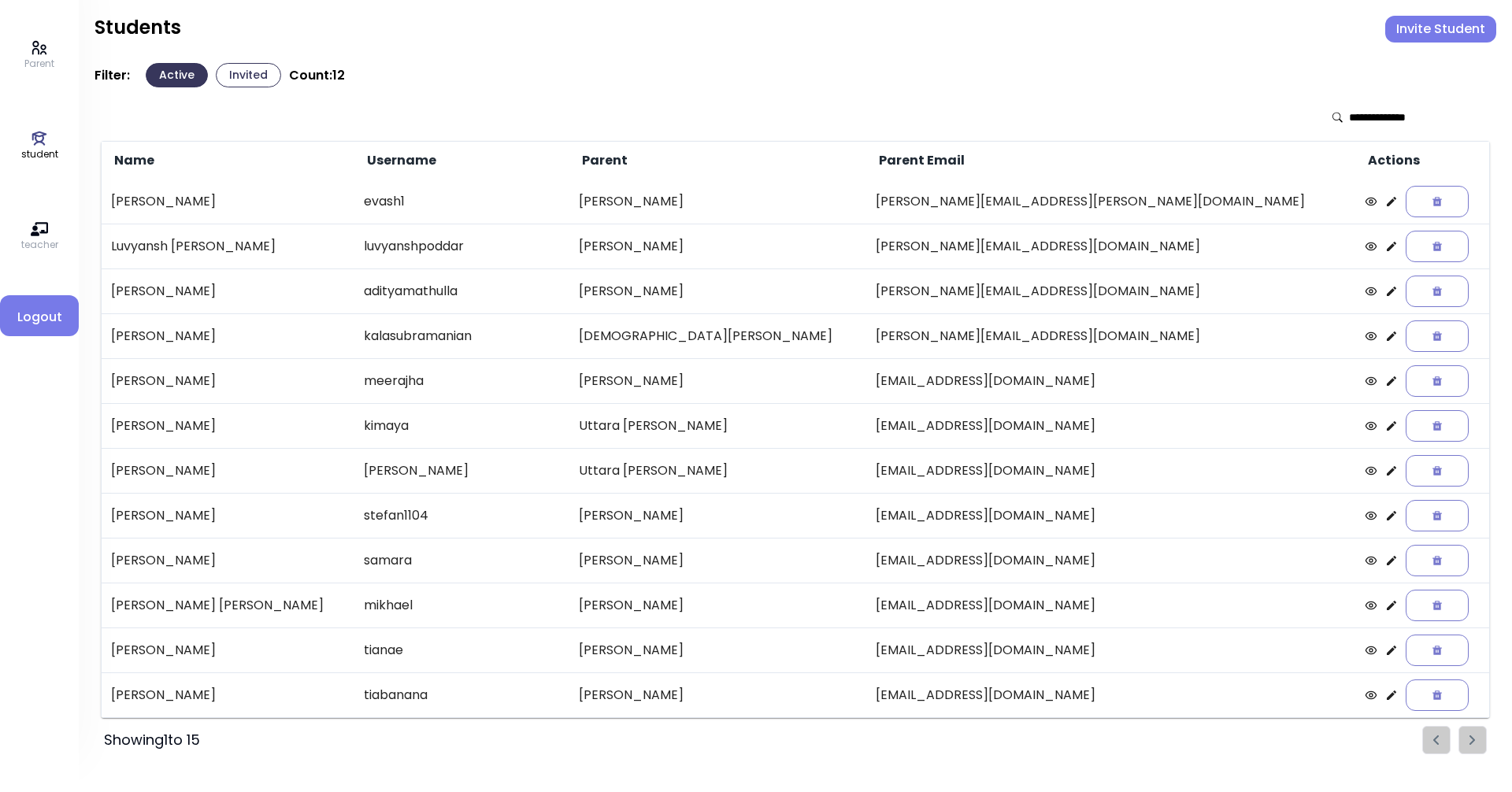
click at [1413, 21] on button "Invite Student" at bounding box center [1441, 29] width 111 height 27
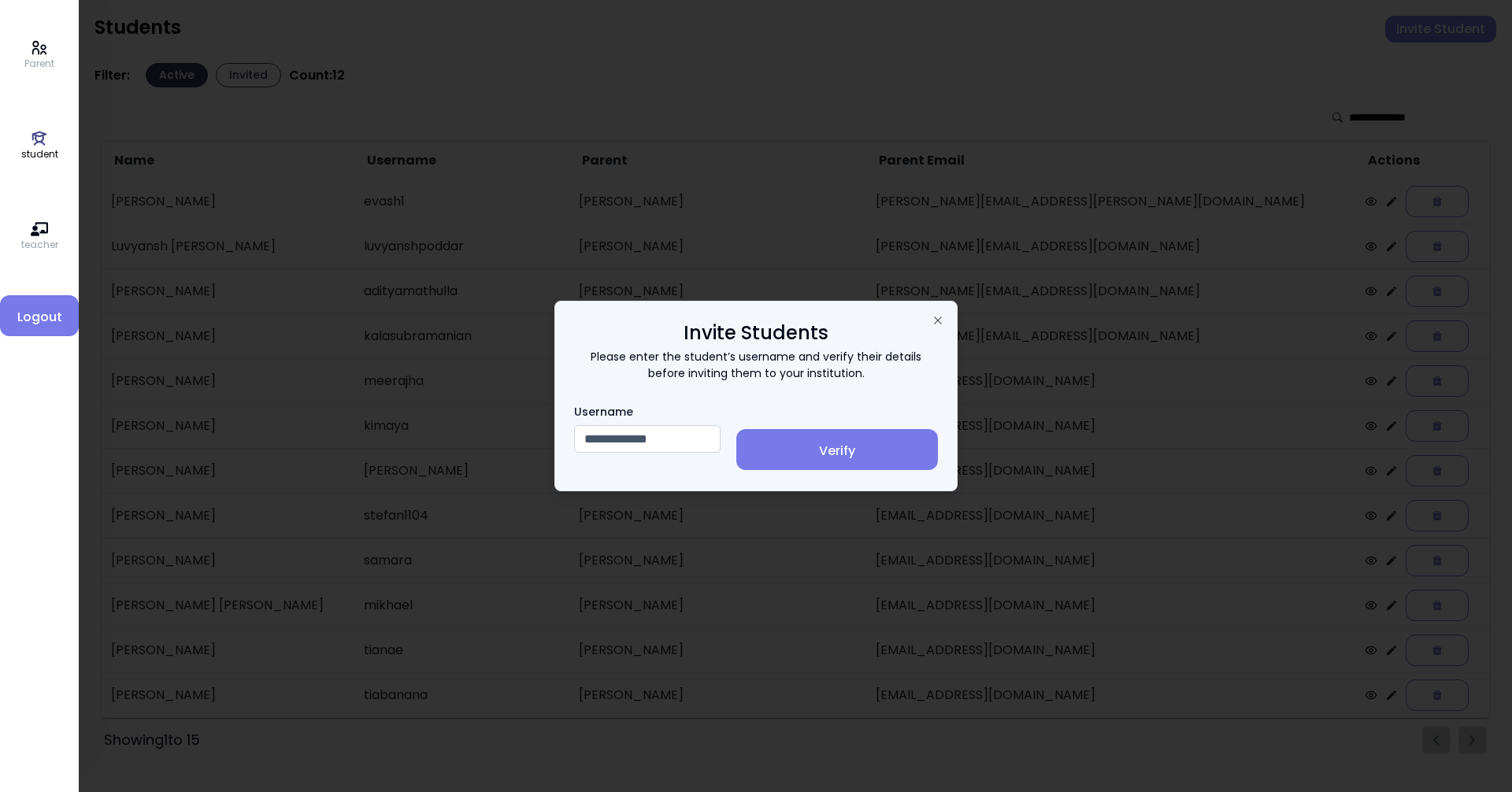
type input "**********"
click at [858, 462] on button "Verify" at bounding box center [836, 449] width 202 height 41
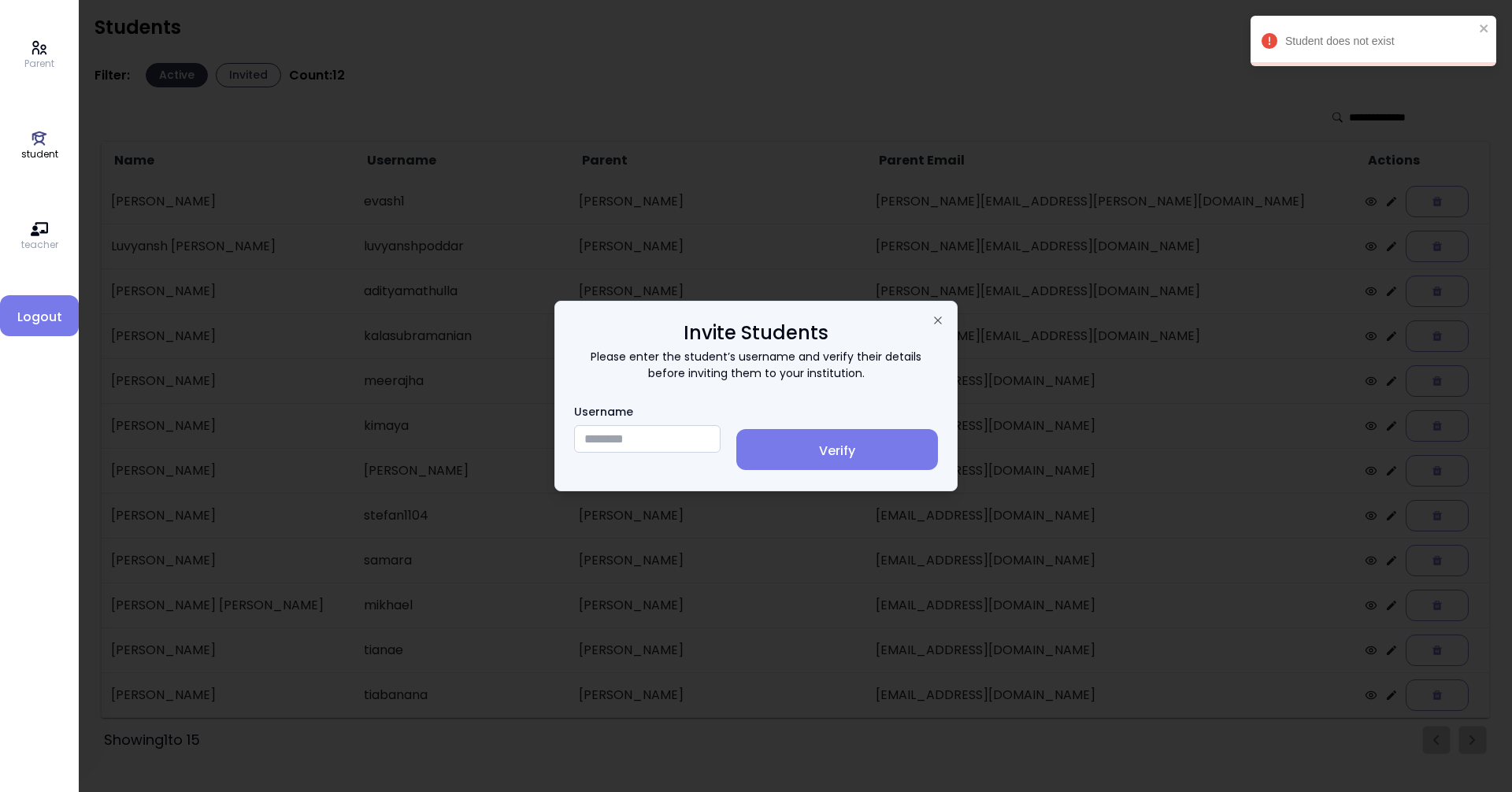
click at [1483, 33] on div at bounding box center [756, 396] width 1512 height 792
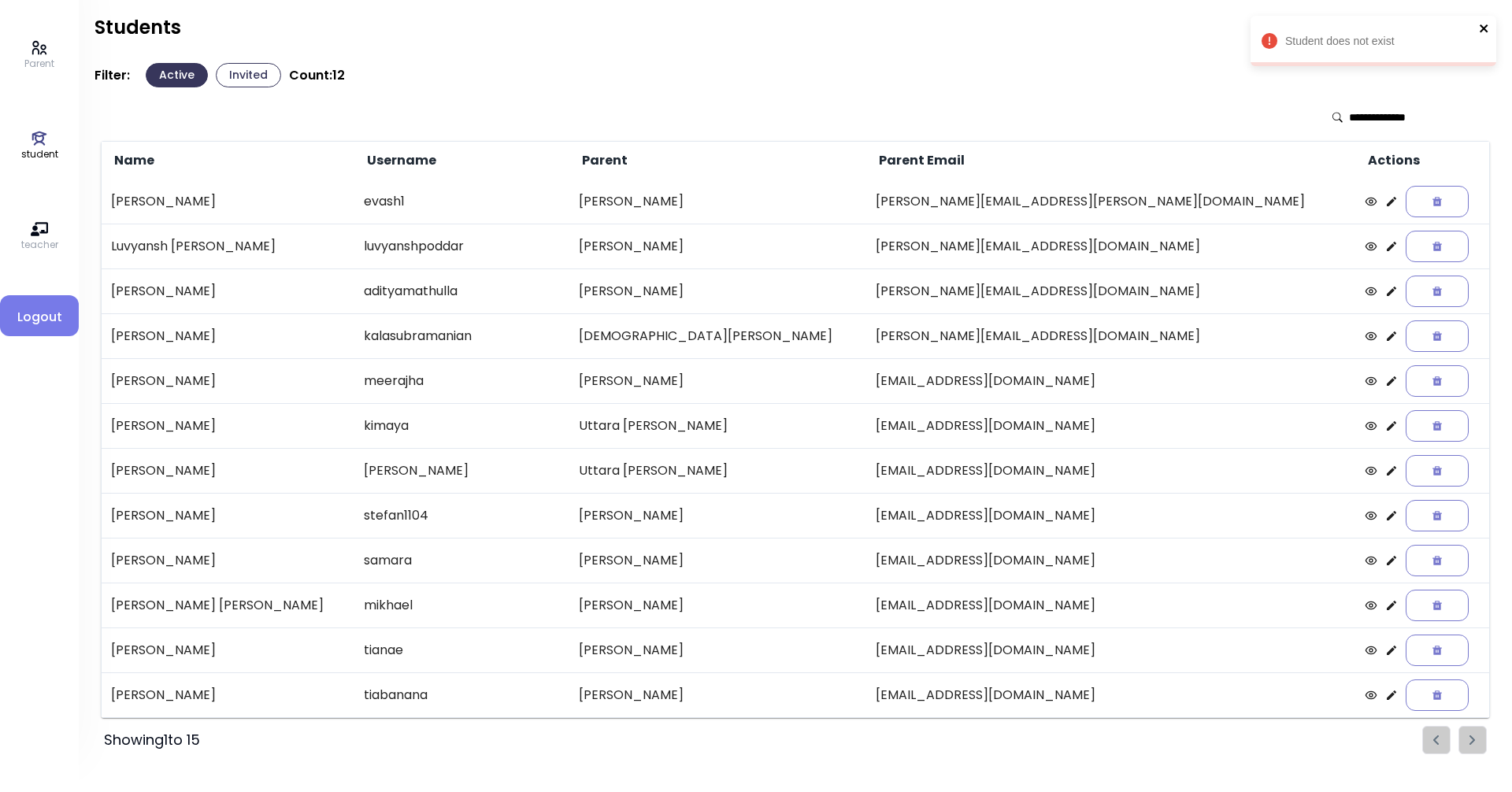
click at [1485, 27] on icon "close" at bounding box center [1483, 28] width 8 height 8
click at [1469, 24] on button "Invite Student" at bounding box center [1441, 29] width 111 height 27
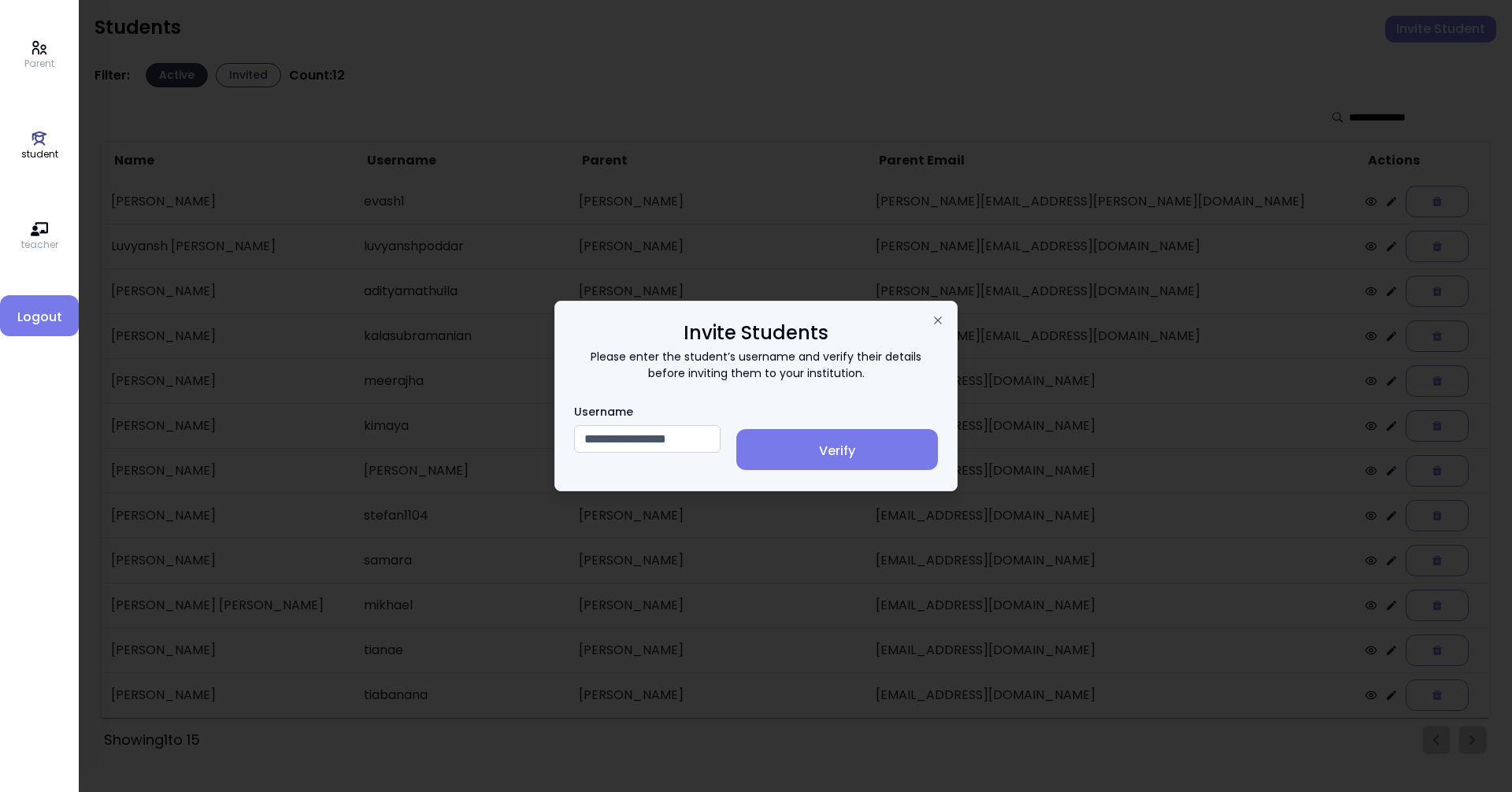
type input "**********"
click at [869, 457] on span "Verify" at bounding box center [837, 451] width 176 height 19
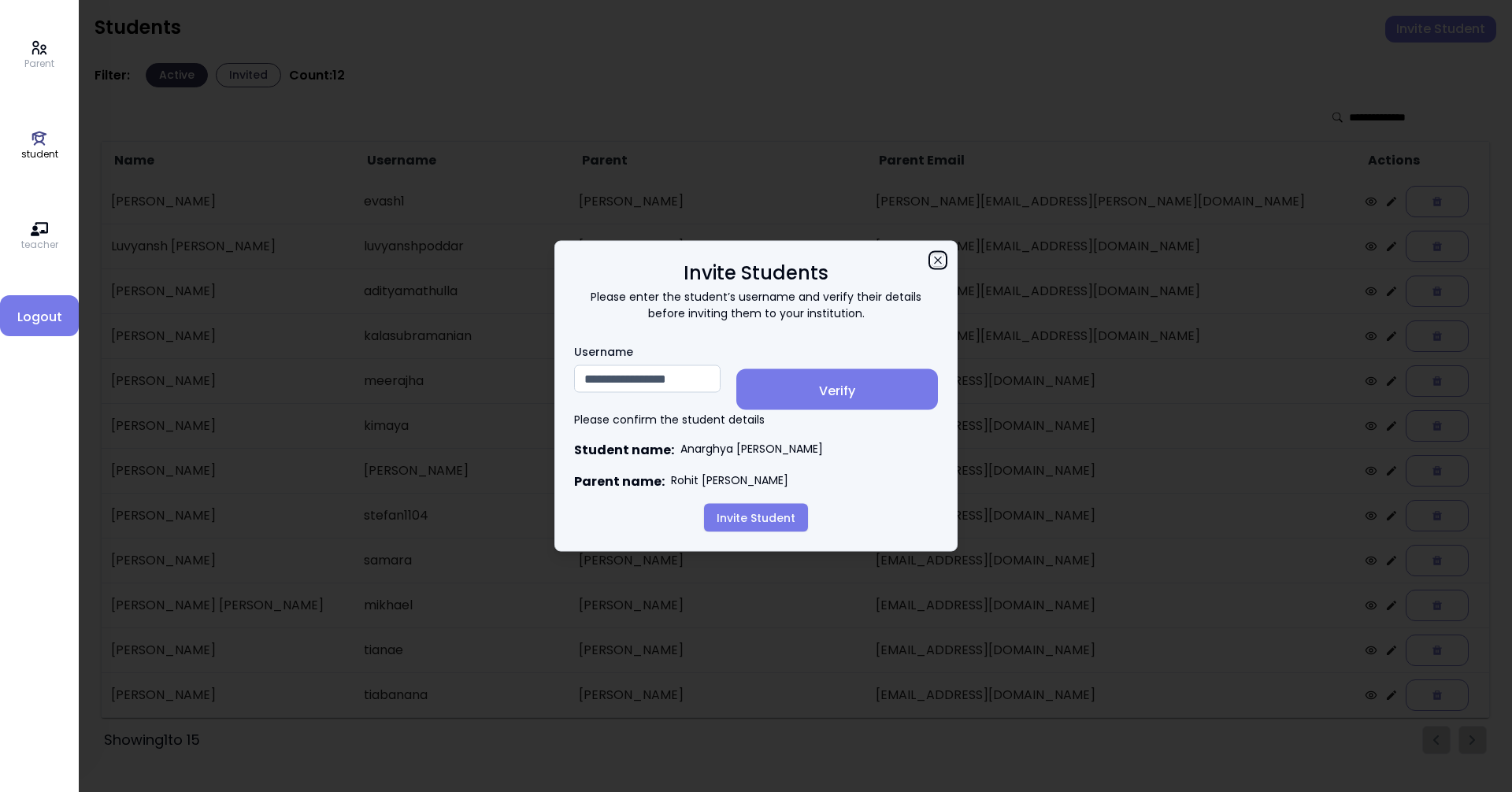
click at [940, 258] on icon "button" at bounding box center [937, 260] width 12 height 12
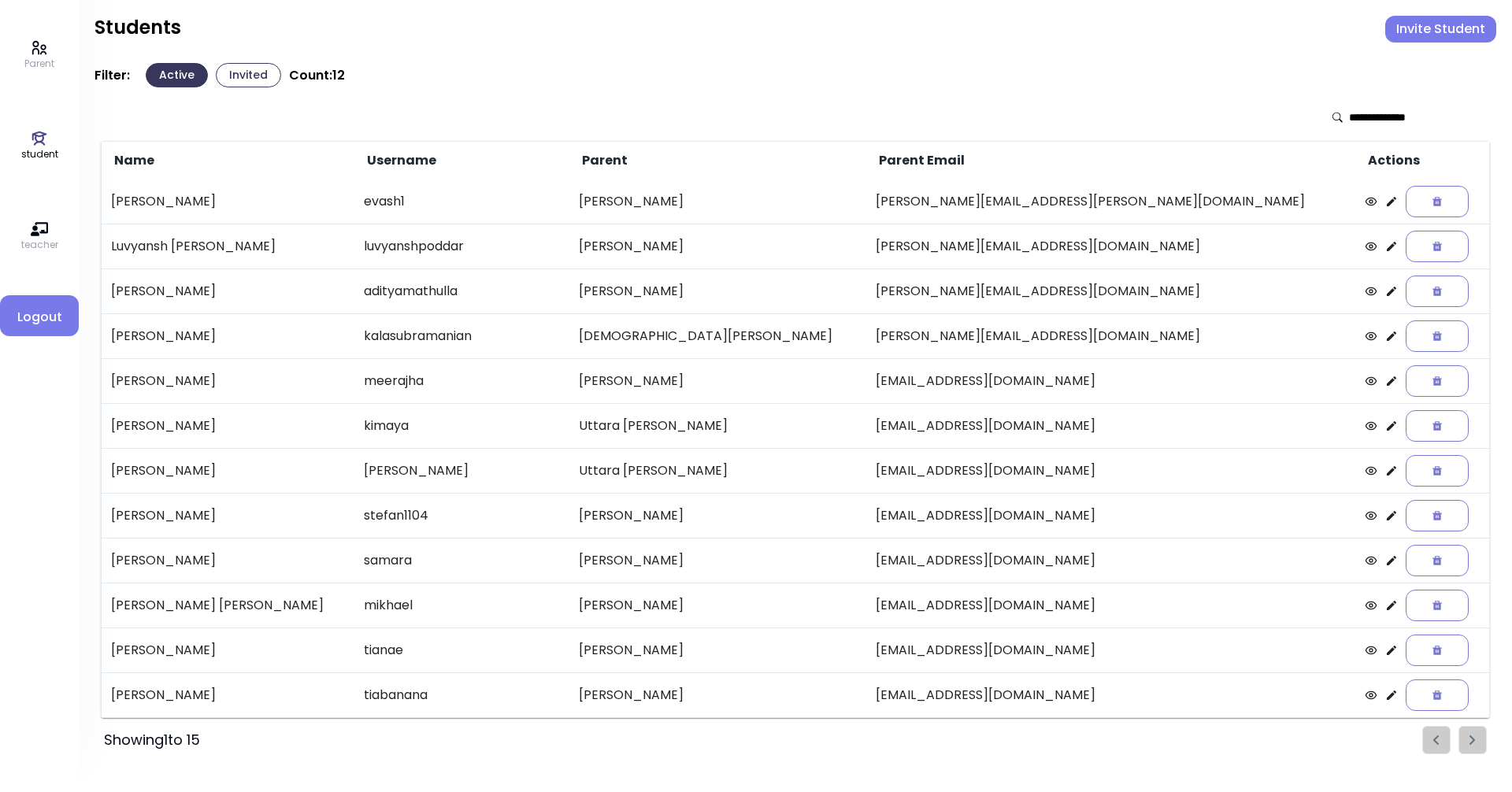
click at [38, 138] on icon at bounding box center [39, 138] width 17 height 17
click at [33, 146] on icon at bounding box center [39, 138] width 17 height 17
click at [36, 51] on icon at bounding box center [39, 48] width 17 height 17
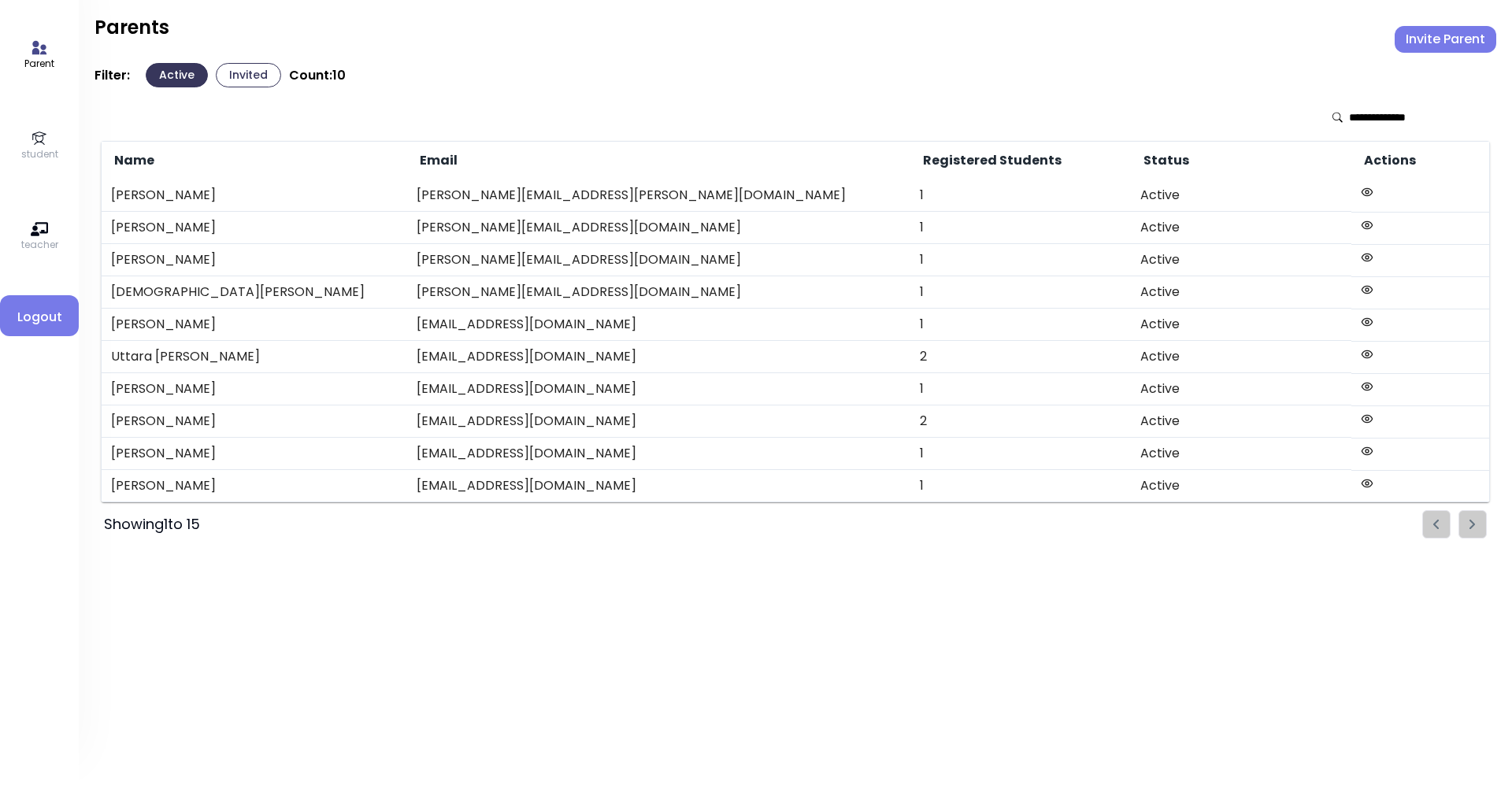
click at [34, 145] on icon at bounding box center [39, 138] width 17 height 17
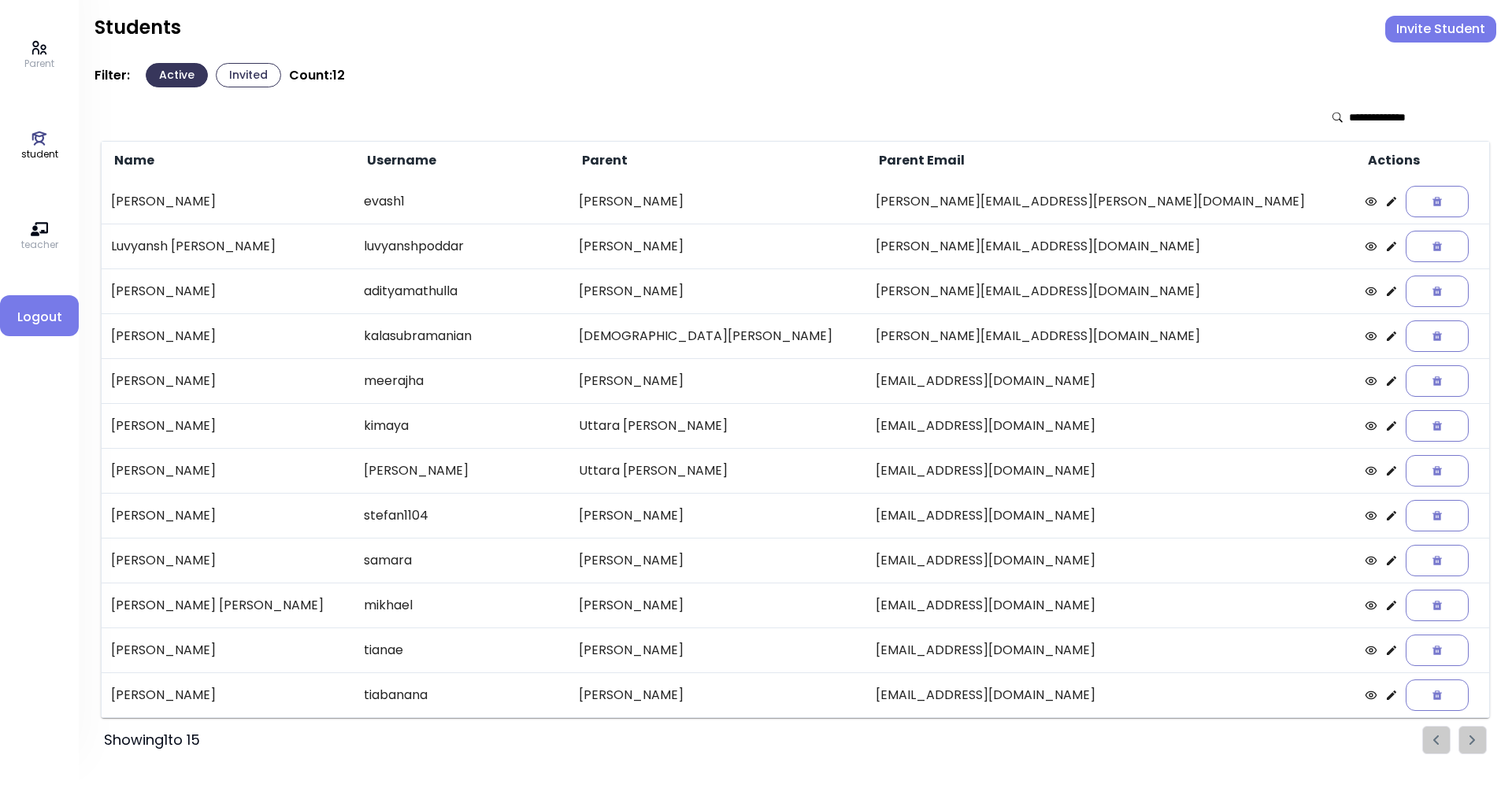
click at [1473, 735] on ul "Pagination" at bounding box center [1454, 739] width 65 height 28
click at [1396, 115] on input "text" at bounding box center [1404, 117] width 112 height 16
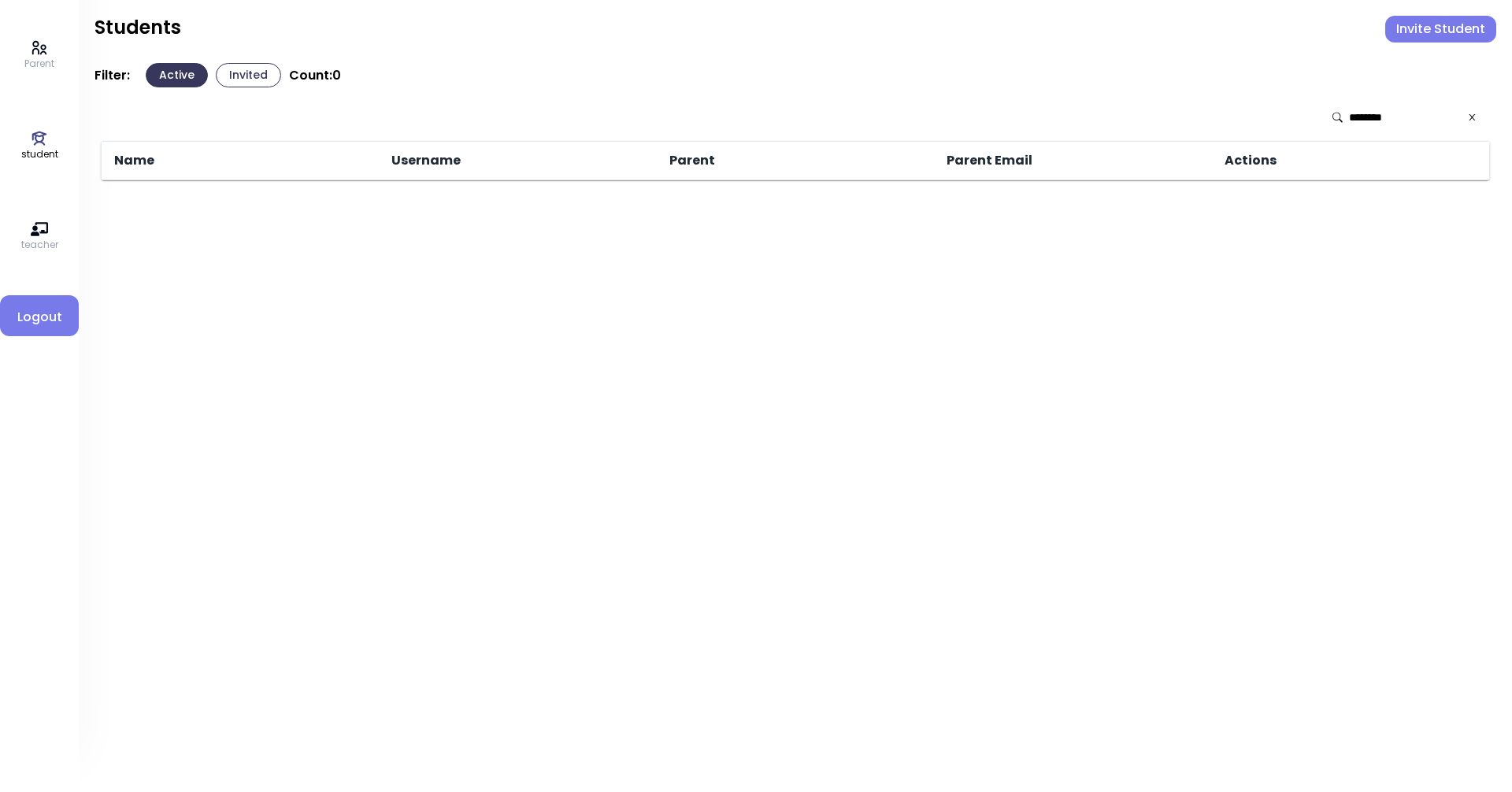
type input "********"
click at [46, 140] on icon at bounding box center [39, 138] width 17 height 17
click at [1467, 120] on icon at bounding box center [1472, 117] width 10 height 11
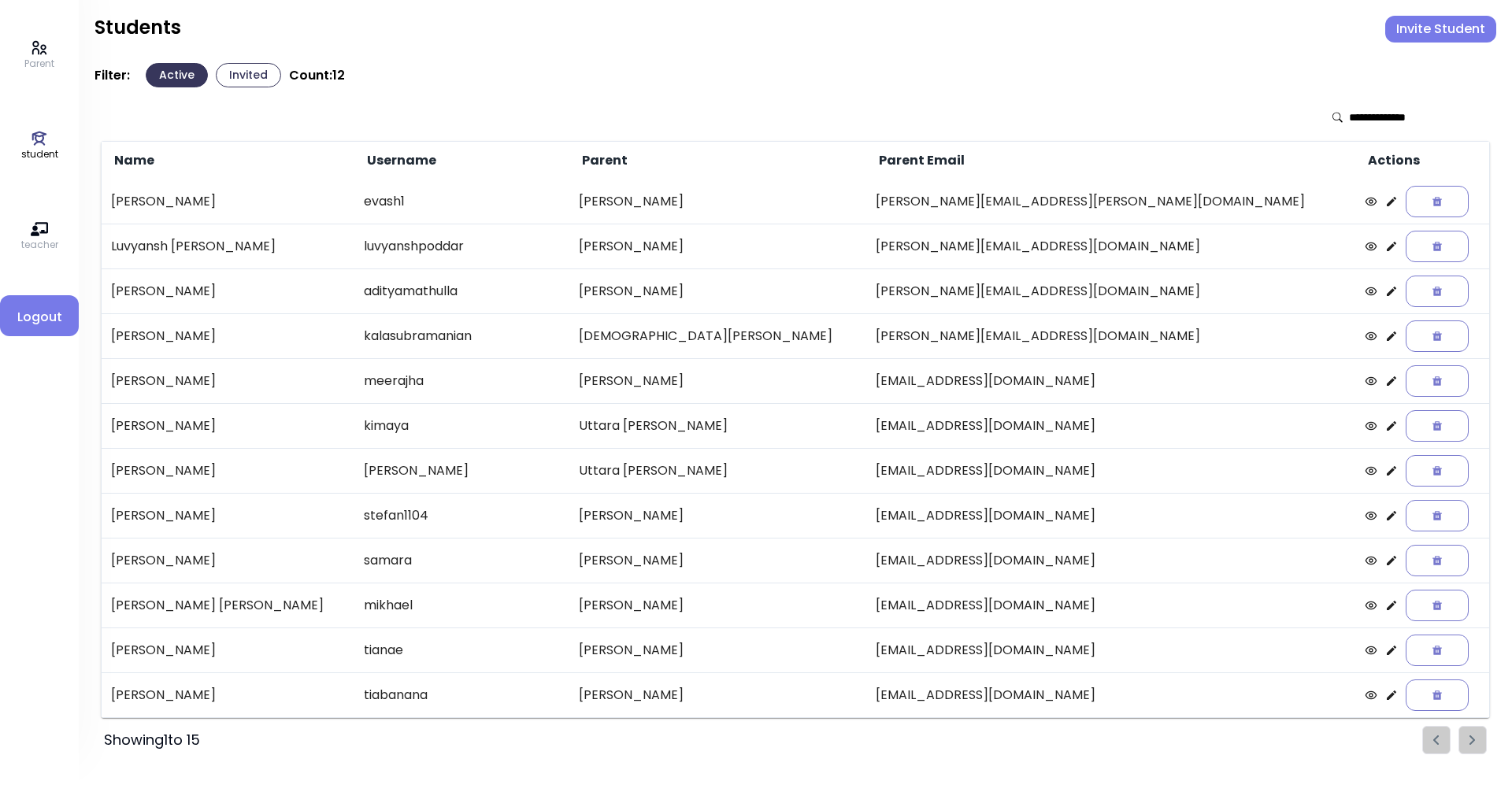
click at [1468, 740] on ul "Pagination" at bounding box center [1454, 739] width 65 height 28
click at [1356, 118] on input "text" at bounding box center [1404, 117] width 112 height 16
click at [35, 145] on icon at bounding box center [39, 138] width 15 height 14
click at [234, 70] on button "Invited" at bounding box center [249, 75] width 66 height 24
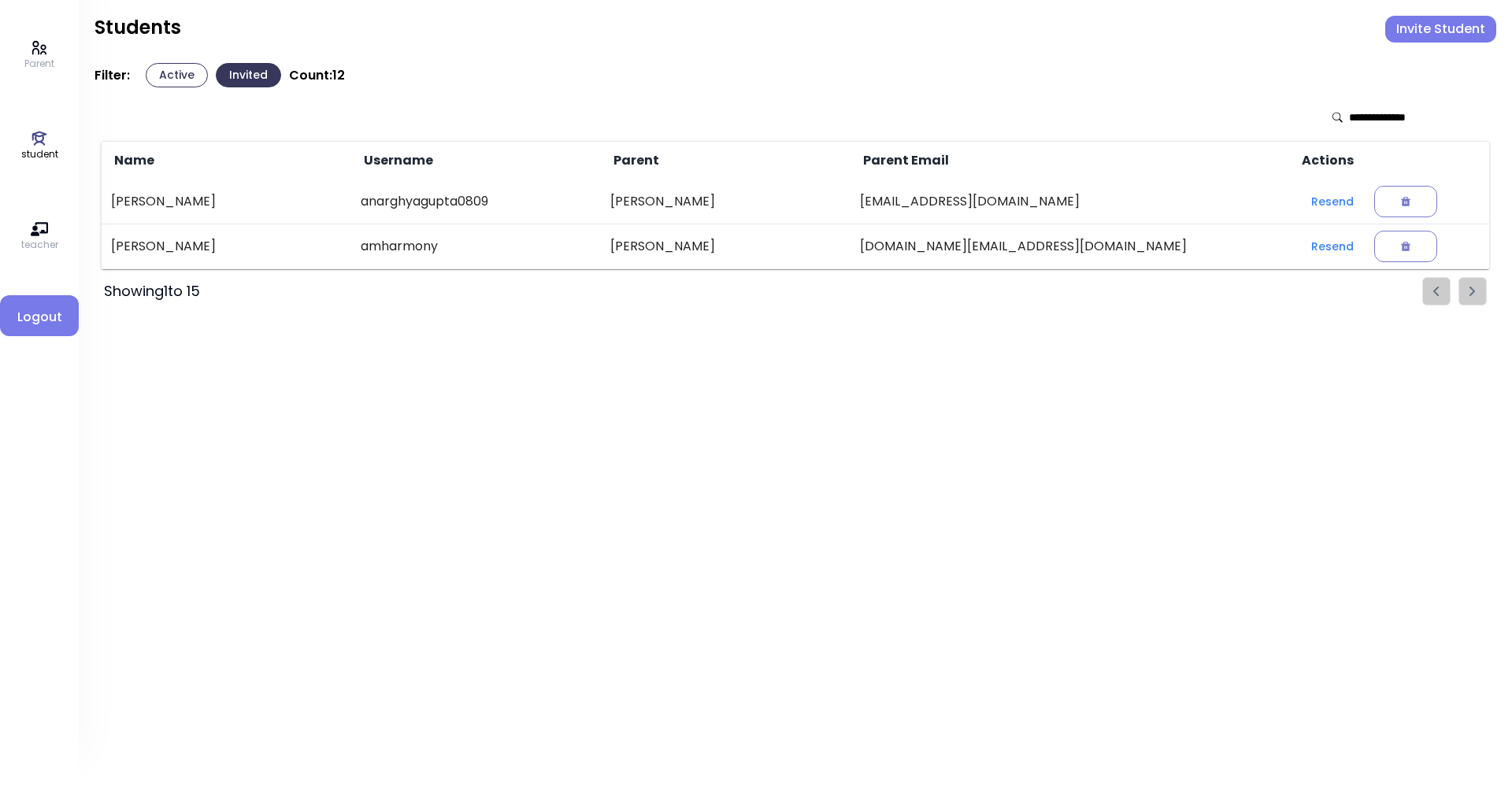
click at [169, 73] on button "Active" at bounding box center [176, 75] width 62 height 24
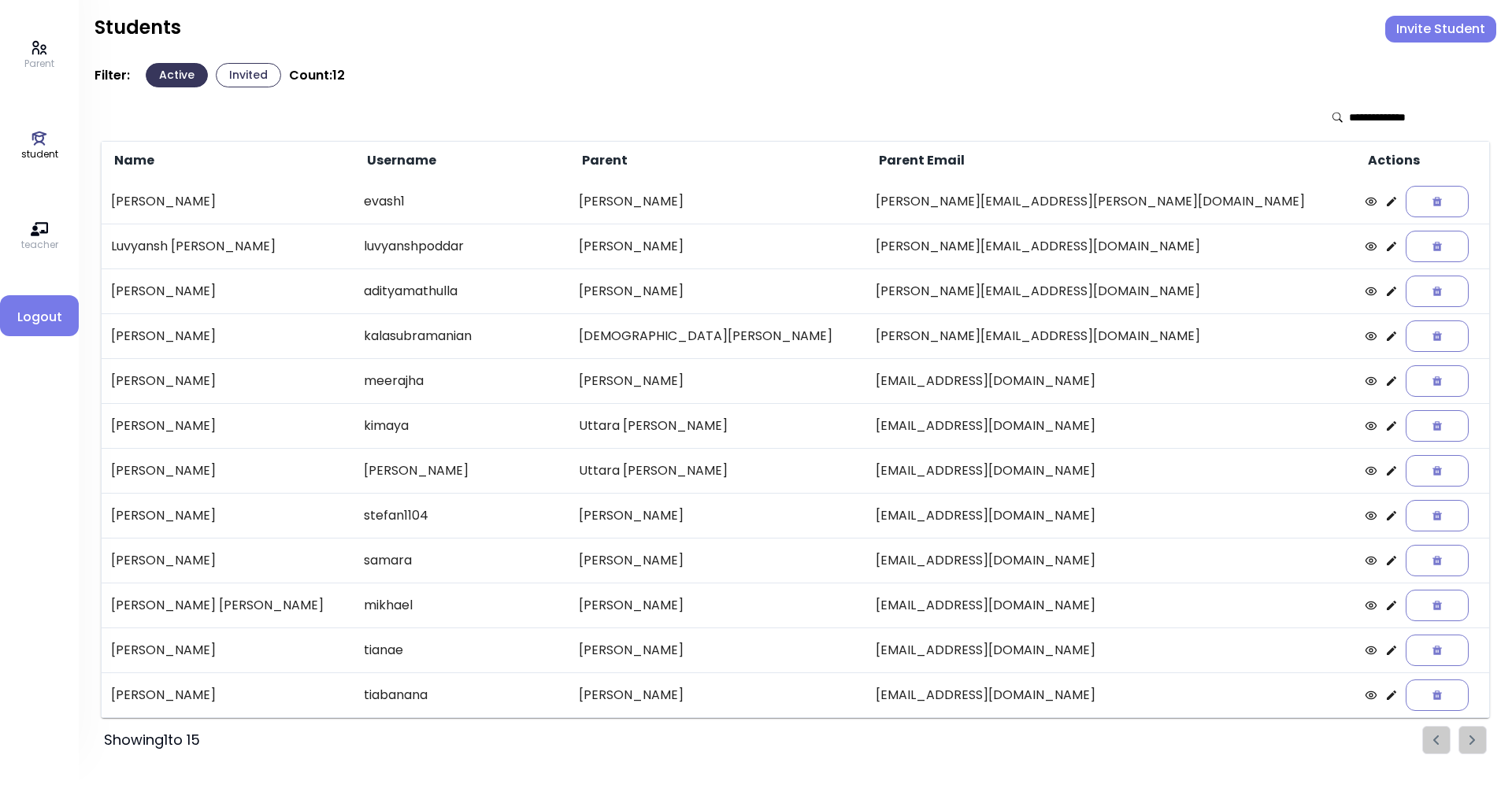
click at [38, 149] on p "student" at bounding box center [39, 154] width 37 height 14
click at [1391, 119] on input "text" at bounding box center [1404, 117] width 112 height 16
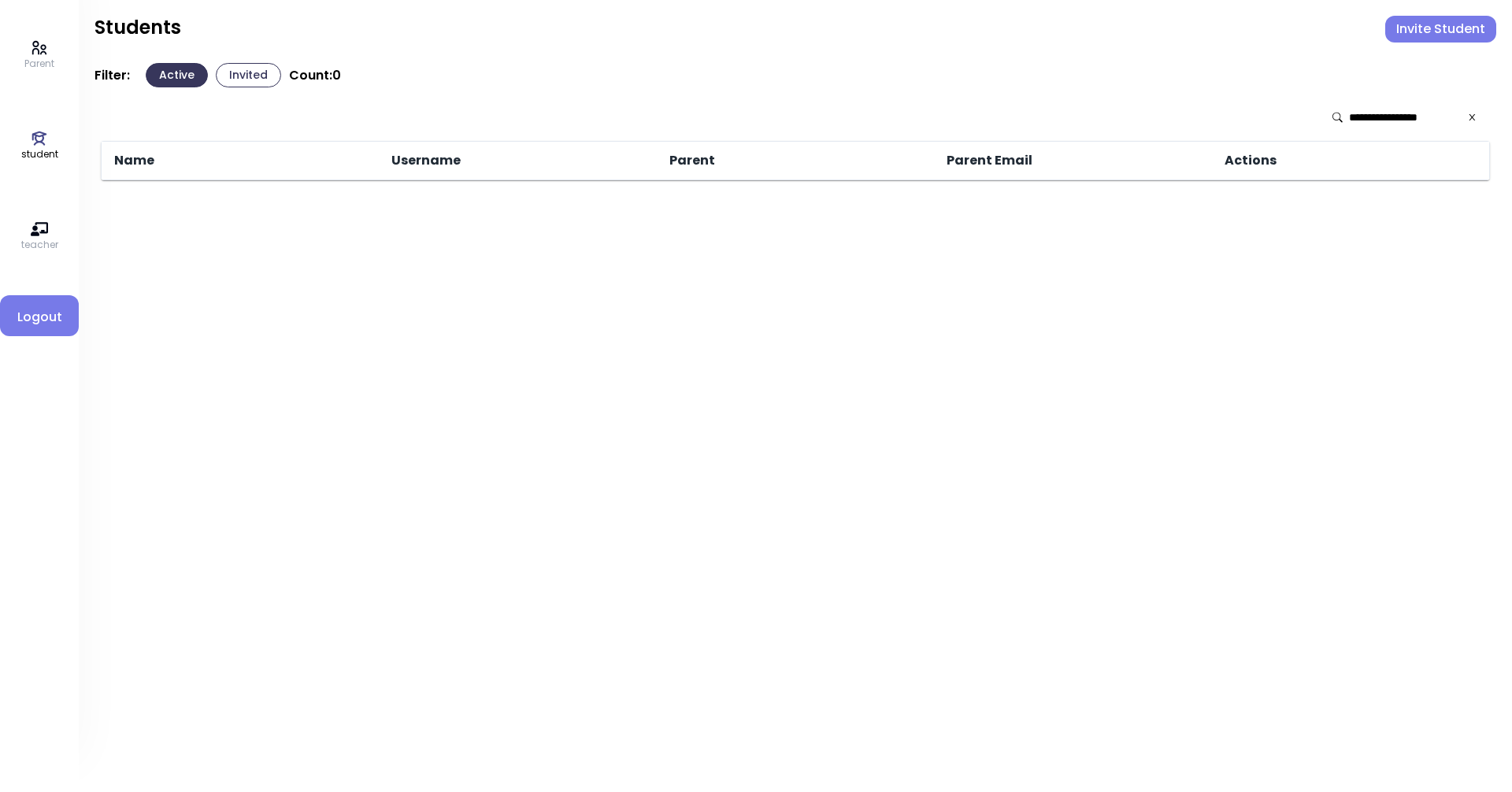
type input "**********"
click at [40, 62] on p "Parent" at bounding box center [39, 63] width 30 height 14
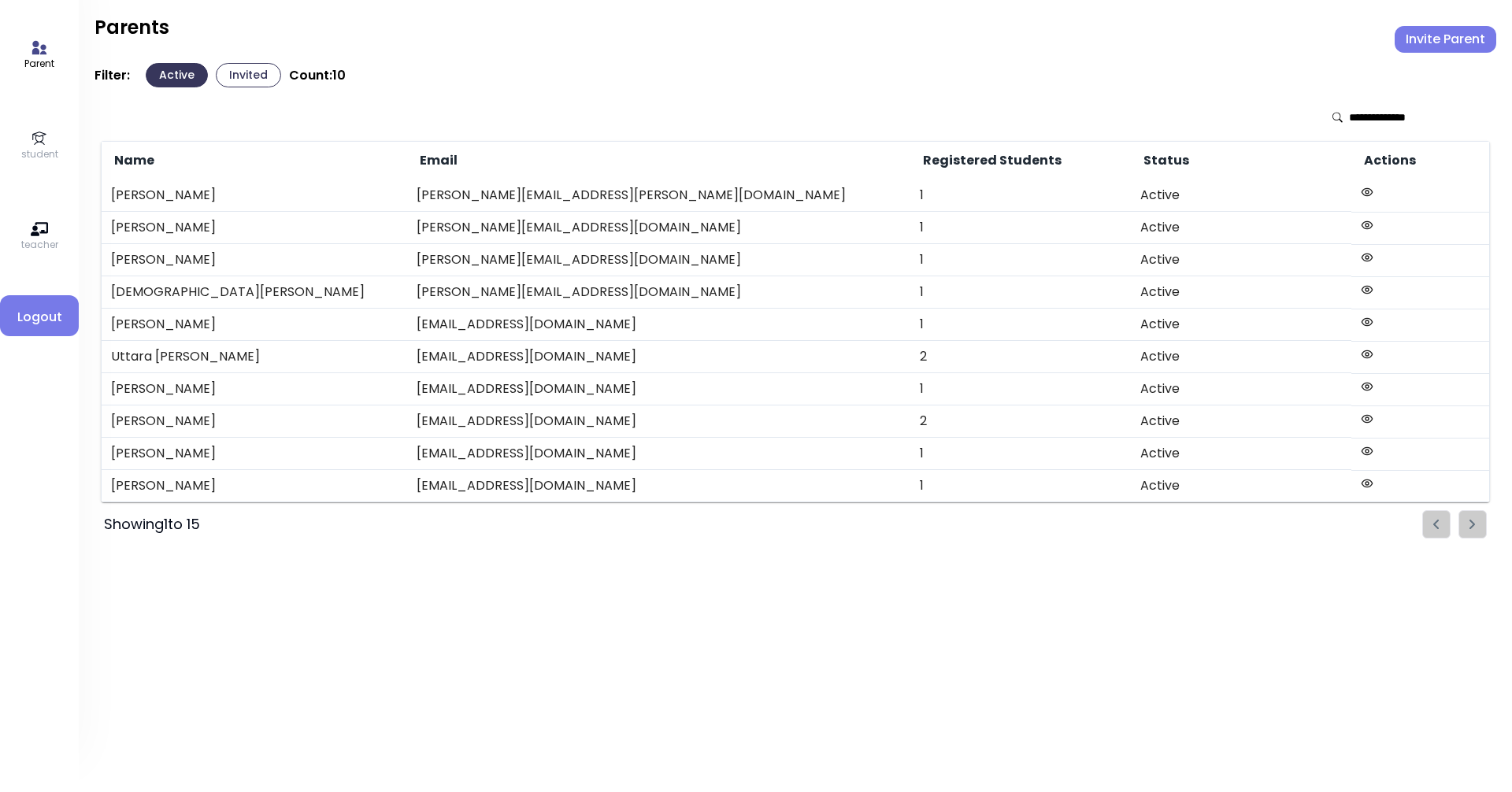
click at [1373, 112] on input "text" at bounding box center [1404, 117] width 112 height 16
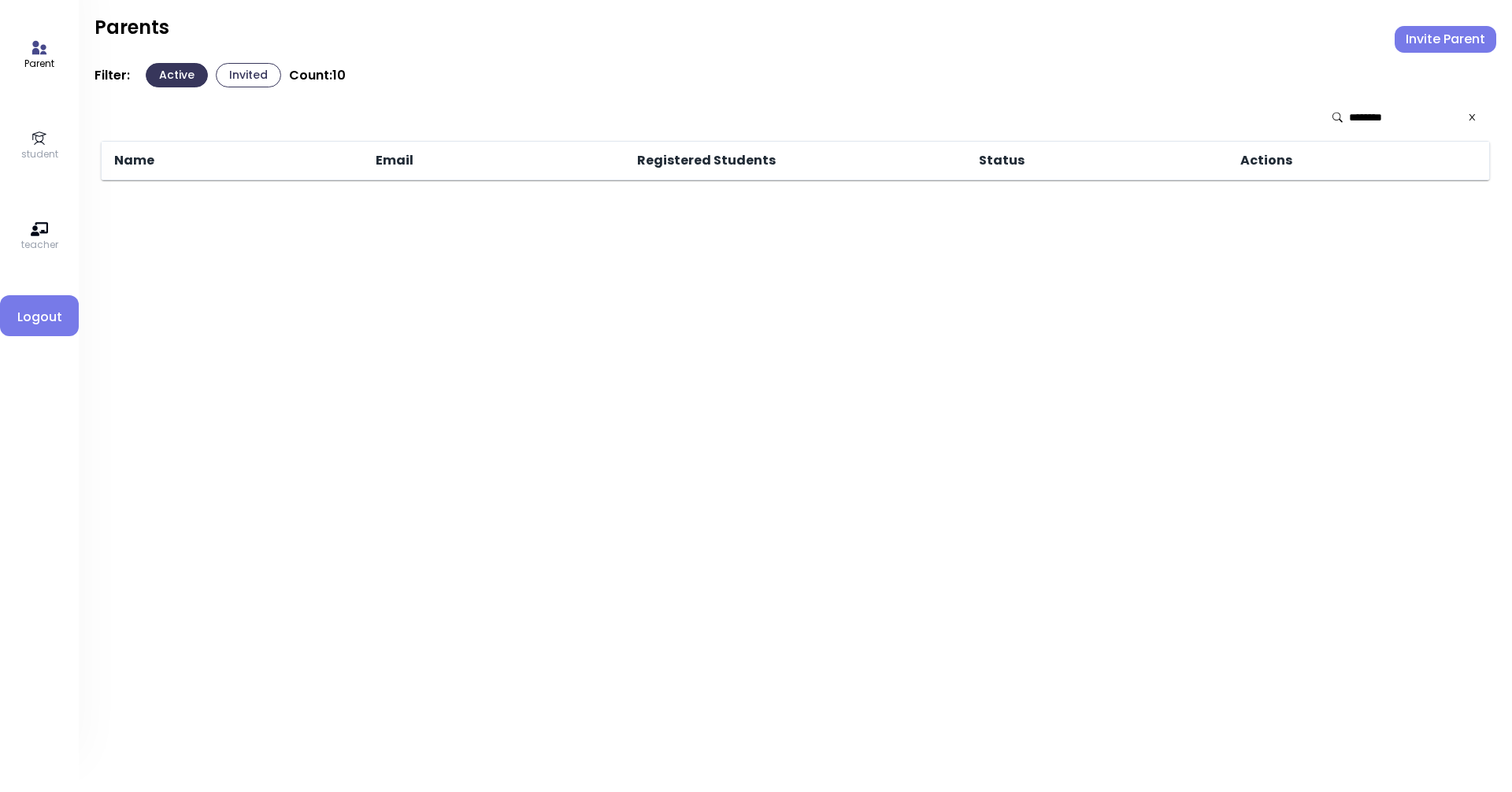
type input "********"
click at [47, 142] on icon at bounding box center [39, 138] width 17 height 17
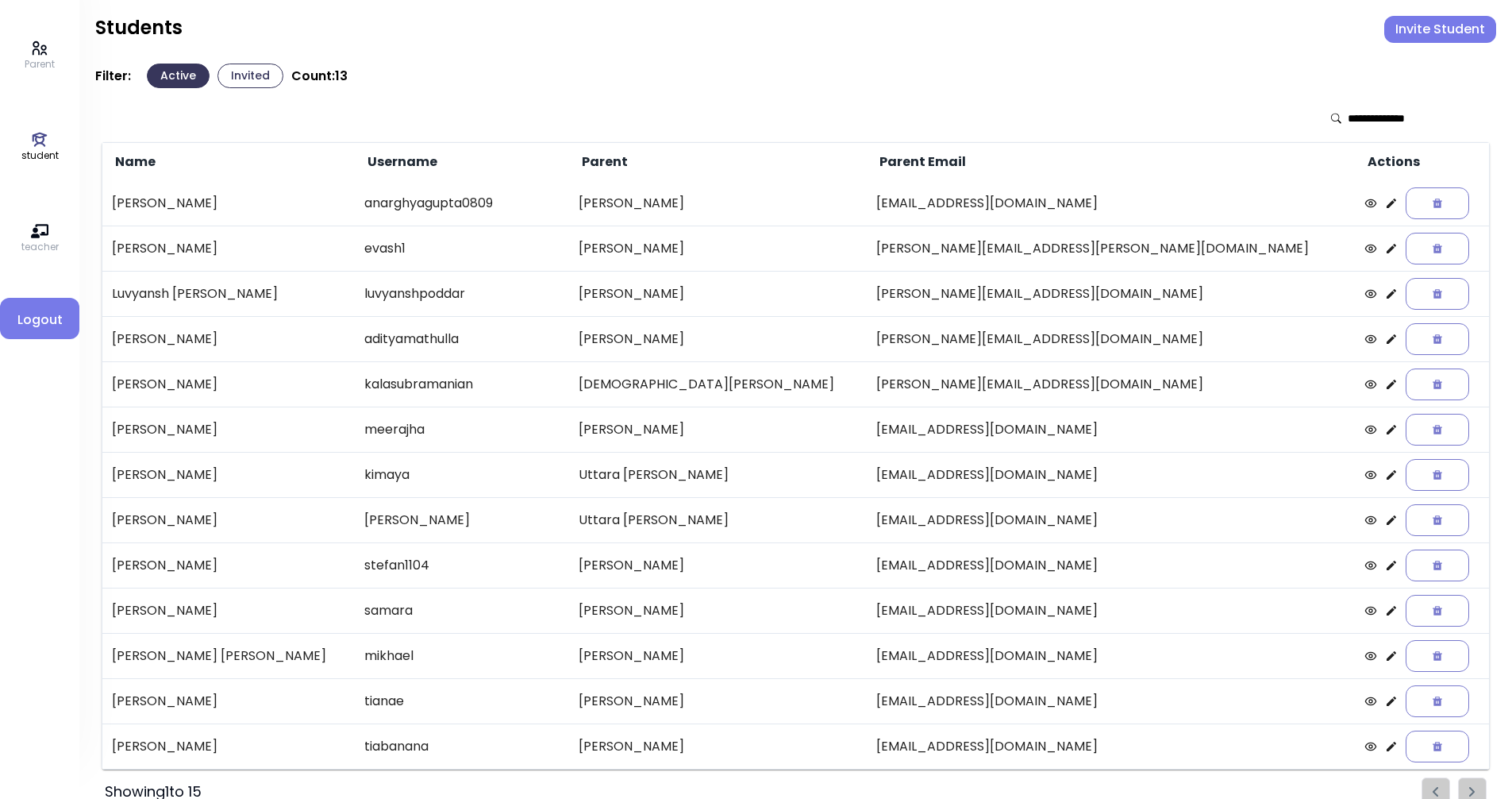
click at [1385, 203] on icon at bounding box center [1391, 203] width 12 height 12
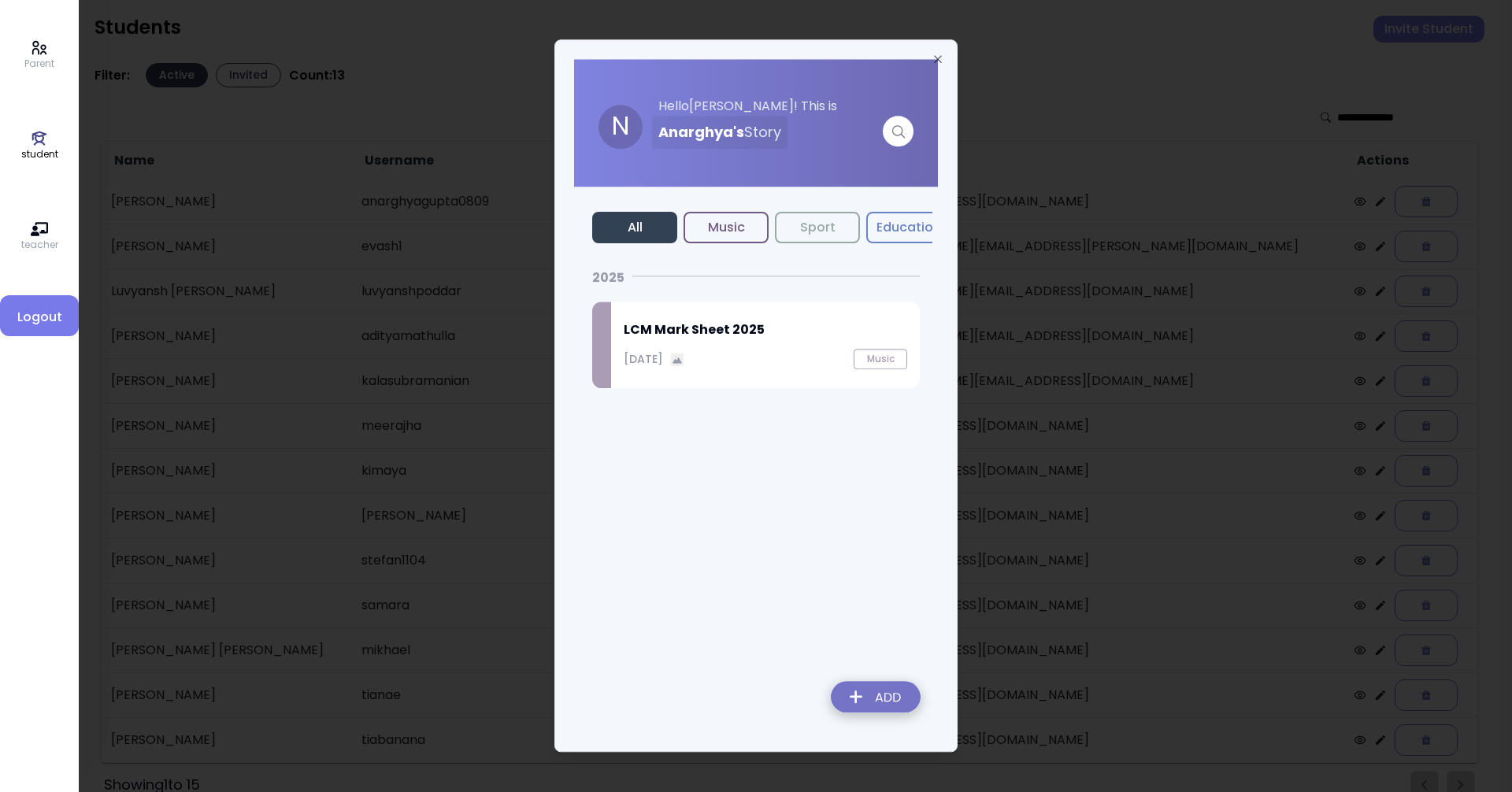
click at [659, 351] on p "September 25, 2025" at bounding box center [643, 359] width 39 height 17
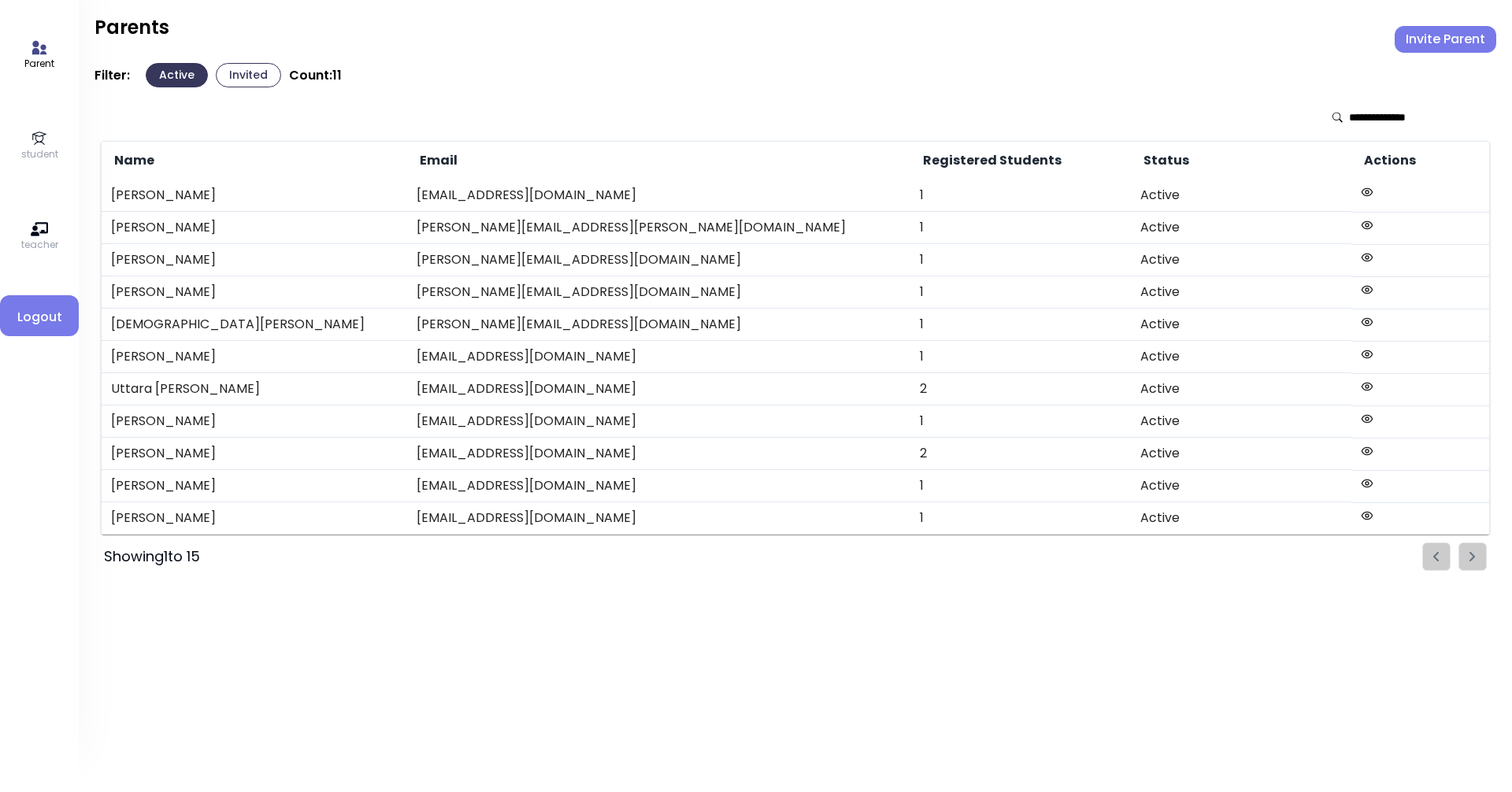
click at [46, 135] on icon at bounding box center [39, 138] width 17 height 17
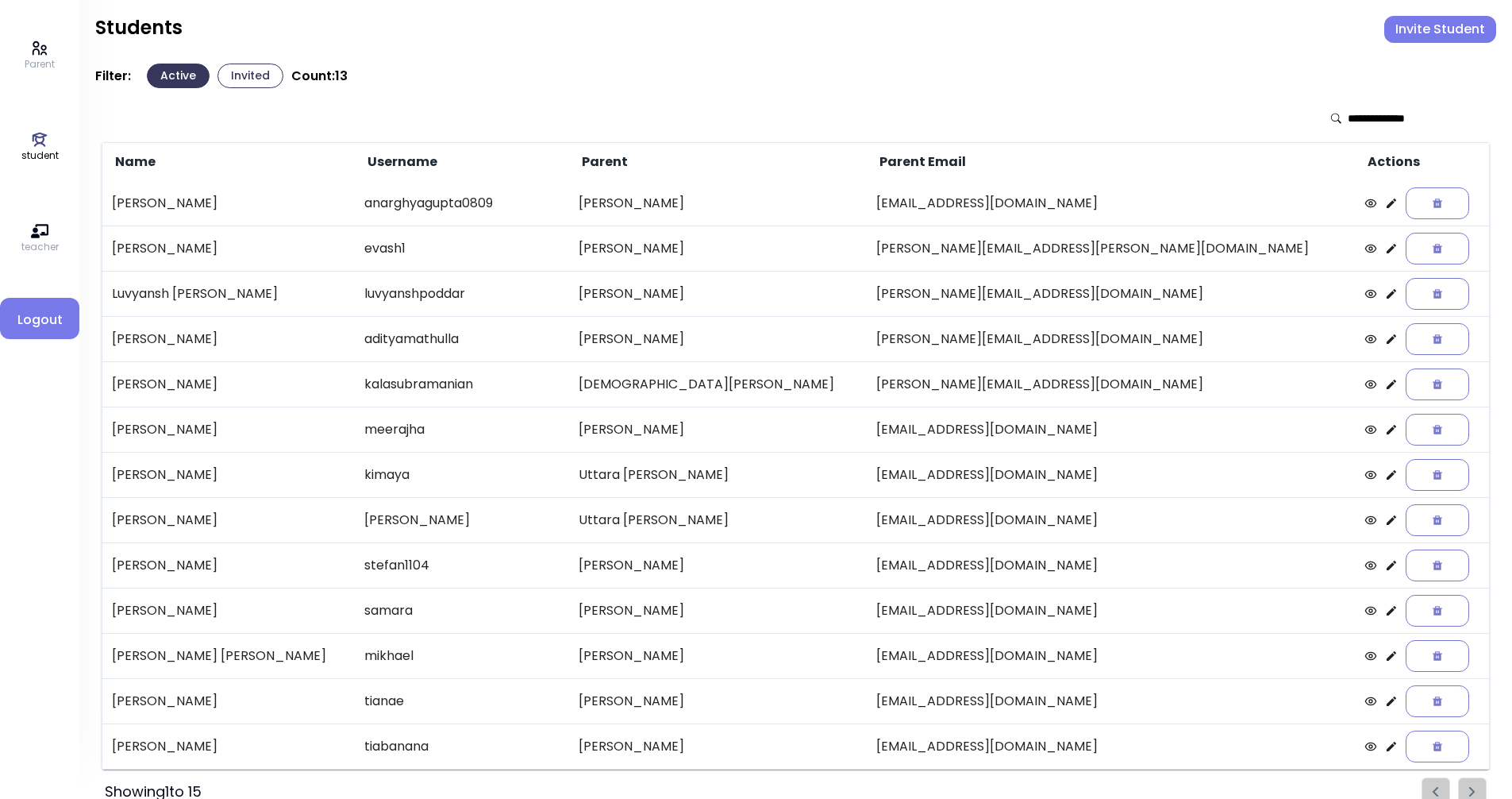
click at [1387, 207] on icon at bounding box center [1392, 204] width 9 height 9
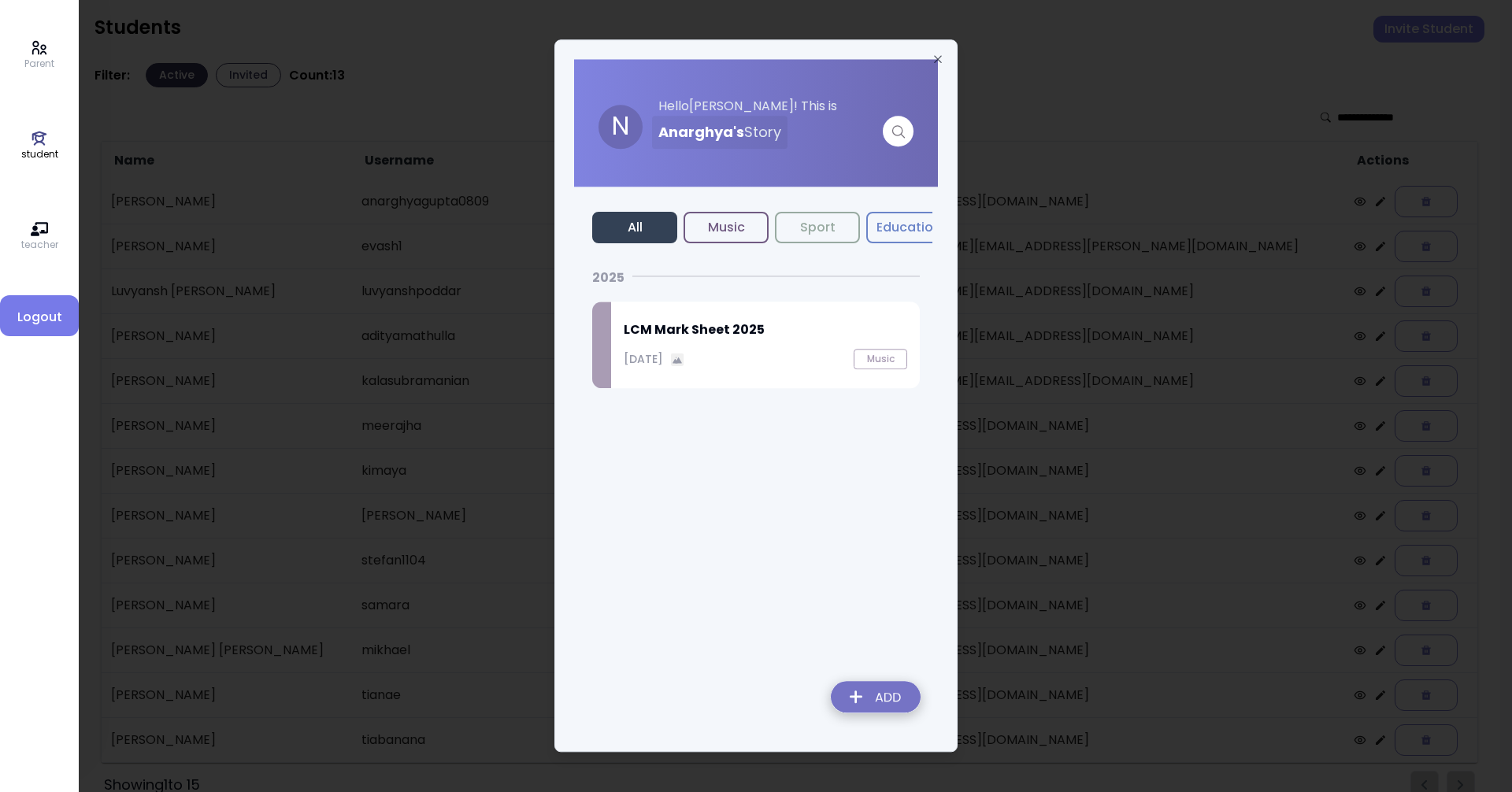
click at [768, 332] on h2 "LCM Mark Sheet 2025" at bounding box center [765, 329] width 283 height 19
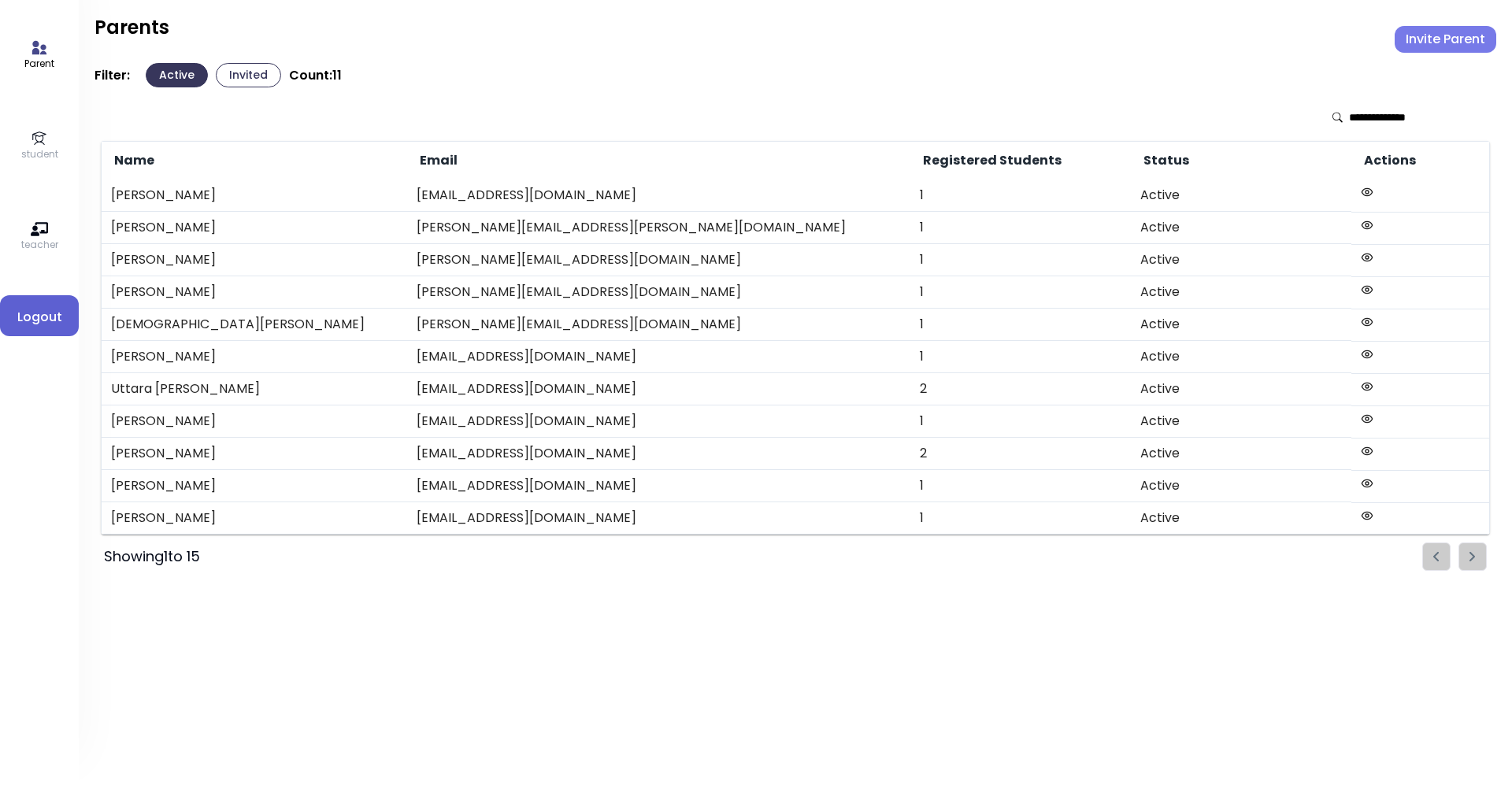
click at [25, 310] on span "Logout" at bounding box center [38, 317] width 53 height 19
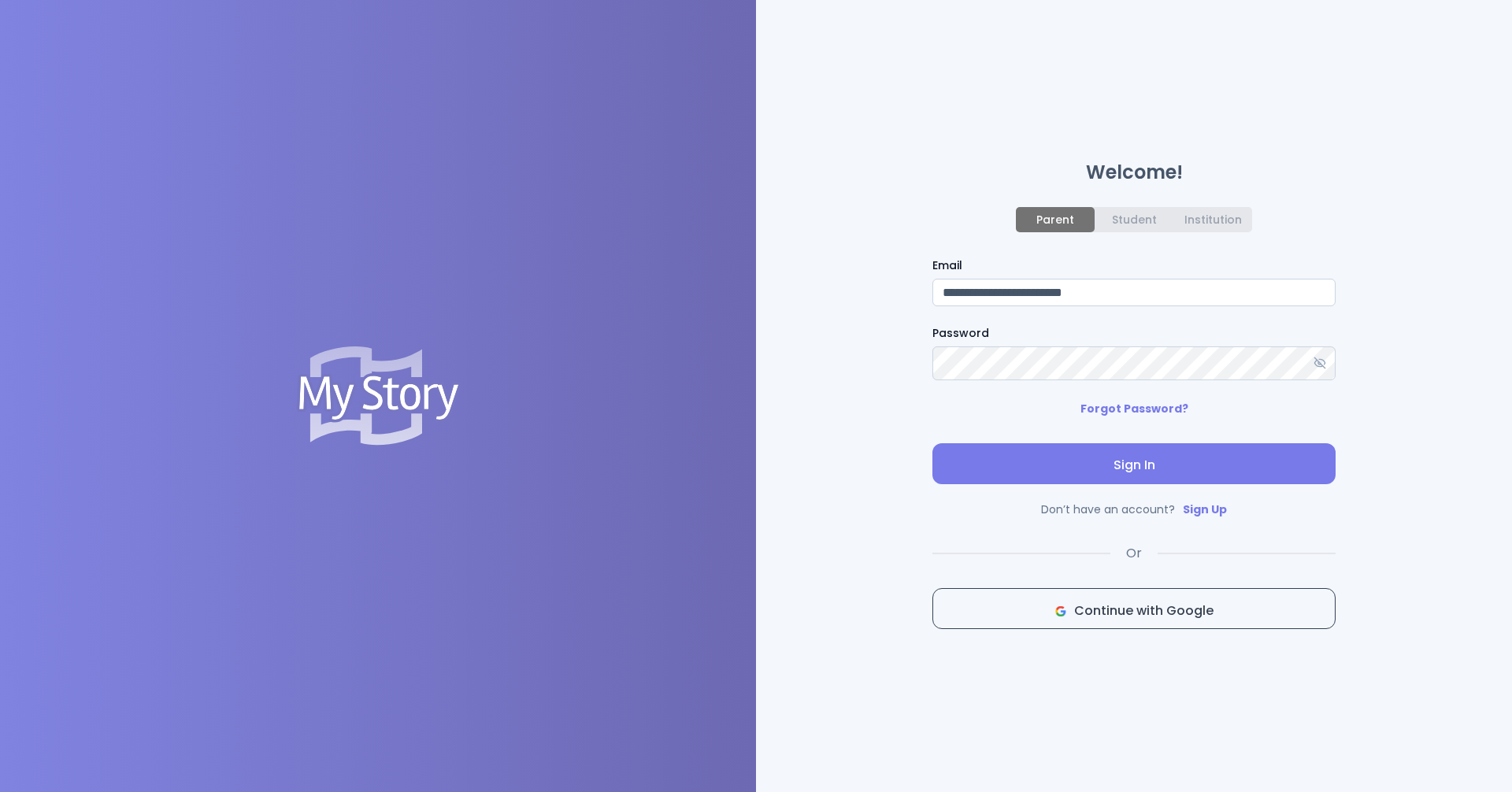
click at [730, 288] on input "**********" at bounding box center [1134, 292] width 404 height 27
type input "**********"
click at [730, 461] on span "Sign In" at bounding box center [1134, 465] width 378 height 19
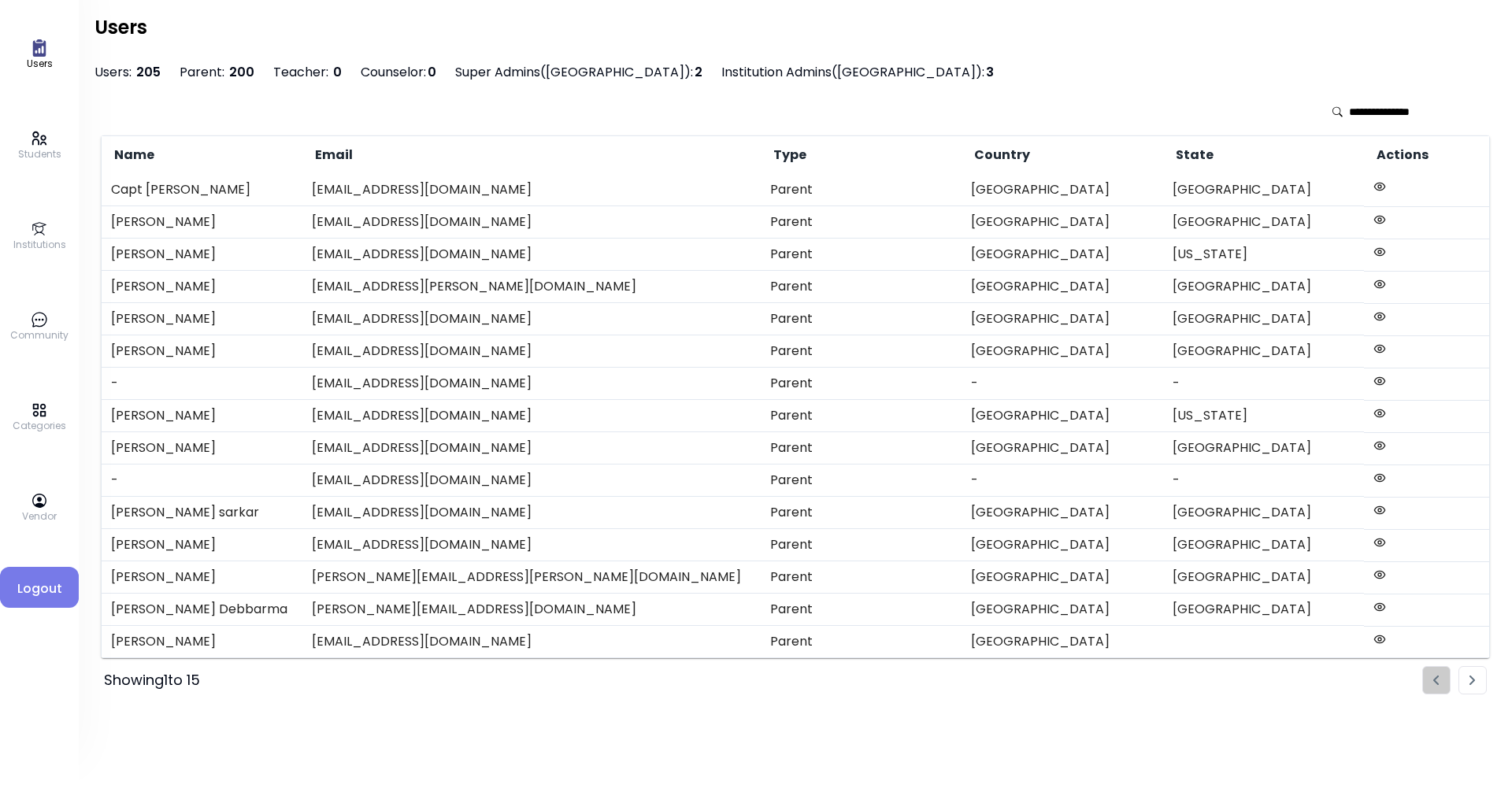
click at [28, 338] on p "Community" at bounding box center [39, 335] width 58 height 14
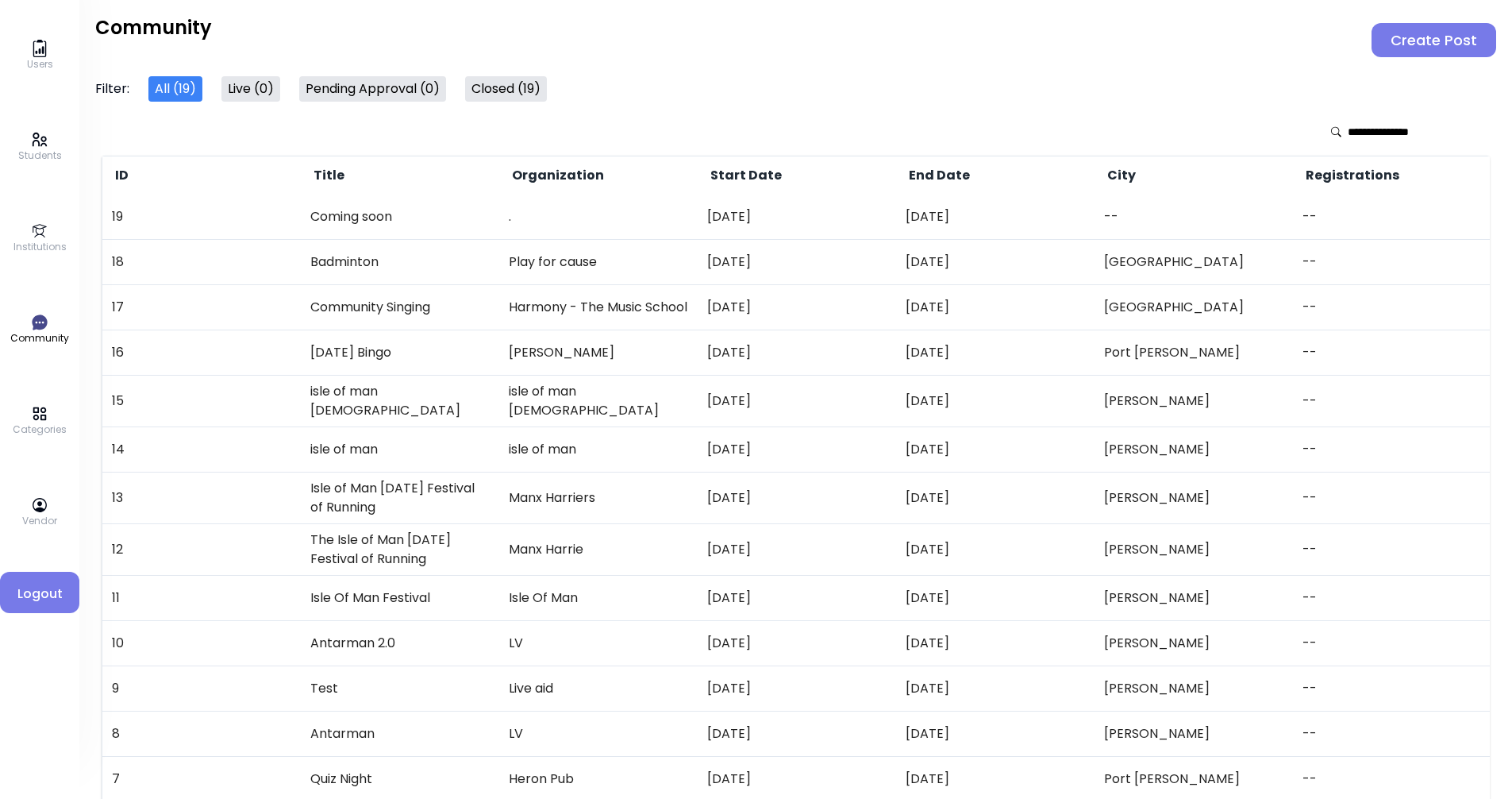
click at [27, 146] on link "Students" at bounding box center [40, 147] width 44 height 32
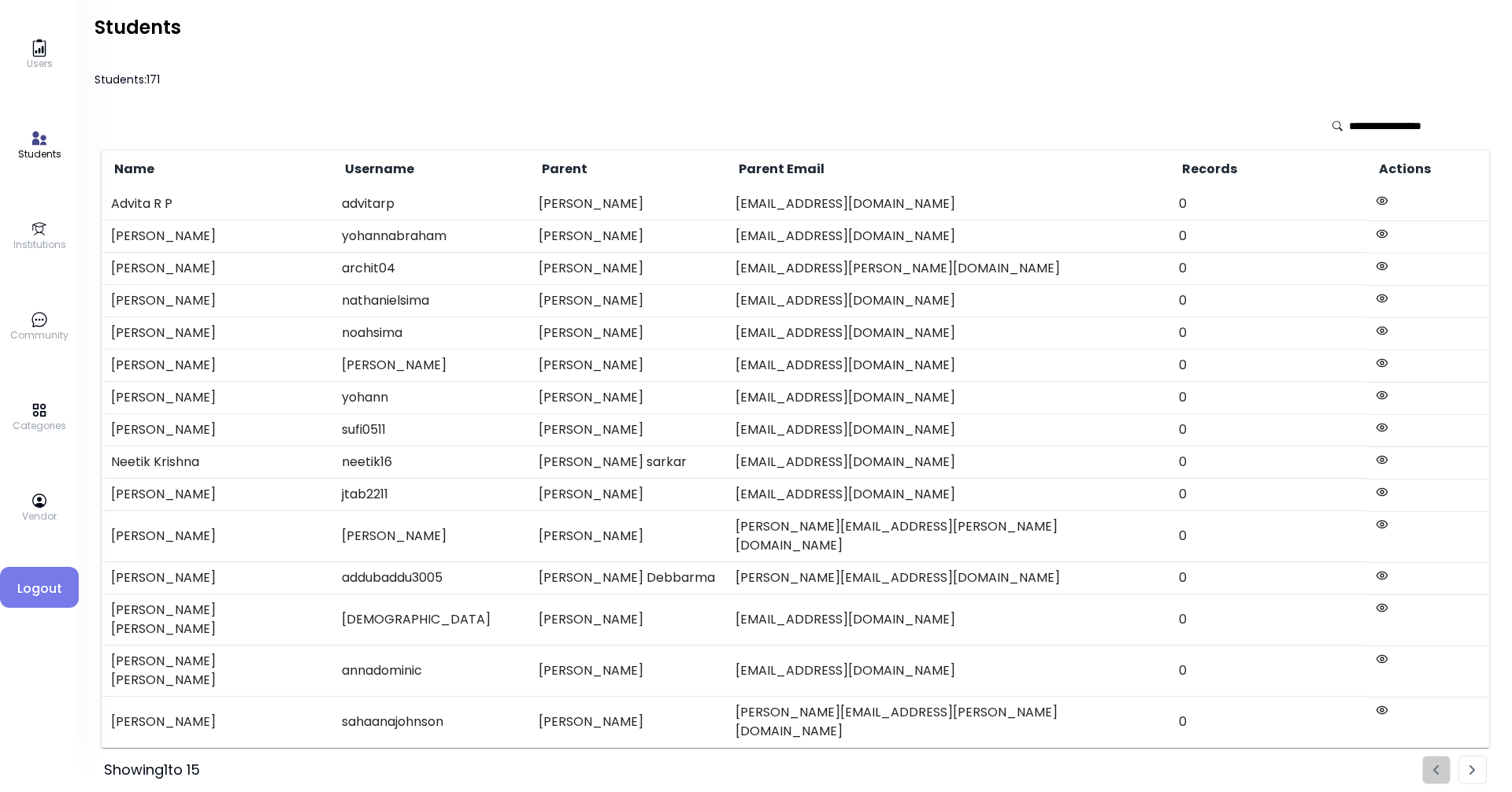
click at [47, 55] on icon at bounding box center [39, 48] width 17 height 17
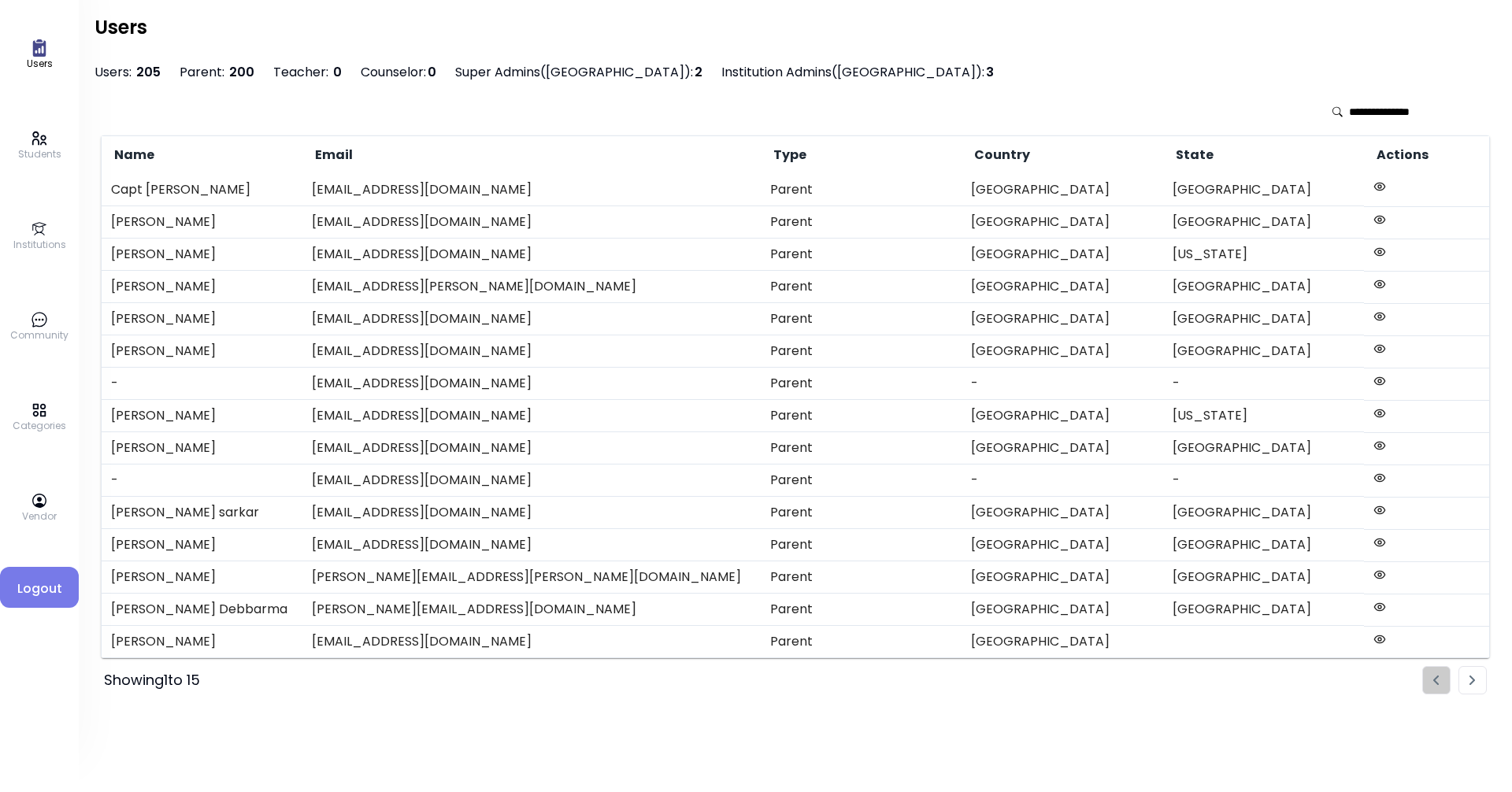
click at [31, 143] on icon at bounding box center [39, 138] width 17 height 17
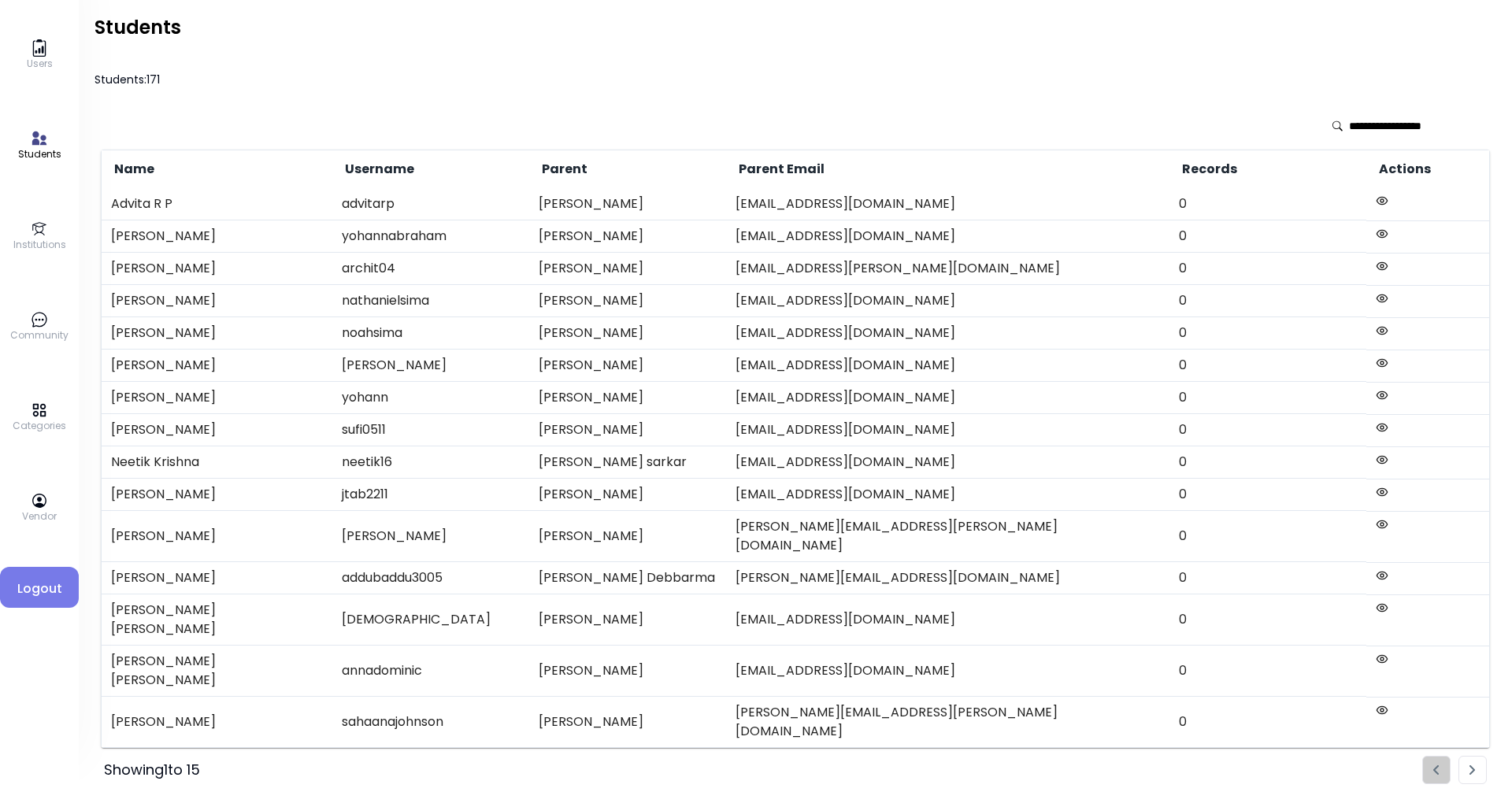
click at [38, 225] on icon at bounding box center [39, 229] width 17 height 17
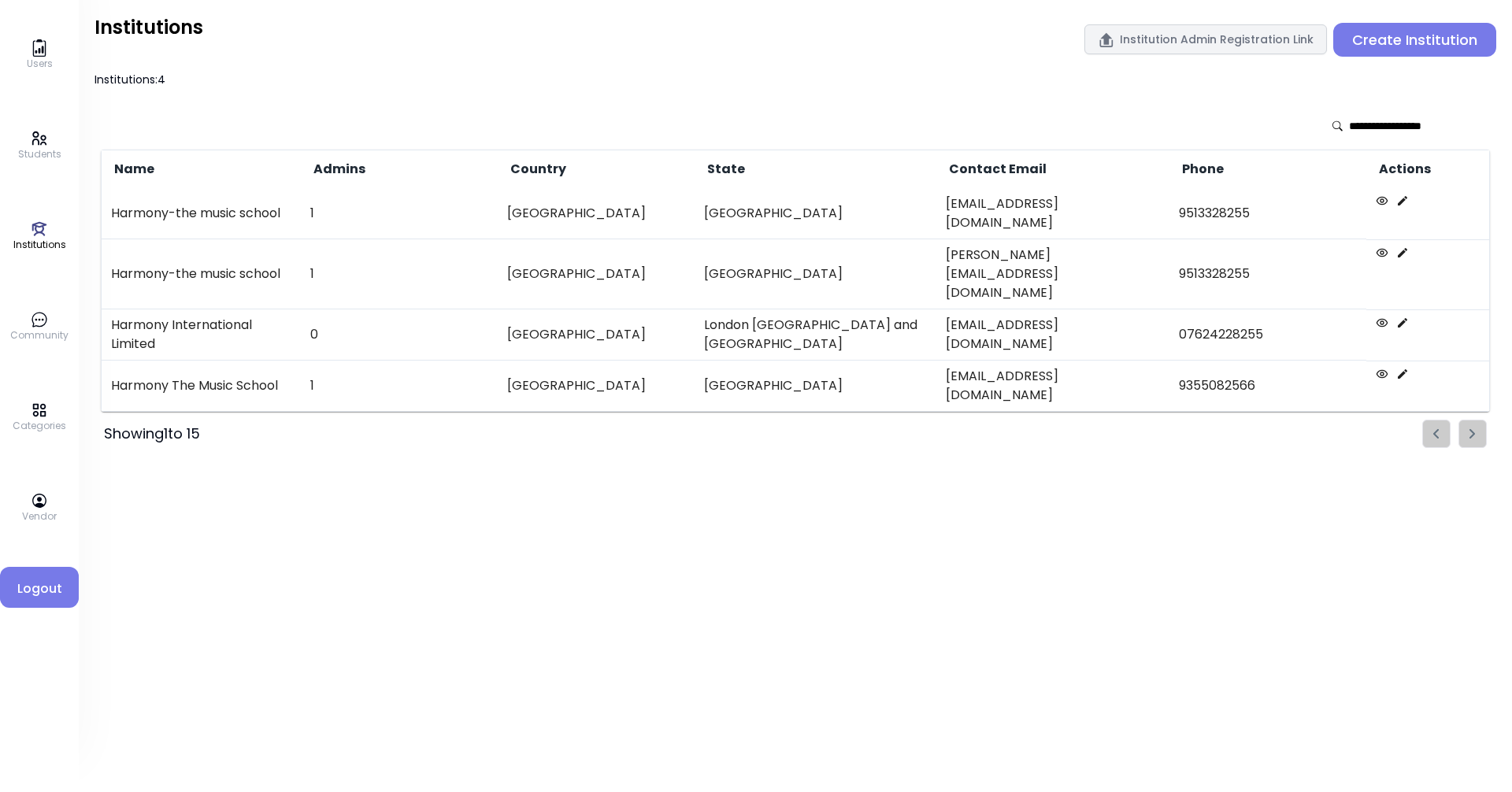
click at [730, 247] on icon at bounding box center [1382, 252] width 12 height 12
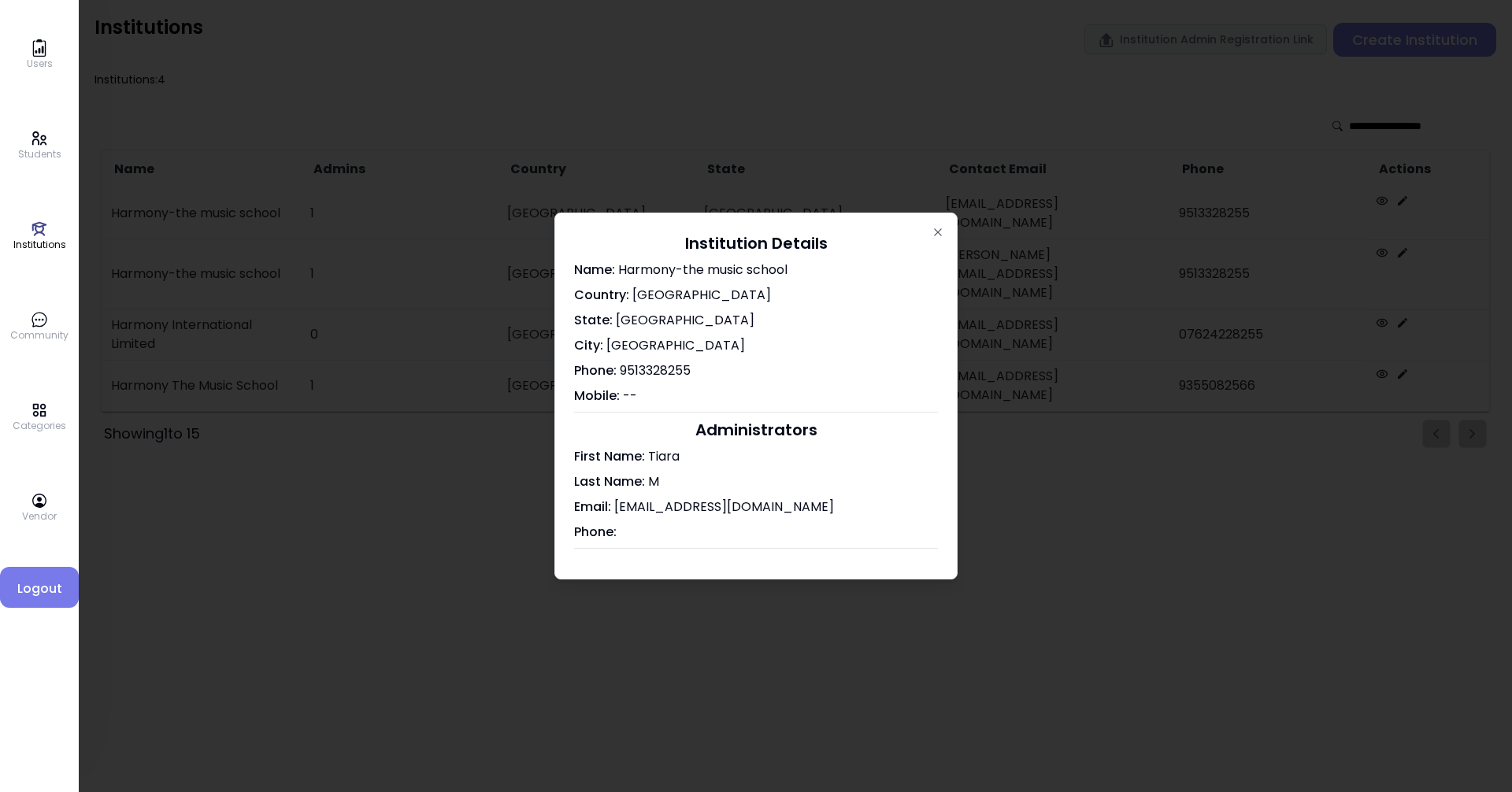
click at [730, 229] on div "Institution Details Name: Harmony-the music school Country: [GEOGRAPHIC_DATA] S…" at bounding box center [756, 396] width 404 height 367
click at [730, 231] on icon "button" at bounding box center [937, 232] width 12 height 12
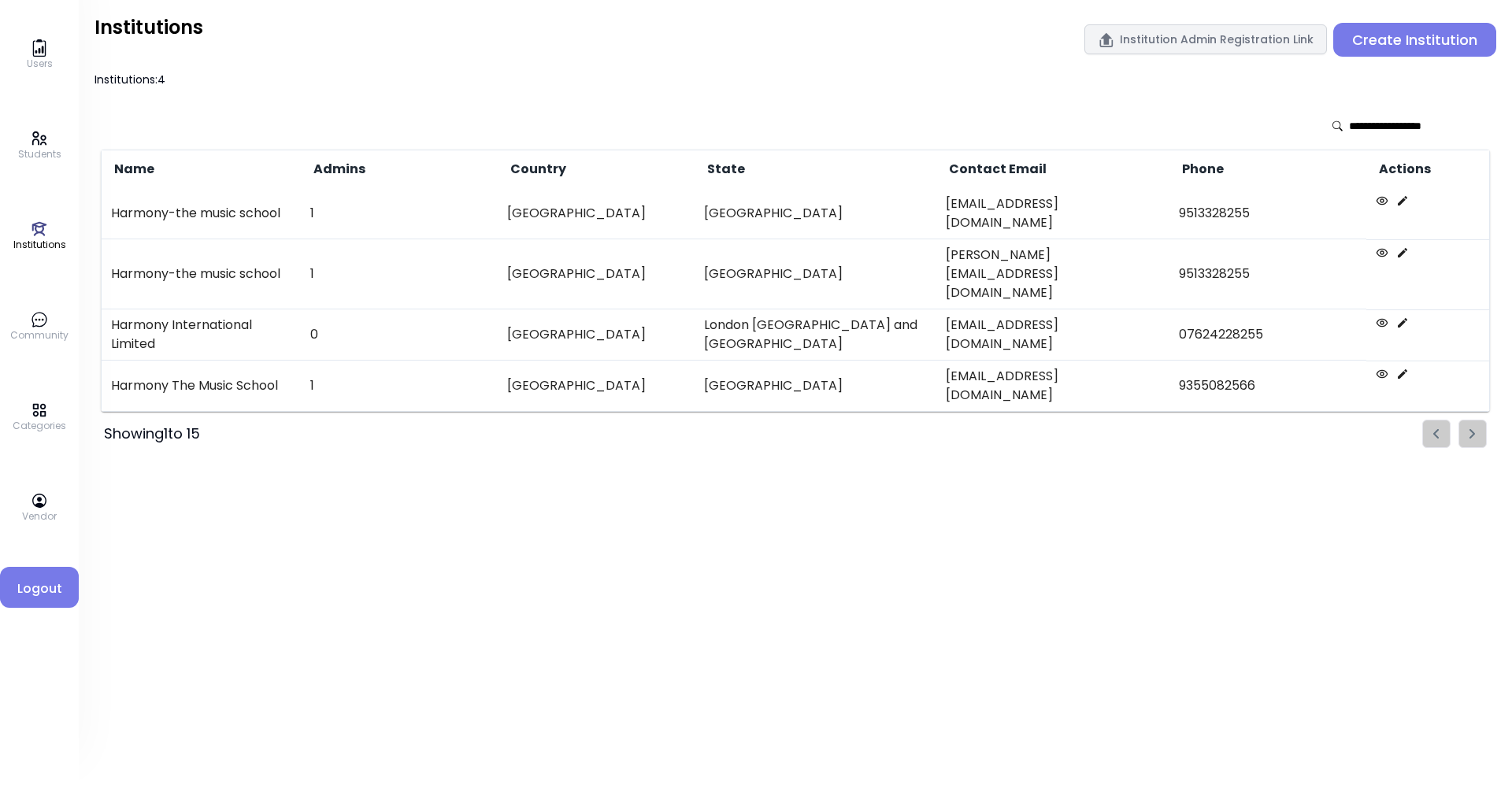
click at [730, 247] on icon at bounding box center [1401, 252] width 12 height 12
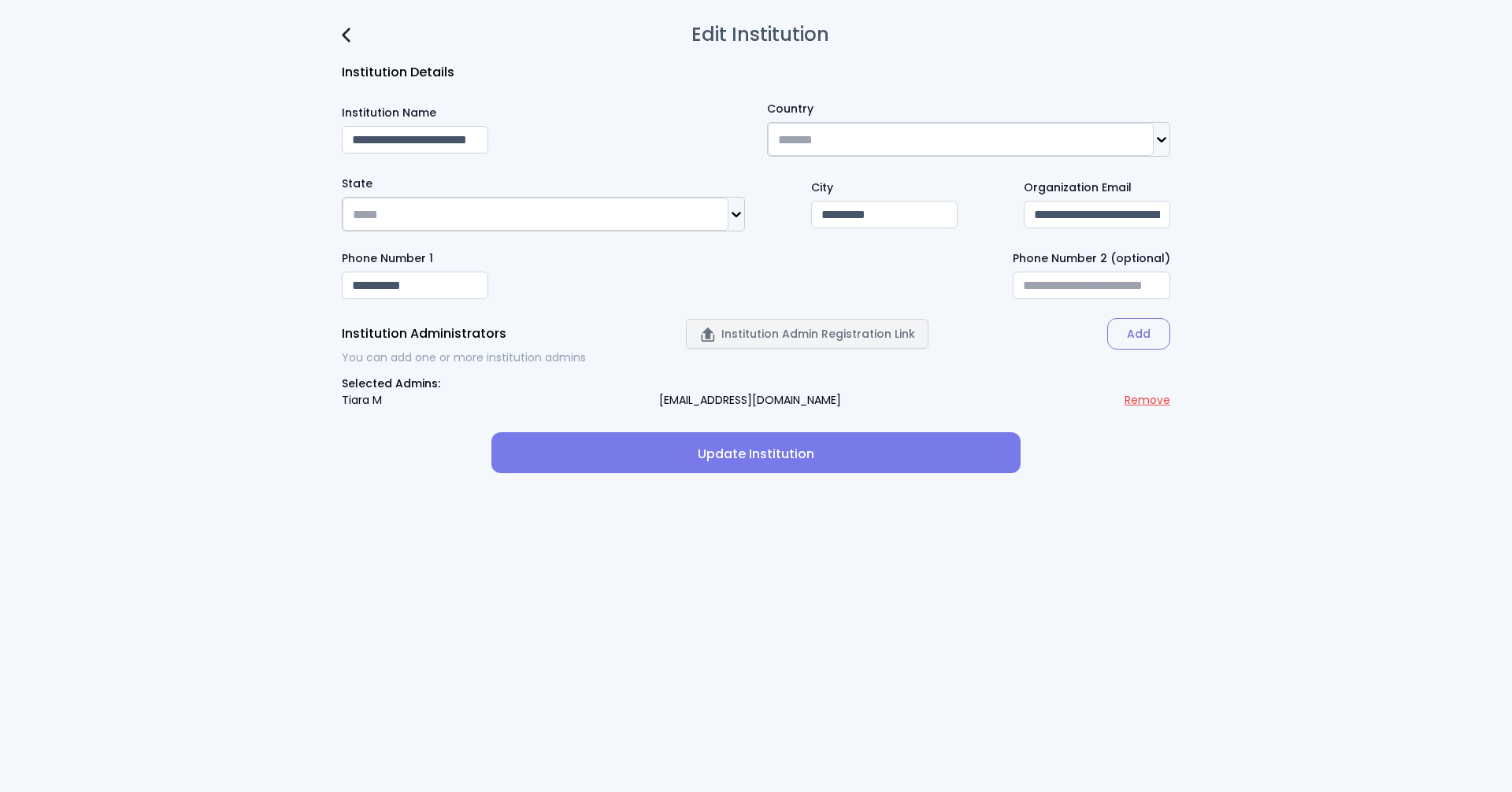
type input "**********"
type input "*********"
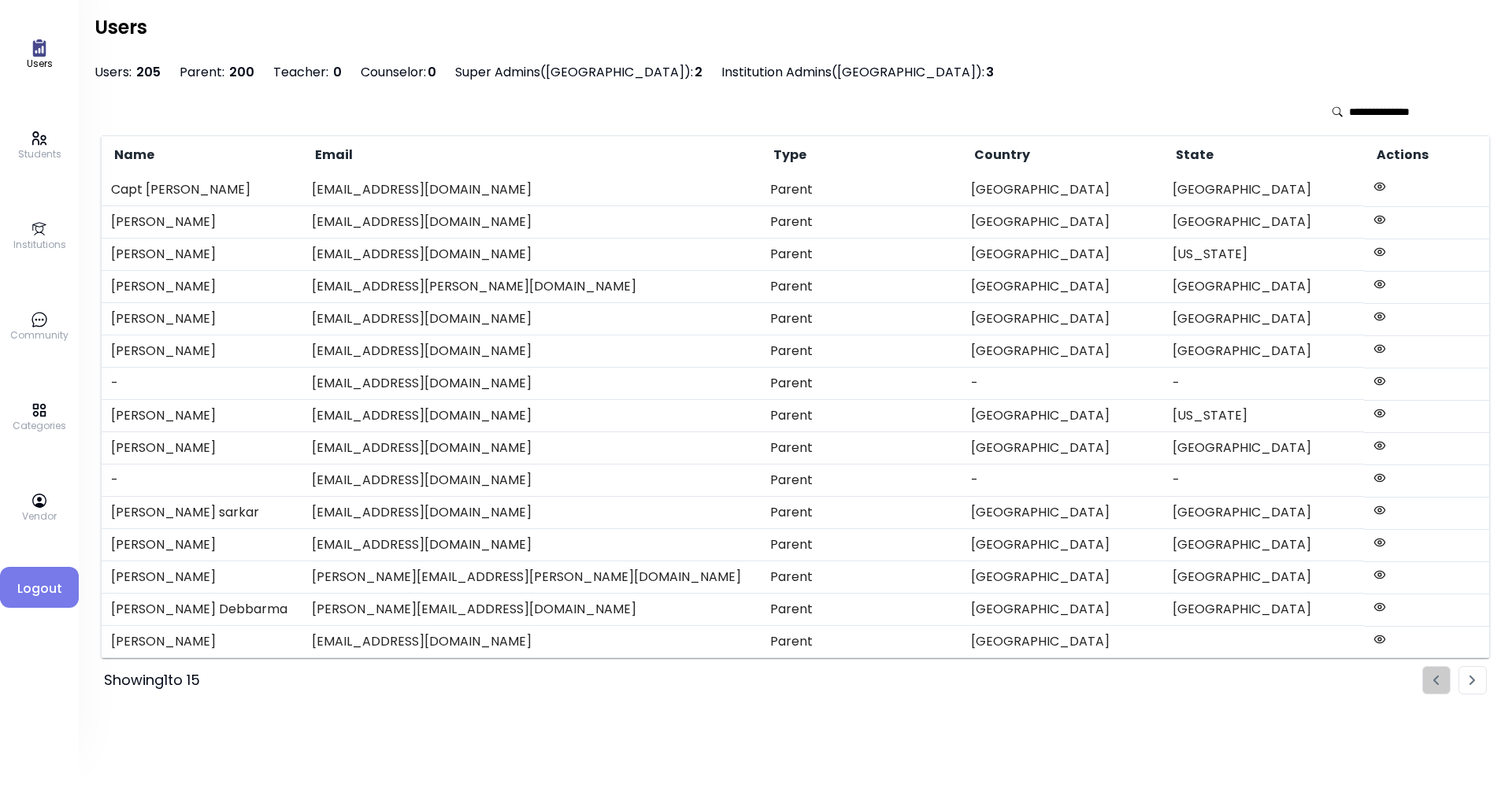
click at [48, 155] on p "Students" at bounding box center [39, 154] width 43 height 14
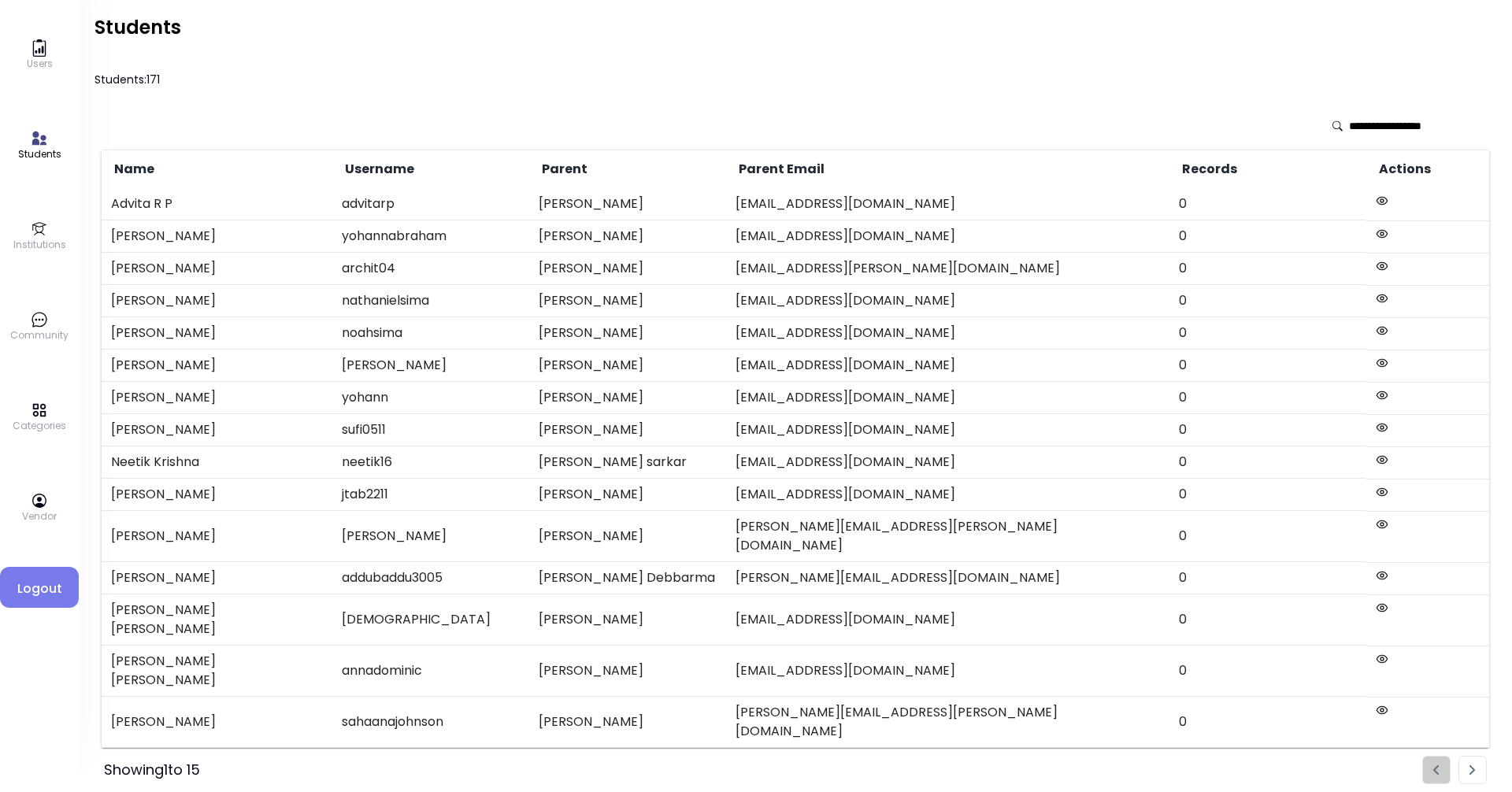
click at [44, 54] on icon at bounding box center [39, 48] width 17 height 17
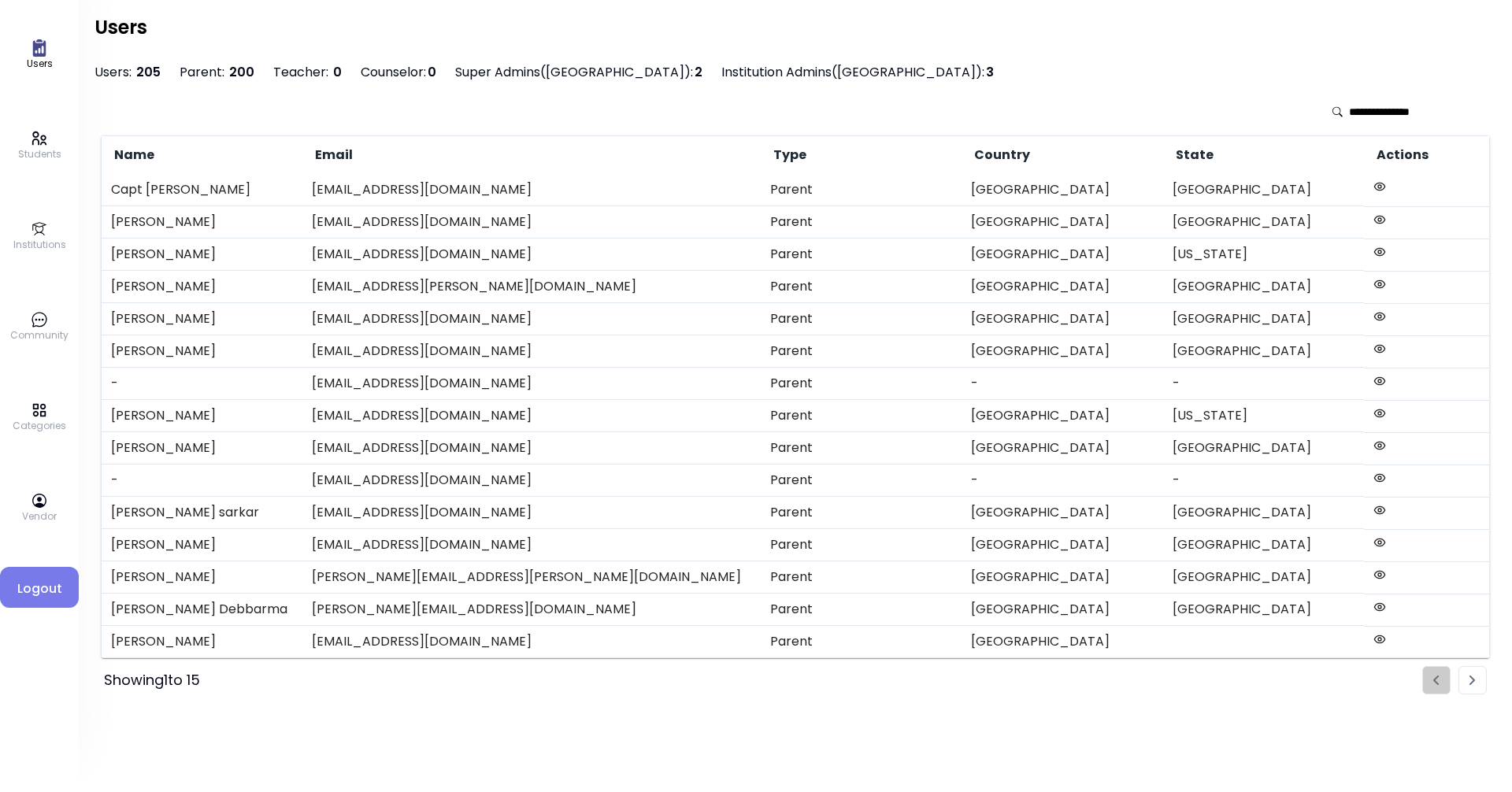
click at [34, 413] on icon at bounding box center [39, 410] width 13 height 13
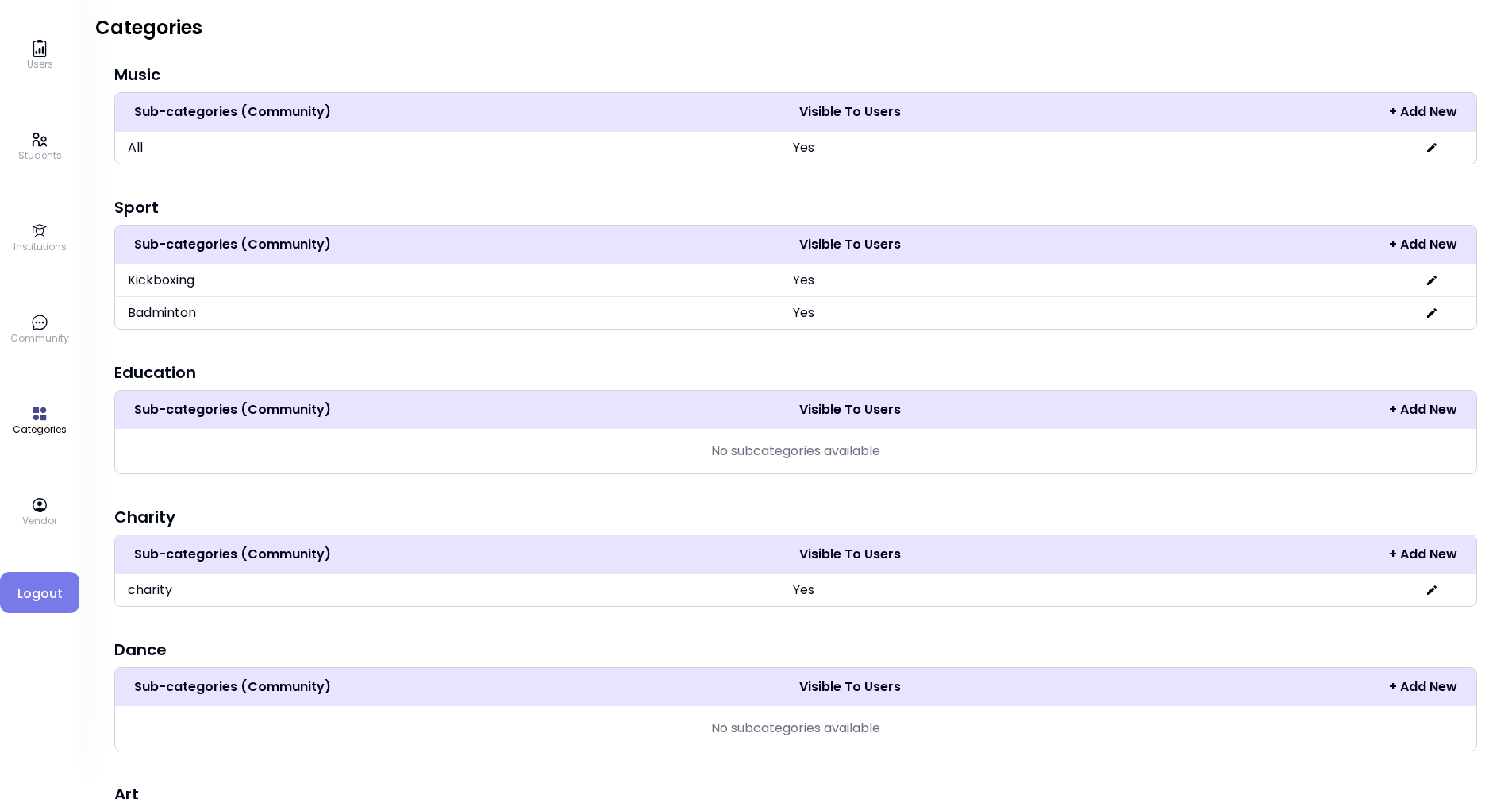
click at [35, 147] on icon at bounding box center [40, 139] width 17 height 17
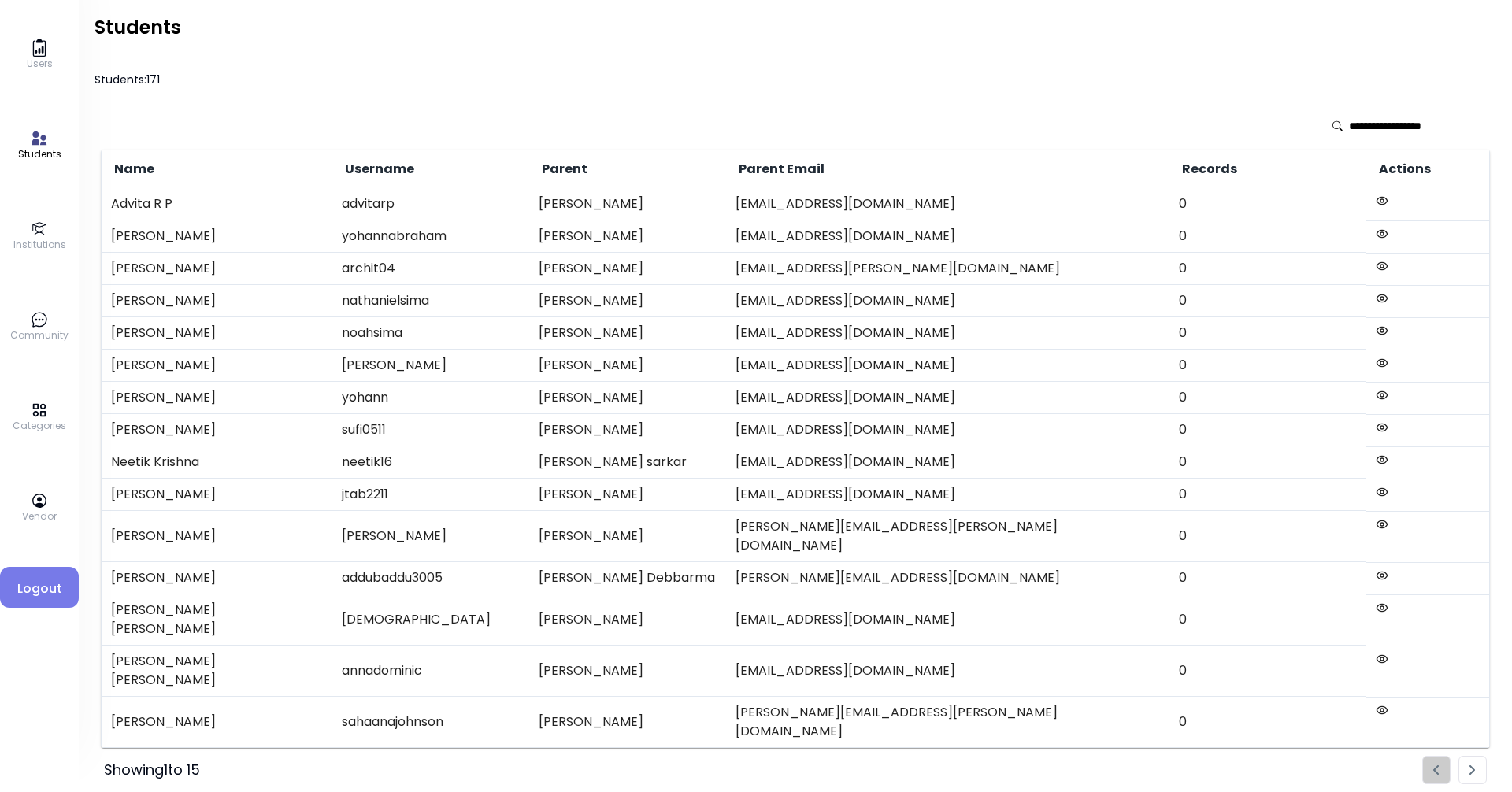
click at [36, 242] on p "Institutions" at bounding box center [39, 244] width 53 height 14
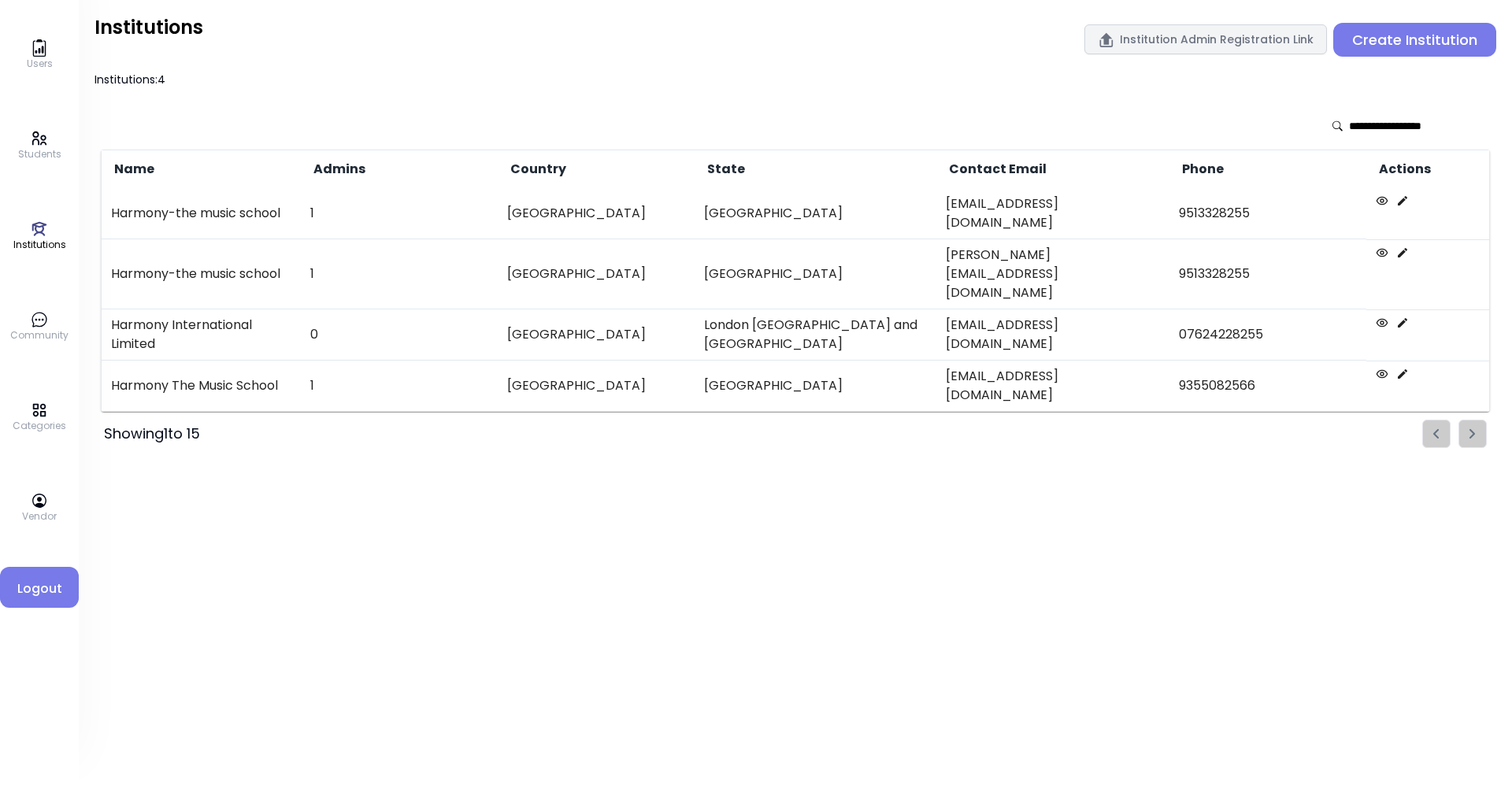
click at [42, 151] on p "Students" at bounding box center [39, 154] width 43 height 14
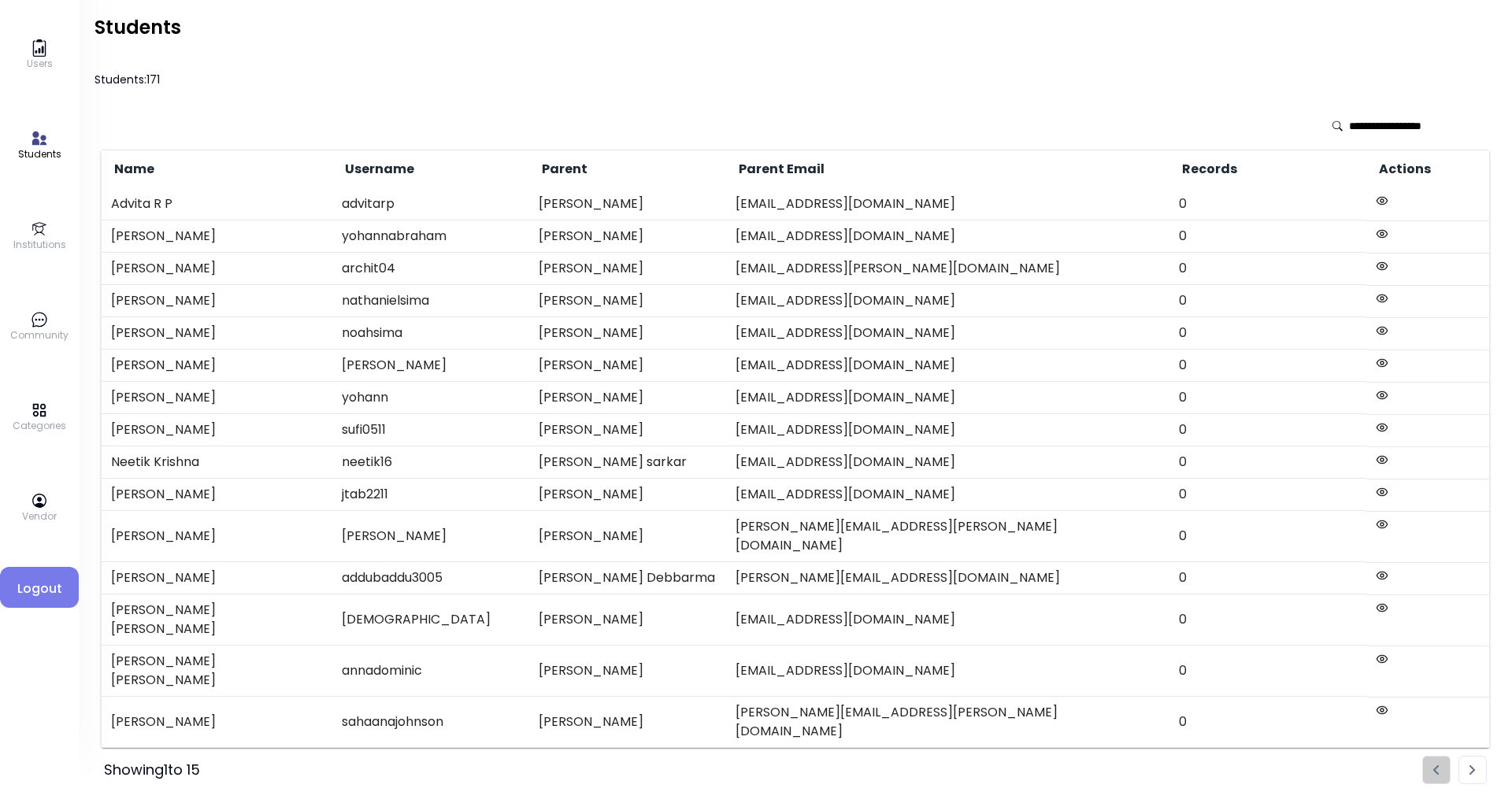
click at [730, 763] on img "Pagination" at bounding box center [1472, 769] width 7 height 10
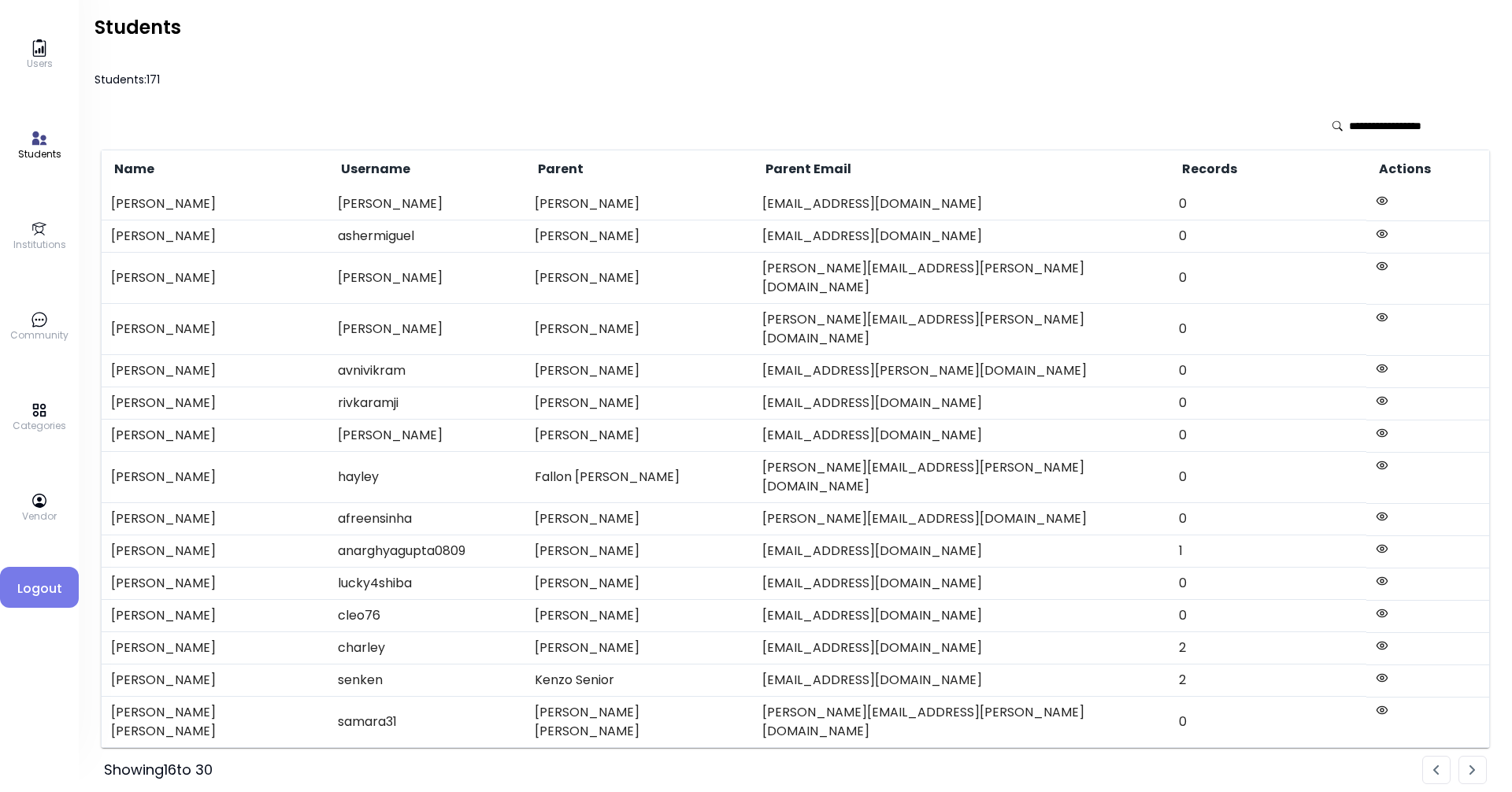
click at [730, 542] on icon at bounding box center [1382, 548] width 12 height 12
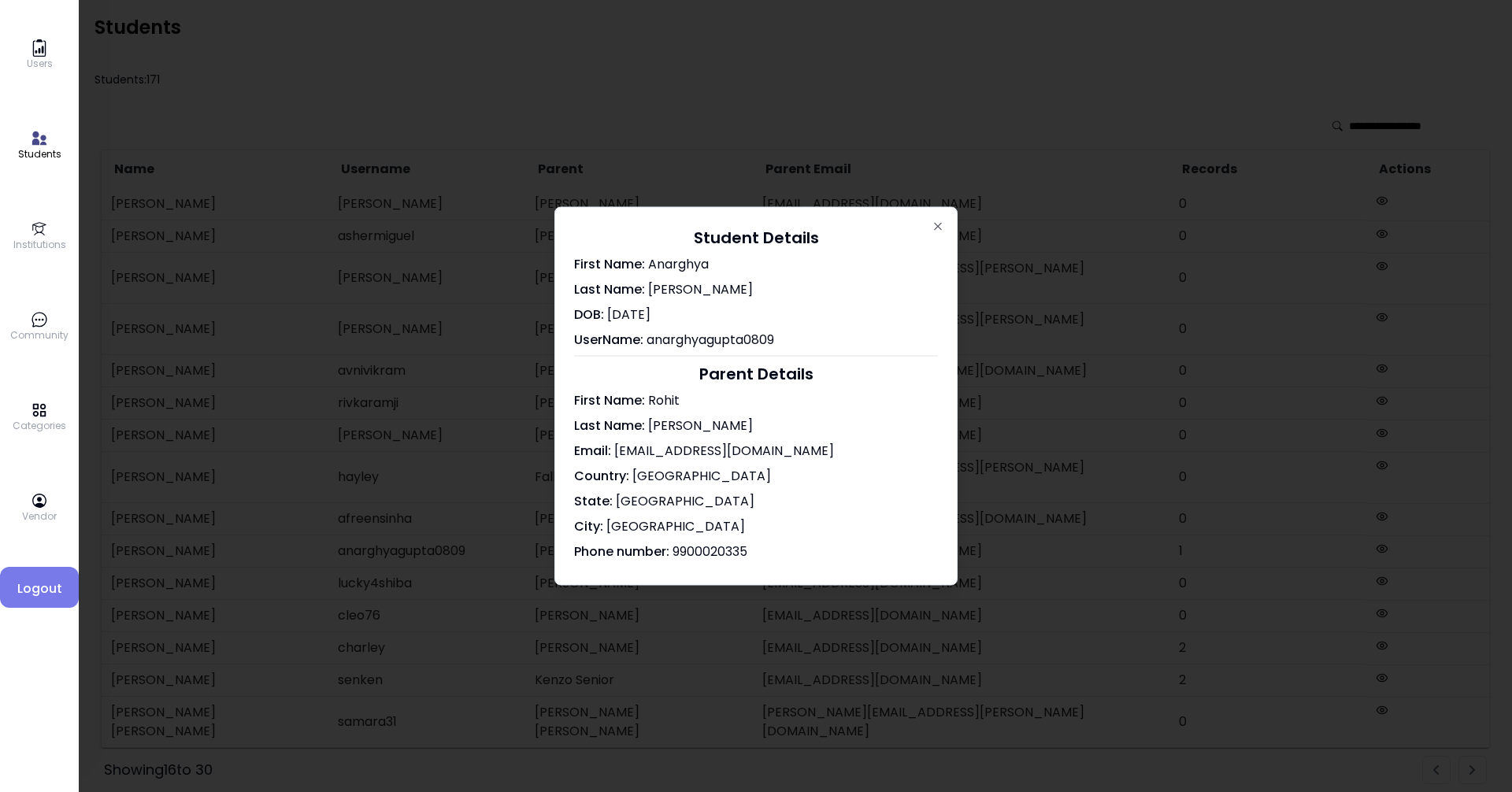
click at [730, 218] on div "Student Details First Name: [PERSON_NAME] Last Name: [PERSON_NAME] DOB: [DEMOGR…" at bounding box center [756, 397] width 404 height 379
click at [730, 222] on icon "button" at bounding box center [937, 226] width 12 height 12
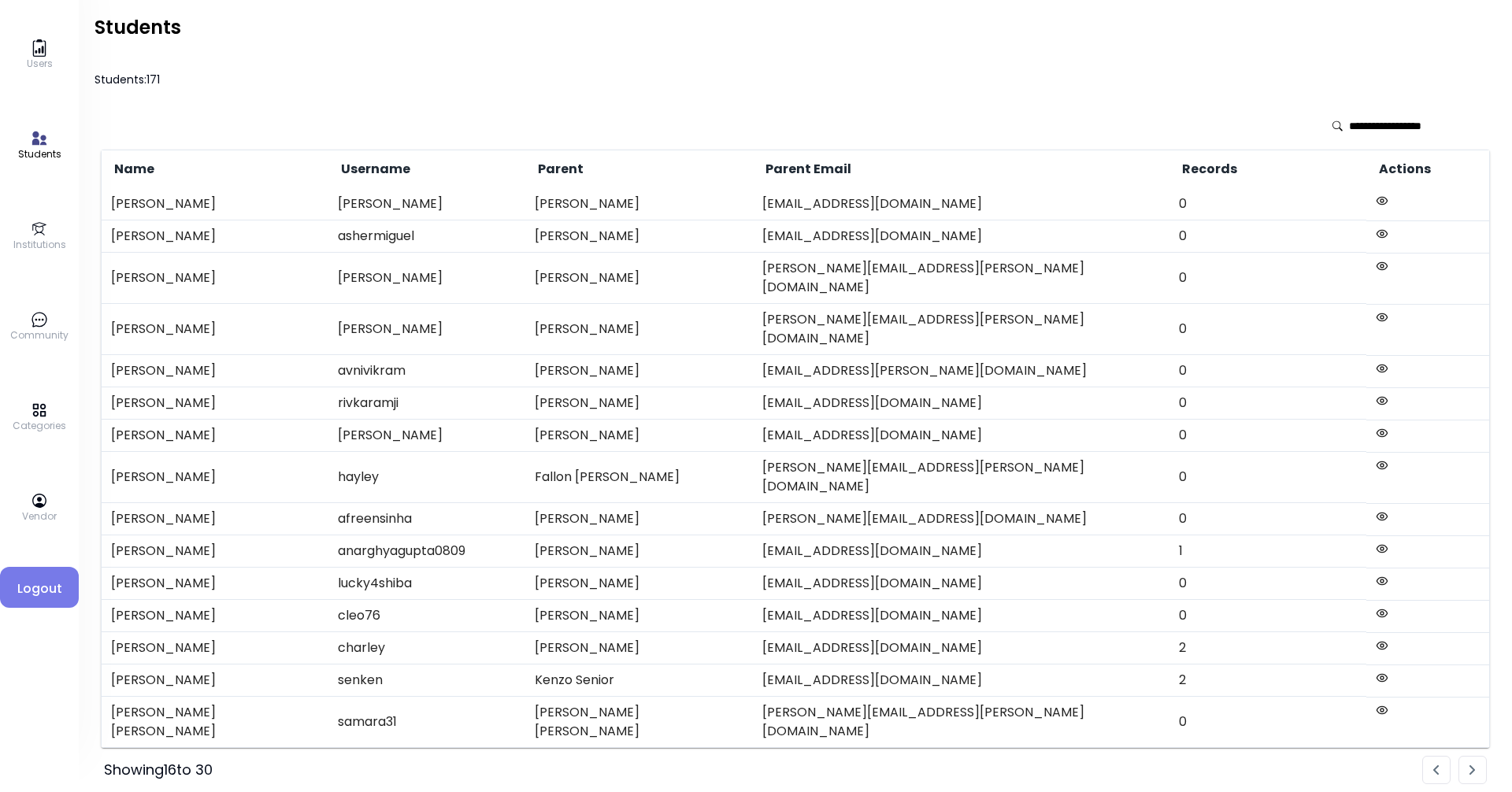
click at [730, 755] on li "Pagination" at bounding box center [1436, 769] width 28 height 28
click at [730, 755] on ul "Pagination" at bounding box center [1454, 769] width 65 height 28
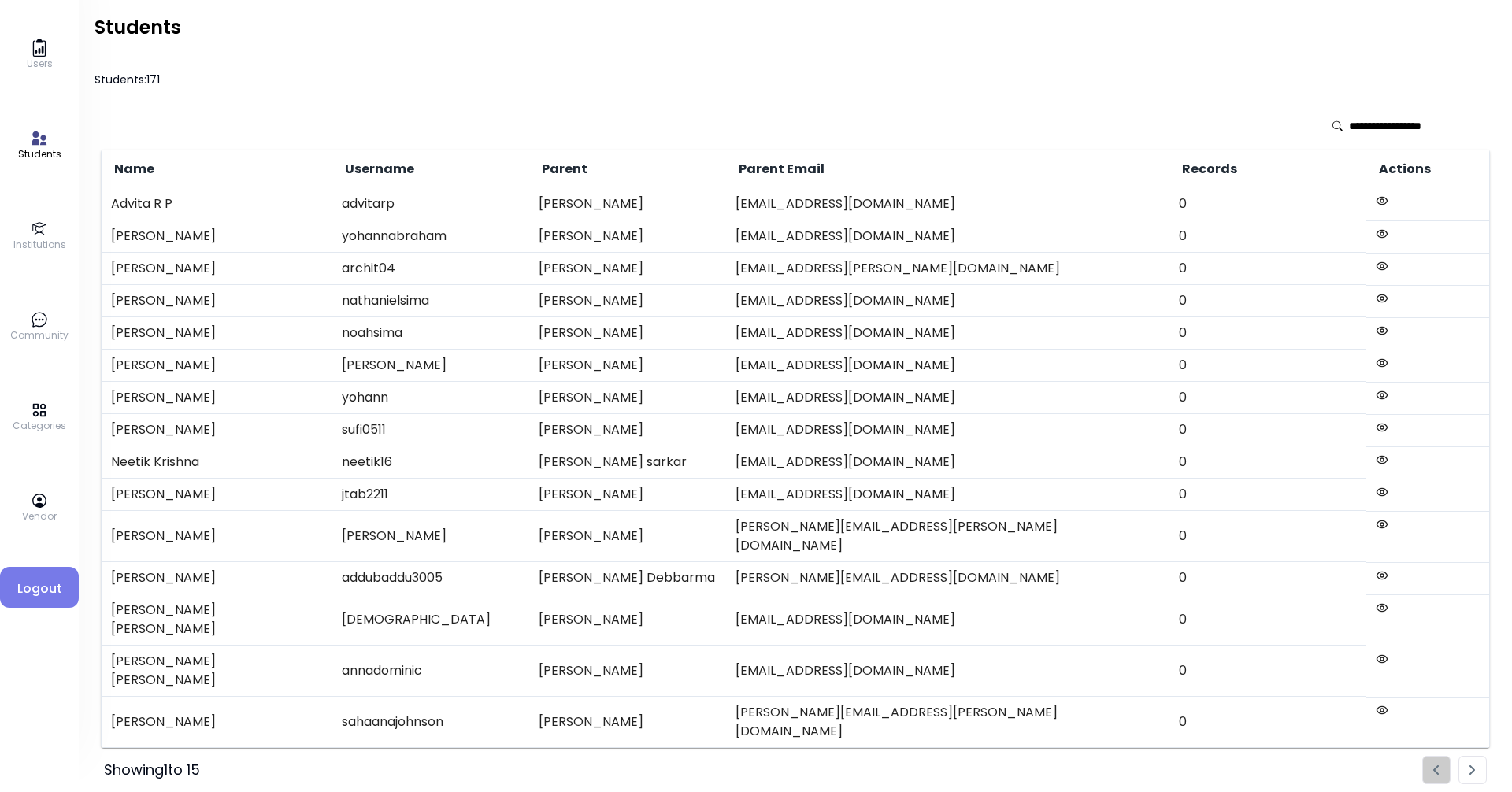
click at [730, 763] on img "Pagination" at bounding box center [1472, 769] width 7 height 10
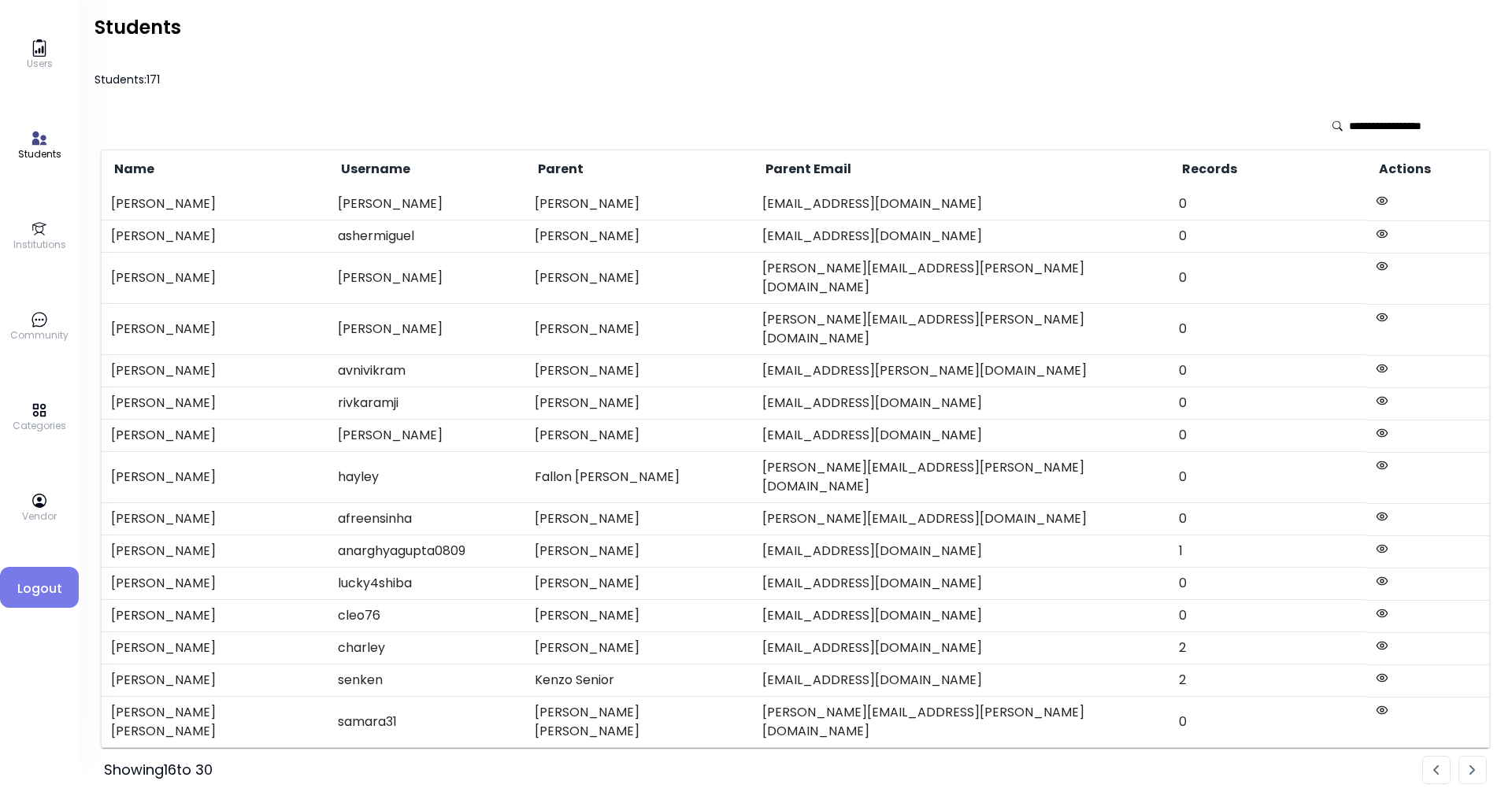
click at [730, 763] on img "Pagination" at bounding box center [1472, 769] width 7 height 10
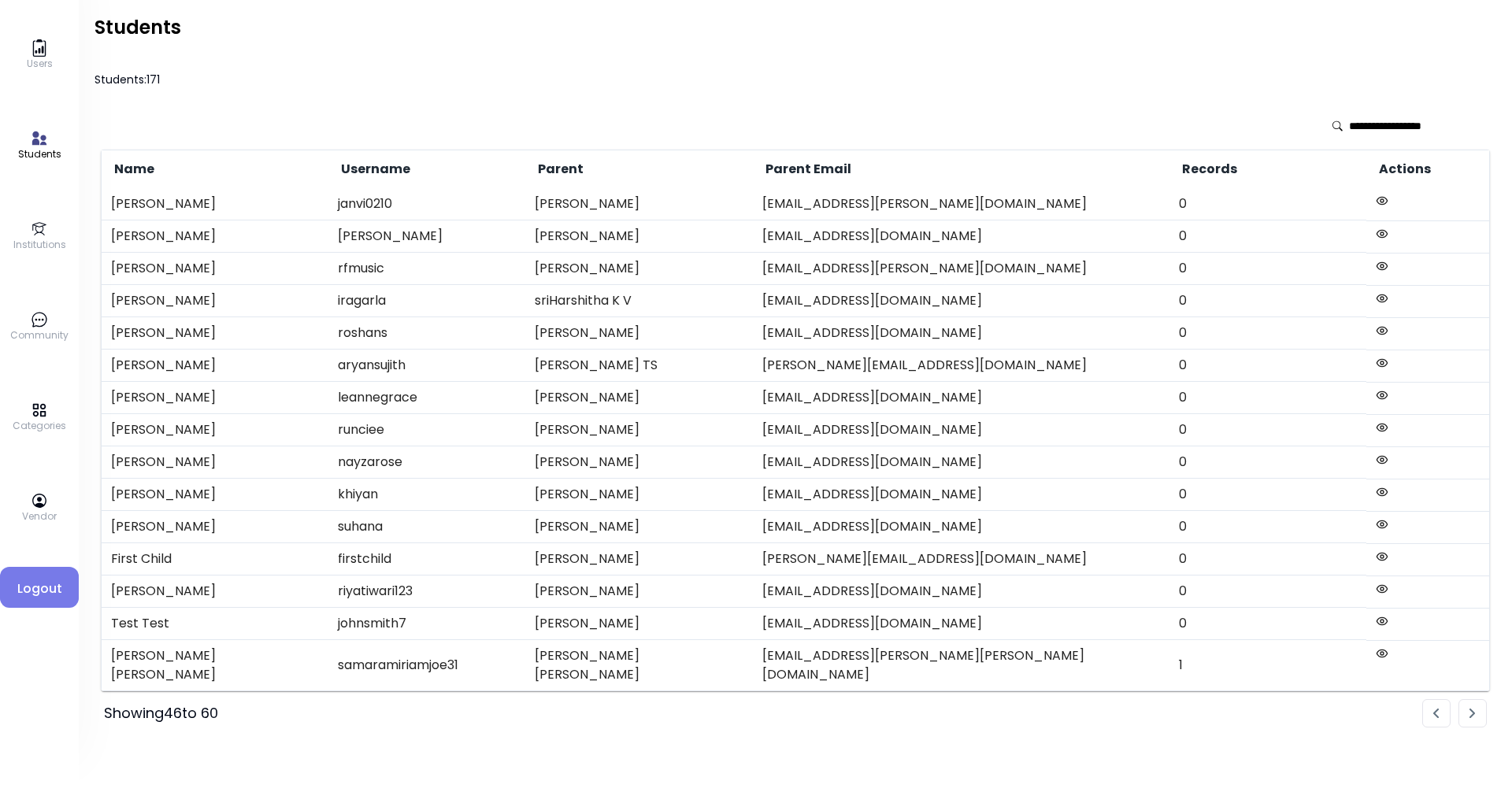
click at [37, 54] on icon at bounding box center [39, 48] width 17 height 17
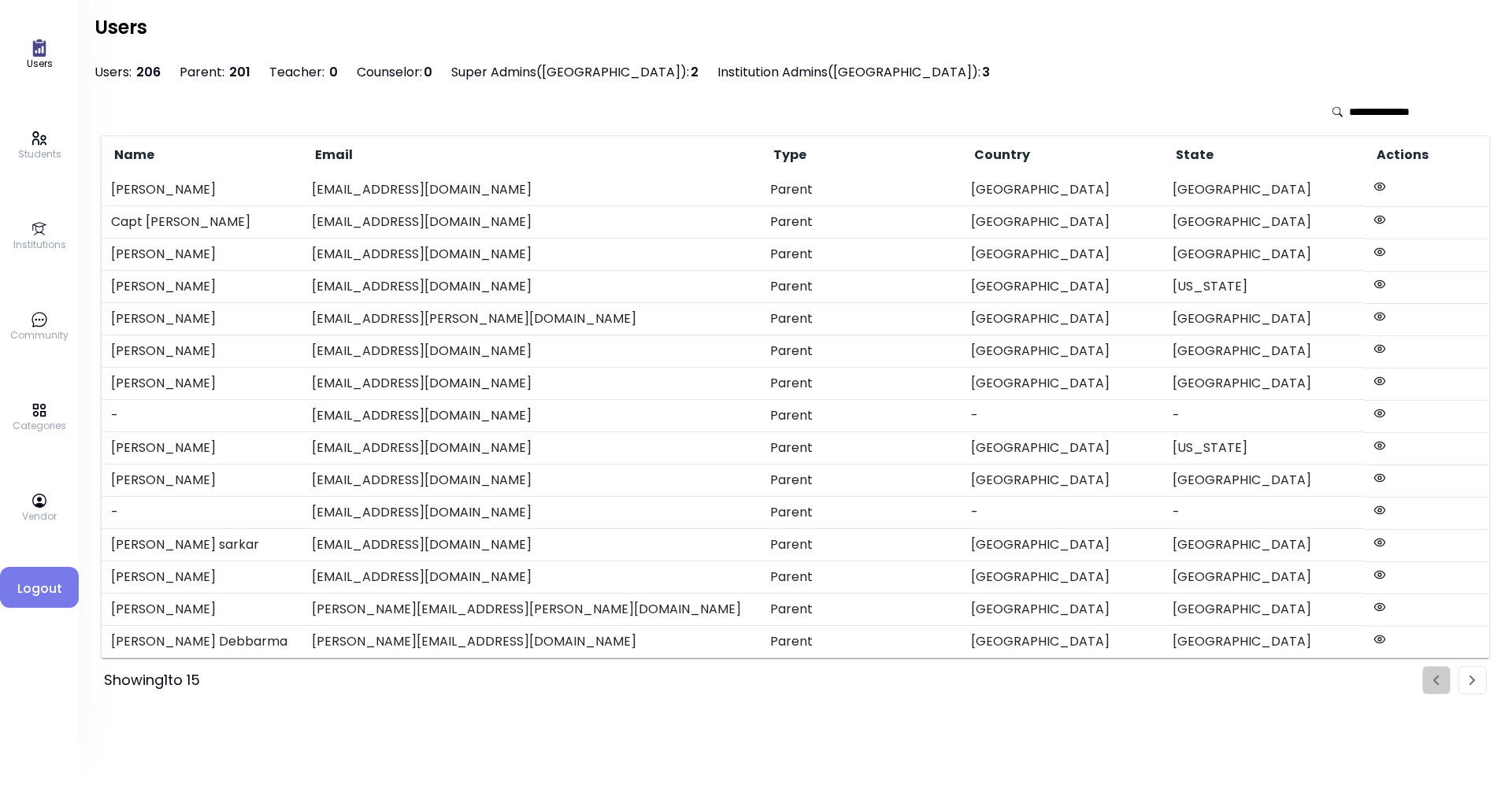
click at [42, 240] on p "Institutions" at bounding box center [39, 244] width 53 height 14
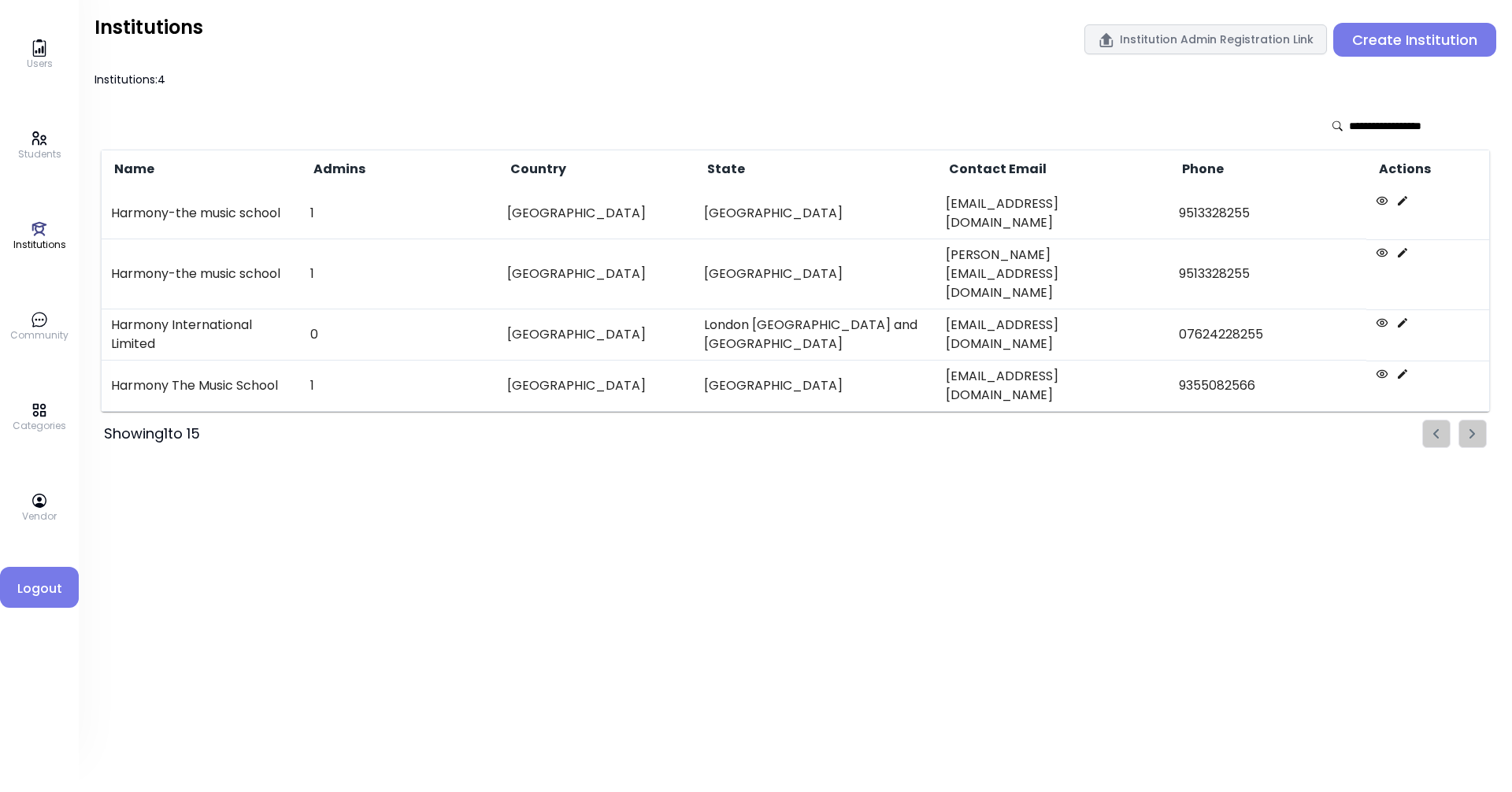
click at [730, 368] on icon at bounding box center [1401, 373] width 12 height 12
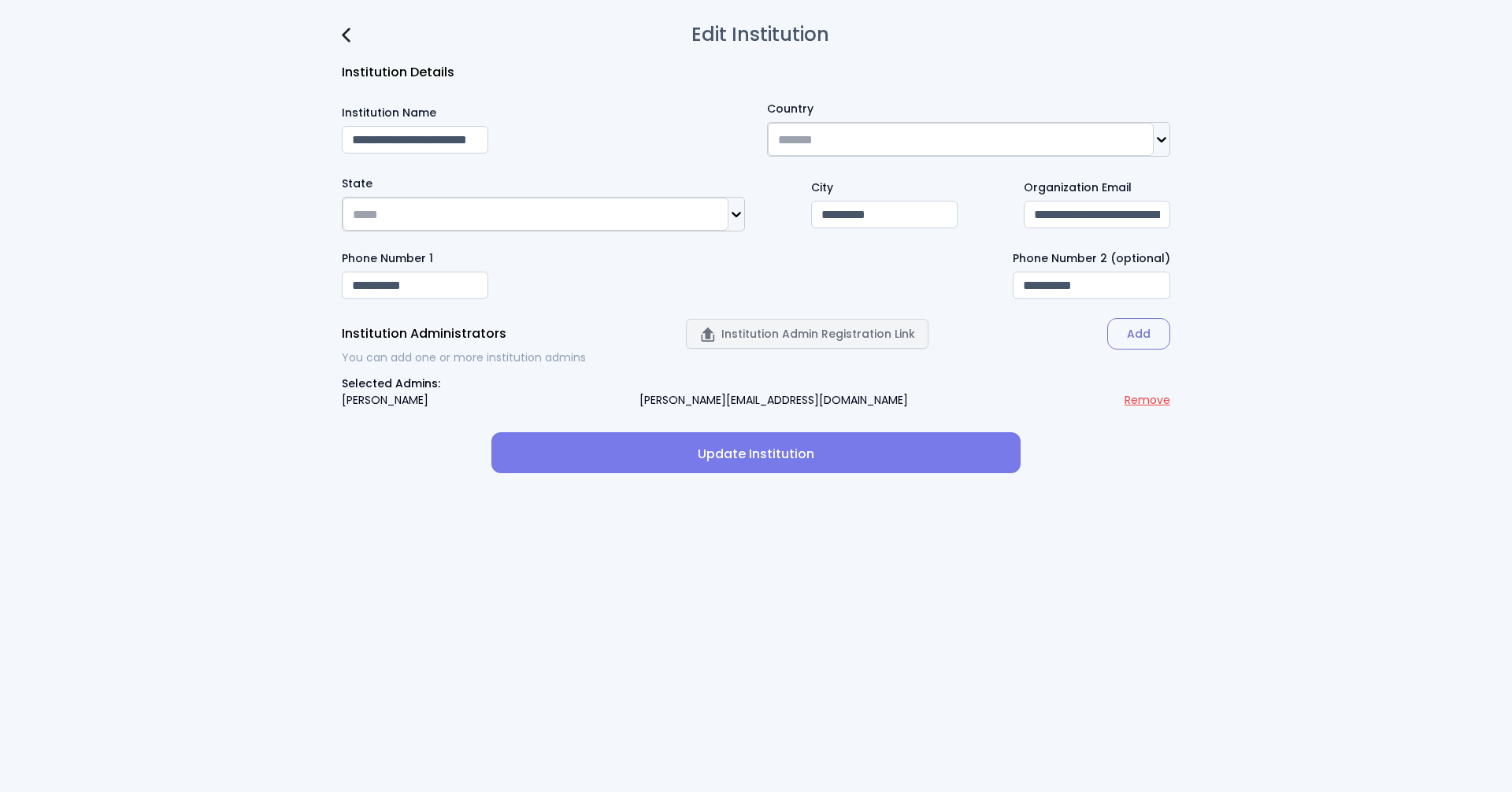
type input "**********"
type input "*********"
click at [730, 406] on button "Remove" at bounding box center [1147, 401] width 46 height 17
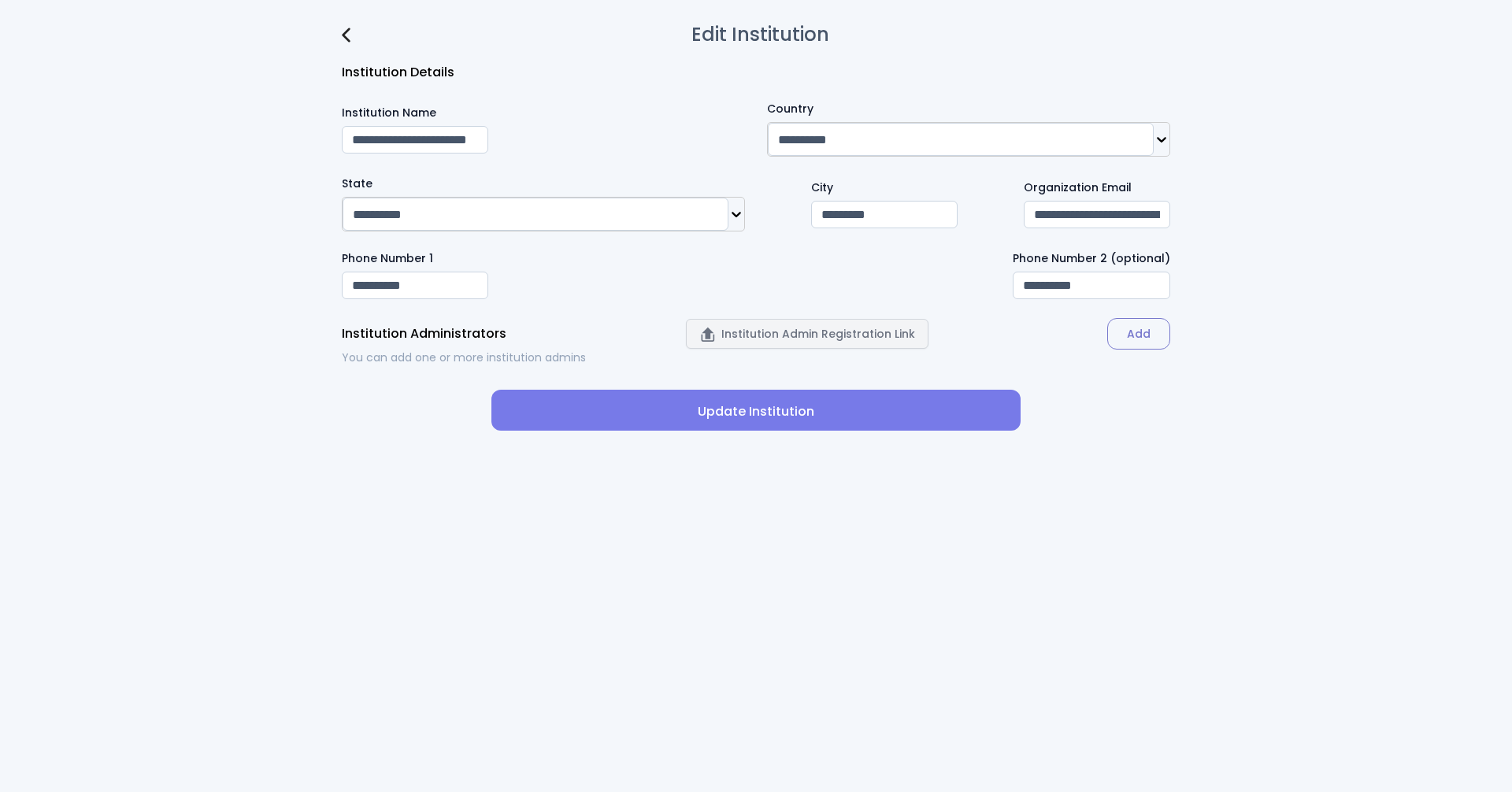
click at [730, 415] on span "Update Institution" at bounding box center [756, 412] width 504 height 19
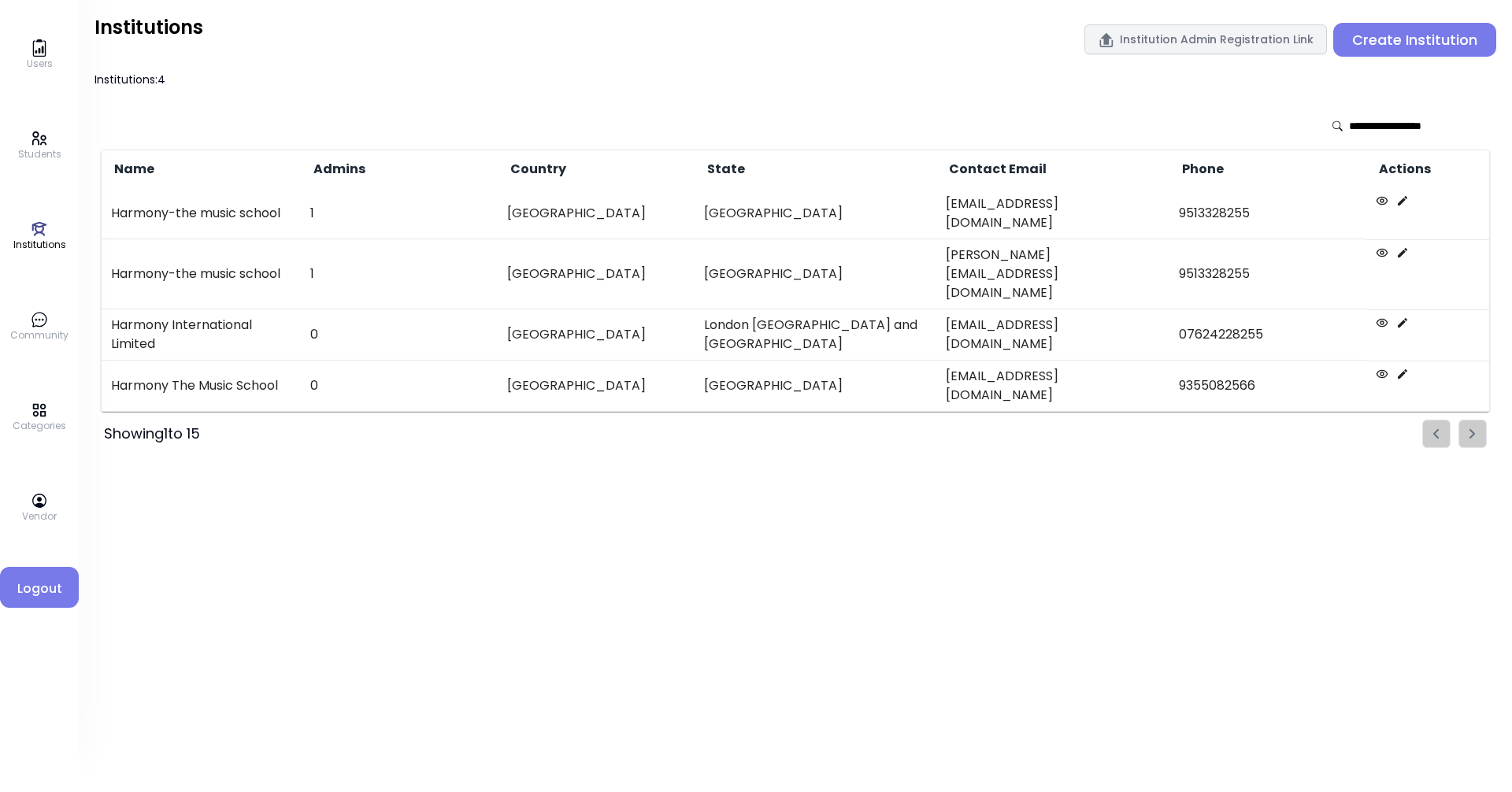
click at [730, 369] on icon at bounding box center [1402, 373] width 9 height 9
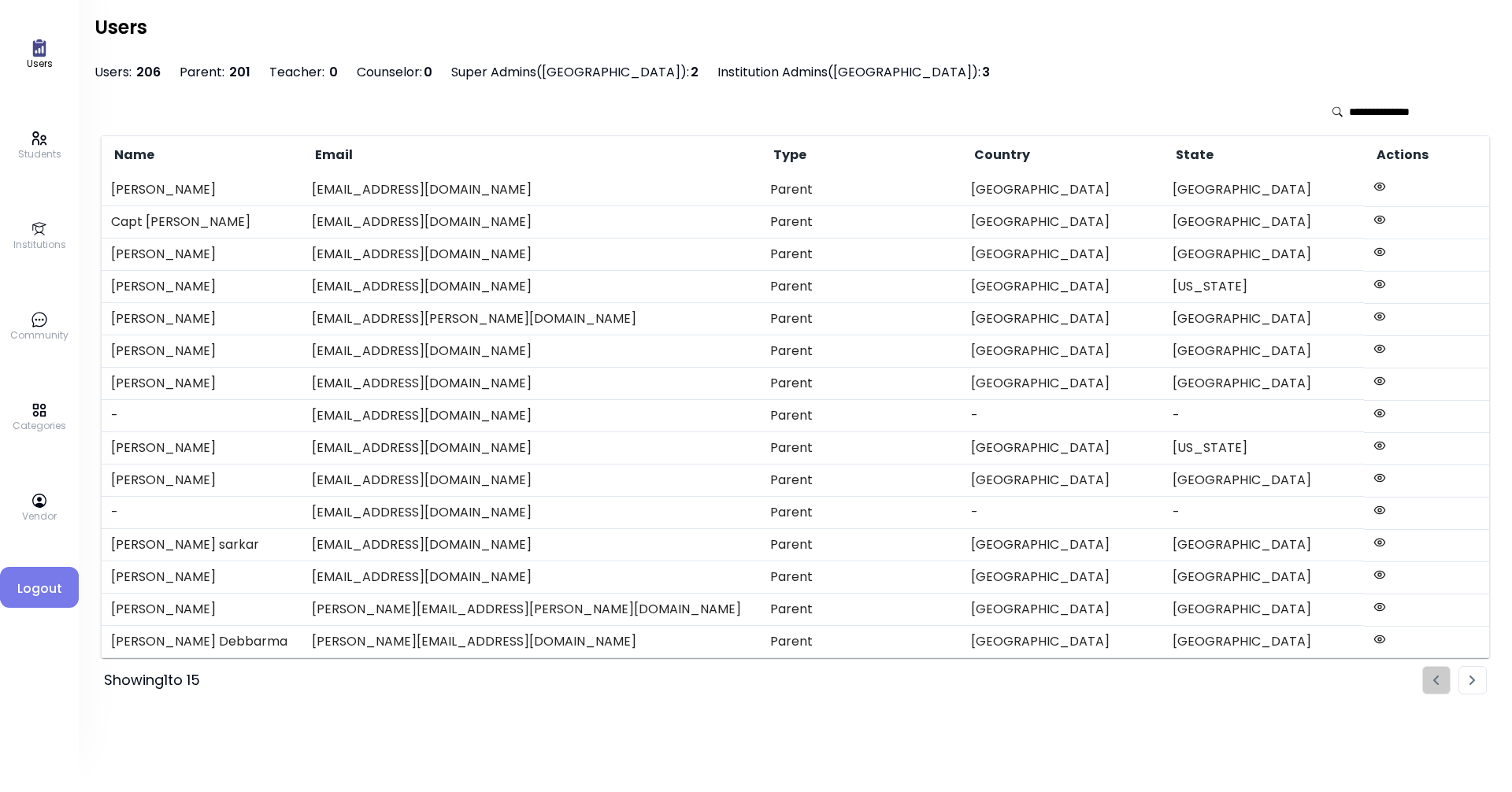
click at [730, 188] on circle at bounding box center [1379, 186] width 3 height 3
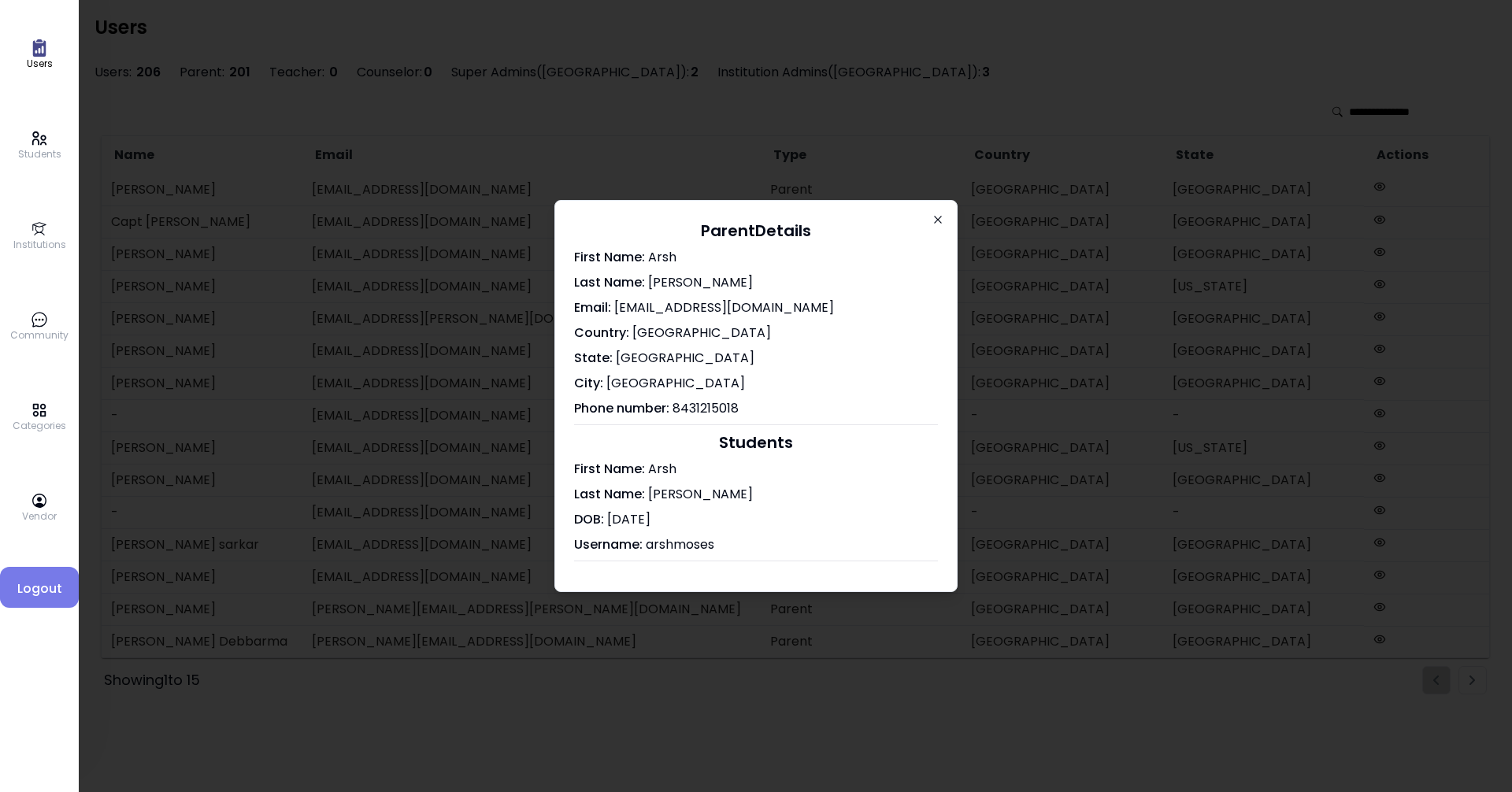
click at [730, 219] on icon "button" at bounding box center [938, 220] width 8 height 8
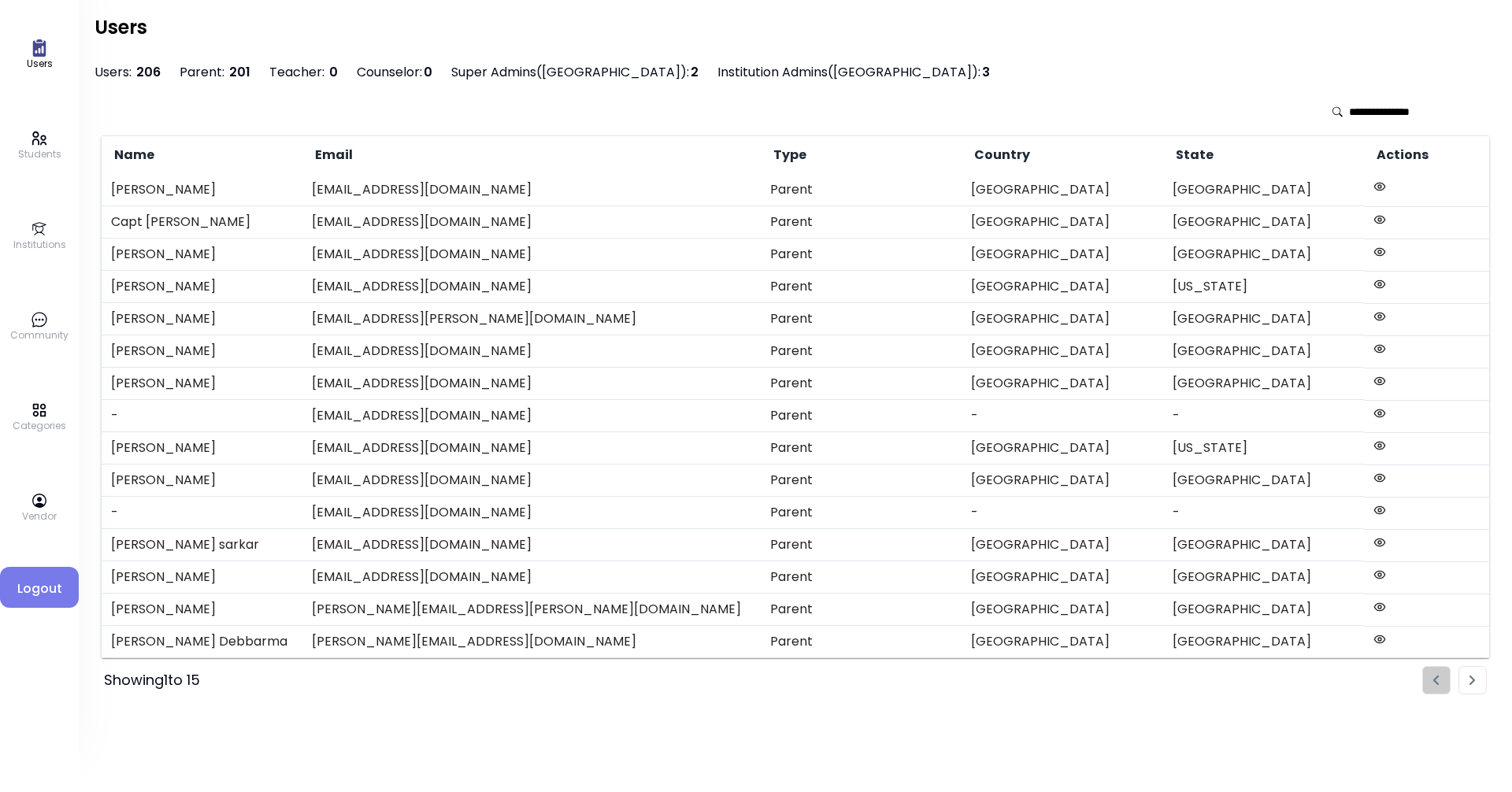
click at [29, 231] on link "Institutions" at bounding box center [39, 236] width 53 height 32
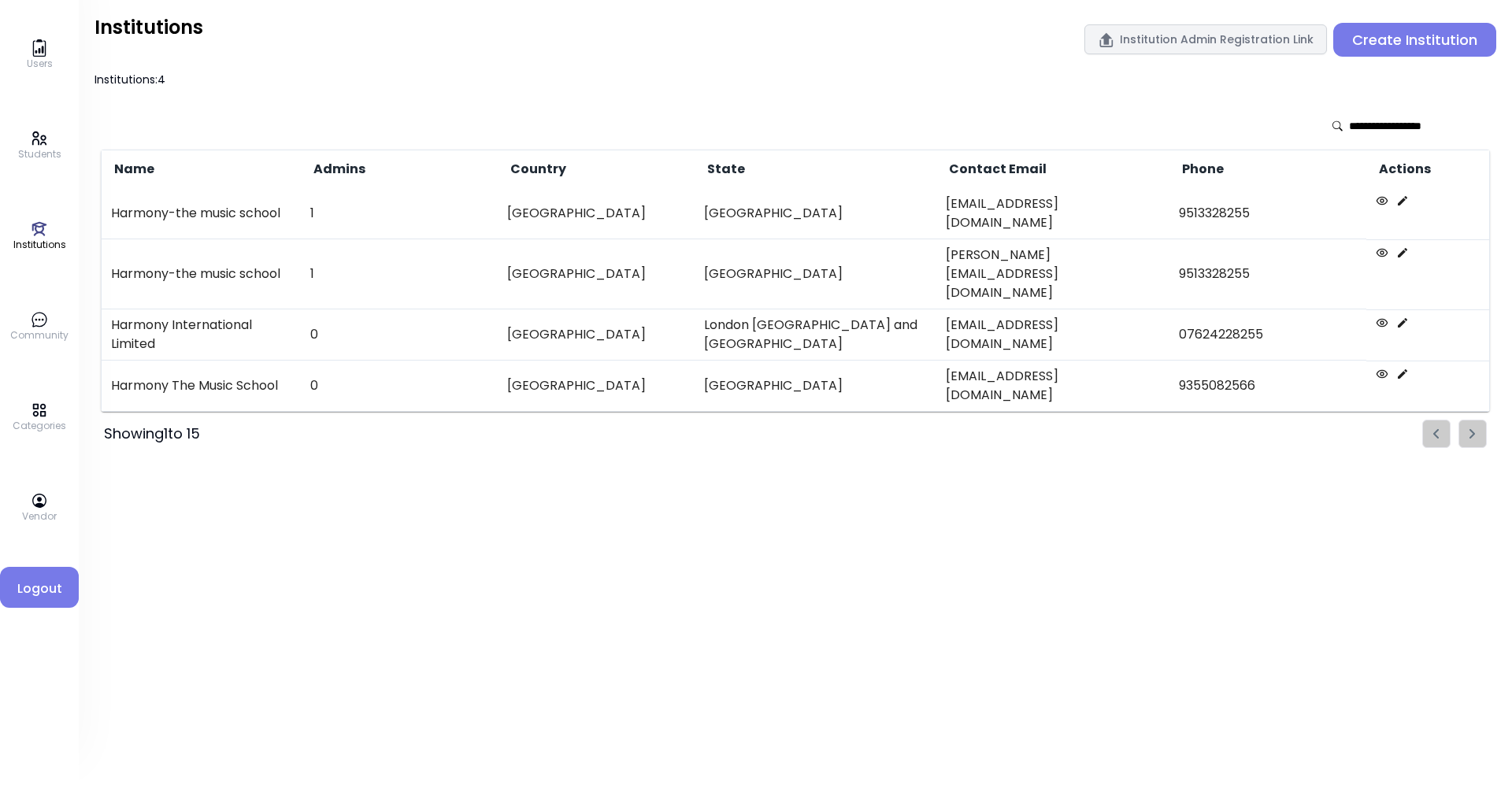
click at [730, 369] on icon at bounding box center [1402, 373] width 9 height 9
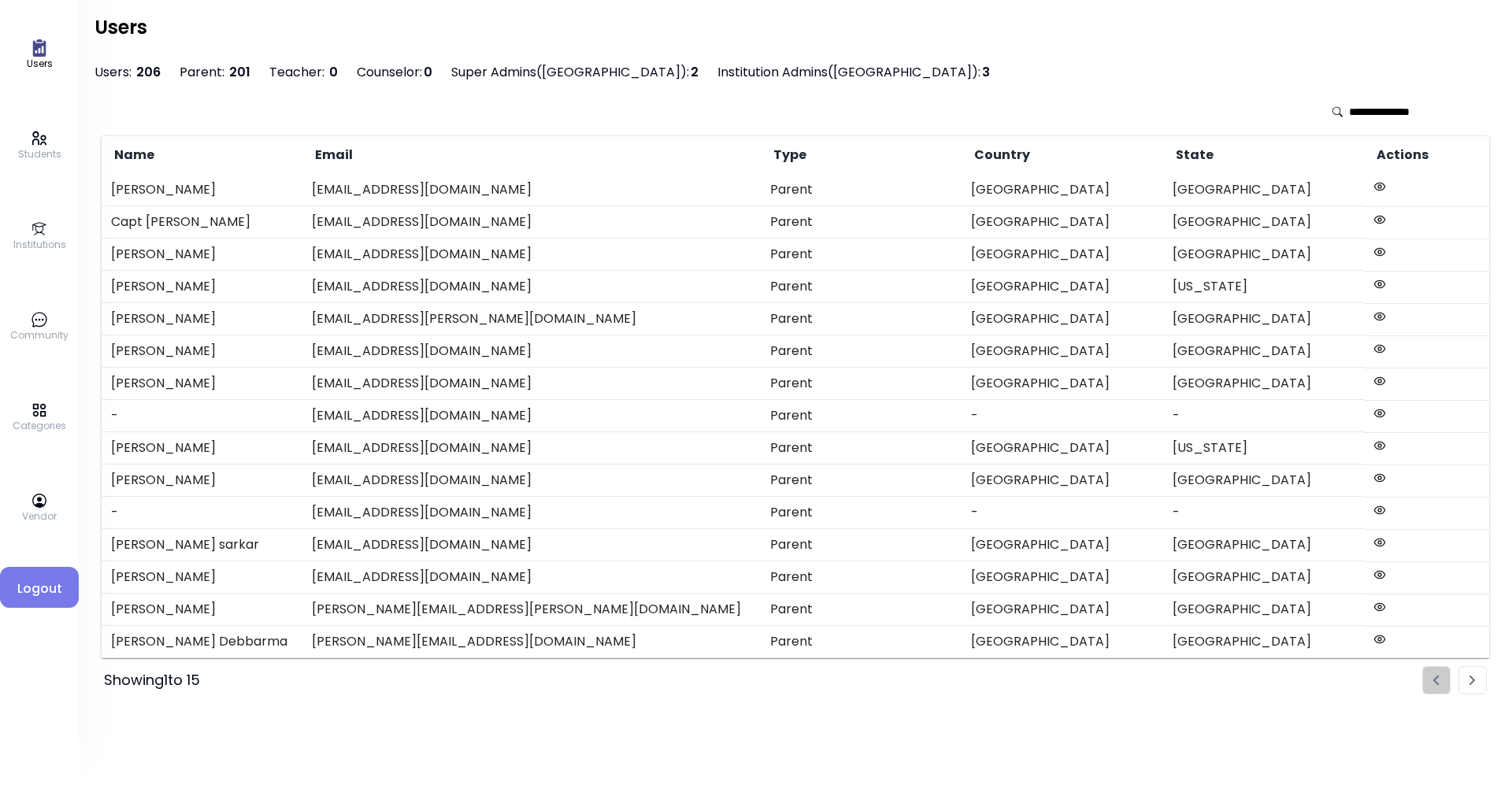
click at [22, 236] on link "Institutions" at bounding box center [39, 236] width 53 height 32
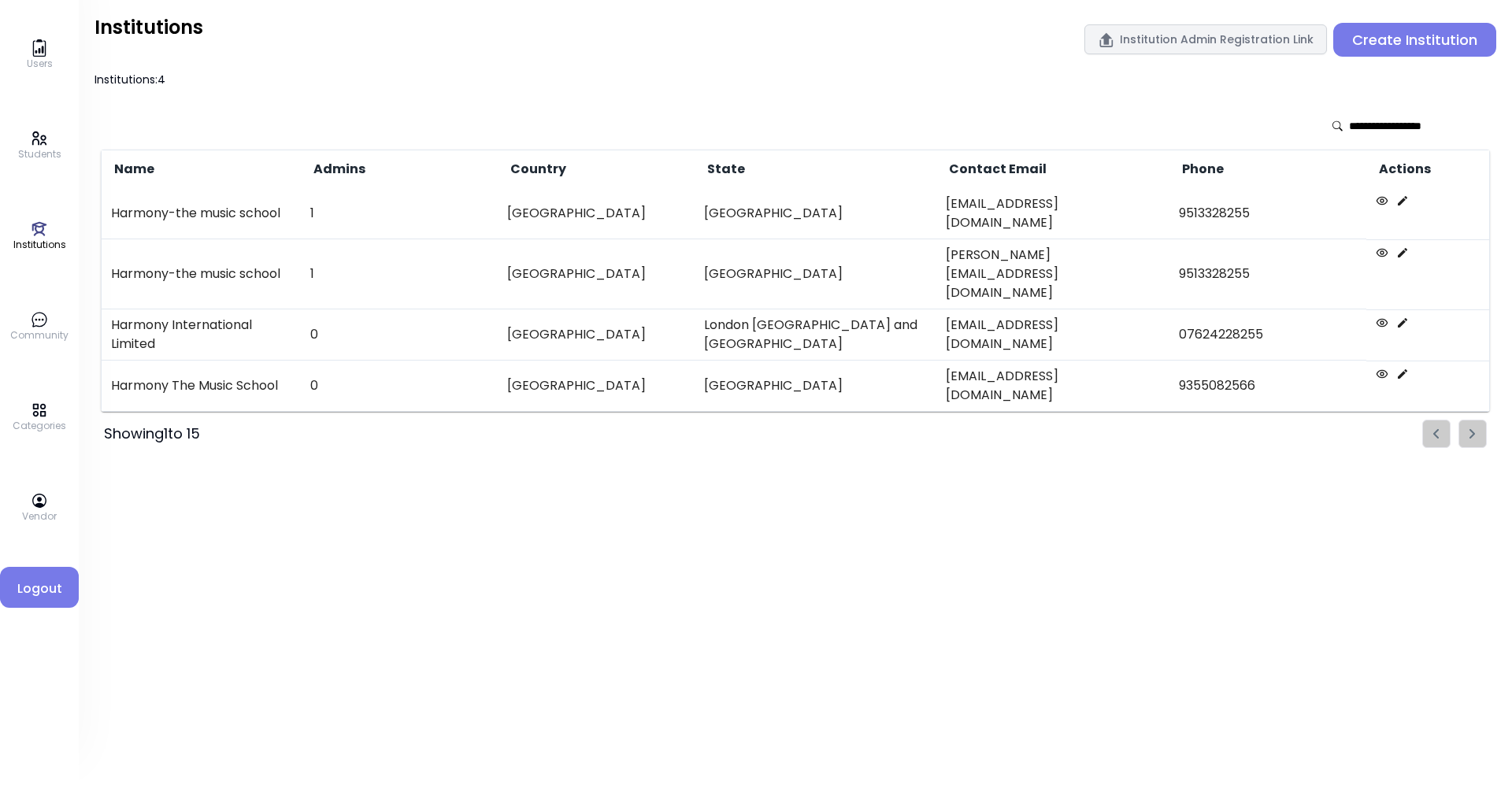
click at [730, 316] on icon at bounding box center [1401, 322] width 12 height 12
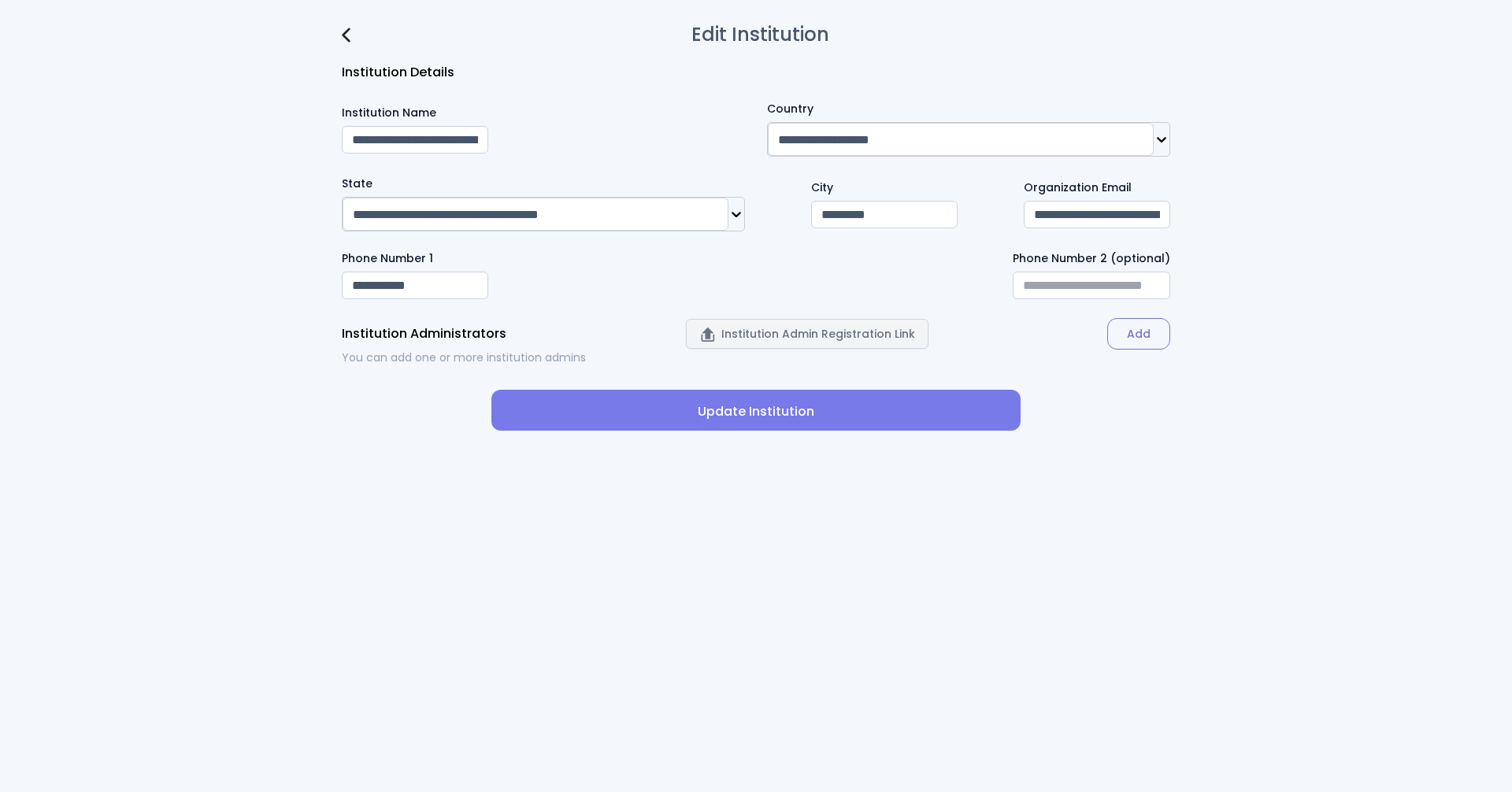
click at [353, 30] on div "Edit Institution" at bounding box center [756, 35] width 829 height 19
click at [348, 33] on img at bounding box center [345, 35] width 8 height 15
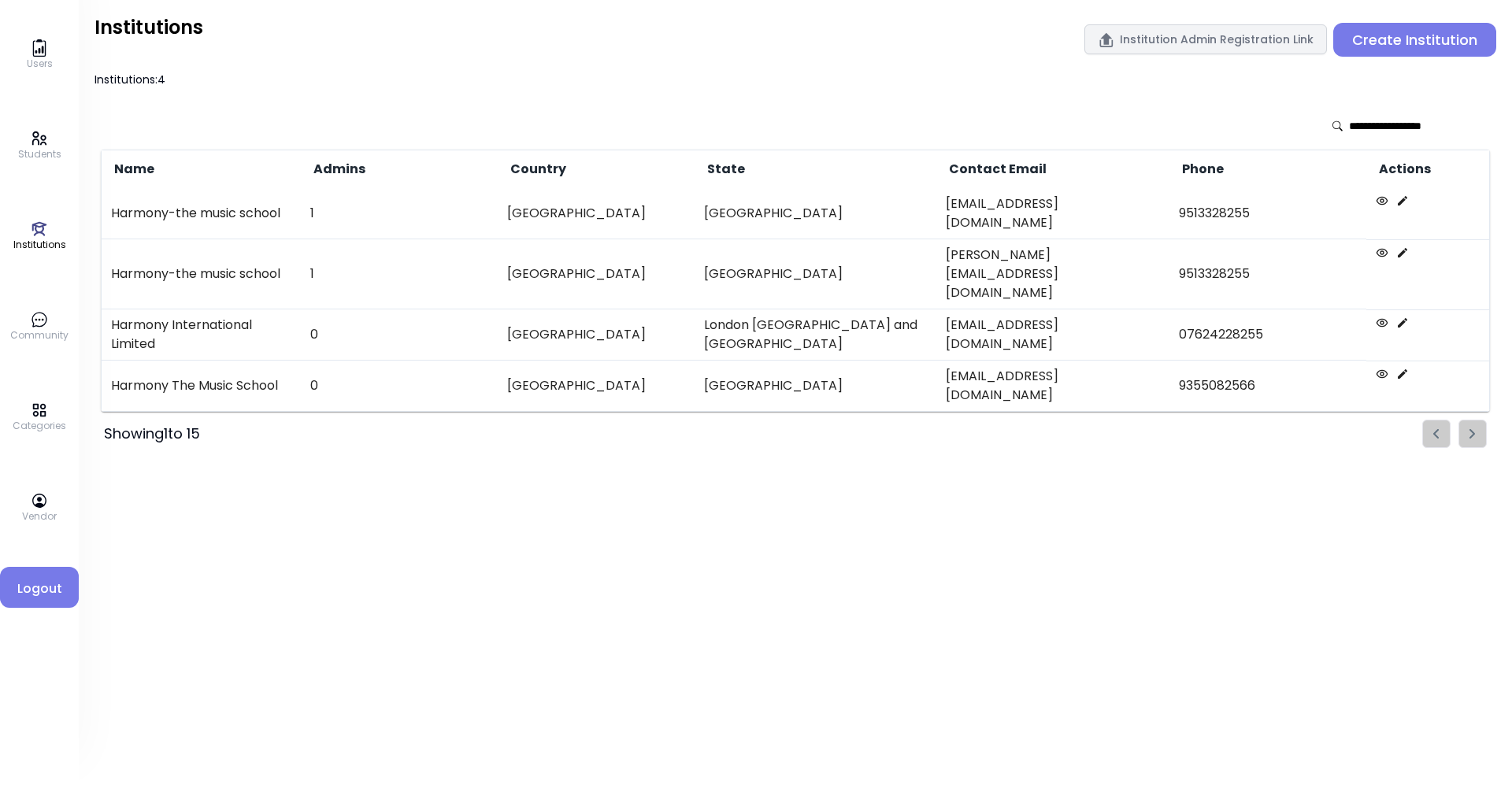
click at [730, 247] on icon at bounding box center [1401, 252] width 12 height 12
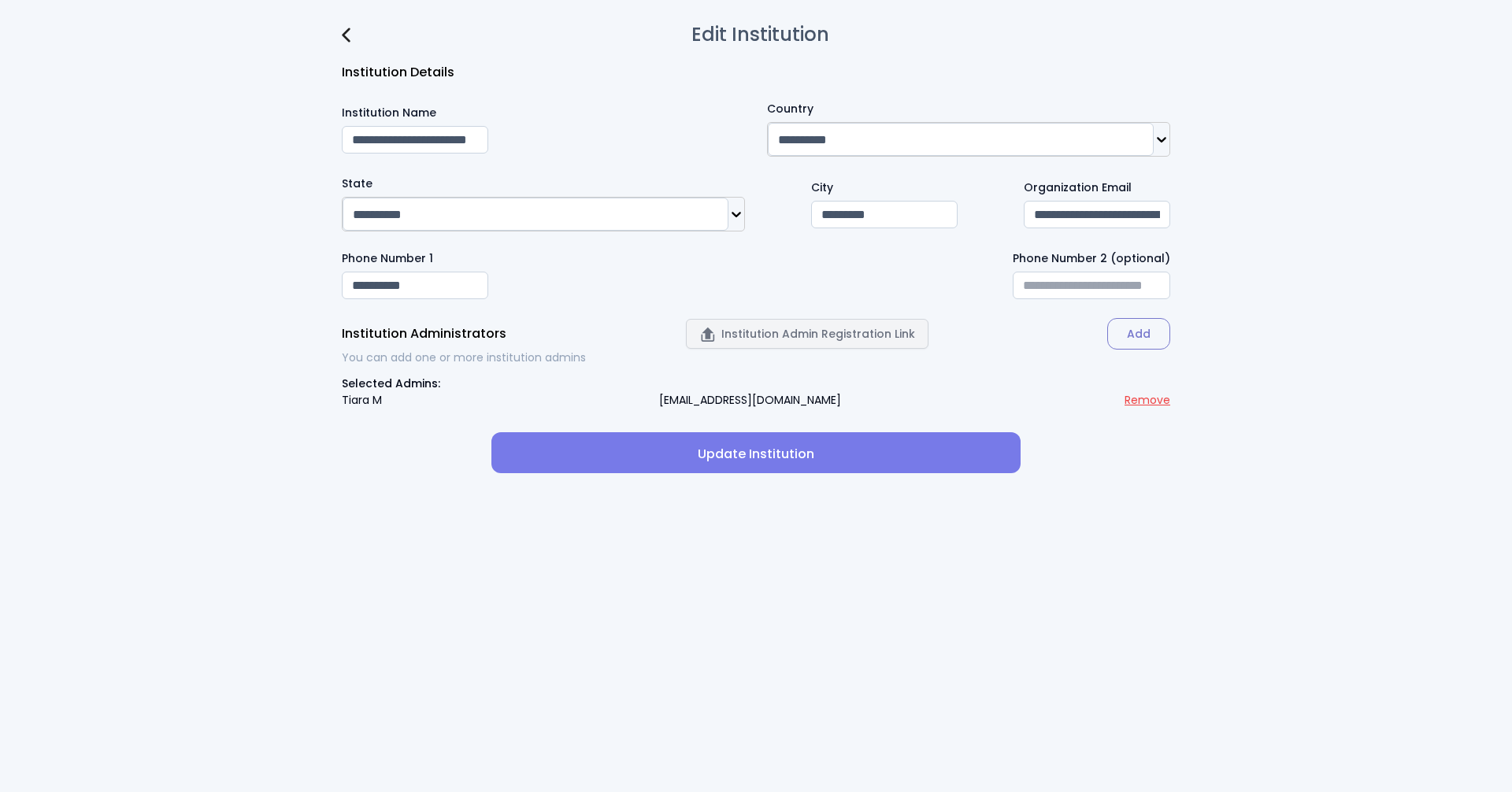
click at [342, 37] on img at bounding box center [345, 35] width 8 height 15
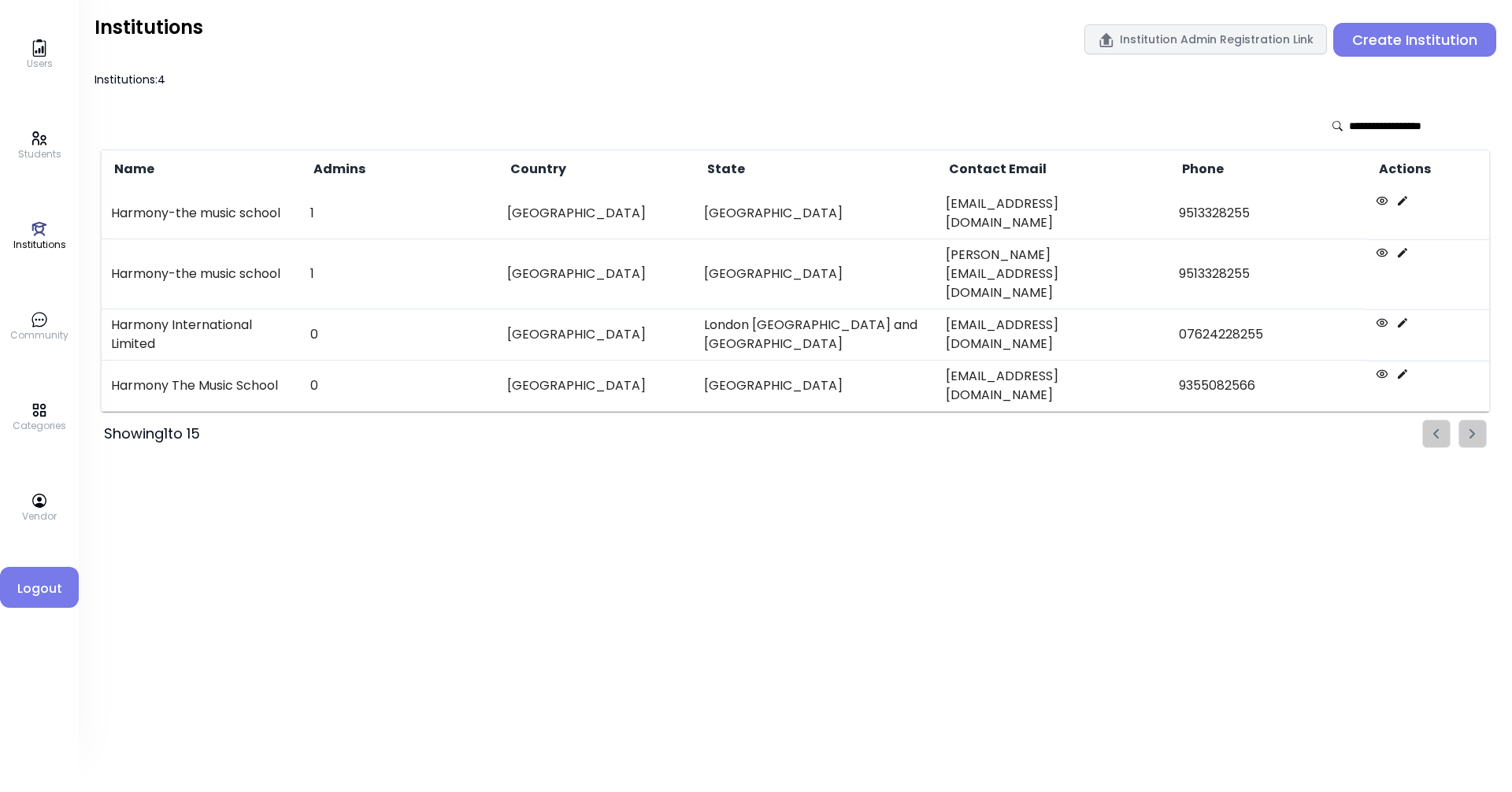
click at [730, 247] on icon at bounding box center [1402, 251] width 9 height 9
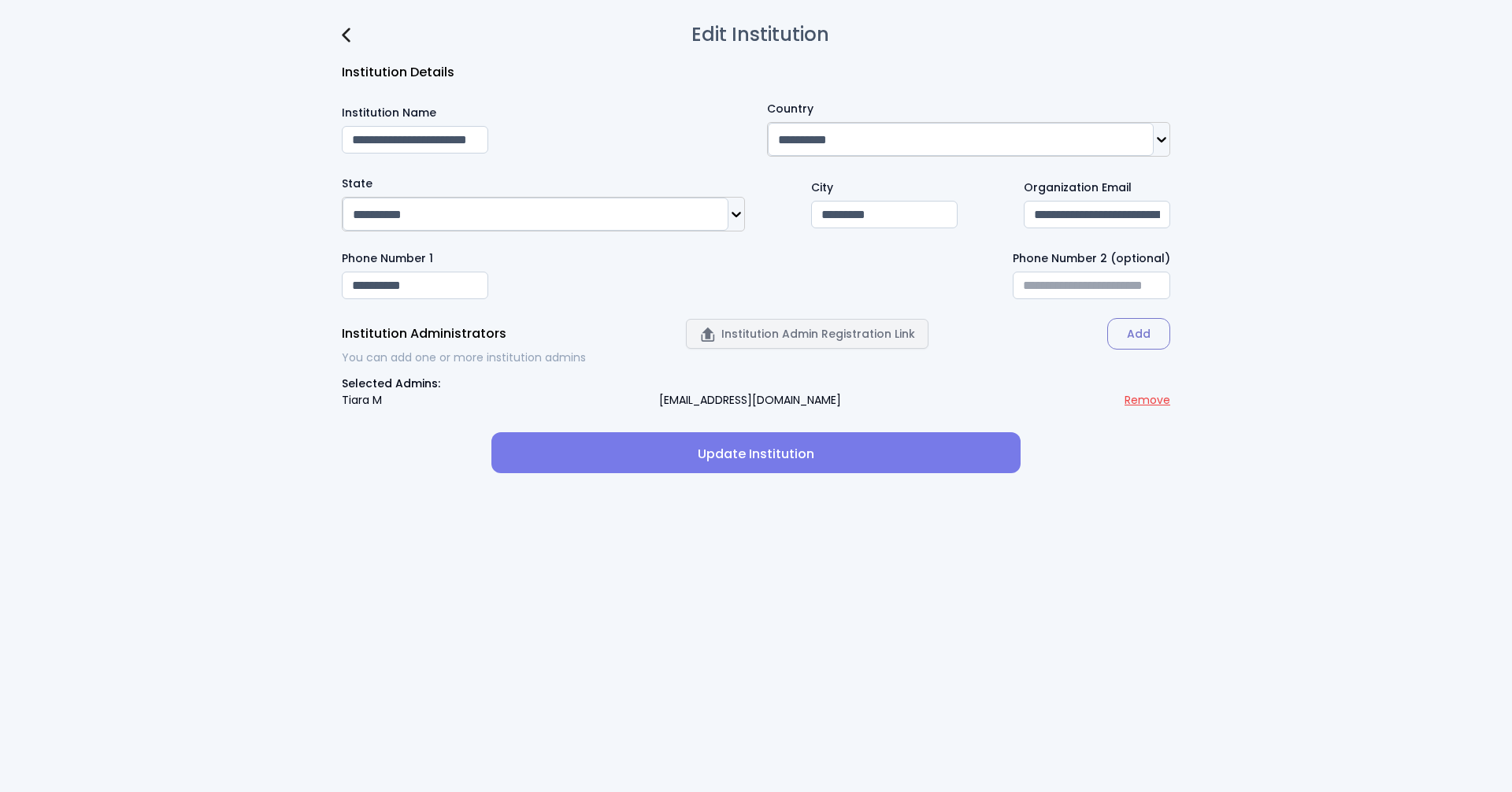
click at [352, 36] on div "Edit Institution" at bounding box center [756, 35] width 829 height 19
click at [343, 32] on img at bounding box center [345, 35] width 8 height 15
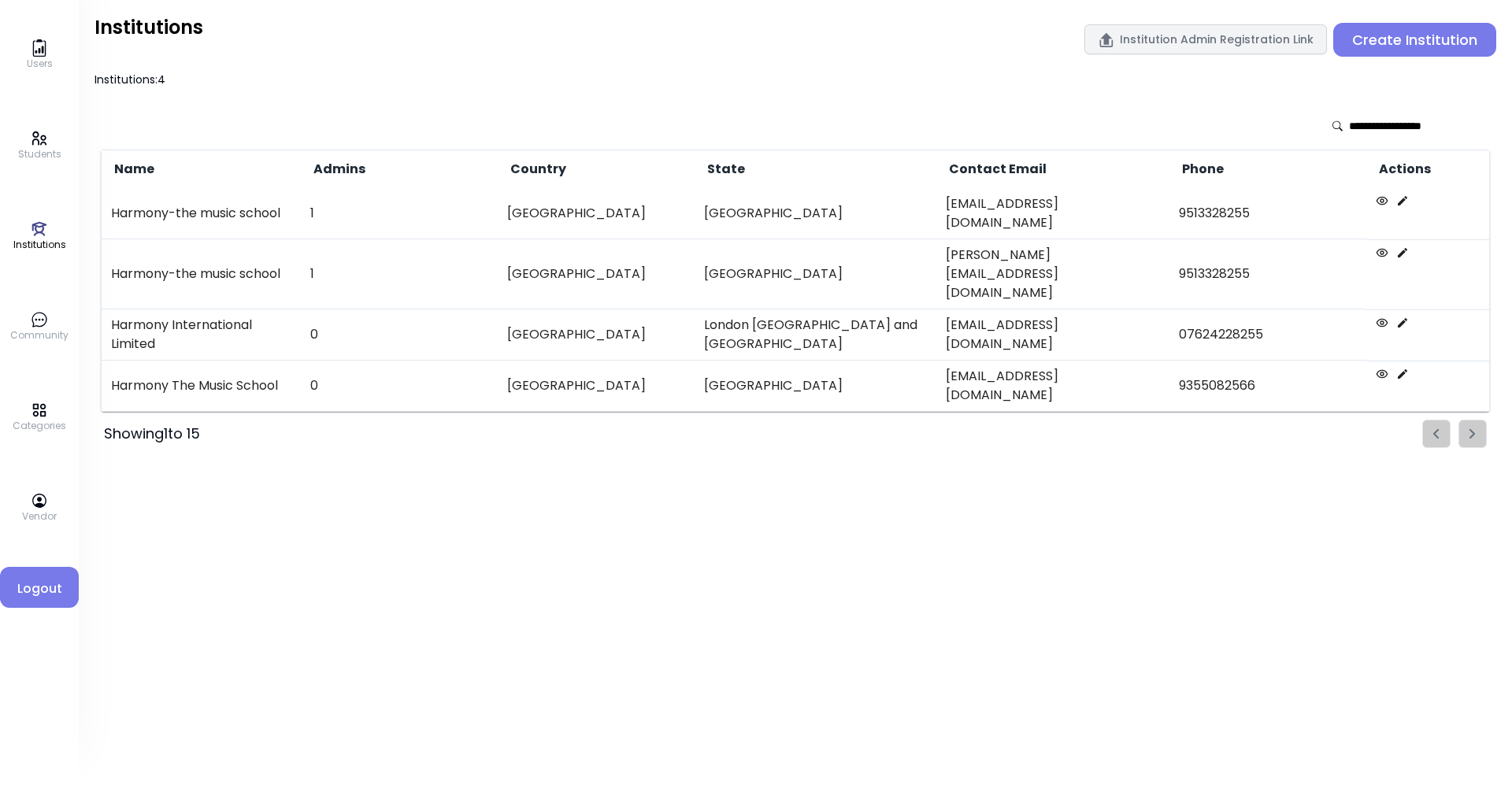
click at [730, 368] on icon at bounding box center [1401, 373] width 12 height 12
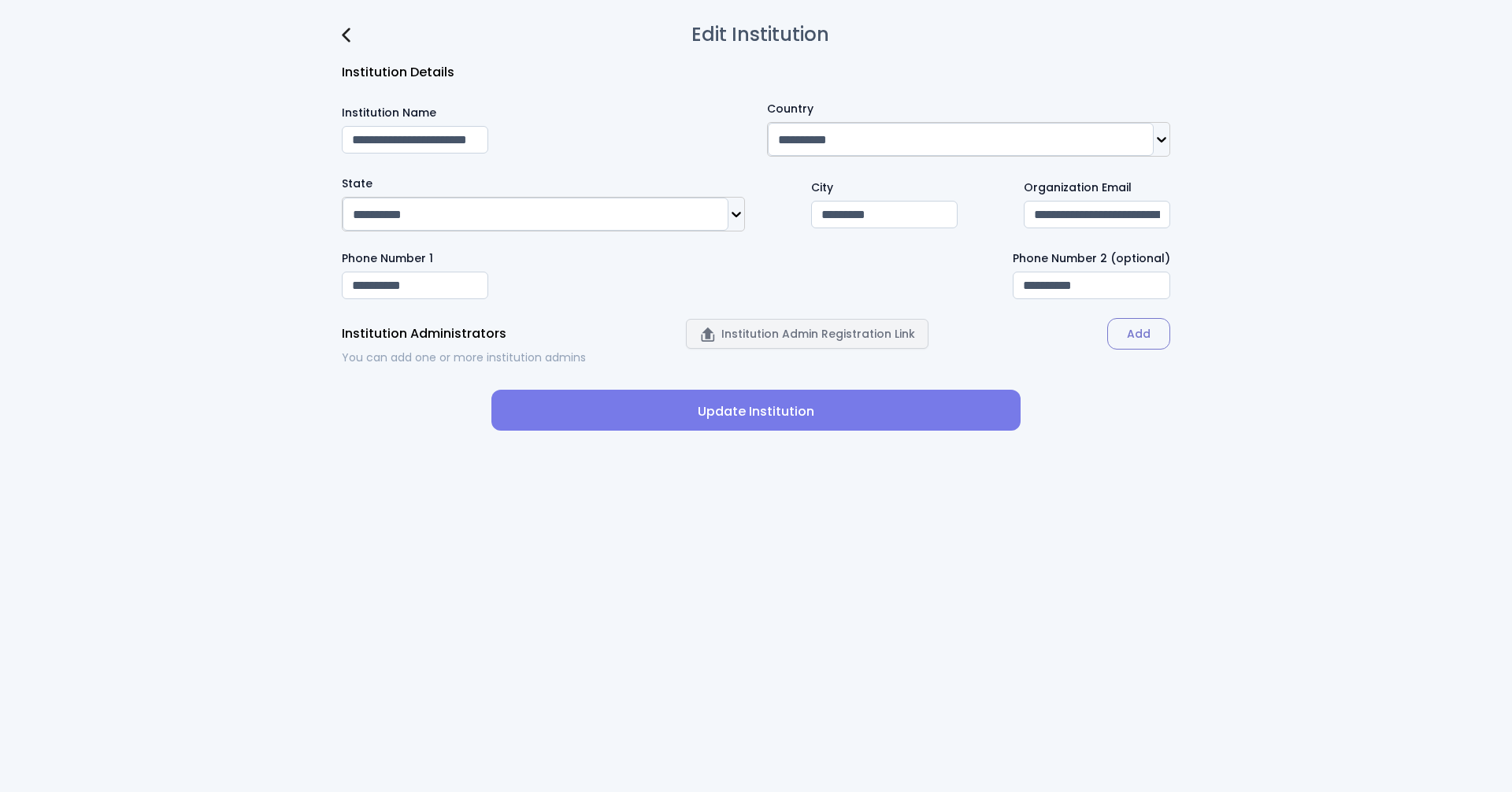
click at [347, 36] on img at bounding box center [345, 35] width 8 height 15
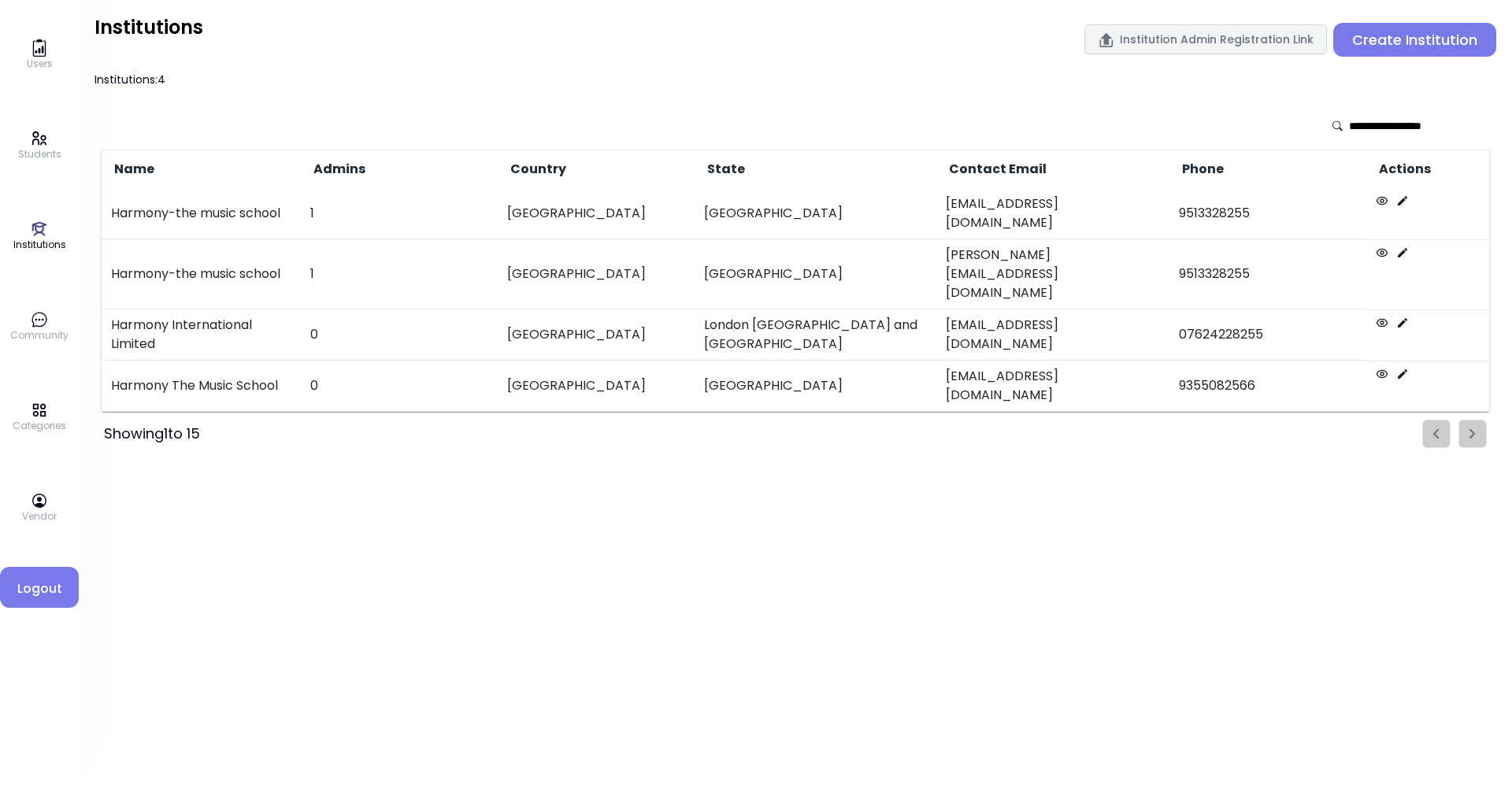
click at [730, 247] on icon at bounding box center [1402, 251] width 9 height 9
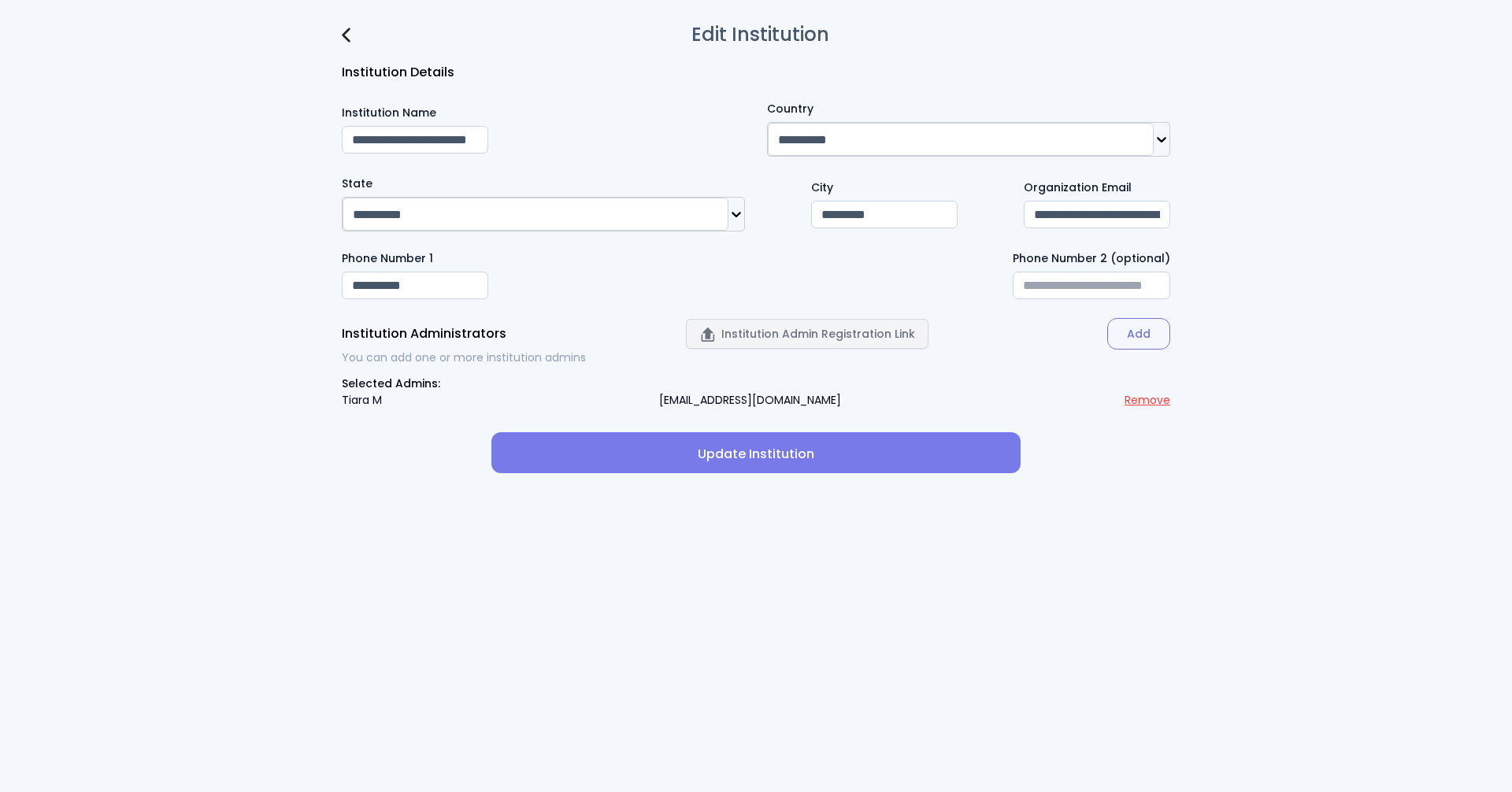
click at [346, 34] on img at bounding box center [345, 35] width 8 height 15
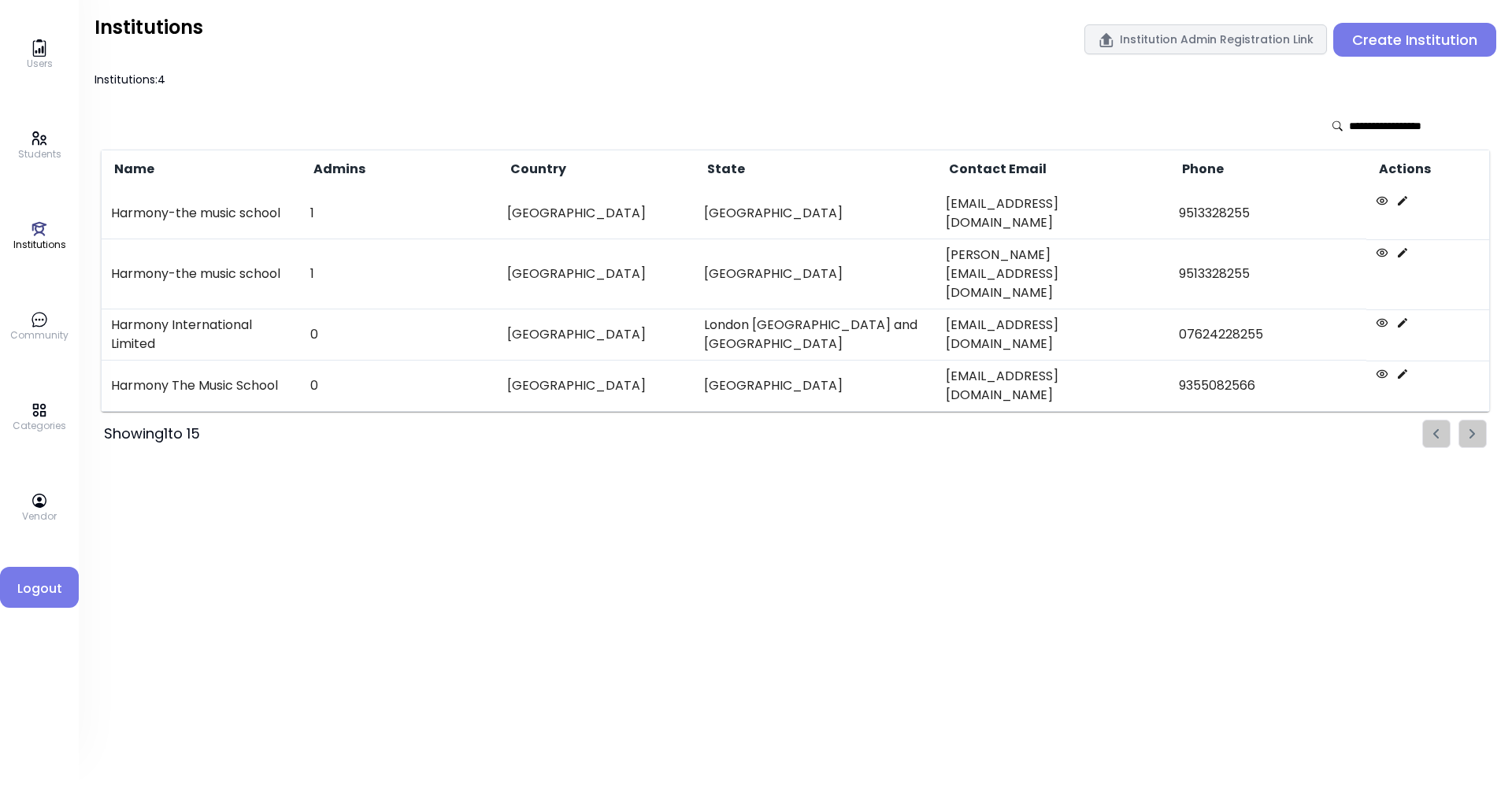
click at [730, 247] on icon at bounding box center [1401, 252] width 12 height 12
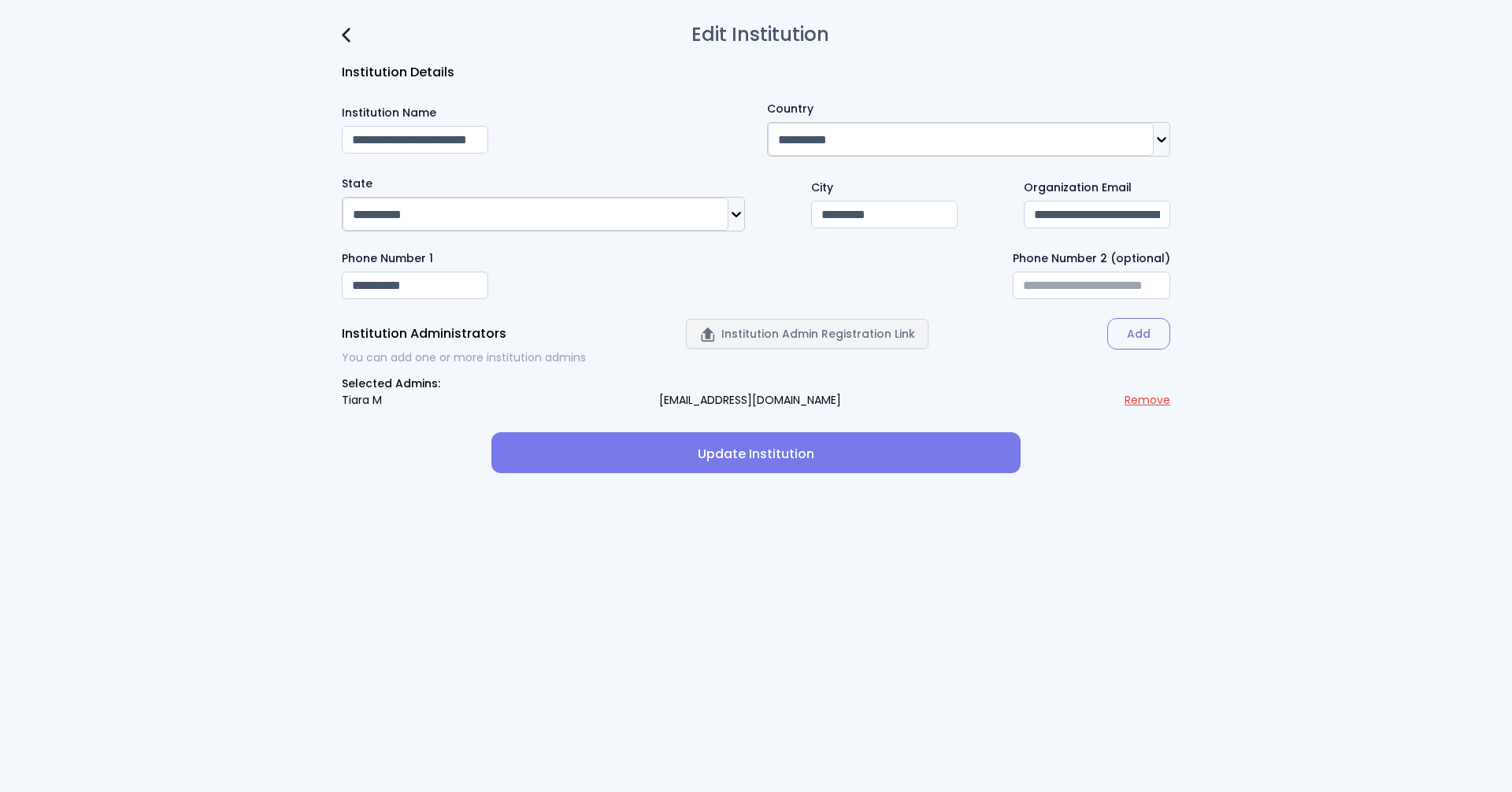
click at [344, 36] on img at bounding box center [345, 35] width 8 height 15
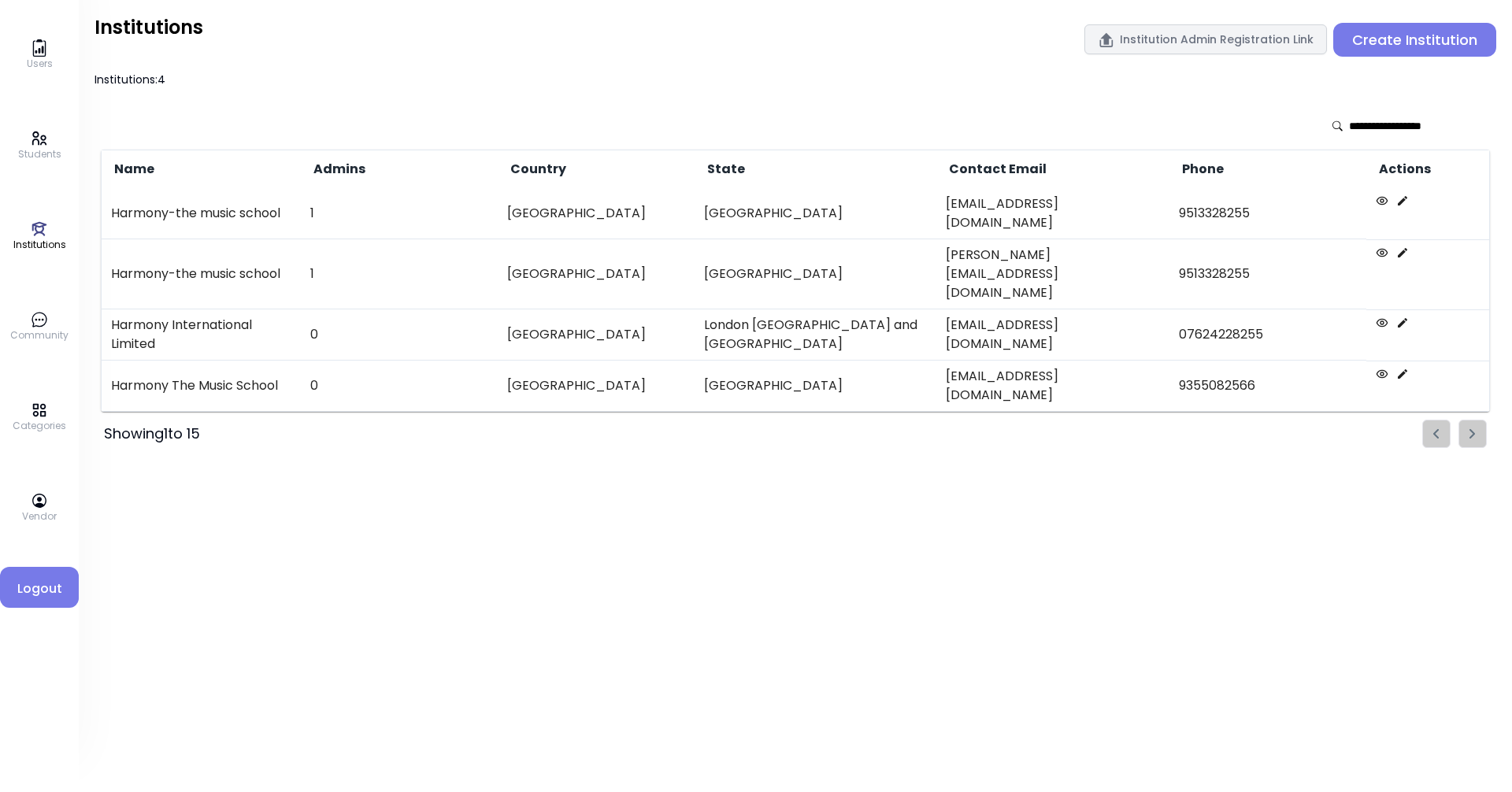
click at [730, 198] on icon at bounding box center [1401, 200] width 12 height 12
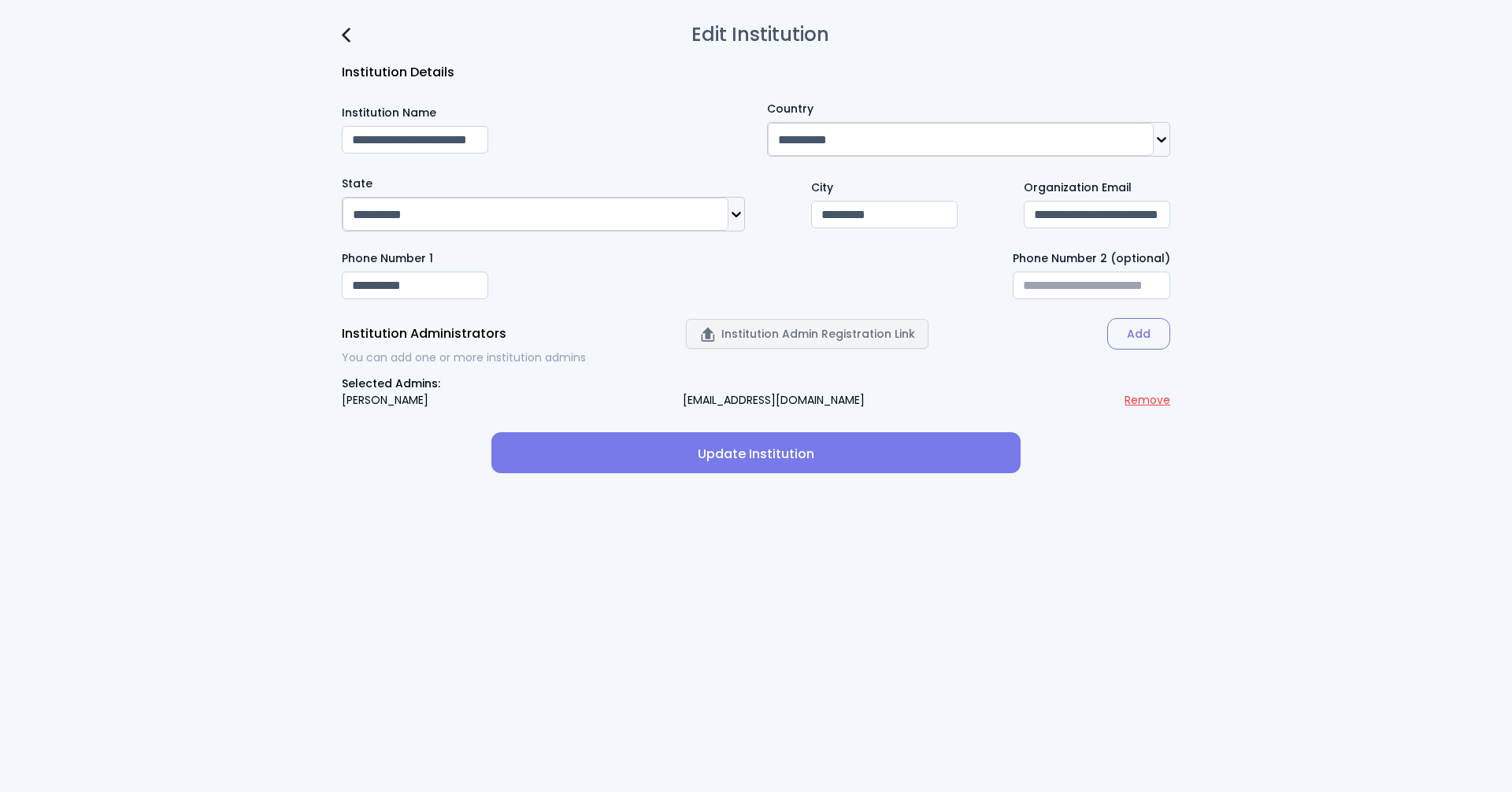
click at [344, 37] on img at bounding box center [345, 35] width 8 height 15
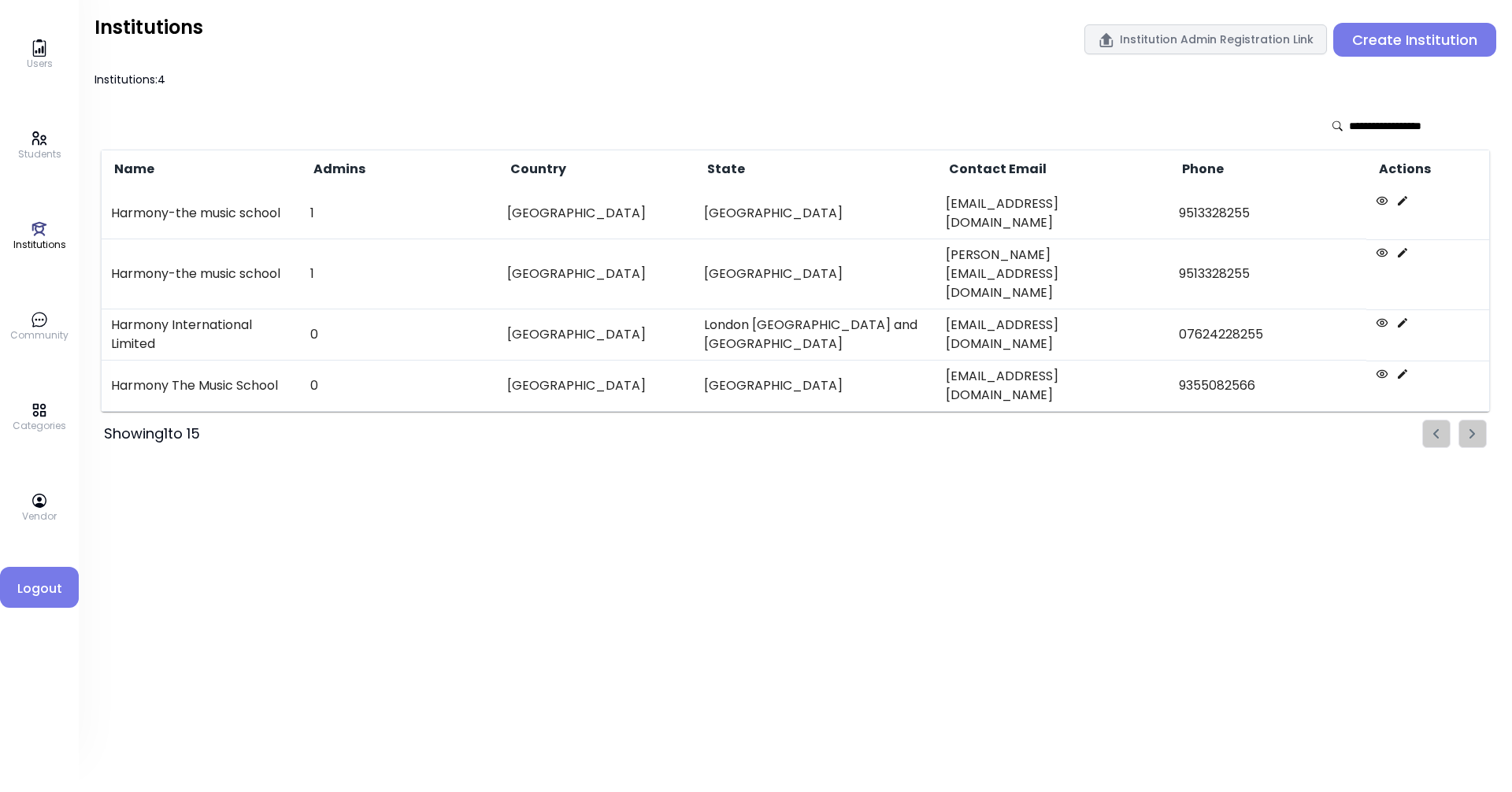
click at [39, 151] on p "Students" at bounding box center [39, 154] width 43 height 14
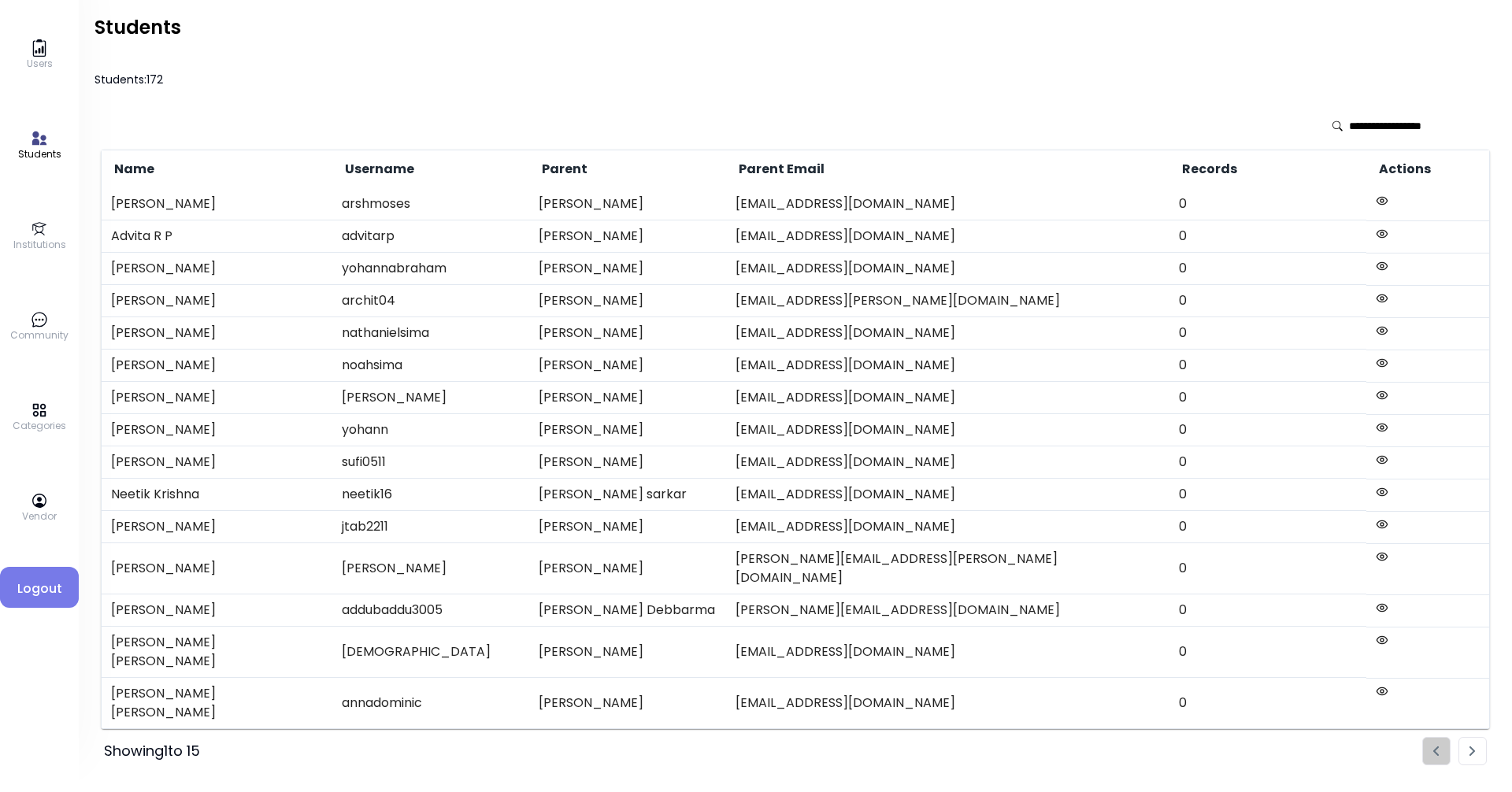
click at [41, 48] on icon at bounding box center [39, 50] width 8 height 8
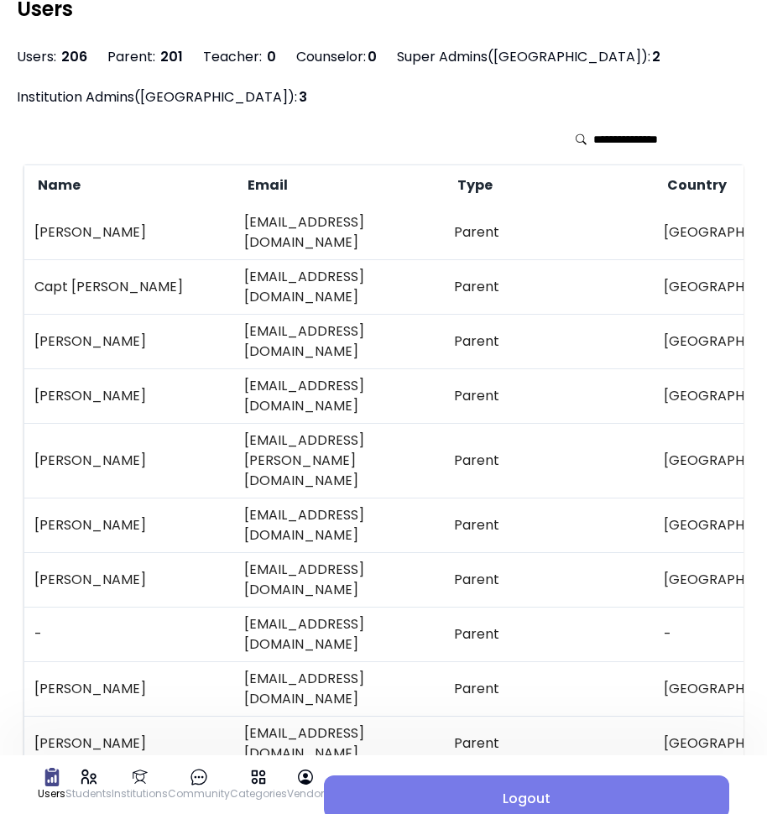
scroll to position [31, 0]
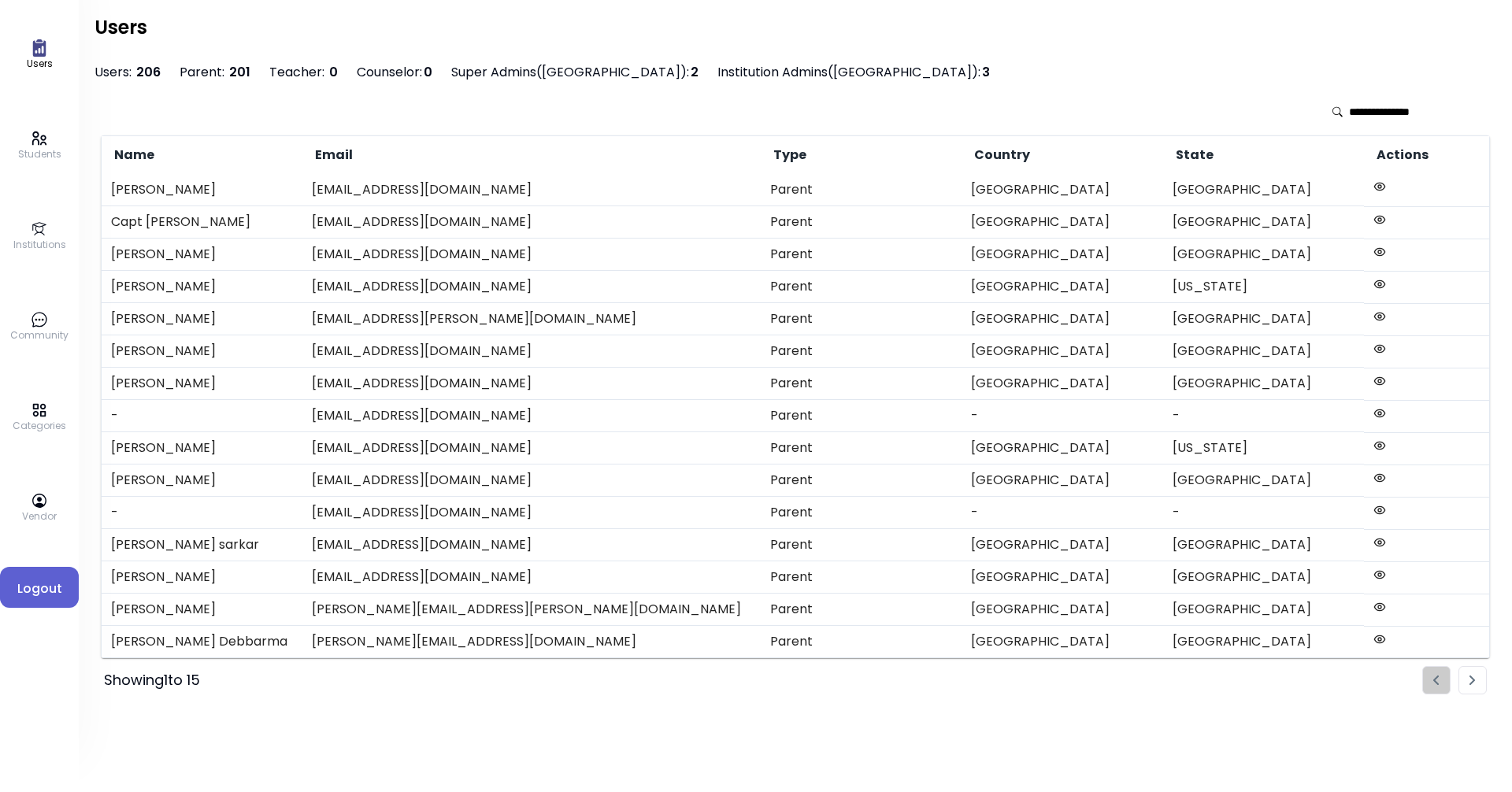
click at [38, 594] on span "Logout" at bounding box center [38, 588] width 53 height 19
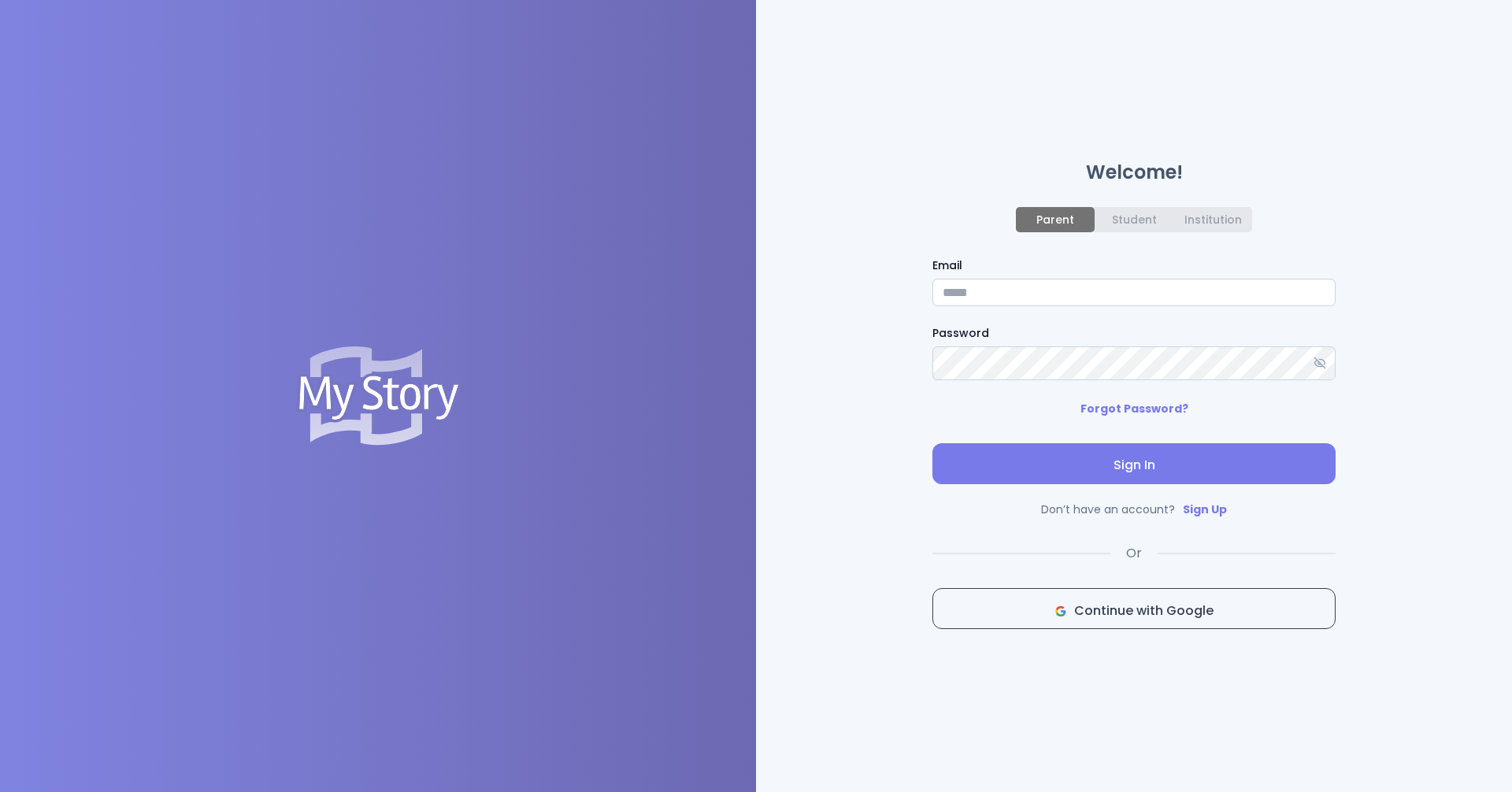
type input "**********"
click at [730, 222] on div "Institution" at bounding box center [1213, 219] width 57 height 12
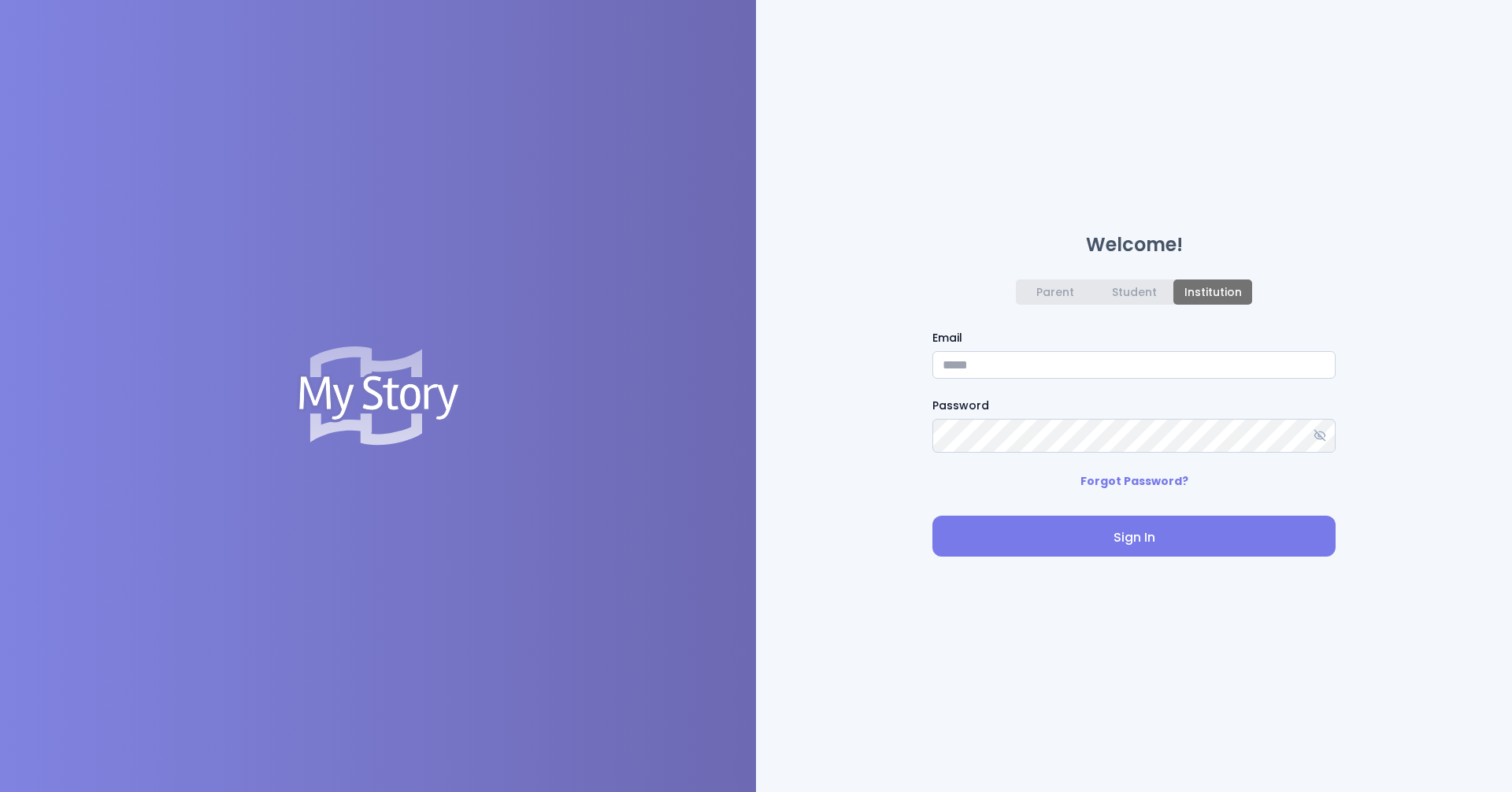
click at [730, 364] on input "Email" at bounding box center [1134, 364] width 404 height 27
type input "**********"
click at [730, 290] on div "Parent" at bounding box center [1055, 292] width 38 height 12
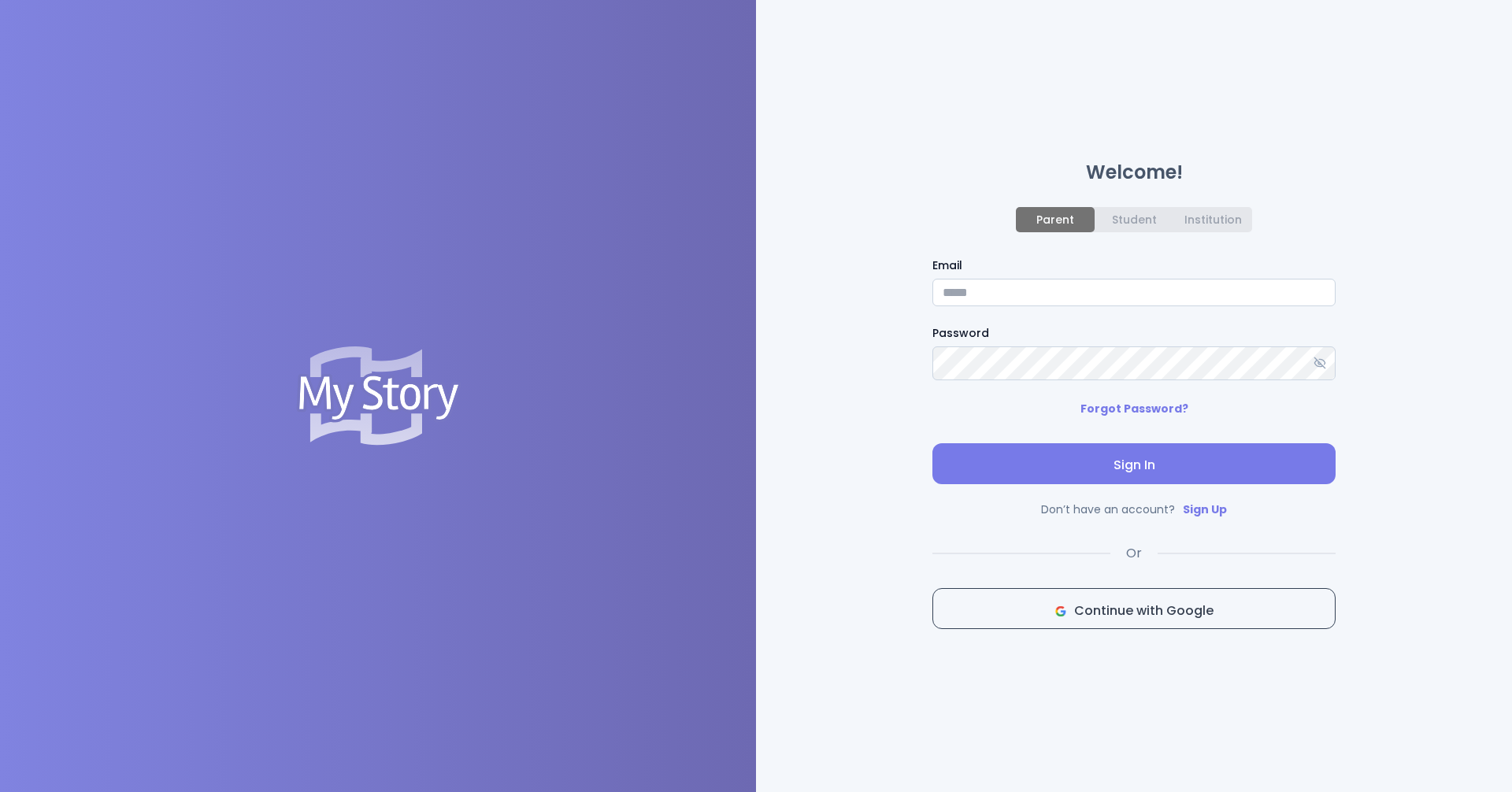
click at [730, 290] on input "Email" at bounding box center [1134, 292] width 404 height 27
click at [730, 222] on div "Student" at bounding box center [1135, 219] width 45 height 12
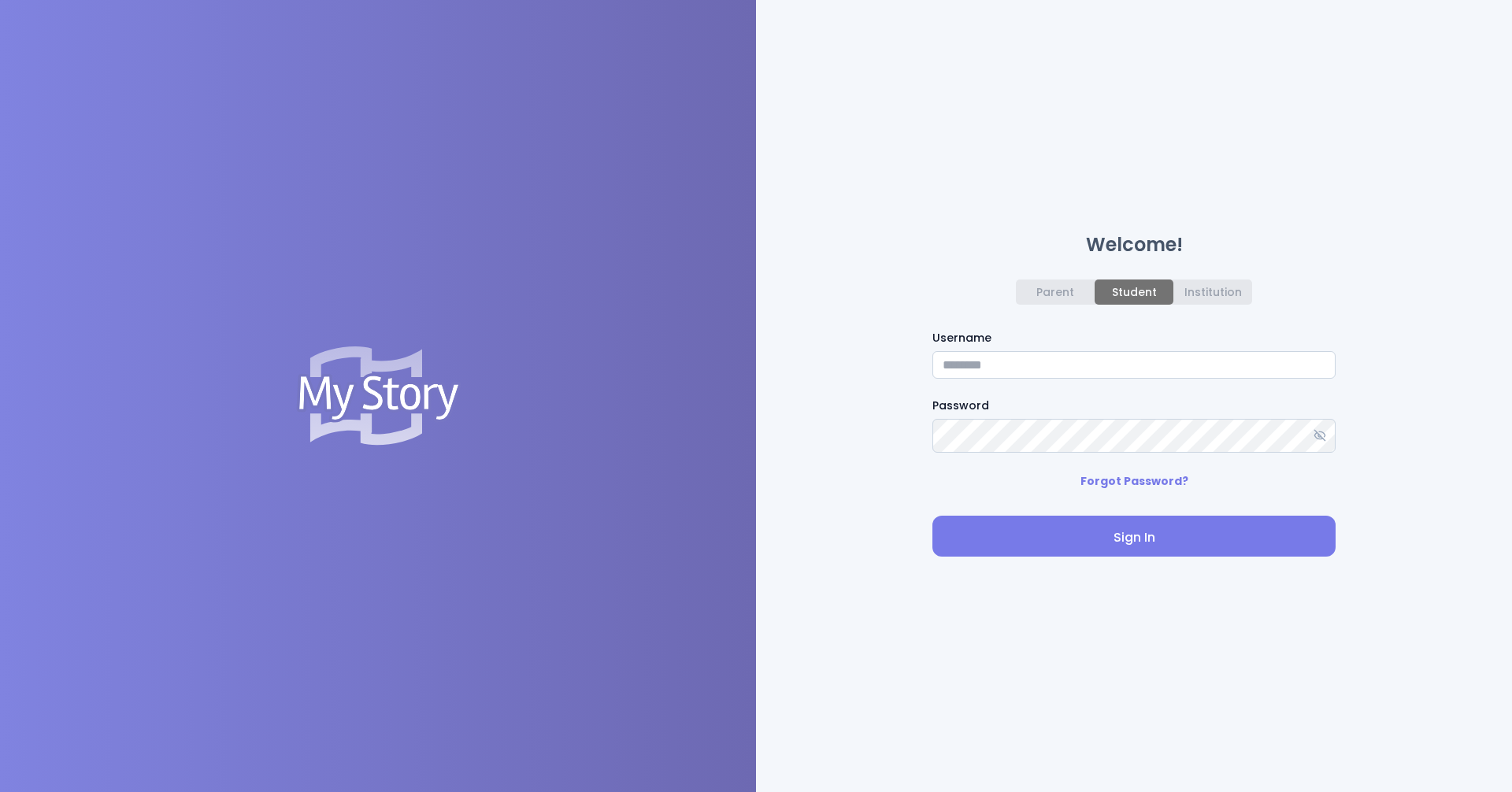
click at [730, 372] on input "Username" at bounding box center [1134, 364] width 404 height 27
click at [730, 249] on h1 "Welcome!" at bounding box center [1134, 245] width 404 height 19
click at [730, 286] on div "Institution" at bounding box center [1213, 292] width 57 height 12
click at [730, 286] on div "Parent" at bounding box center [1055, 292] width 38 height 12
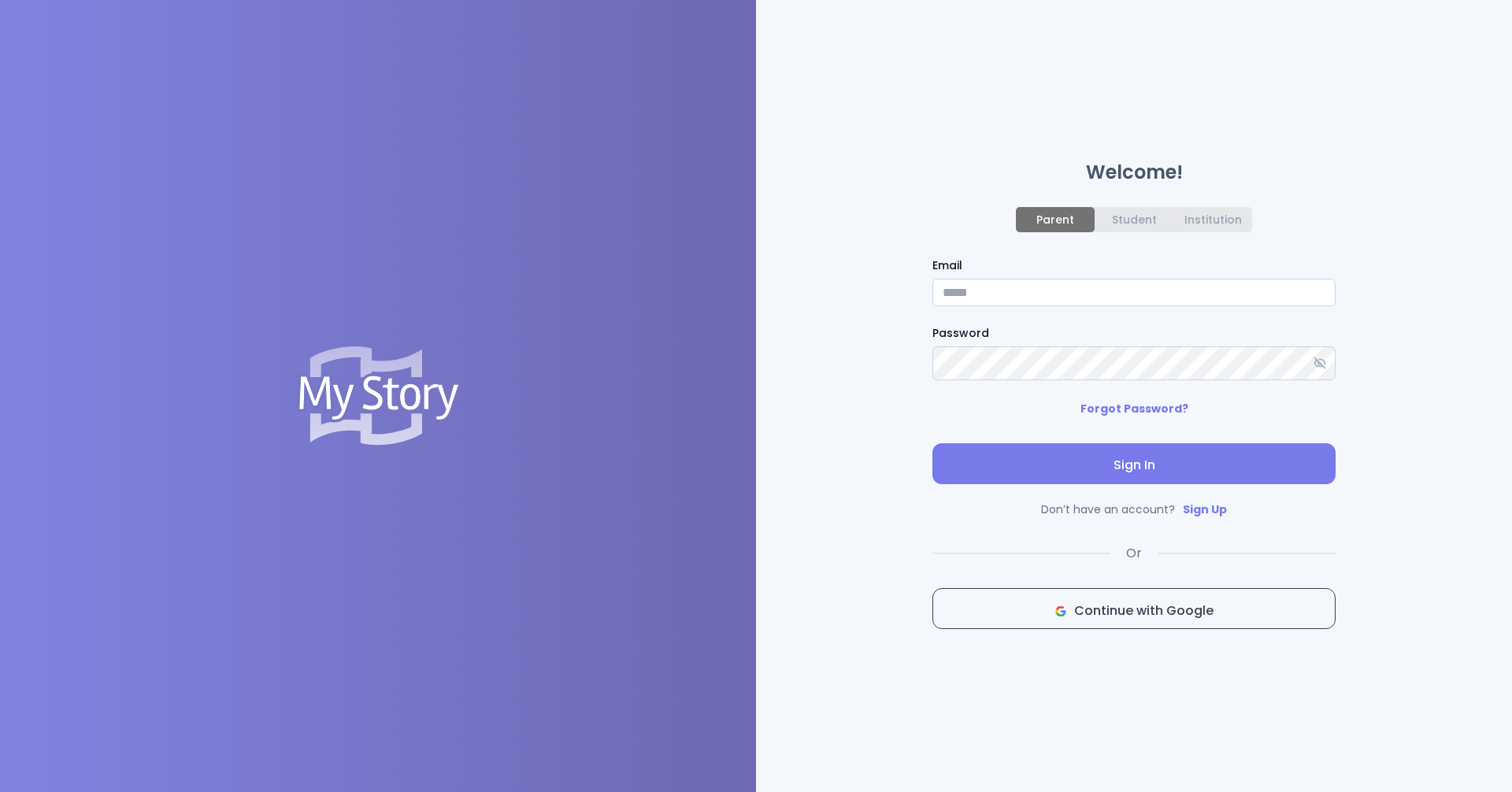
click at [730, 218] on div "Student" at bounding box center [1135, 219] width 45 height 12
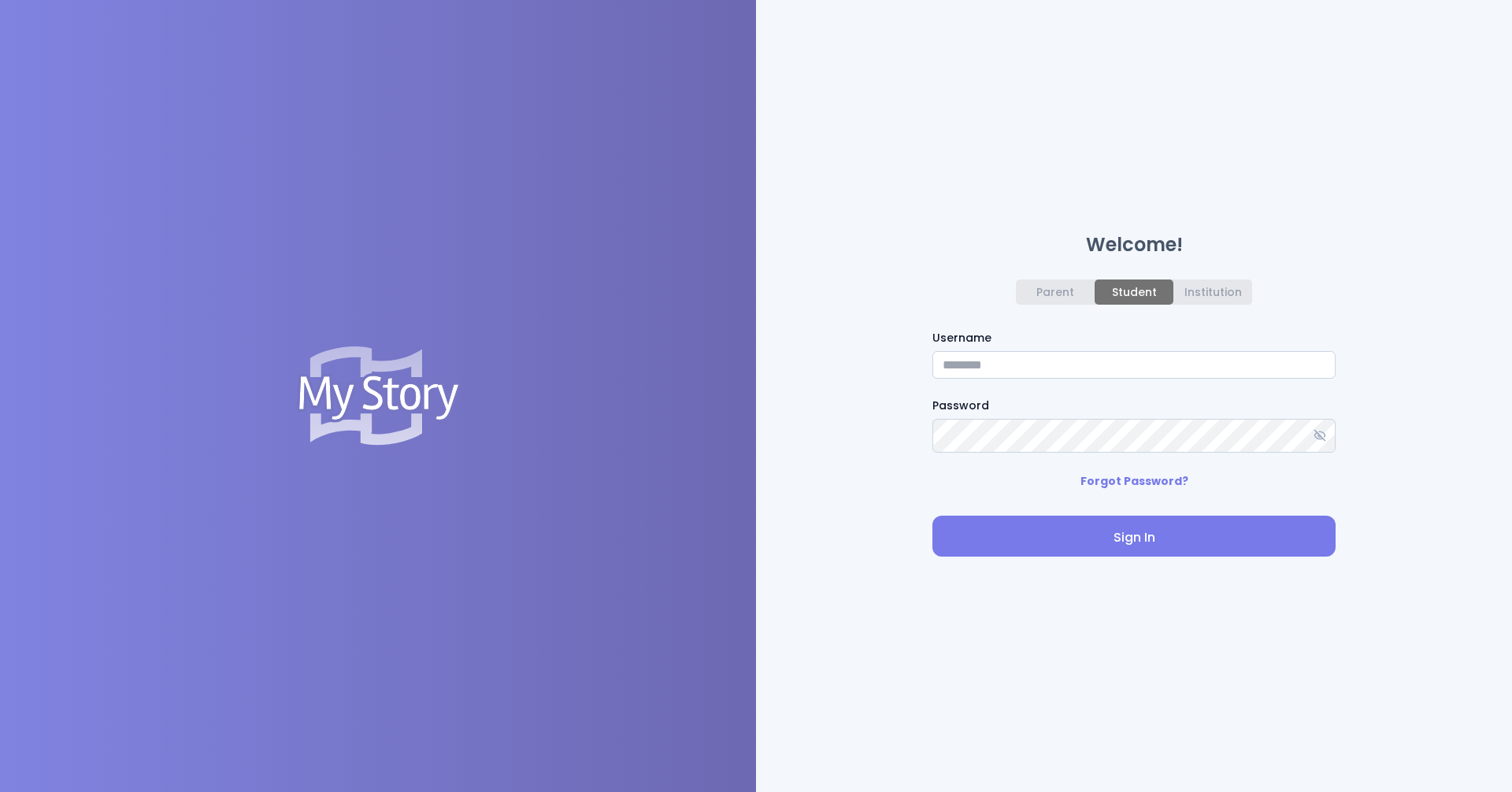
click at [730, 286] on div "Institution" at bounding box center [1213, 292] width 57 height 12
click at [730, 287] on div "Student" at bounding box center [1135, 292] width 45 height 12
click at [730, 287] on div "Parent" at bounding box center [1055, 292] width 38 height 12
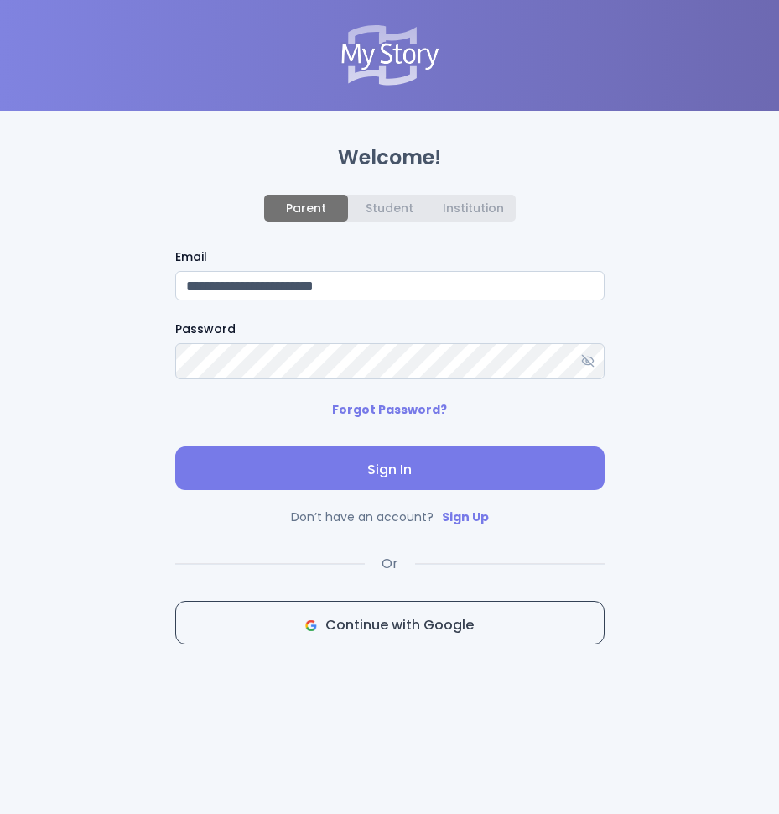
click at [317, 297] on input "**********" at bounding box center [390, 285] width 430 height 29
type input "**********"
click at [311, 464] on button "Sign In" at bounding box center [390, 468] width 430 height 44
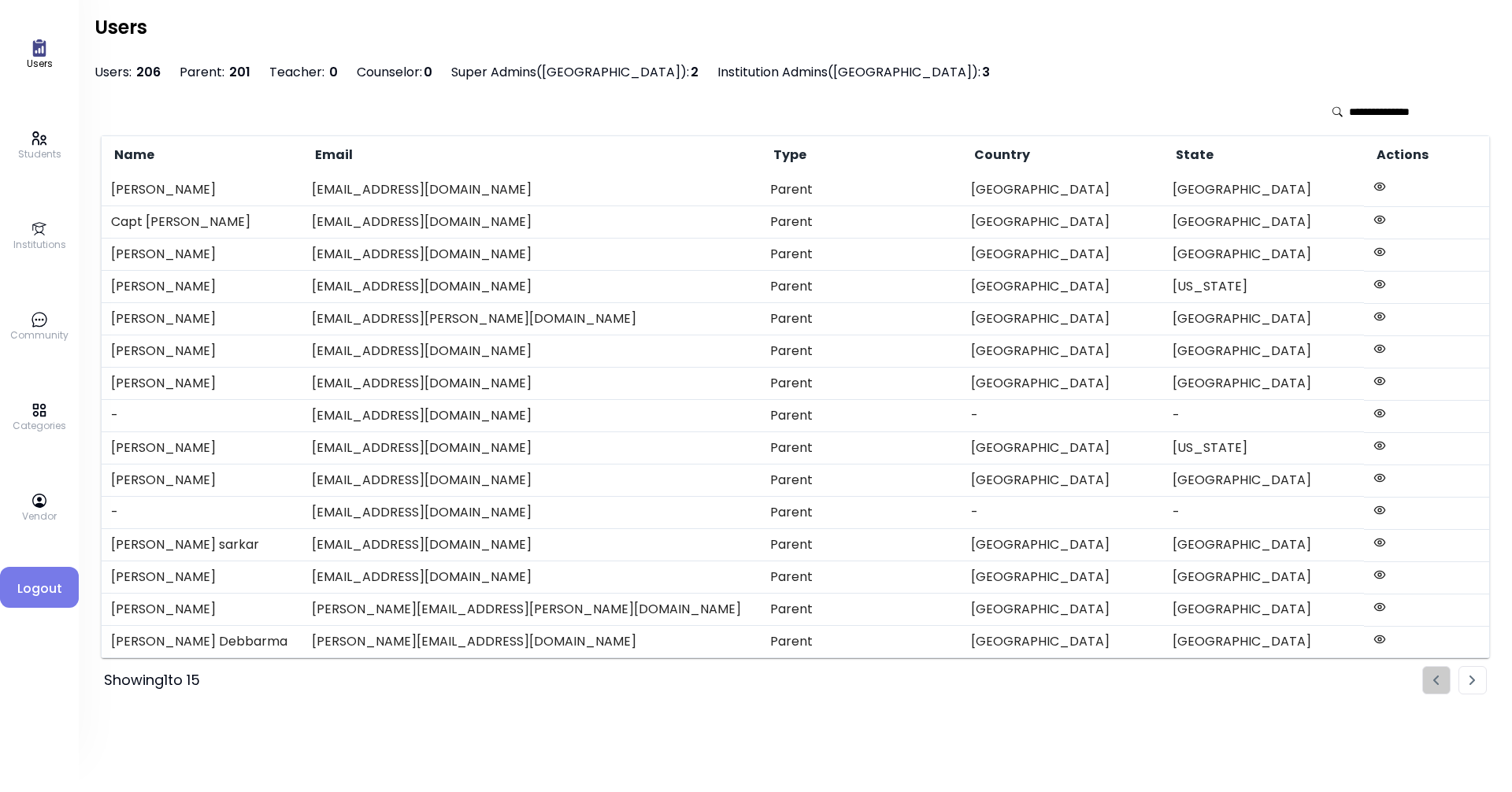
drag, startPoint x: 28, startPoint y: 346, endPoint x: 32, endPoint y: 334, distance: 12.6
click at [28, 344] on div "Users Students Institutions Community Categories Vendor Logout" at bounding box center [39, 396] width 79 height 792
click at [32, 334] on p "Community" at bounding box center [39, 335] width 58 height 14
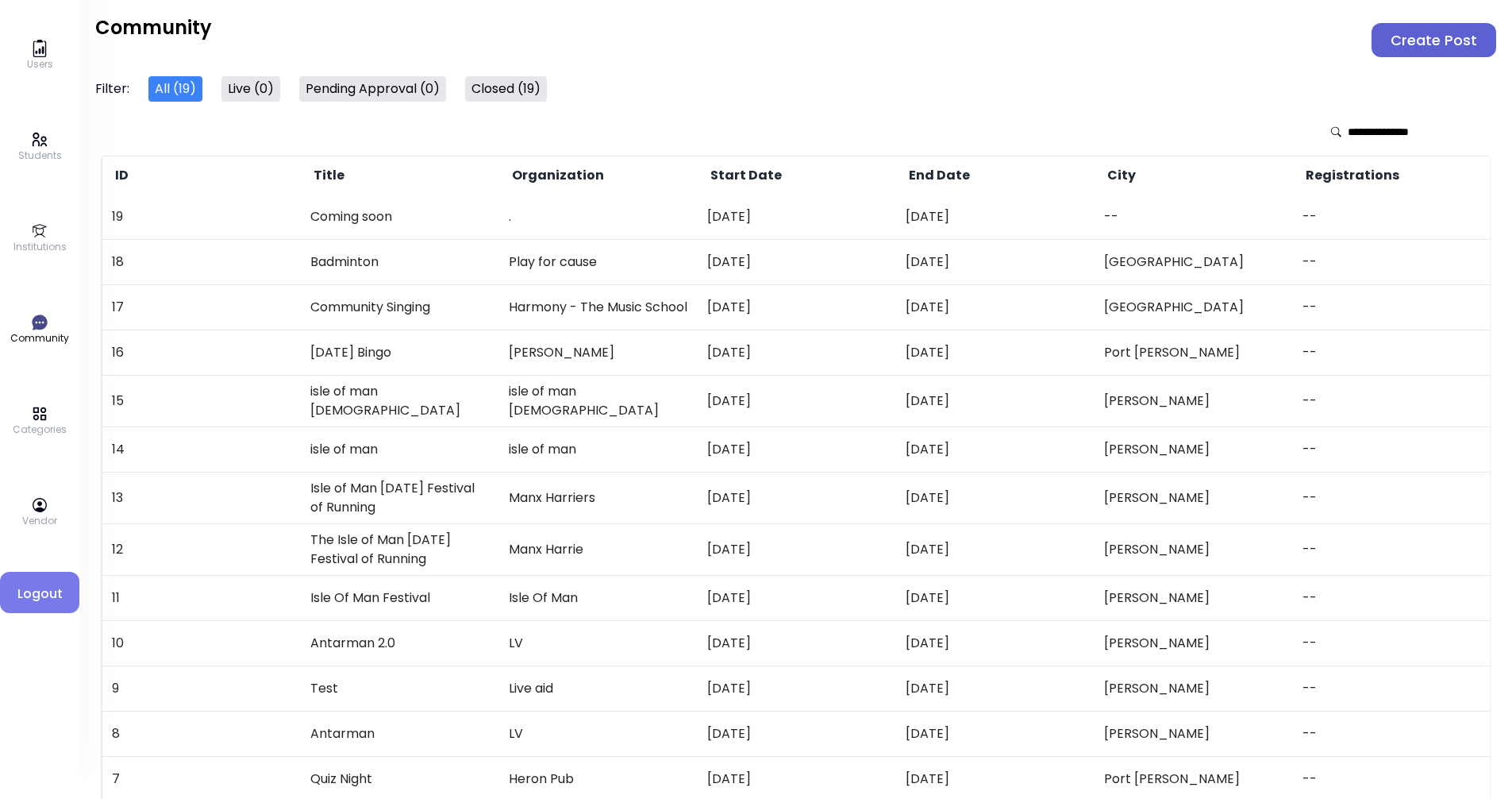
click at [736, 38] on button "Create Post" at bounding box center [1434, 40] width 125 height 34
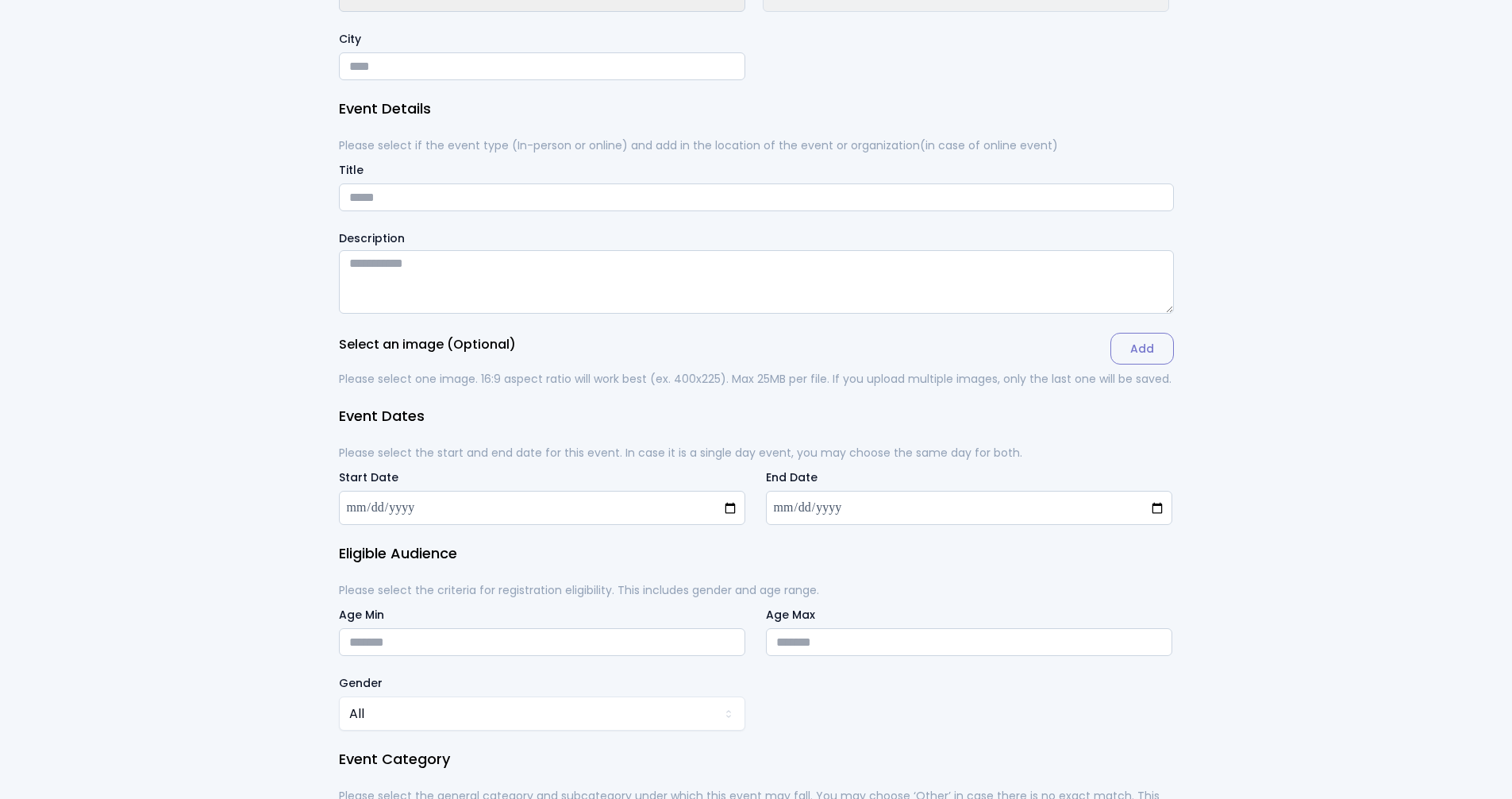
scroll to position [113, 0]
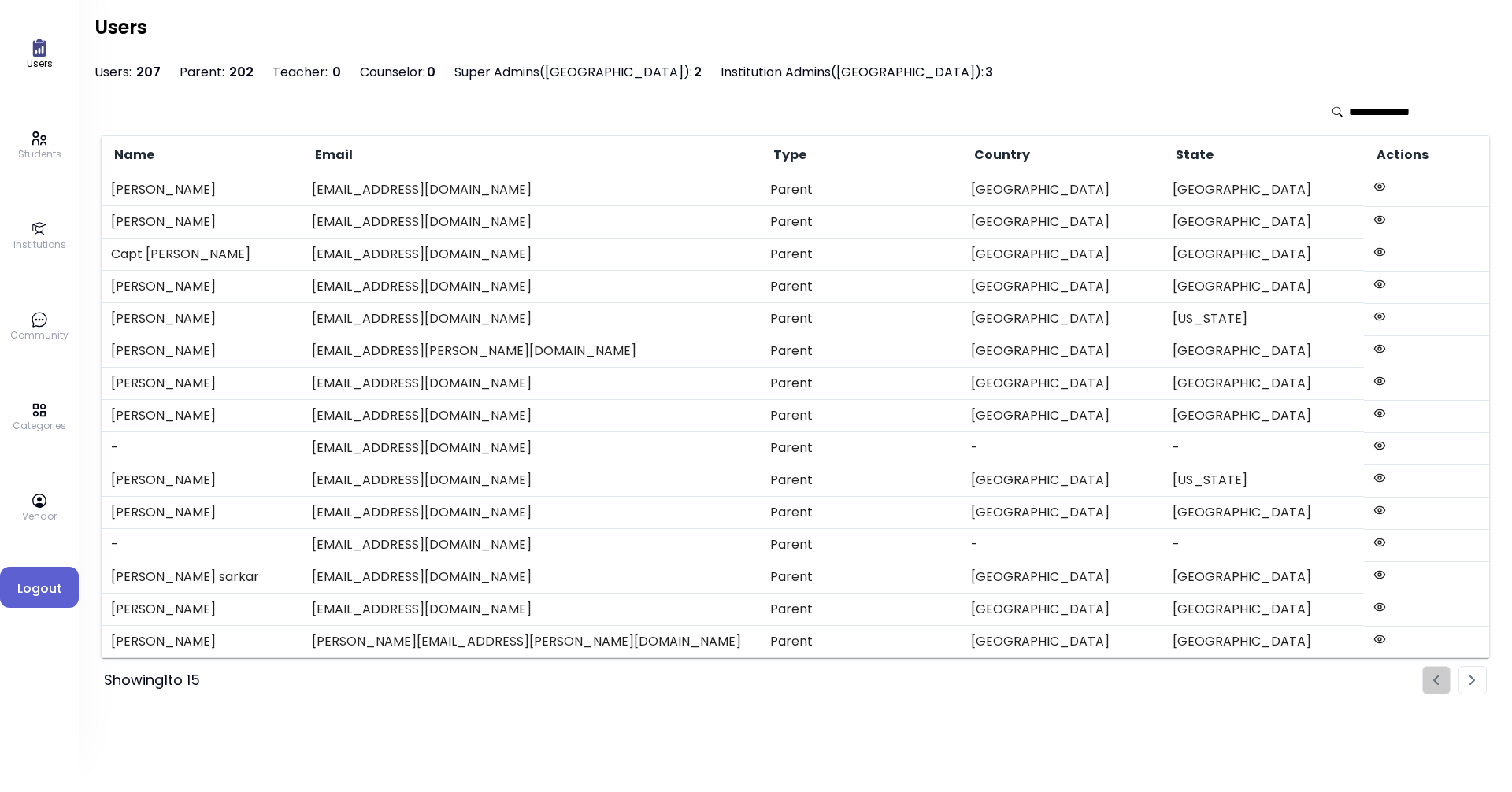
click at [63, 578] on button "Logout" at bounding box center [39, 587] width 79 height 41
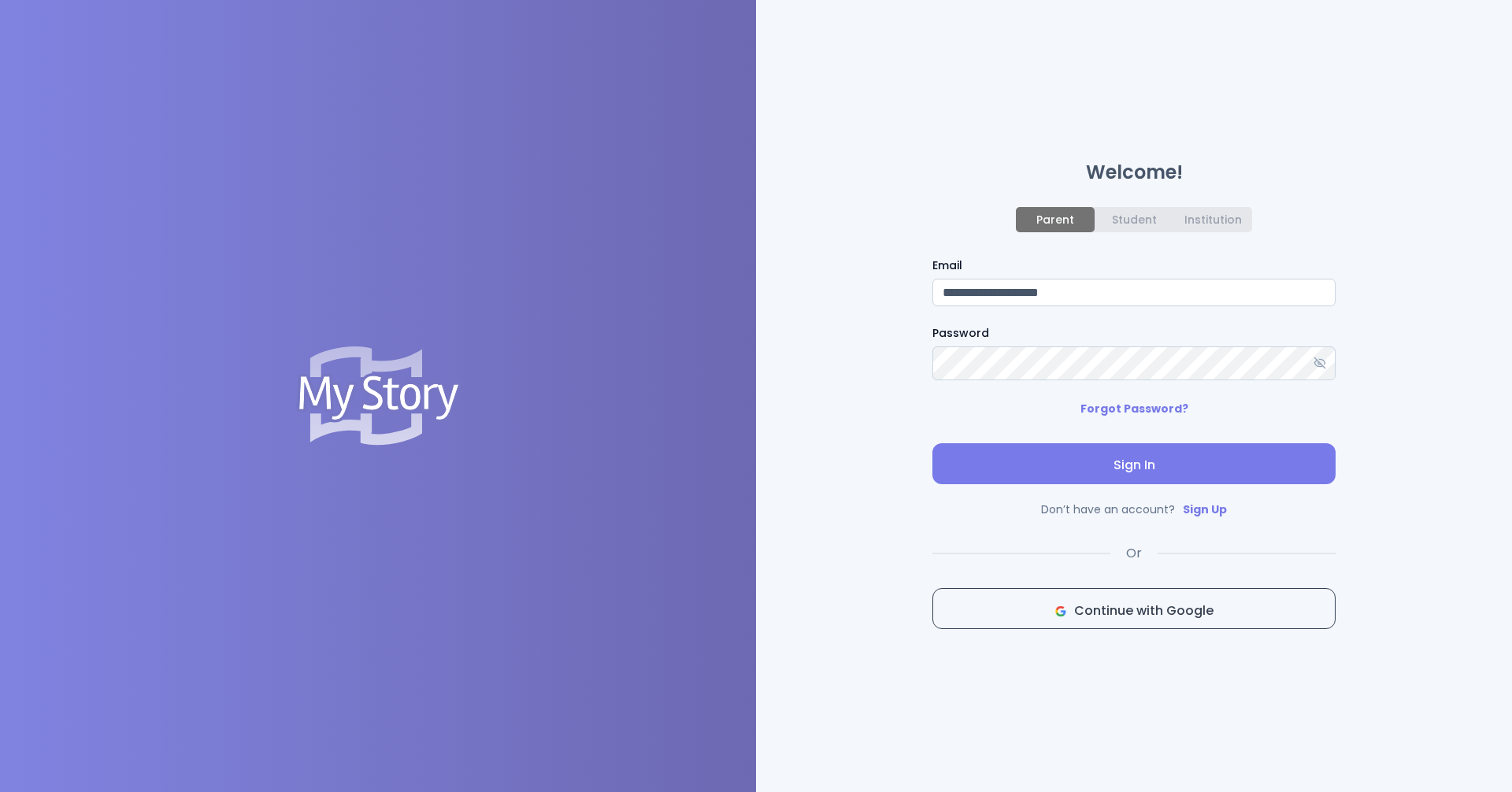
click at [730, 288] on input "**********" at bounding box center [1134, 292] width 404 height 27
type input "**********"
click at [730, 465] on span "Sign In" at bounding box center [1134, 465] width 378 height 19
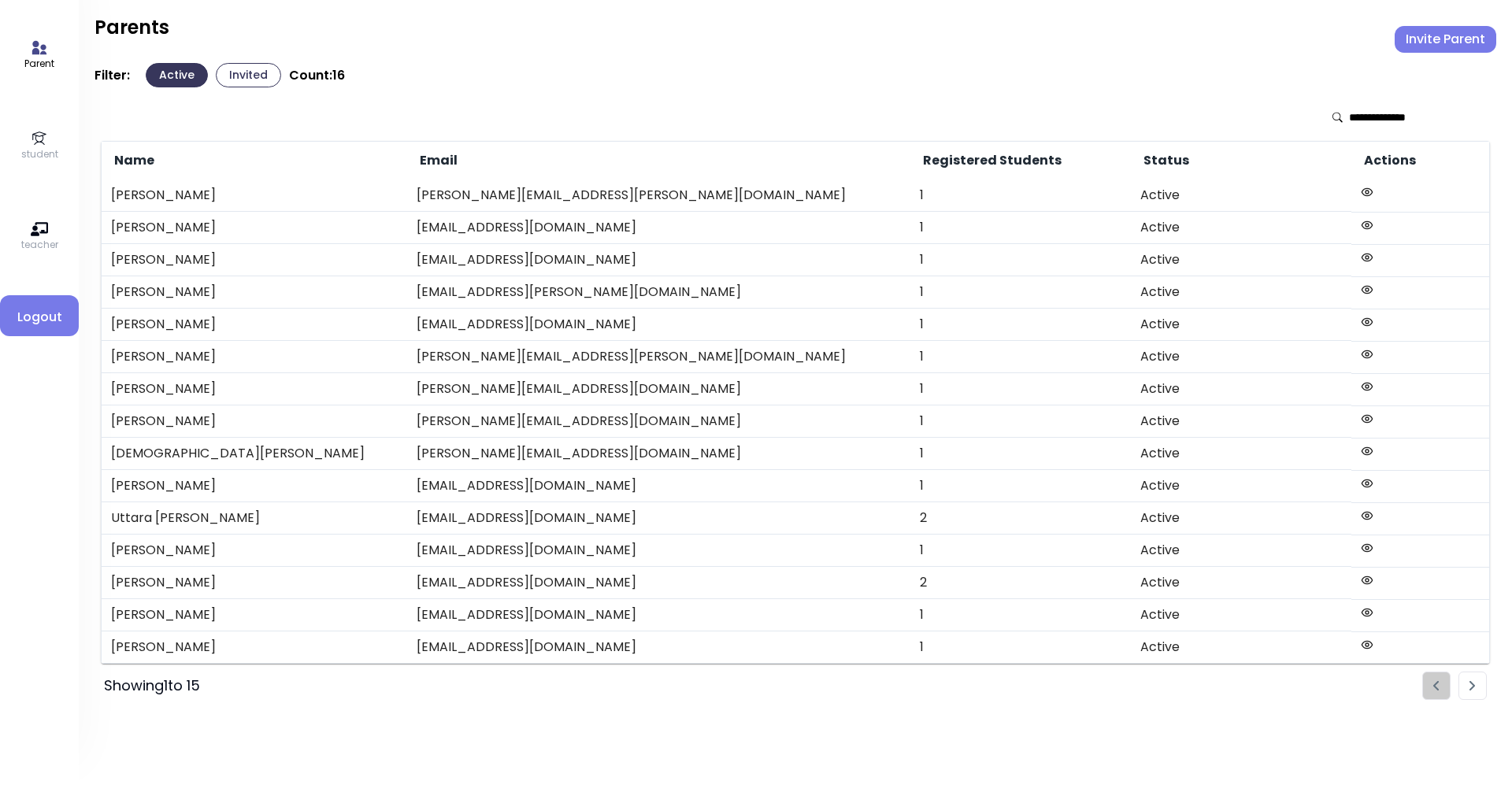
click at [730, 39] on button "Invite Parent" at bounding box center [1445, 39] width 101 height 27
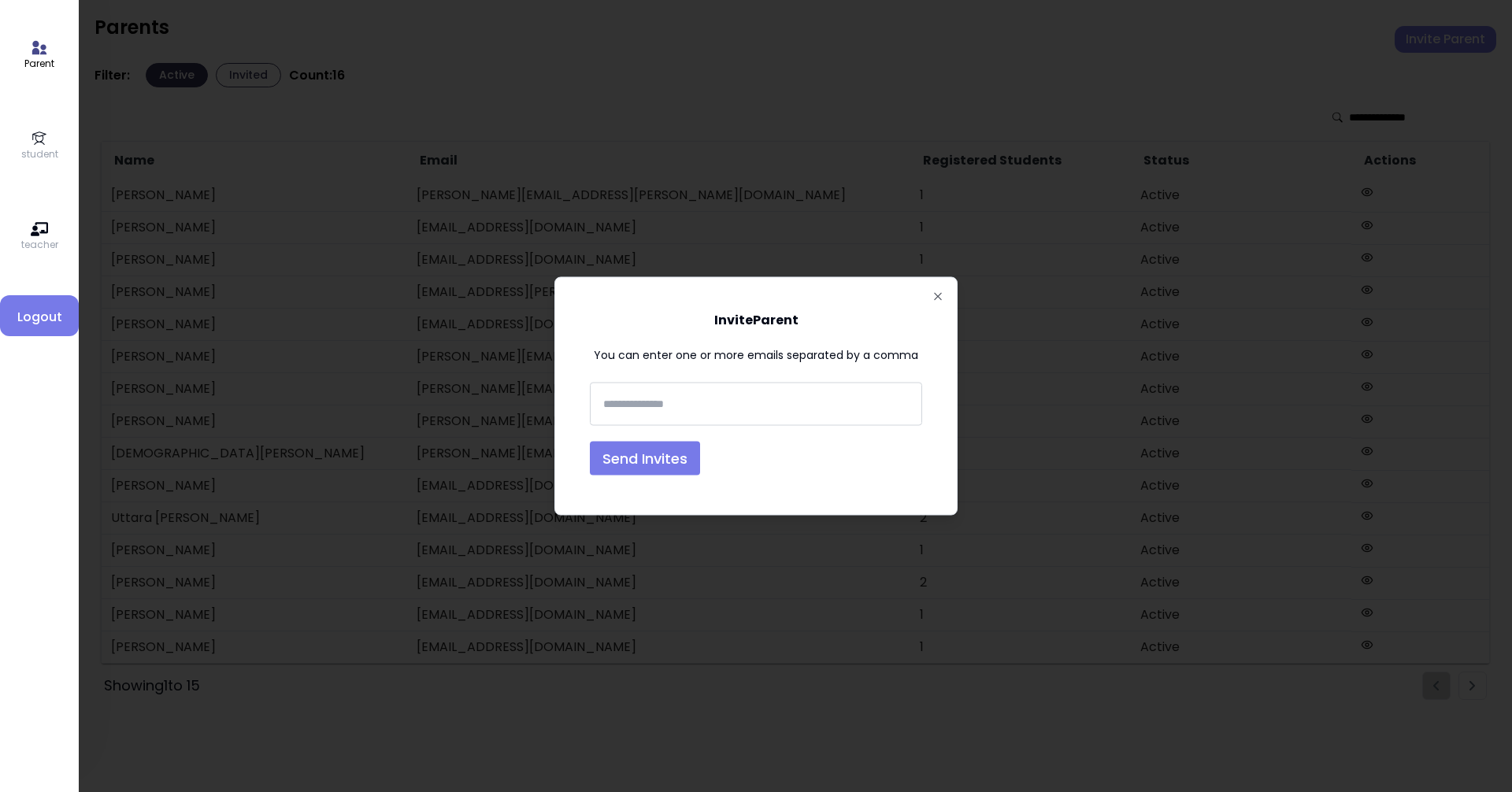
click at [730, 85] on div at bounding box center [756, 396] width 1512 height 792
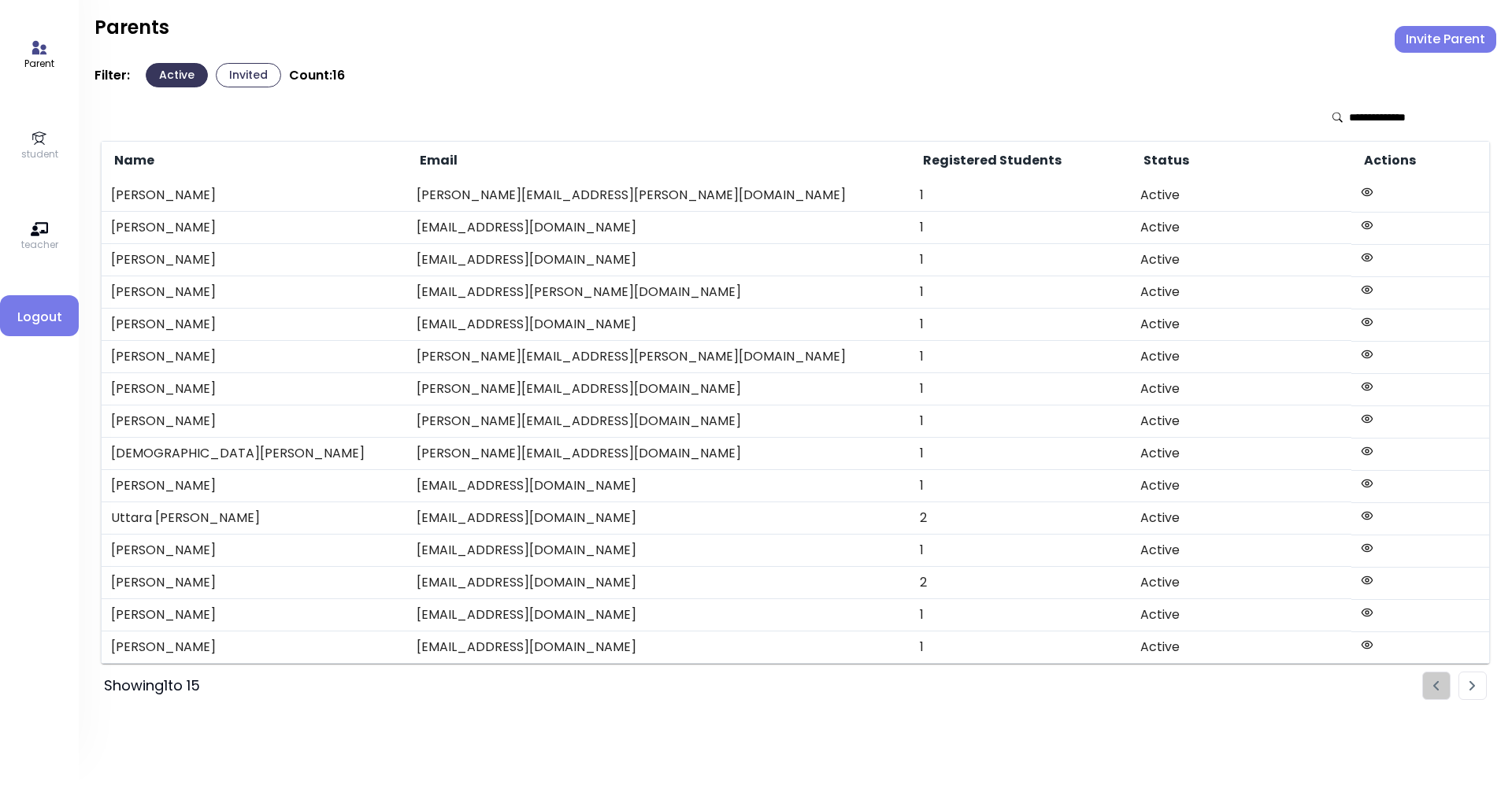
click at [730, 41] on button "Invite Parent" at bounding box center [1445, 39] width 101 height 27
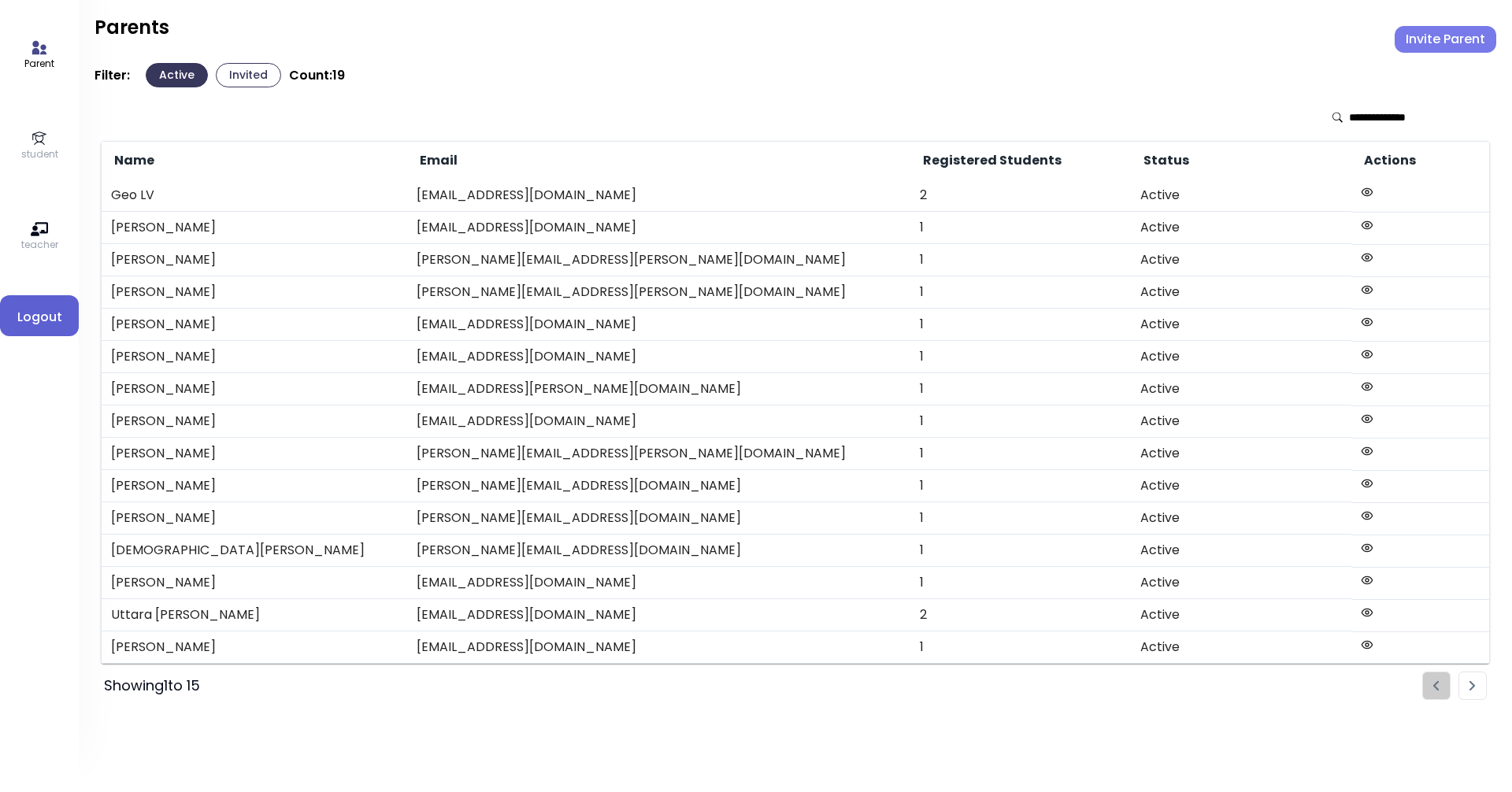
click at [35, 311] on span "Logout" at bounding box center [38, 317] width 53 height 19
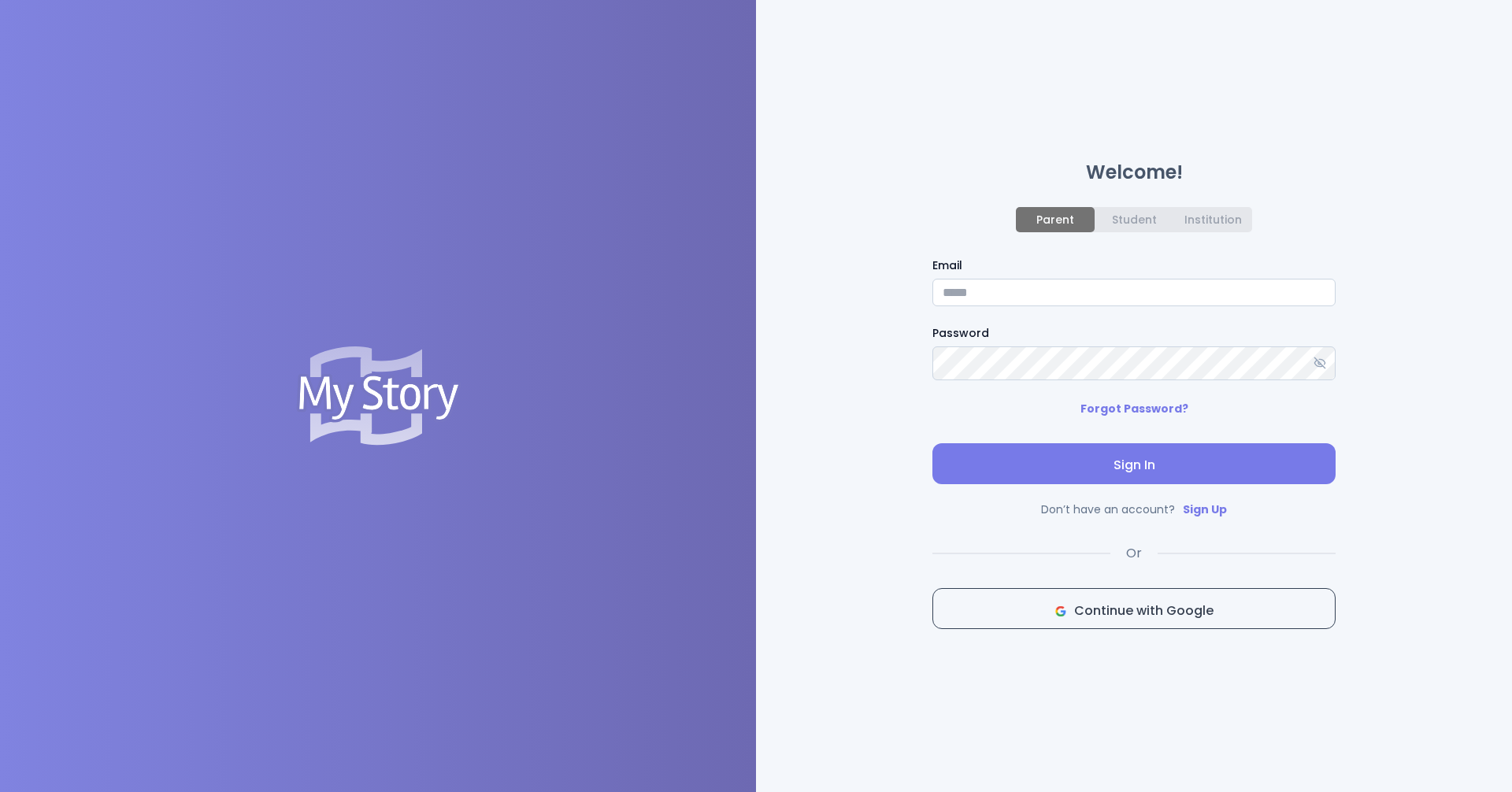
type input "**********"
click at [730, 462] on span "Sign In" at bounding box center [1134, 465] width 378 height 19
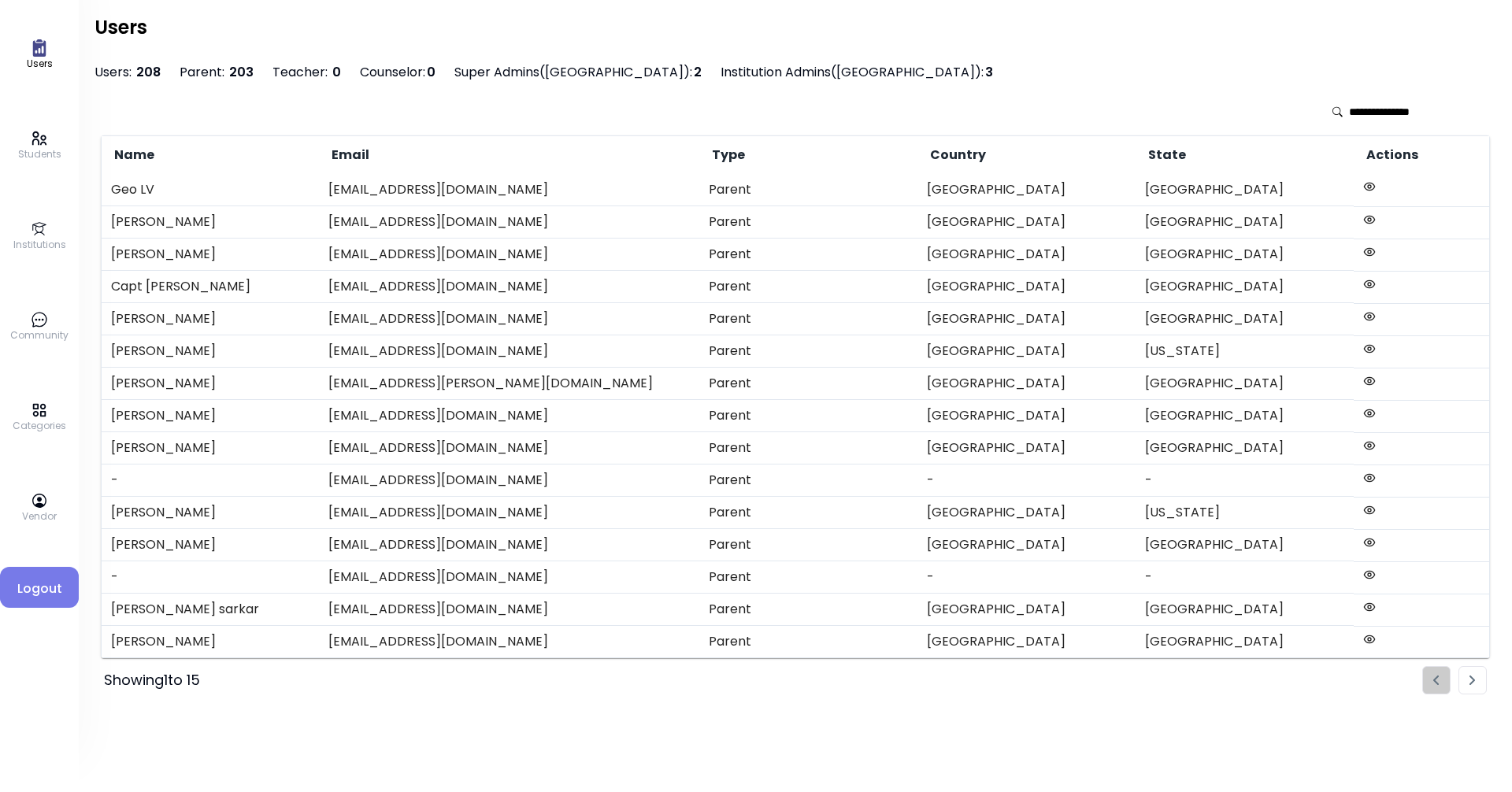
click at [29, 146] on link "Students" at bounding box center [39, 145] width 43 height 32
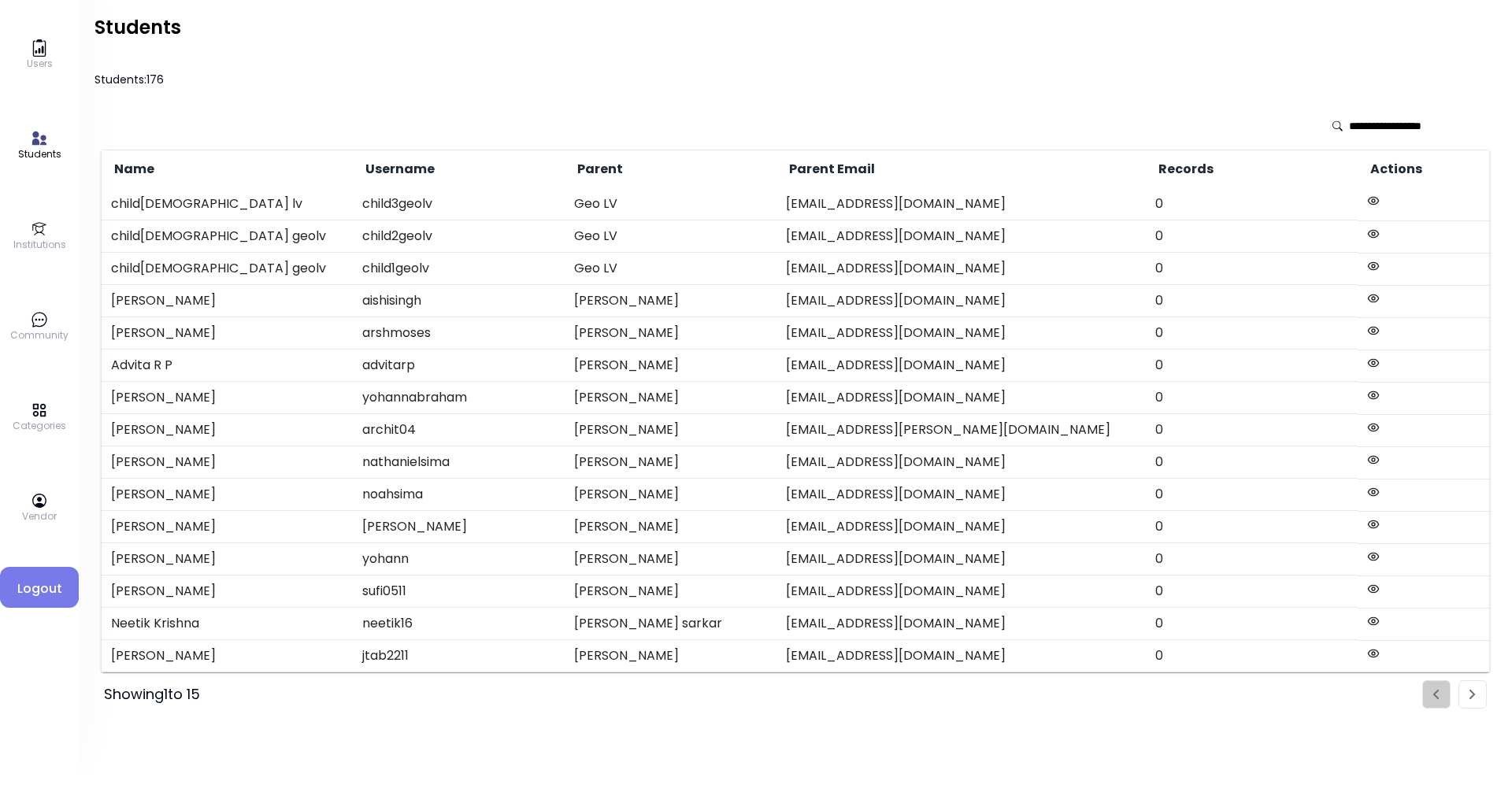
click at [730, 118] on input "text" at bounding box center [1404, 126] width 112 height 16
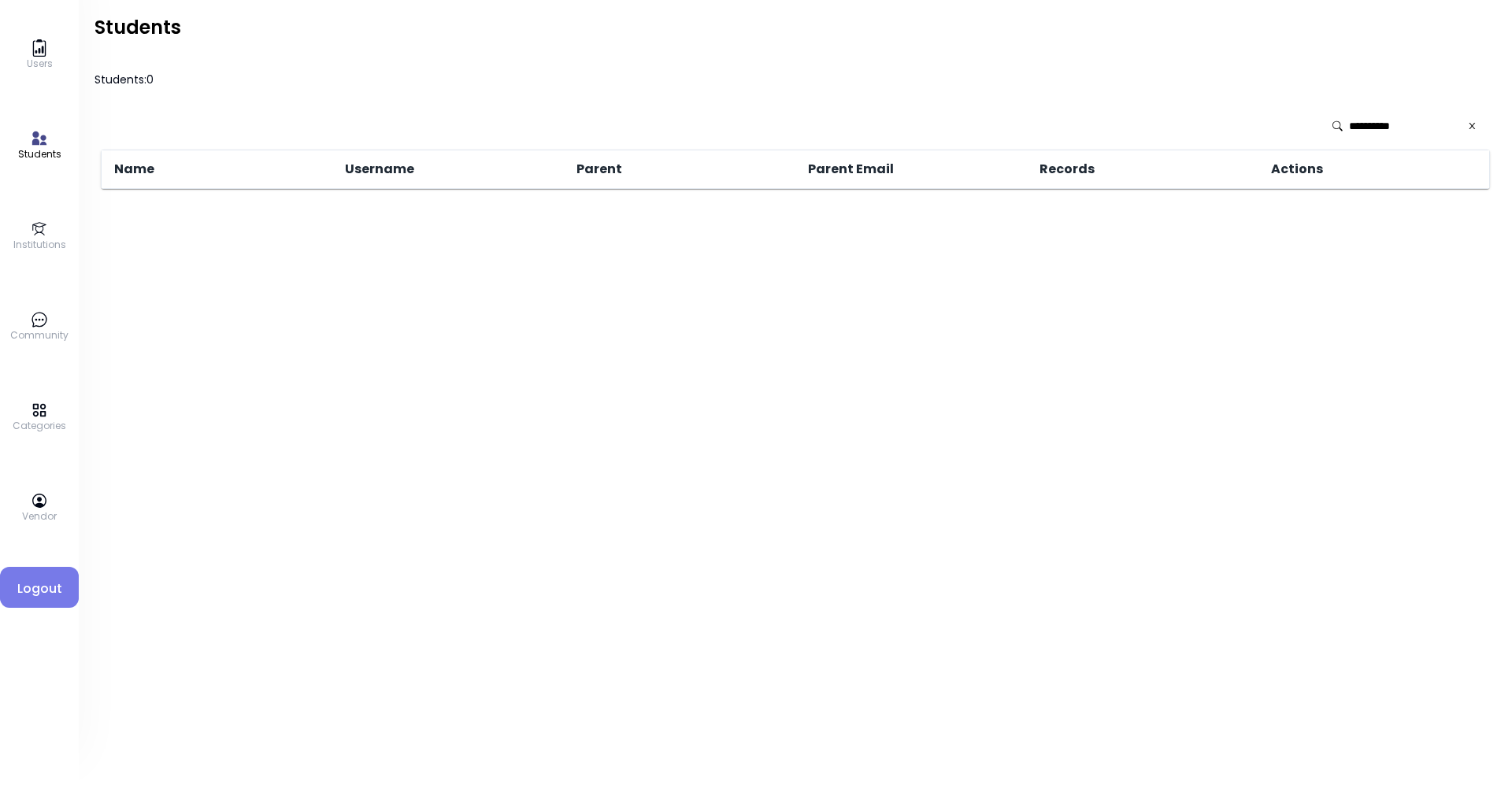
type input "**********"
click at [36, 51] on icon at bounding box center [39, 48] width 17 height 17
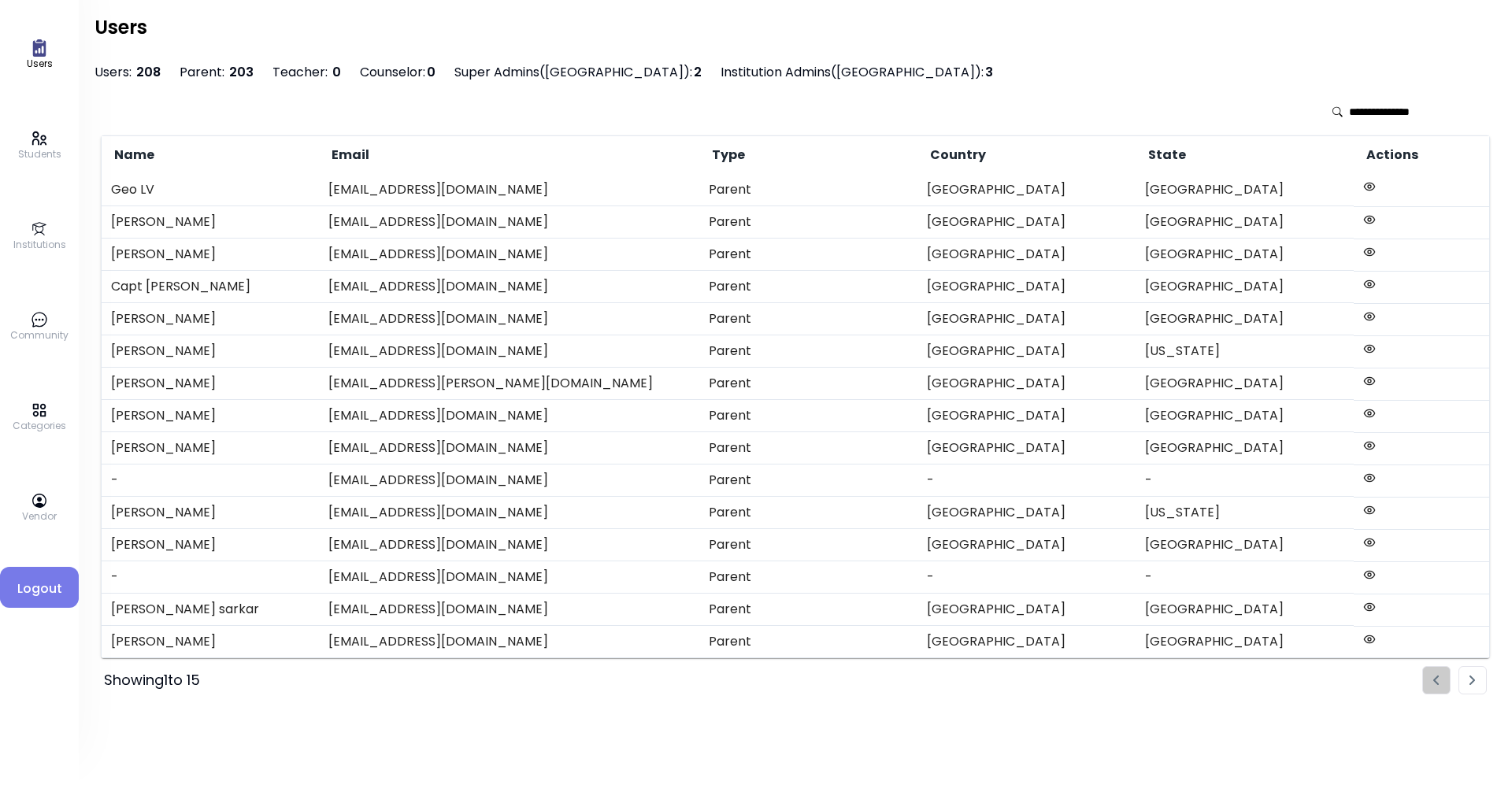
click at [730, 111] on input "text" at bounding box center [1404, 112] width 112 height 16
type input "*"
type input "*****"
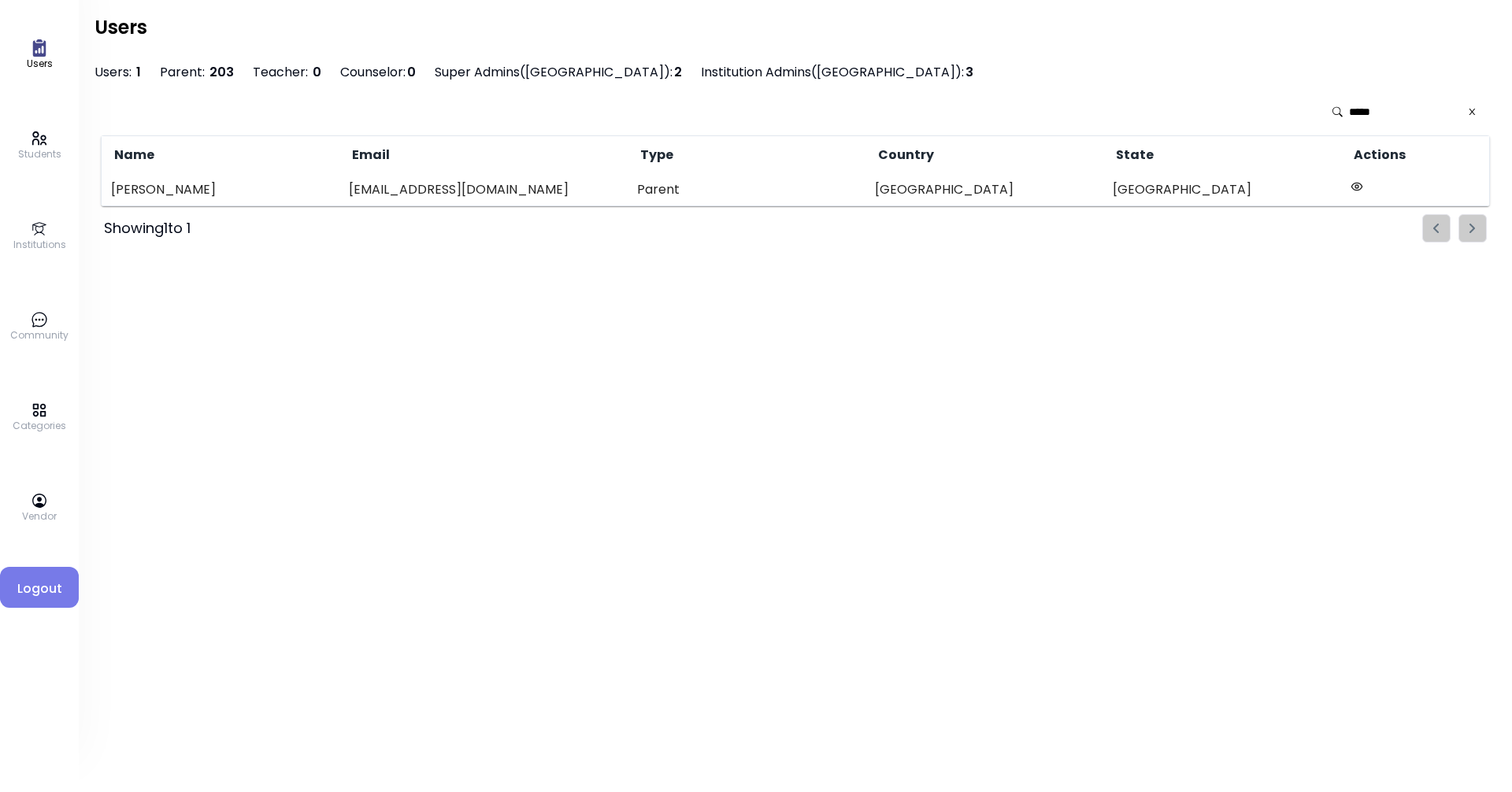
click at [36, 142] on icon at bounding box center [39, 138] width 17 height 17
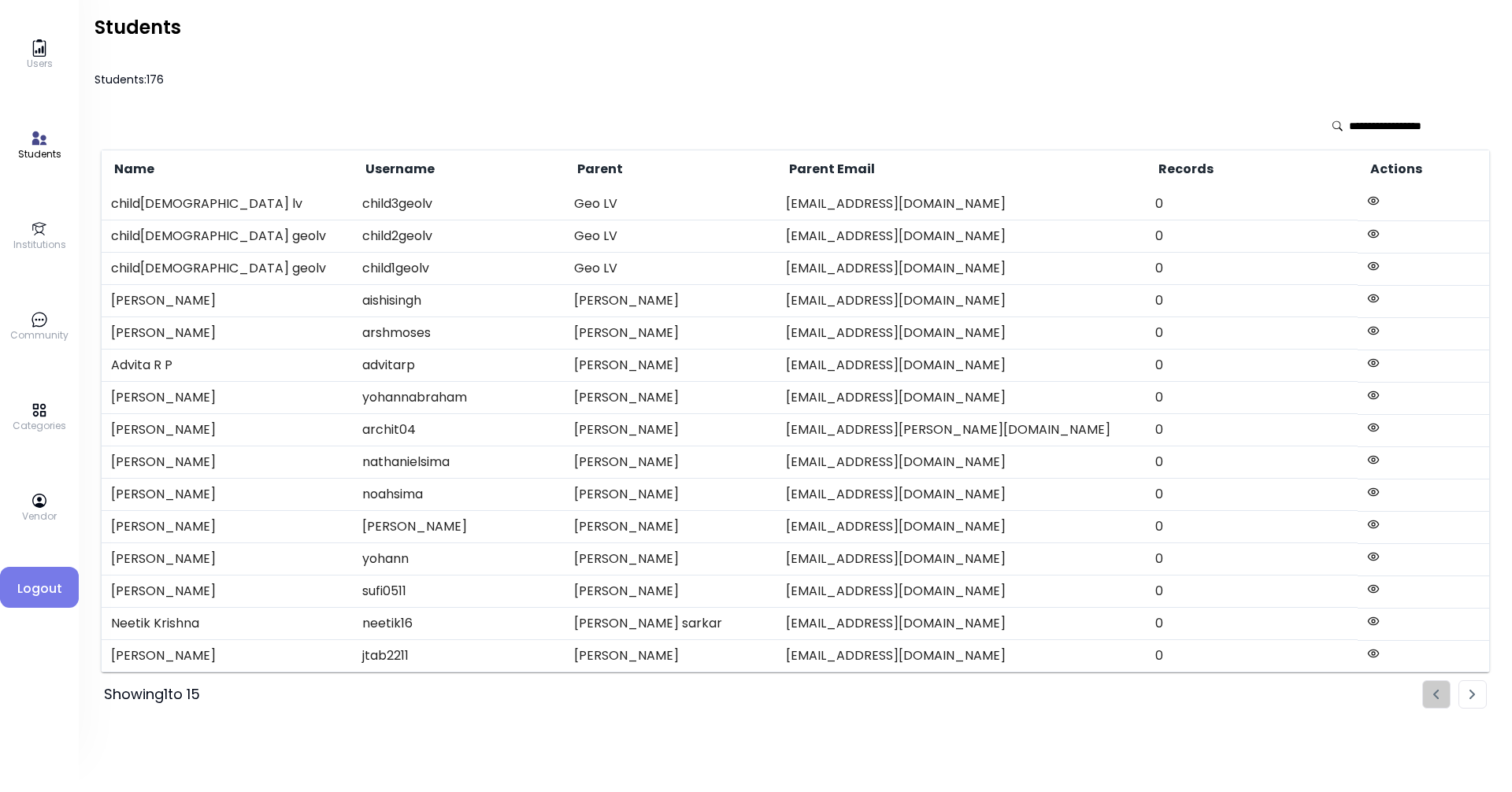
click at [730, 127] on input "text" at bounding box center [1404, 126] width 112 height 16
type input "*****"
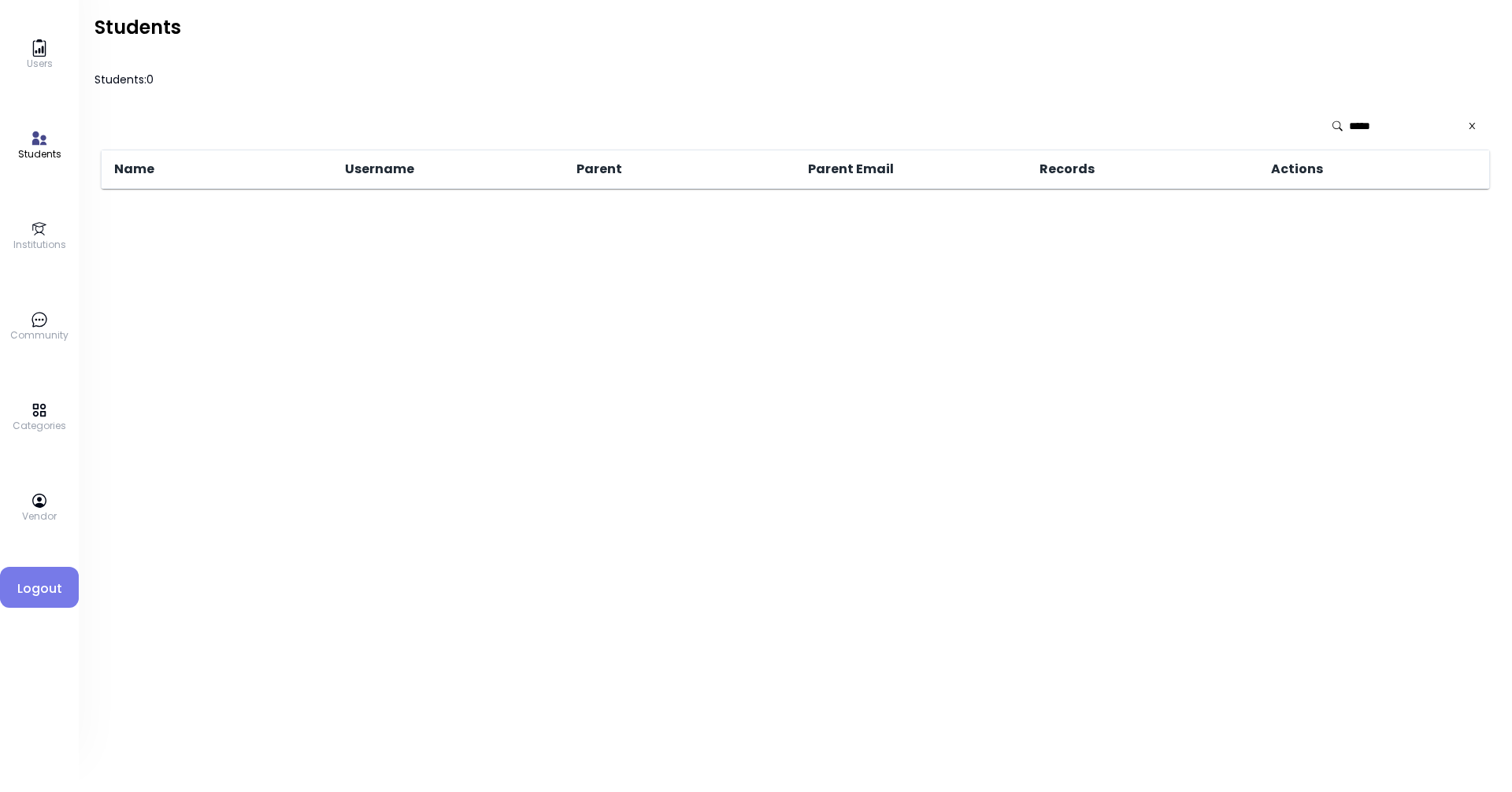
click at [730, 120] on icon at bounding box center [1472, 126] width 10 height 11
click at [730, 124] on input "text" at bounding box center [1404, 126] width 112 height 16
